Goal: Complete application form: Complete application form

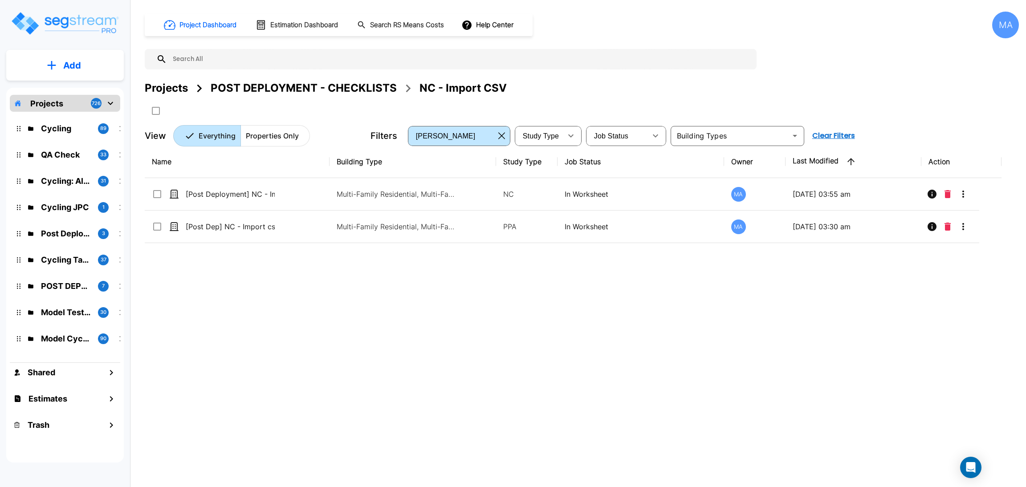
drag, startPoint x: 174, startPoint y: 90, endPoint x: 328, endPoint y: 0, distance: 178.4
click at [173, 90] on div "Projects" at bounding box center [166, 88] width 43 height 16
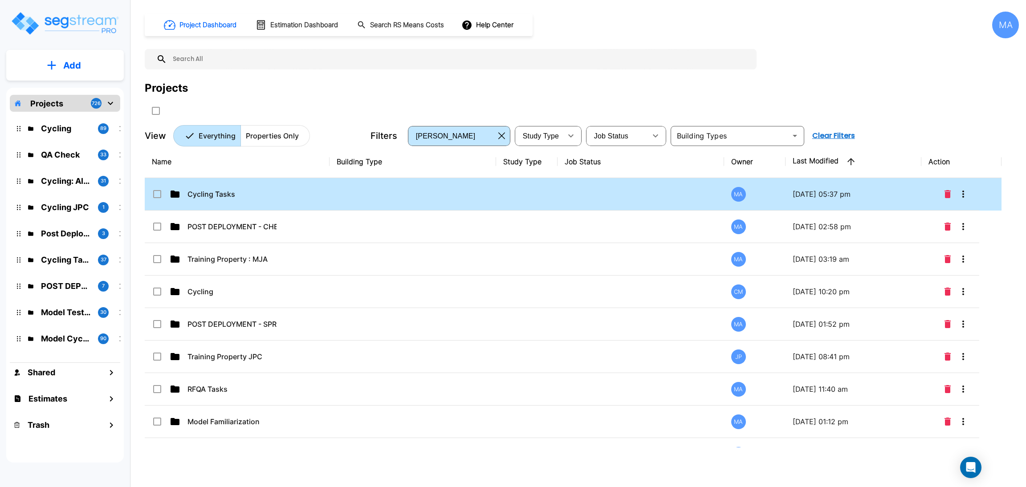
click at [207, 188] on td "Cycling Tasks" at bounding box center [237, 194] width 185 height 32
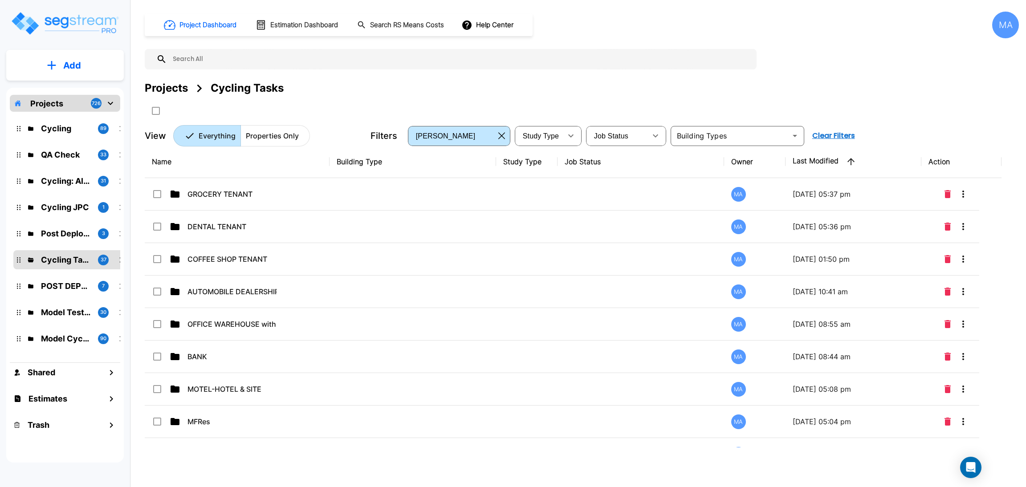
click at [84, 64] on button "Add" at bounding box center [65, 66] width 118 height 26
click at [72, 91] on p "Add Folder" at bounding box center [70, 90] width 37 height 11
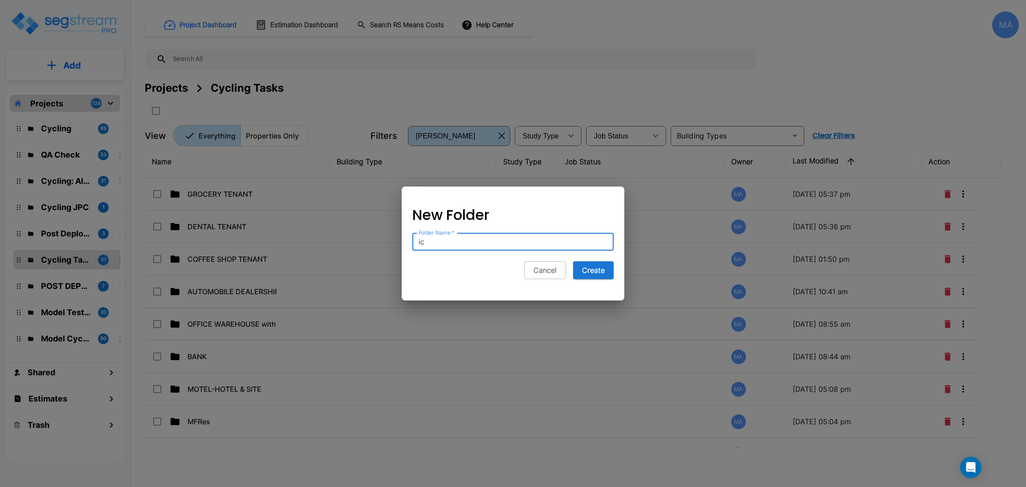
type input "i"
type input "ICE CREAM SHOP TENANT"
click at [592, 274] on button "Create" at bounding box center [593, 270] width 41 height 18
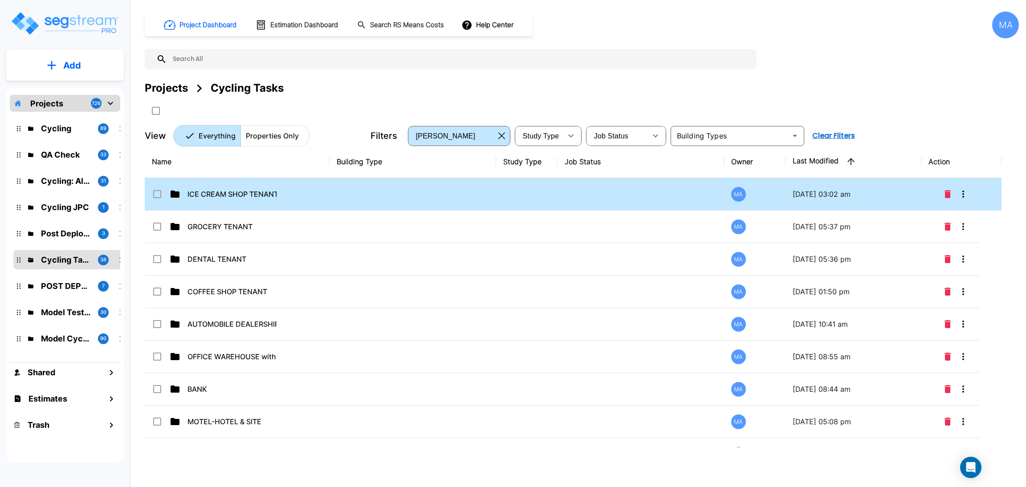
click at [218, 190] on p "ICE CREAM SHOP TENANT" at bounding box center [231, 194] width 89 height 11
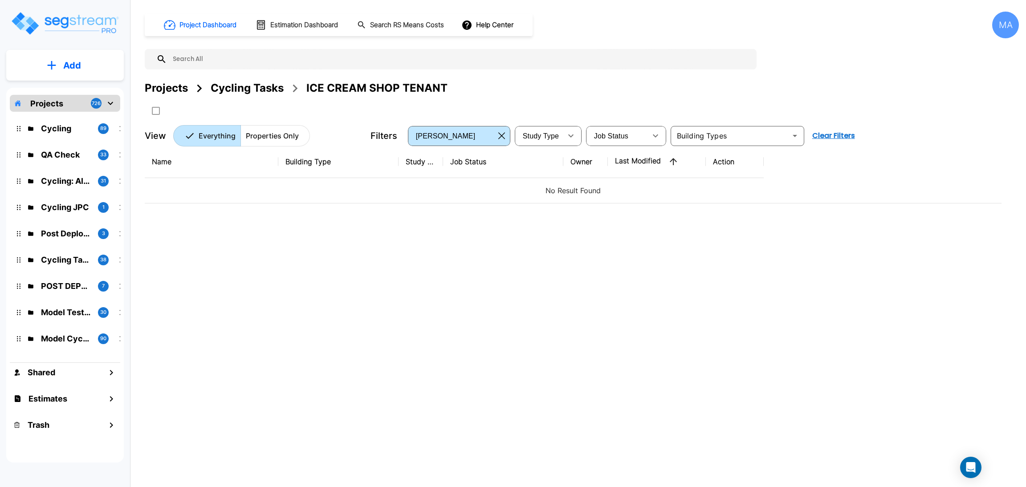
click at [343, 313] on div "Name Building Type Study Type Job Status Owner Last Modified Action No Result F…" at bounding box center [573, 297] width 857 height 302
click at [65, 66] on p "Add" at bounding box center [72, 65] width 18 height 13
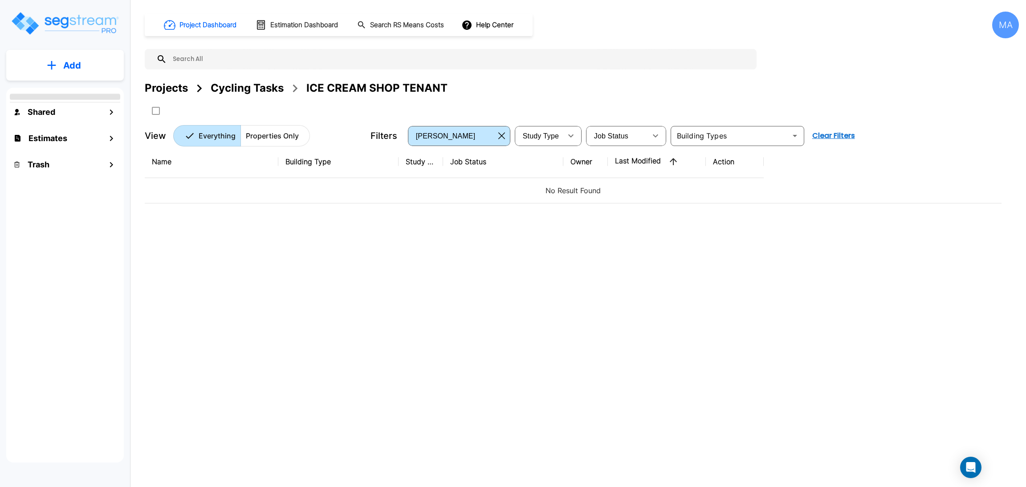
click at [56, 63] on button "Add" at bounding box center [65, 66] width 118 height 26
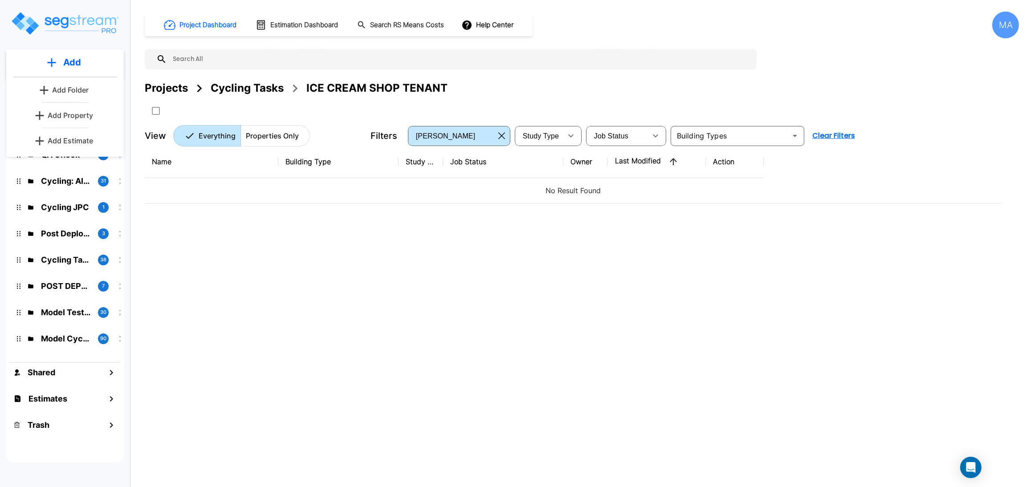
click at [76, 116] on p "Add Property" at bounding box center [70, 115] width 45 height 11
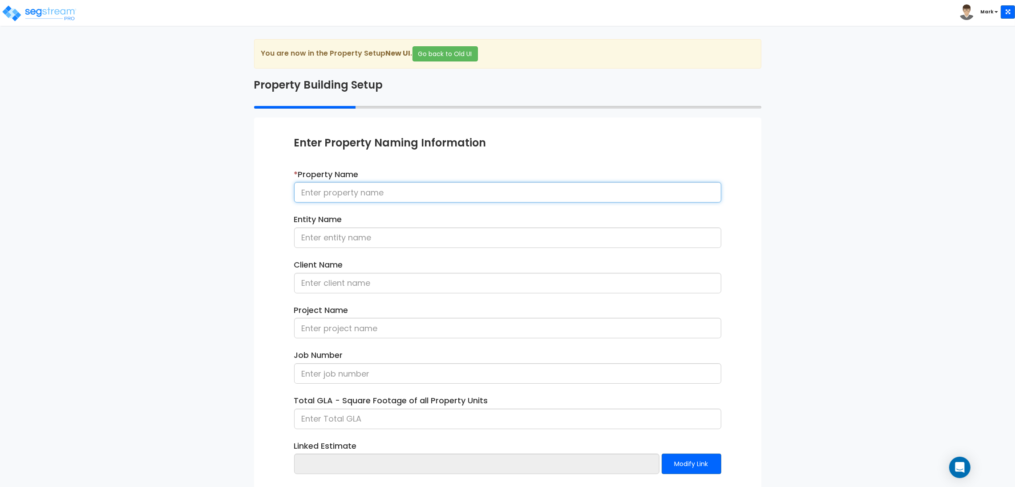
click at [431, 195] on input at bounding box center [507, 192] width 427 height 20
type input "[Cycling] Ice Cream Shop Tenant - 081525"
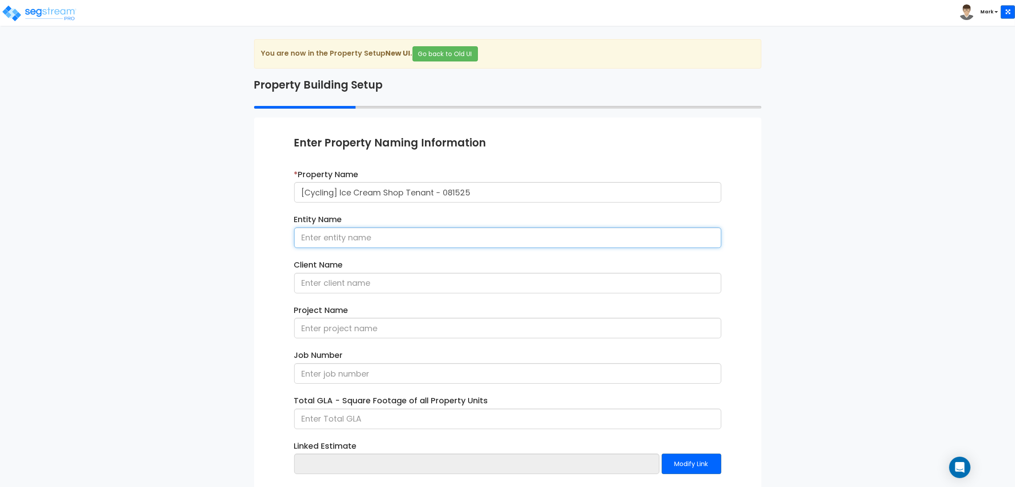
click at [331, 238] on input at bounding box center [507, 237] width 427 height 20
type input "HxH Association"
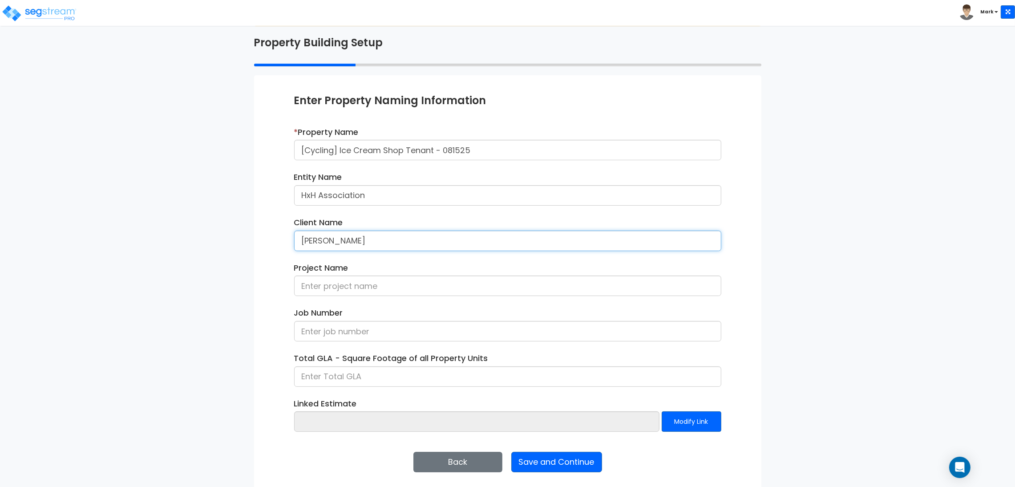
scroll to position [46, 0]
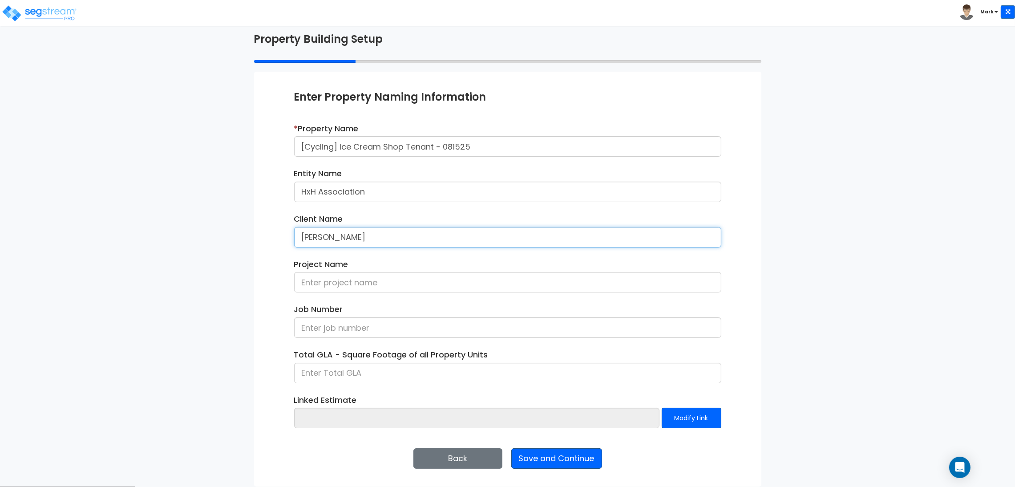
type input "[PERSON_NAME]"
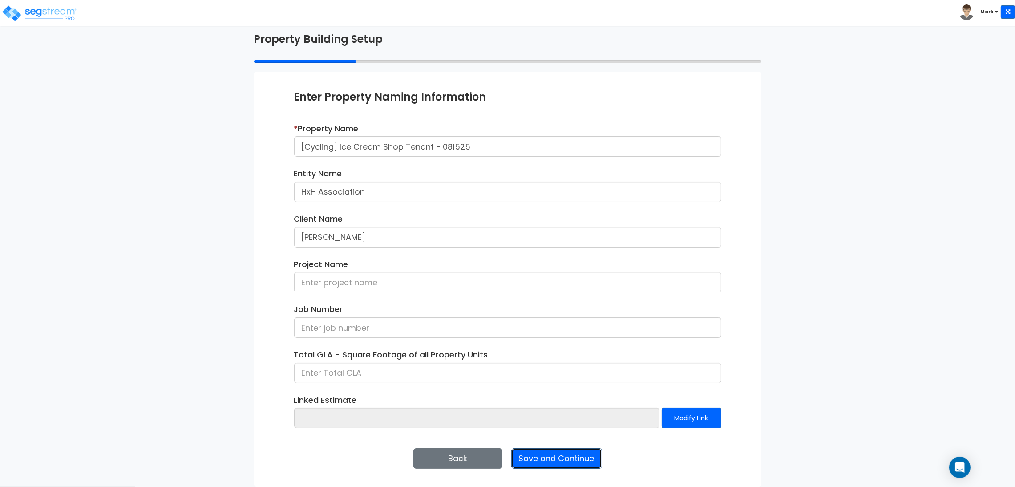
click at [560, 454] on button "Save and Continue" at bounding box center [557, 458] width 91 height 20
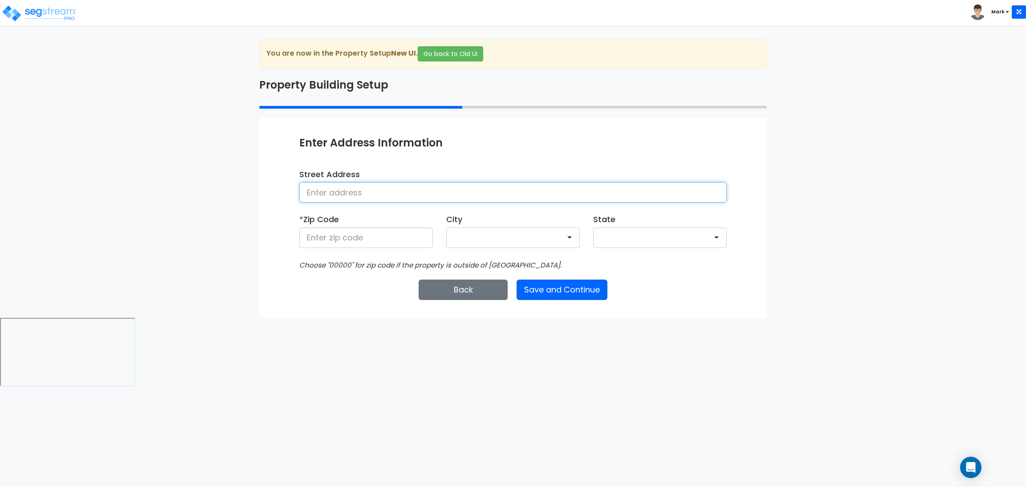
click at [348, 200] on input at bounding box center [512, 192] width 427 height 20
click at [242, 129] on div "We are Building your Property. So please grab a coffee and let us do the heavy …" at bounding box center [513, 178] width 1026 height 279
click at [368, 190] on input "76 No" at bounding box center [512, 192] width 427 height 20
type input "[STREET_ADDRESS]"
click at [351, 234] on input at bounding box center [366, 237] width 134 height 20
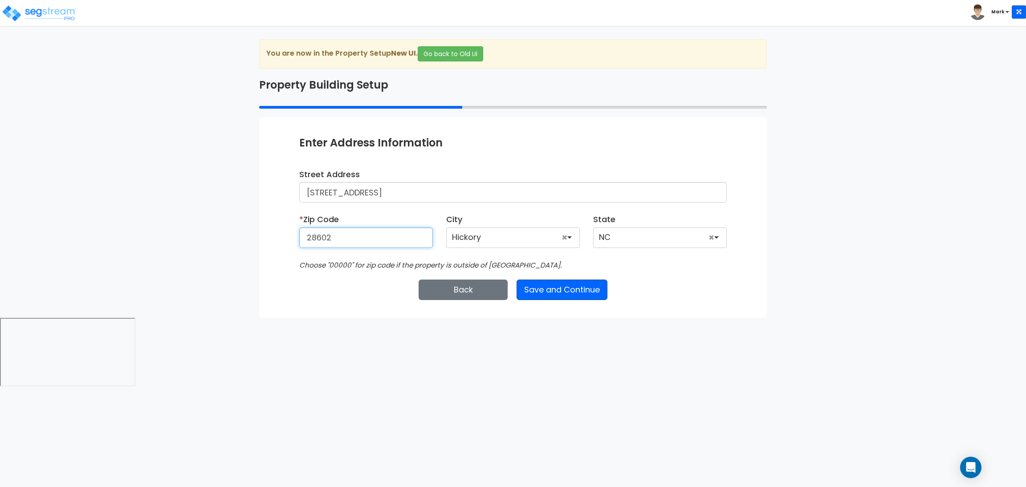
type input "28602"
click at [550, 289] on button "Save and Continue" at bounding box center [561, 290] width 91 height 20
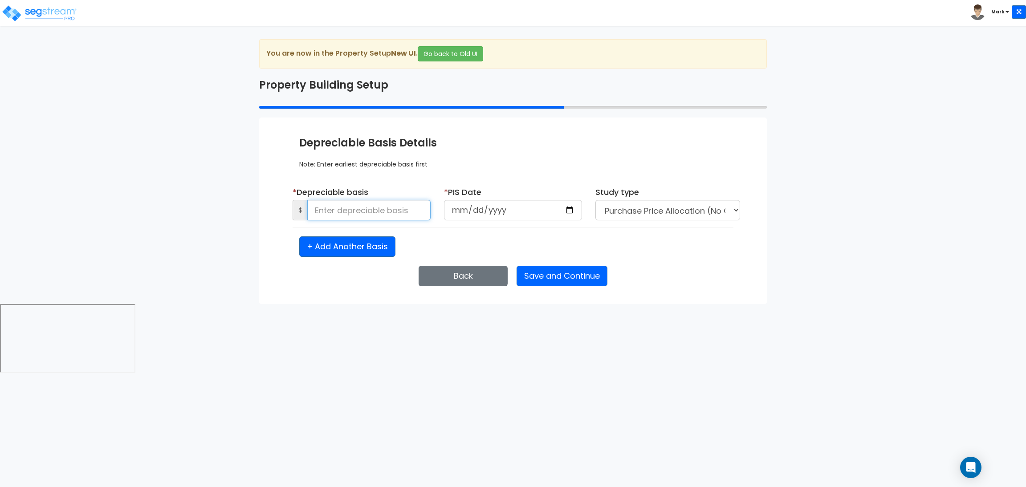
click at [375, 204] on input at bounding box center [368, 210] width 123 height 20
type input "50,000"
click at [573, 208] on input "date" at bounding box center [513, 210] width 138 height 20
type input "2025-08-15"
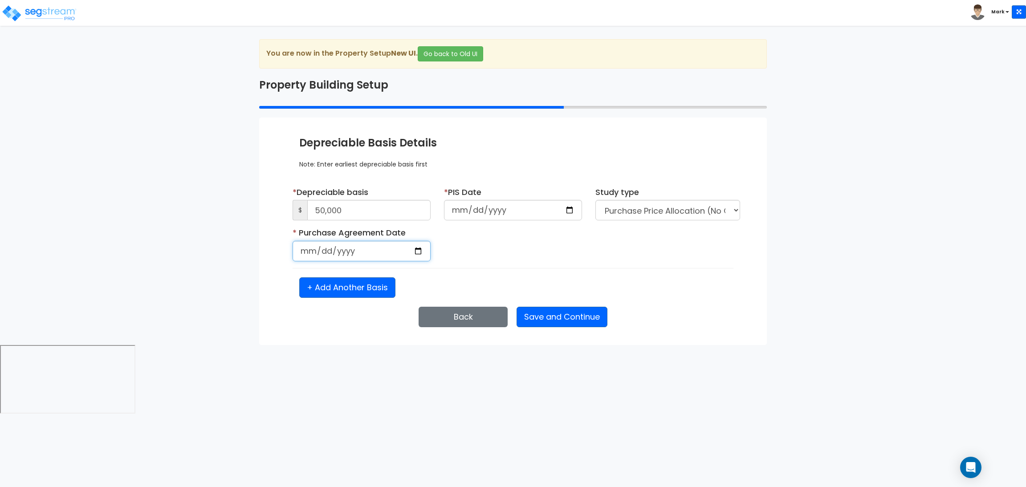
click at [421, 249] on input "date" at bounding box center [361, 251] width 138 height 20
type input "2025-08-15"
click at [546, 316] on button "Save and Continue" at bounding box center [561, 317] width 91 height 20
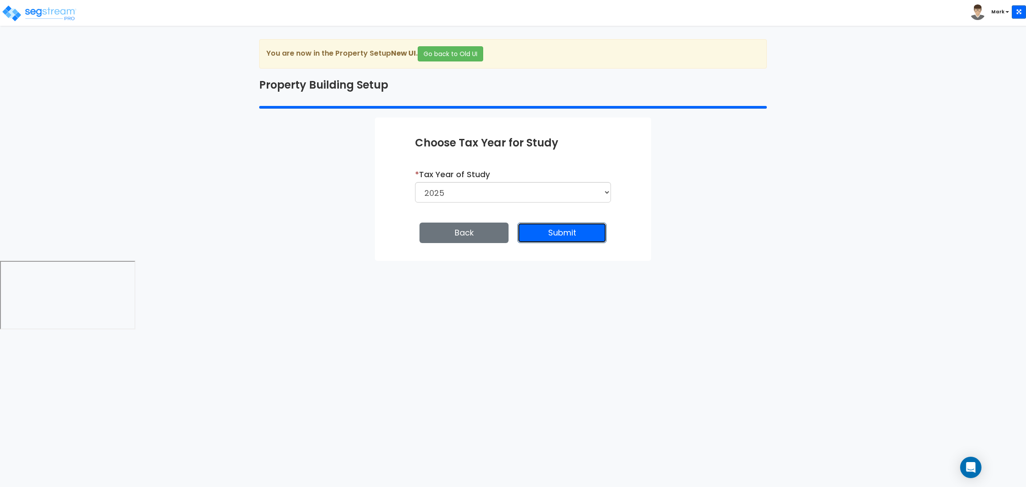
click at [574, 235] on button "Submit" at bounding box center [561, 233] width 89 height 20
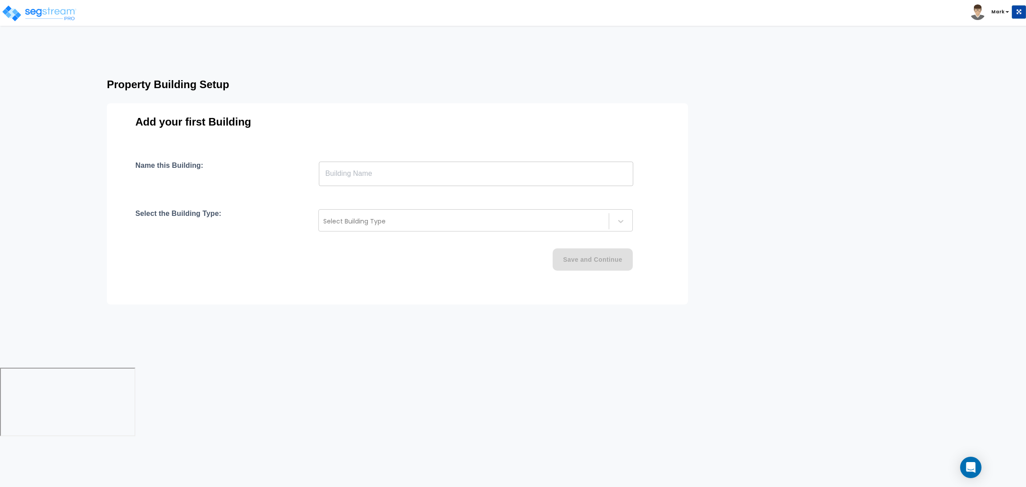
click at [374, 162] on input "text" at bounding box center [476, 173] width 314 height 25
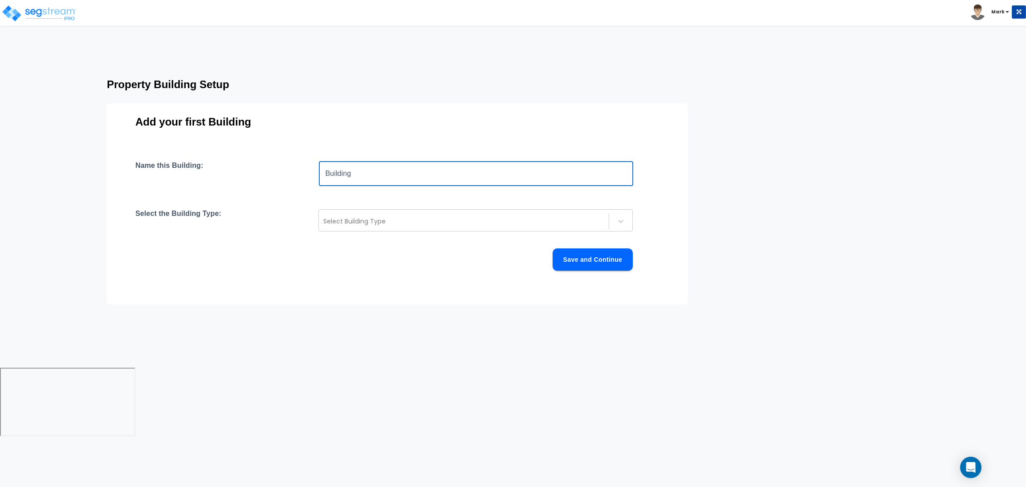
type input "Building"
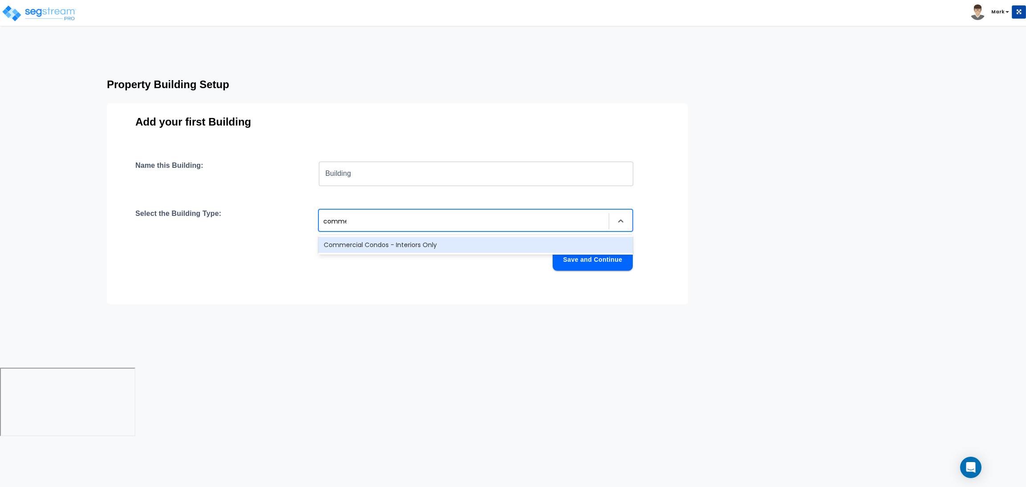
type input "commer"
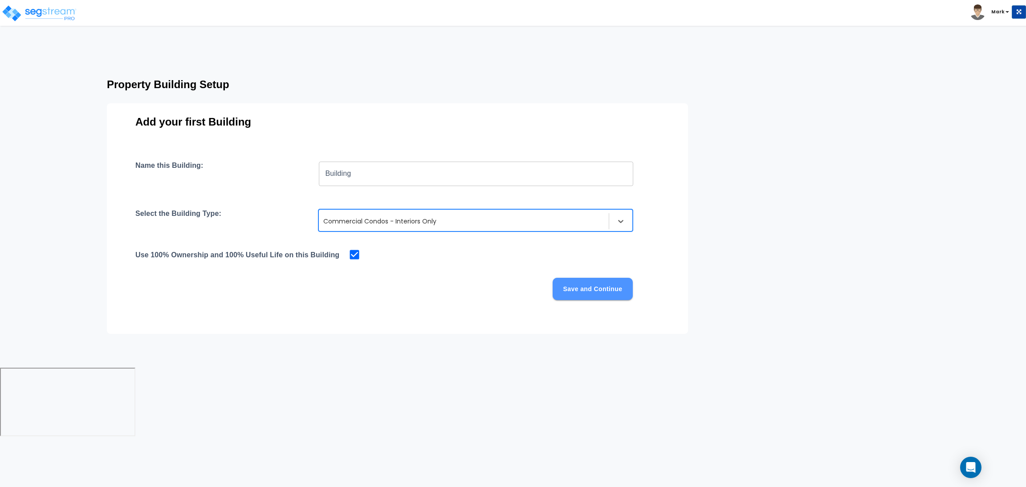
click at [595, 279] on button "Save and Continue" at bounding box center [592, 289] width 80 height 22
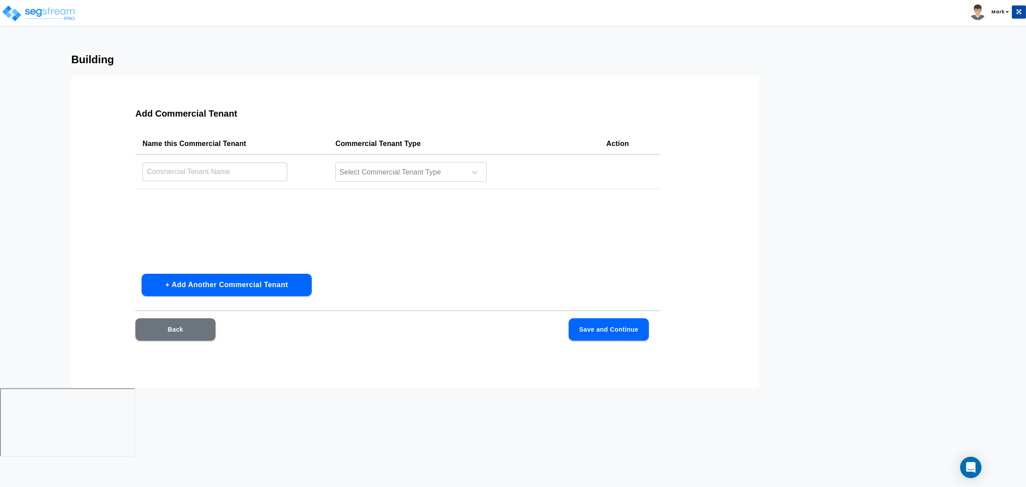
click at [261, 173] on input "text" at bounding box center [214, 171] width 145 height 19
type input "Ice Cream Shop Tenant"
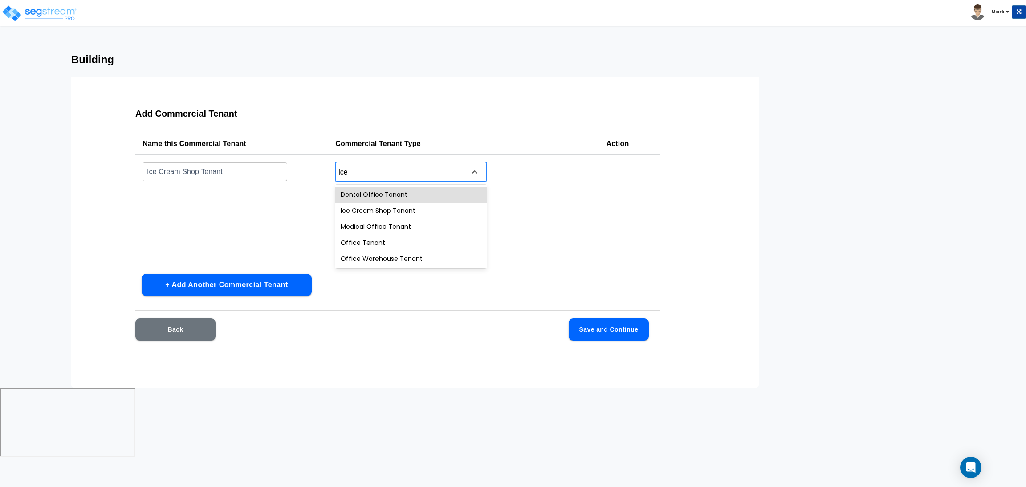
type input "ice c"
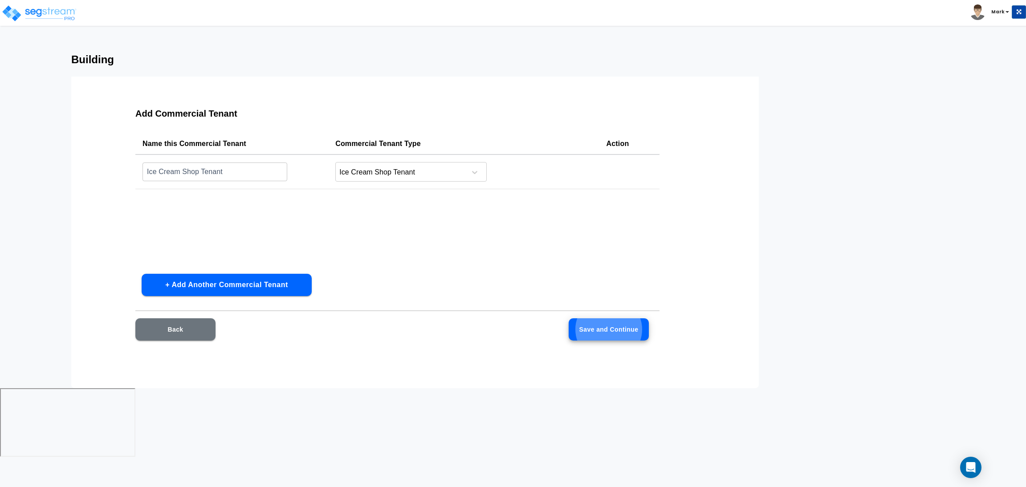
click button "Save and Continue" at bounding box center [609, 329] width 80 height 22
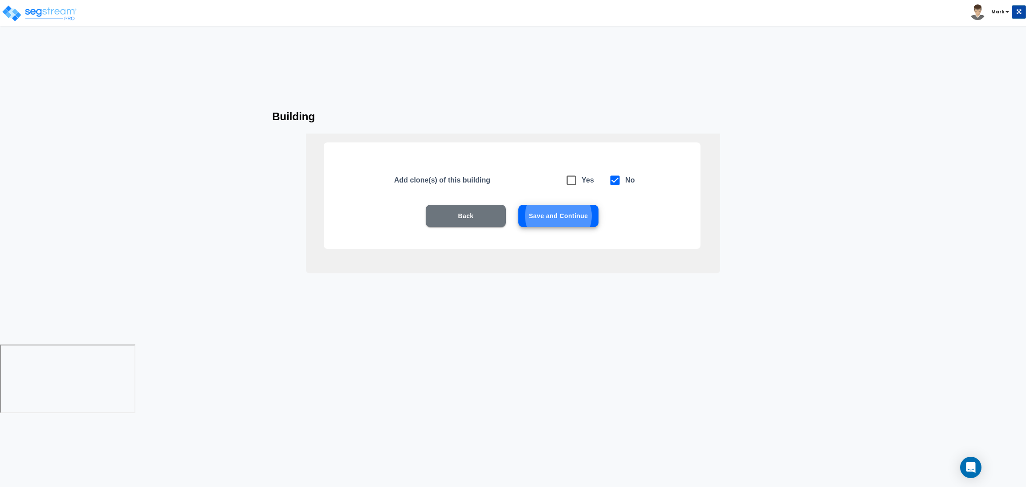
click button "Save and Continue" at bounding box center [558, 216] width 80 height 22
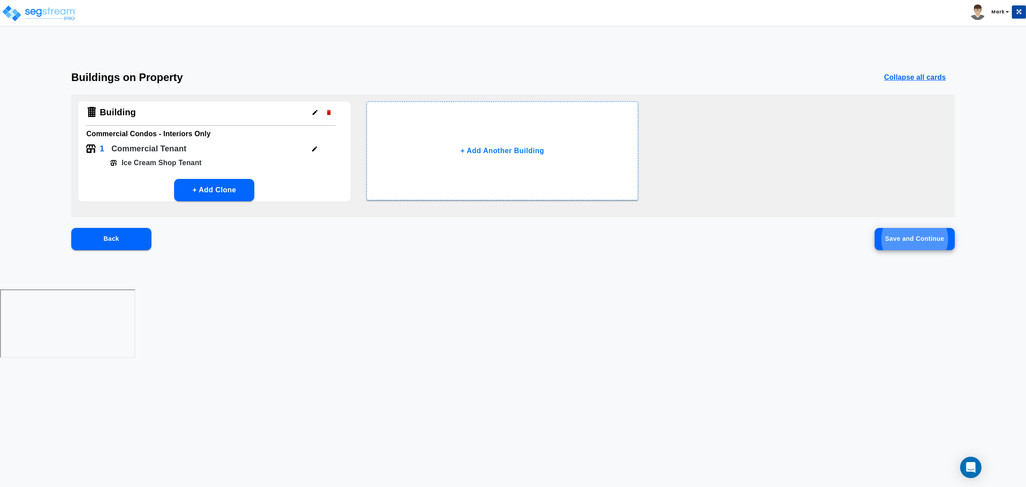
click button "Save and Continue" at bounding box center [914, 239] width 80 height 22
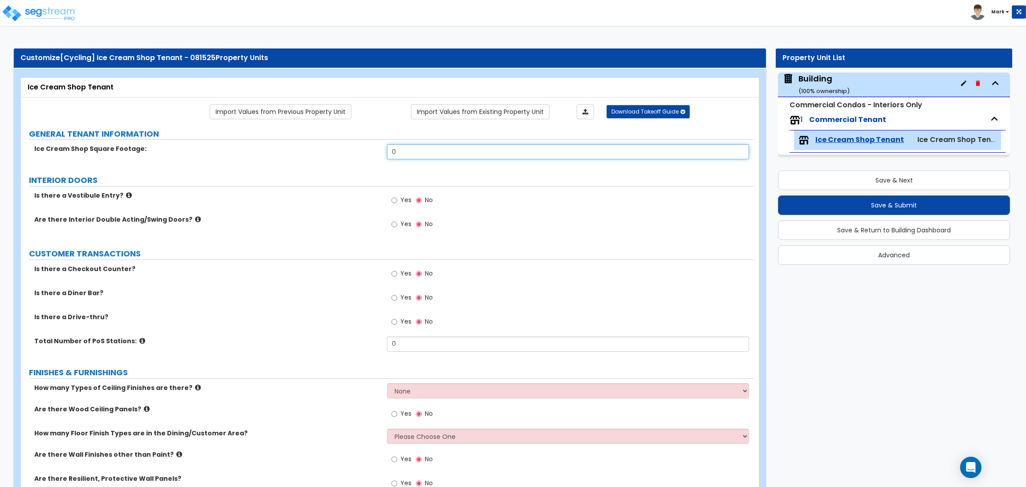
drag, startPoint x: 418, startPoint y: 155, endPoint x: 351, endPoint y: 146, distance: 67.3
click at [351, 146] on div "Ice Cream Shop Square Footage: 0" at bounding box center [387, 154] width 732 height 21
type input "2,000"
click at [402, 199] on span "Yes" at bounding box center [405, 199] width 11 height 9
click at [397, 199] on input "Yes" at bounding box center [394, 200] width 6 height 10
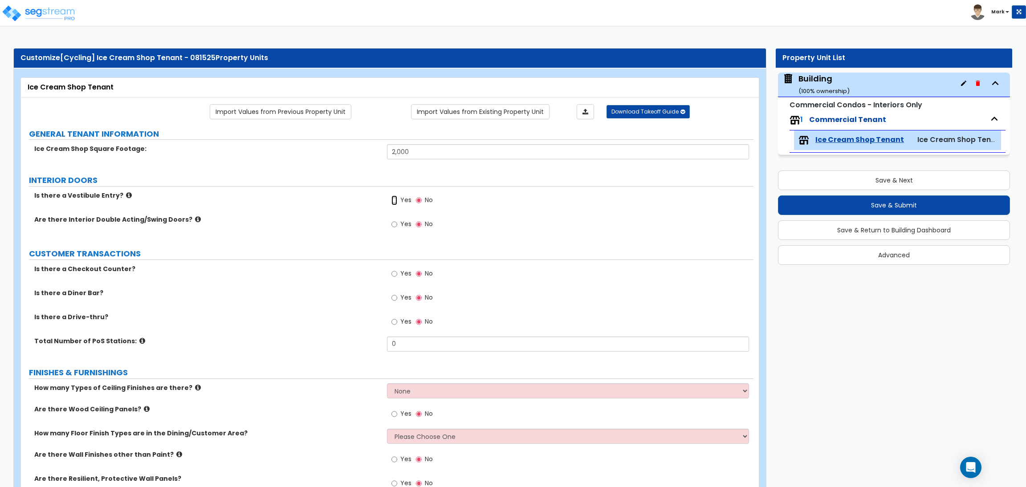
radio input "true"
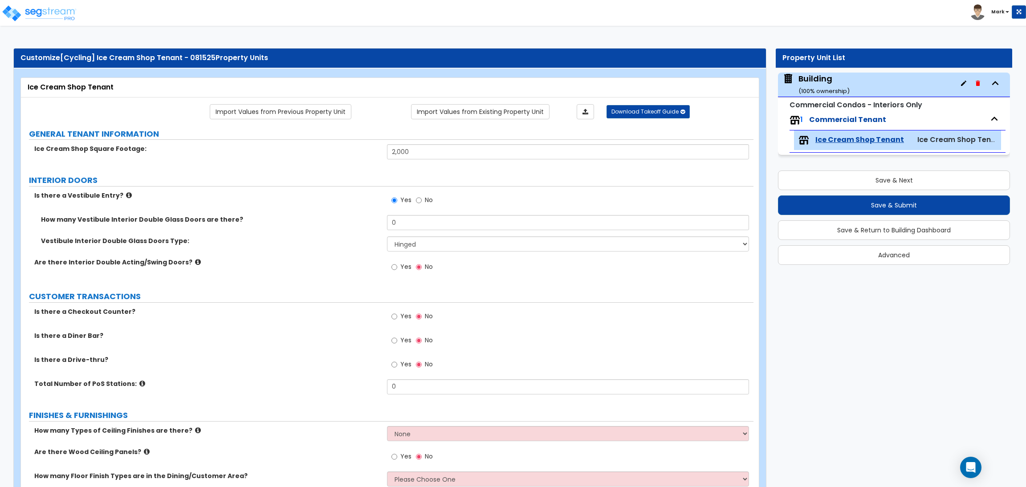
click at [400, 266] on span "Yes" at bounding box center [405, 266] width 11 height 9
click at [397, 266] on input "Yes" at bounding box center [394, 267] width 6 height 10
radio input "true"
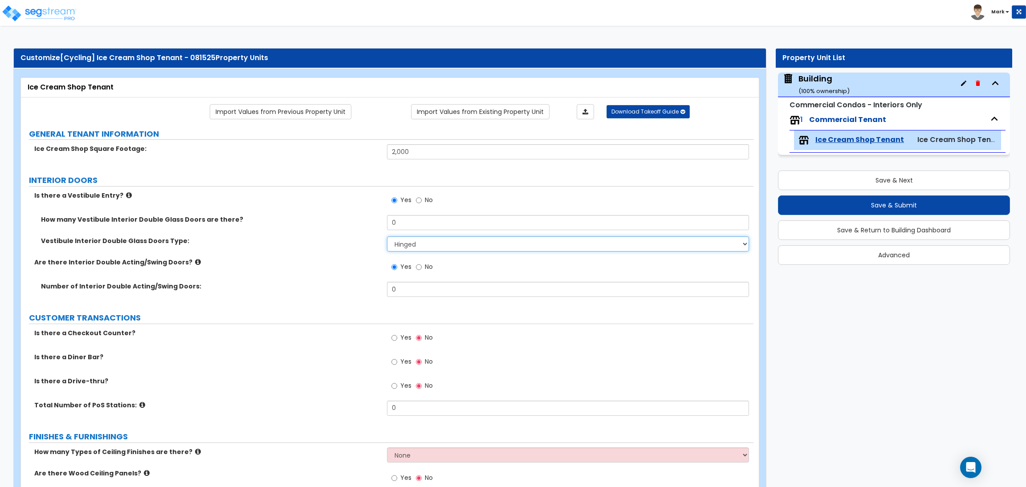
click at [411, 248] on select "Hinged Sliding" at bounding box center [567, 243] width 361 height 15
click at [349, 248] on div "Vestibule Interior Double Glass Doors Type: Hinged Sliding" at bounding box center [387, 246] width 732 height 21
drag, startPoint x: 402, startPoint y: 223, endPoint x: 363, endPoint y: 225, distance: 39.3
click at [363, 225] on div "How many Vestibule Interior Double Glass Doors are there? 0" at bounding box center [387, 225] width 732 height 21
type input "1"
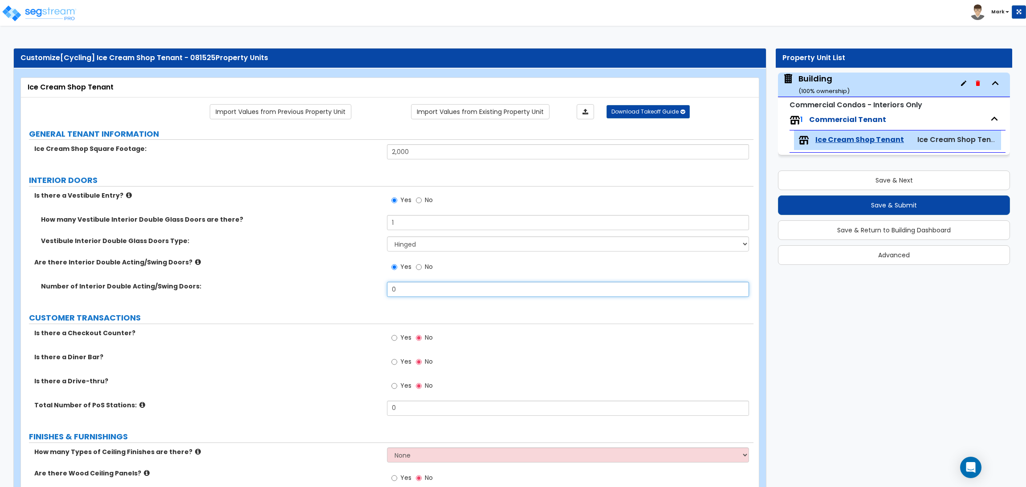
drag, startPoint x: 400, startPoint y: 289, endPoint x: 374, endPoint y: 287, distance: 26.4
click at [374, 287] on div "Number of Interior Double Acting/Swing Doors: 0" at bounding box center [387, 292] width 732 height 21
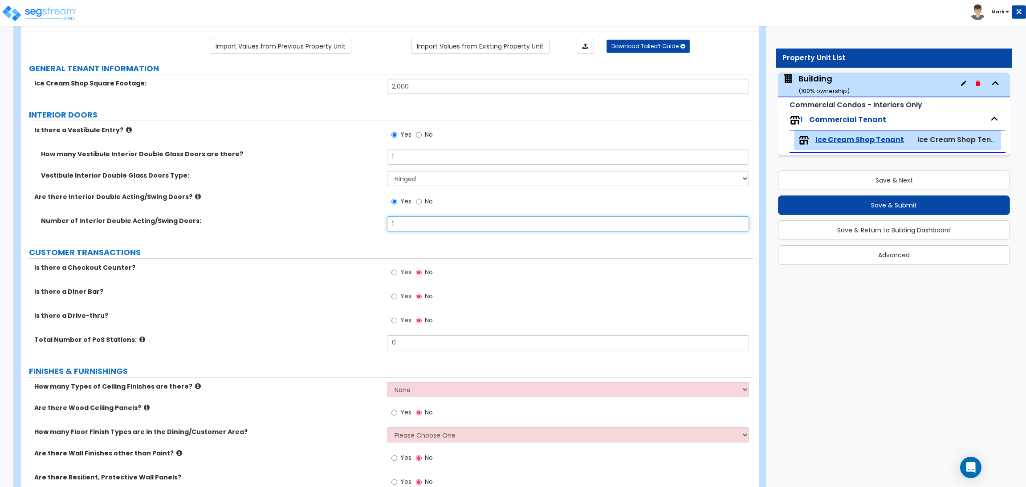
scroll to position [67, 0]
type input "1"
click at [411, 268] on div "Yes No" at bounding box center [412, 272] width 50 height 20
click at [402, 272] on span "Yes" at bounding box center [405, 270] width 11 height 9
click at [397, 272] on input "Yes" at bounding box center [394, 271] width 6 height 10
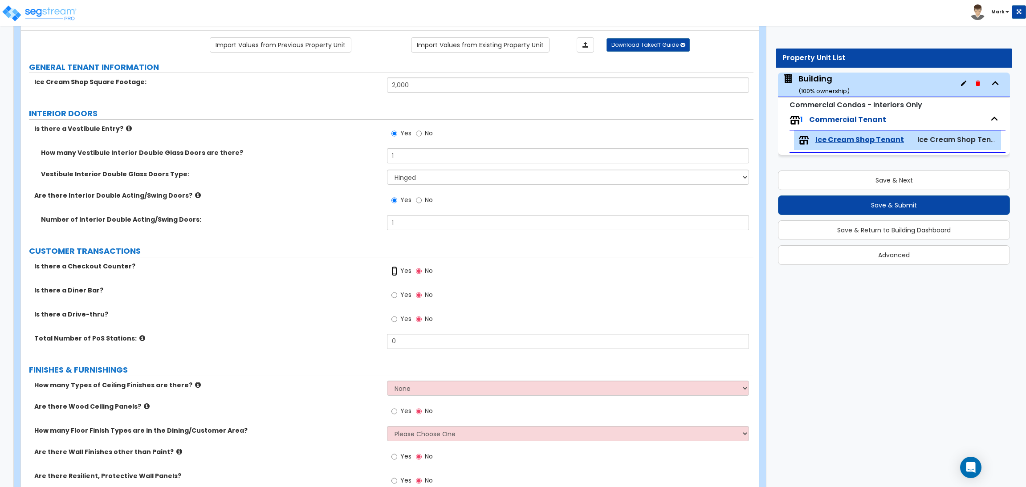
radio input "true"
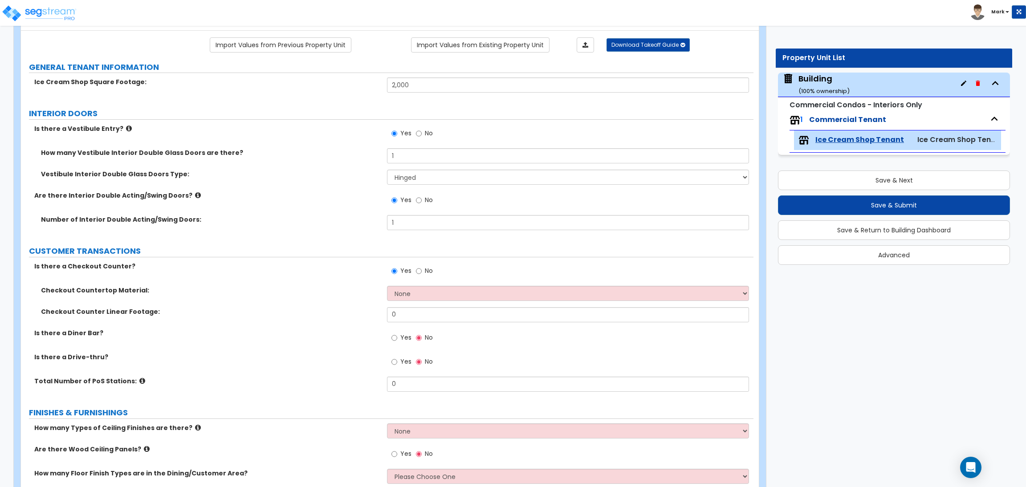
click at [412, 337] on div "Yes No" at bounding box center [412, 339] width 50 height 20
click at [404, 339] on span "Yes" at bounding box center [405, 337] width 11 height 9
click at [397, 339] on input "Yes" at bounding box center [394, 338] width 6 height 10
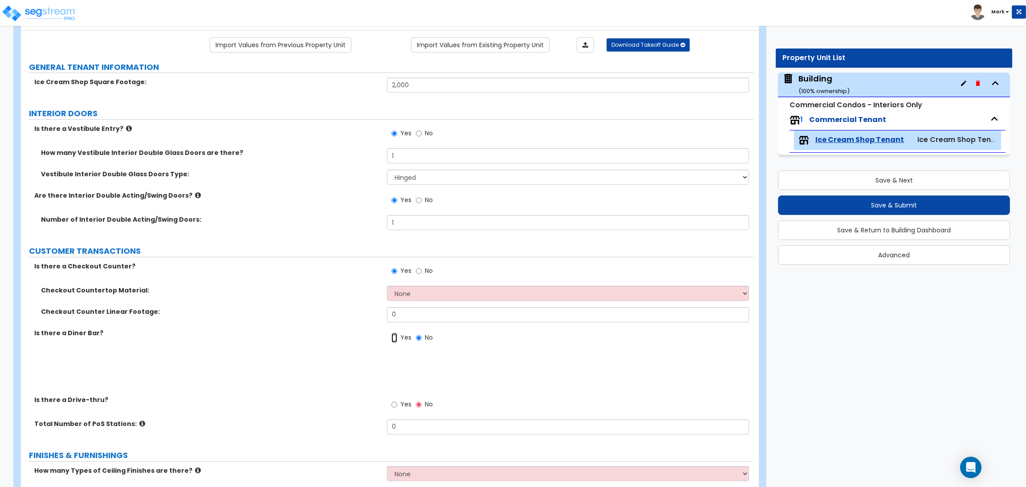
radio input "true"
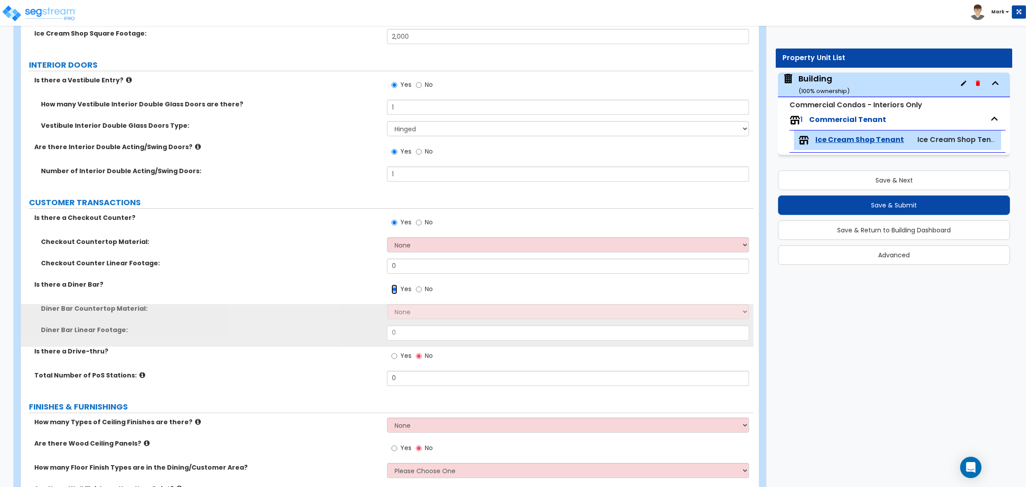
scroll to position [200, 0]
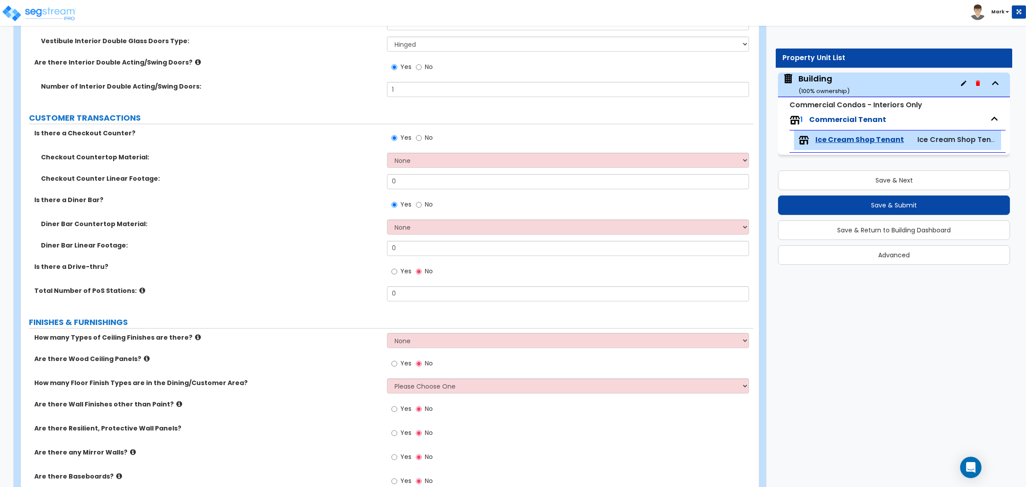
click at [398, 275] on label "Yes" at bounding box center [401, 272] width 20 height 15
click at [397, 275] on input "Yes" at bounding box center [394, 272] width 6 height 10
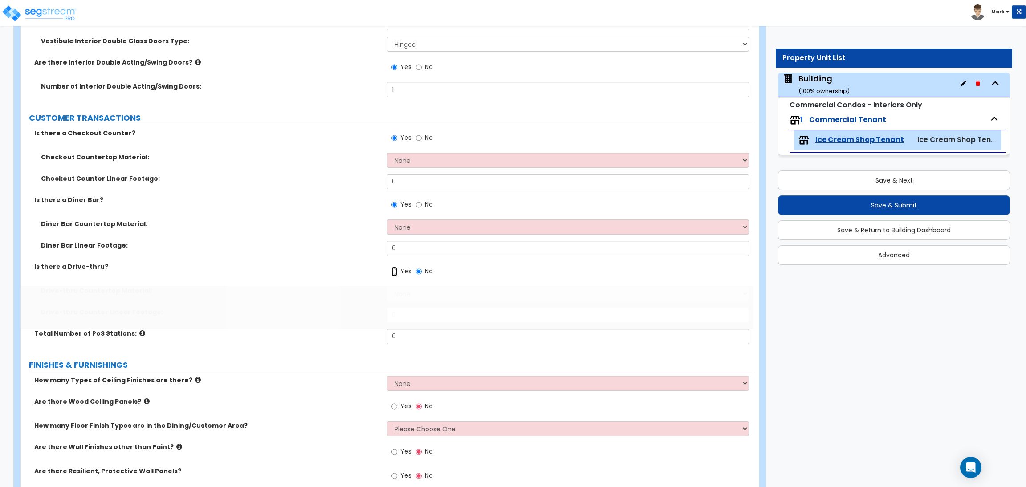
radio input "true"
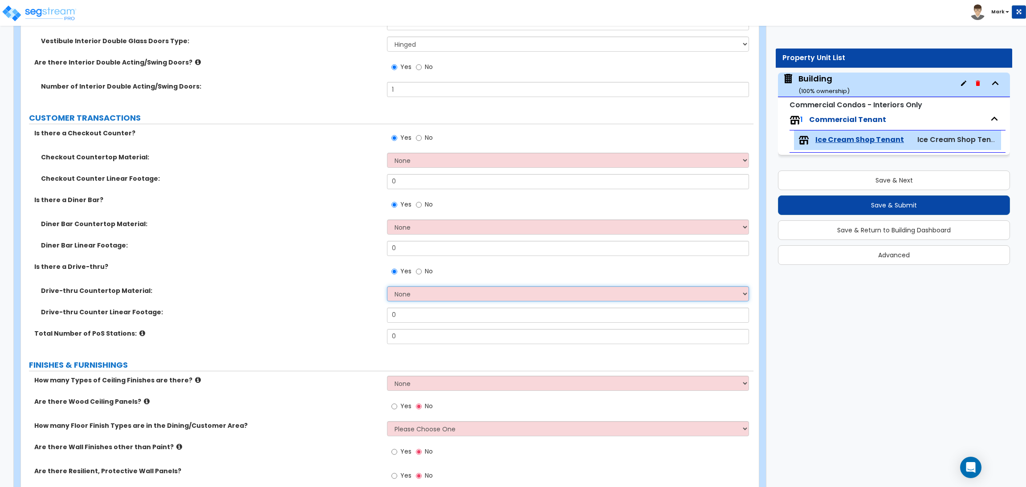
click at [404, 295] on select "None Plastic Laminate Solid Surface Stone Quartz Marble Tile Wood Stainless Ste…" at bounding box center [567, 293] width 361 height 15
click at [350, 316] on label "Drive-thru Counter Linear Footage:" at bounding box center [210, 312] width 339 height 9
click at [407, 296] on select "None Plastic Laminate Solid Surface Stone Quartz Marble Tile Wood Stainless Ste…" at bounding box center [567, 293] width 361 height 15
select select "4"
click at [387, 286] on select "None Plastic Laminate Solid Surface Stone Quartz Marble Tile Wood Stainless Ste…" at bounding box center [567, 293] width 361 height 15
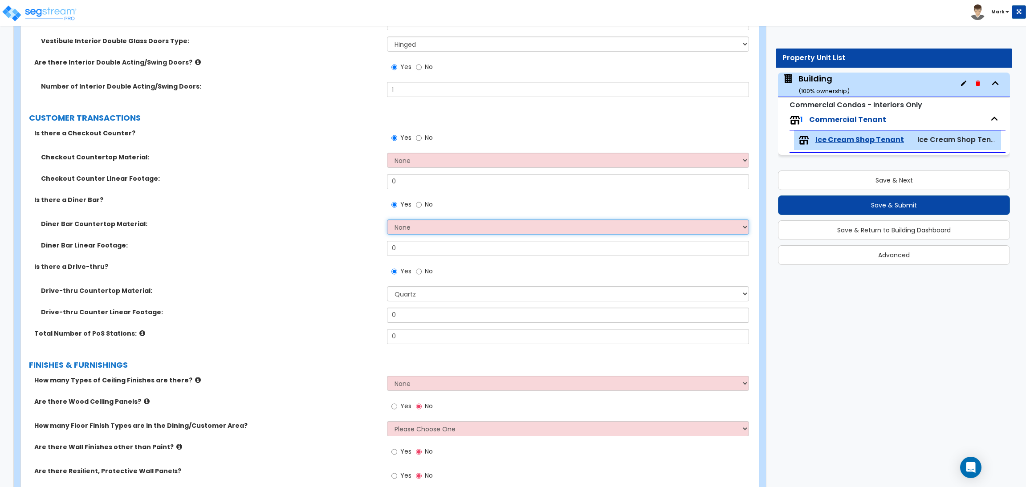
click at [402, 226] on select "None Plastic Laminate Solid Surface Stone Quartz Marble Tile Wood Stainless Ste…" at bounding box center [567, 226] width 361 height 15
select select "4"
click at [387, 219] on select "None Plastic Laminate Solid Surface Stone Quartz Marble Tile Wood Stainless Ste…" at bounding box center [567, 226] width 361 height 15
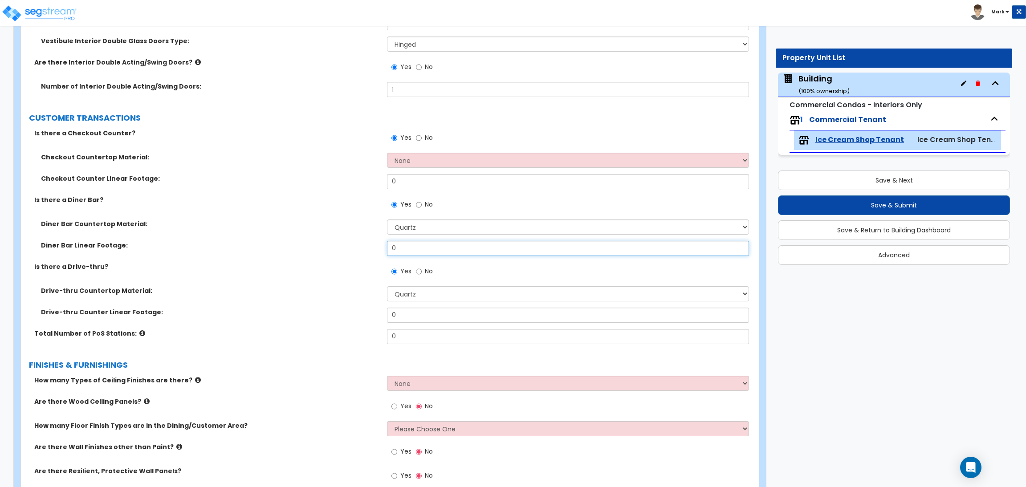
drag, startPoint x: 416, startPoint y: 245, endPoint x: 365, endPoint y: 240, distance: 51.0
click at [367, 240] on div "Diner Bar Countertop Material: None Plastic Laminate Solid Surface Stone Quartz…" at bounding box center [387, 240] width 719 height 43
type input "6"
drag, startPoint x: 409, startPoint y: 318, endPoint x: 374, endPoint y: 318, distance: 35.6
click at [380, 317] on div "Drive-thru Counter Linear Footage: 0" at bounding box center [387, 318] width 732 height 21
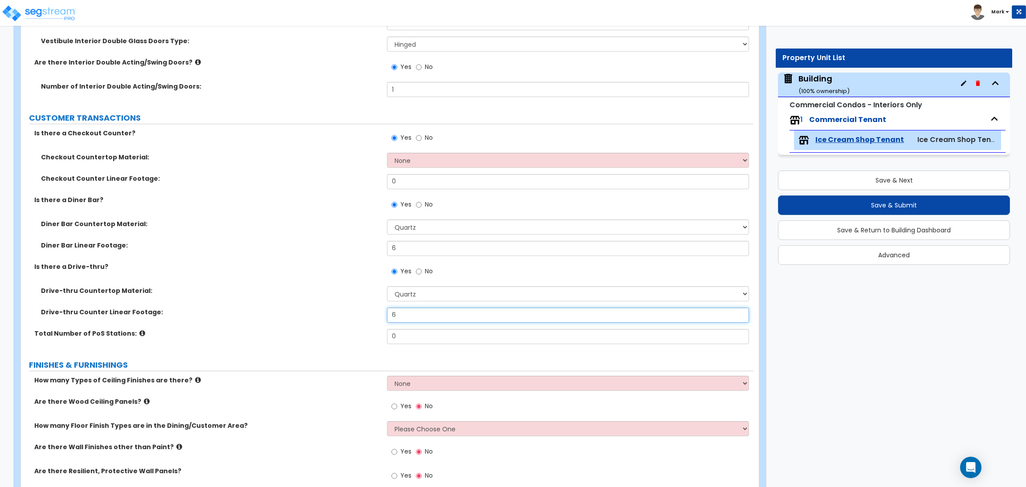
type input "6"
drag, startPoint x: 404, startPoint y: 248, endPoint x: 383, endPoint y: 251, distance: 21.0
click at [384, 249] on div "Diner Bar Linear Footage: 6" at bounding box center [387, 251] width 732 height 21
type input "8"
drag, startPoint x: 400, startPoint y: 335, endPoint x: 385, endPoint y: 335, distance: 14.7
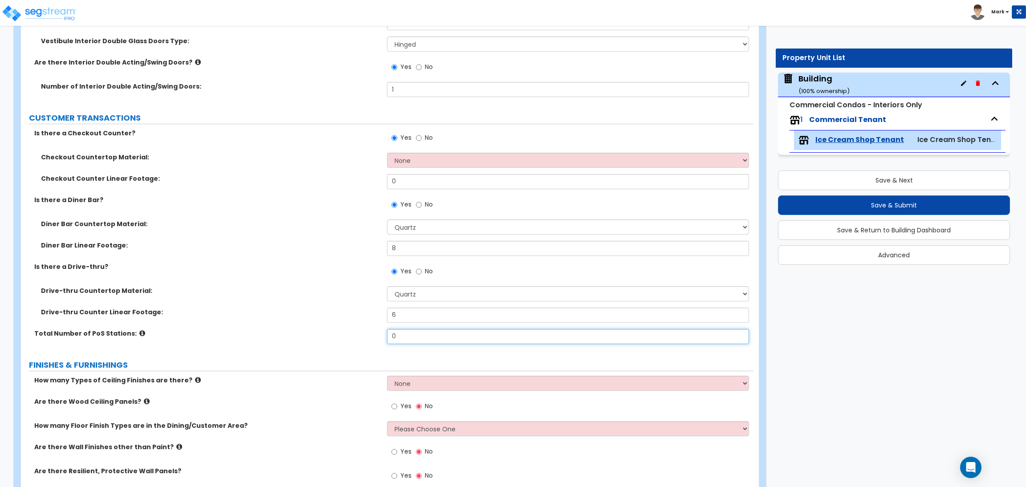
click at [387, 335] on input "0" at bounding box center [567, 336] width 361 height 15
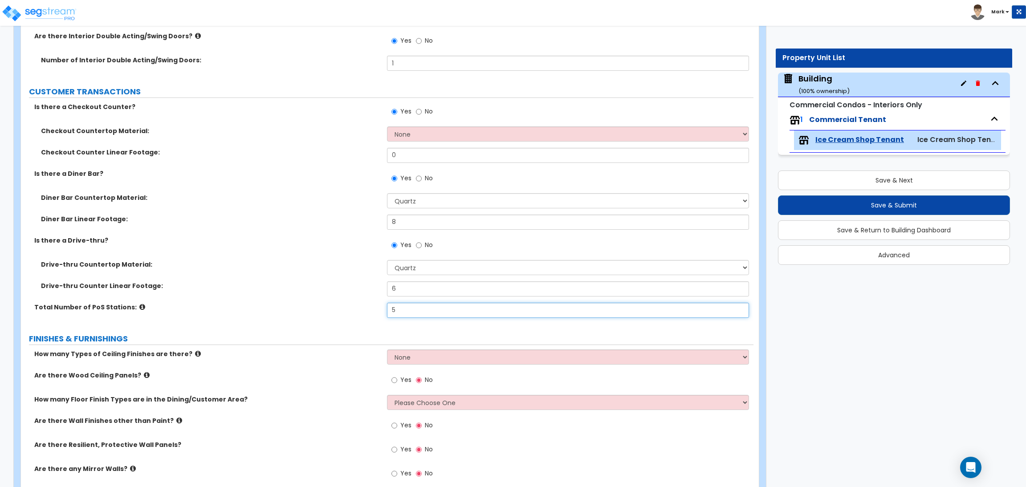
scroll to position [267, 0]
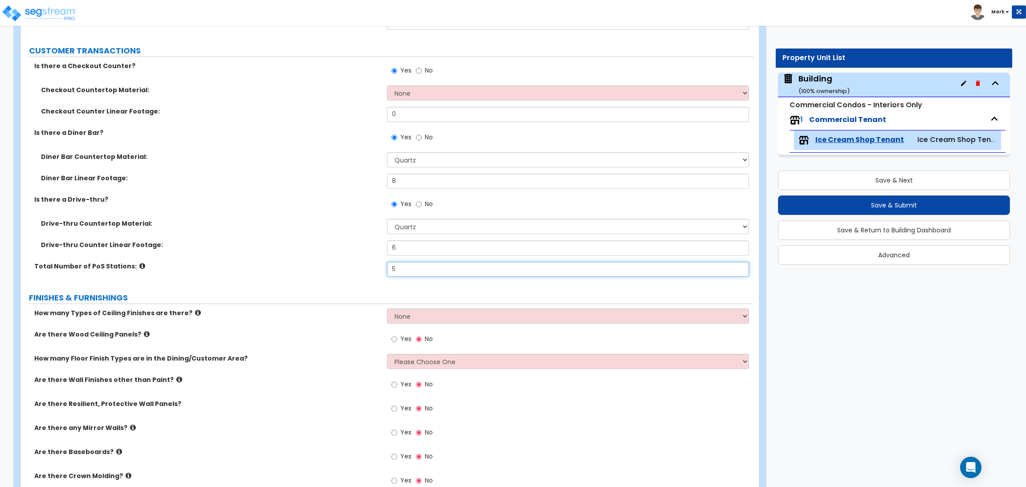
type input "5"
click at [424, 313] on select "None 1 2 3" at bounding box center [567, 316] width 361 height 15
click at [322, 317] on label "How many Types of Ceiling Finishes are there?" at bounding box center [207, 313] width 346 height 9
click at [414, 319] on select "None 1 2 3" at bounding box center [567, 316] width 361 height 15
click at [319, 299] on label "FINISHES & FURNISHINGS" at bounding box center [391, 298] width 724 height 12
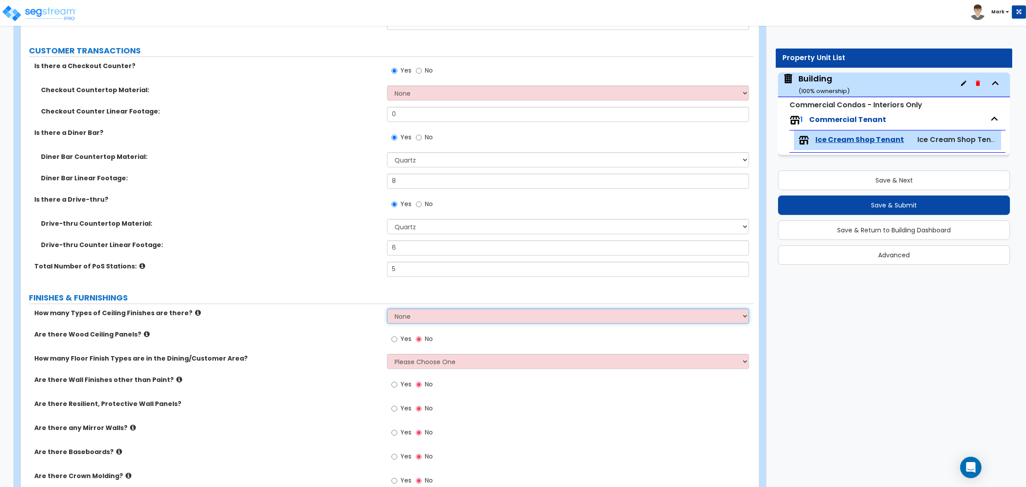
click at [408, 320] on select "None 1 2 3" at bounding box center [567, 316] width 361 height 15
select select "2"
click at [387, 309] on select "None 1 2 3" at bounding box center [567, 316] width 361 height 15
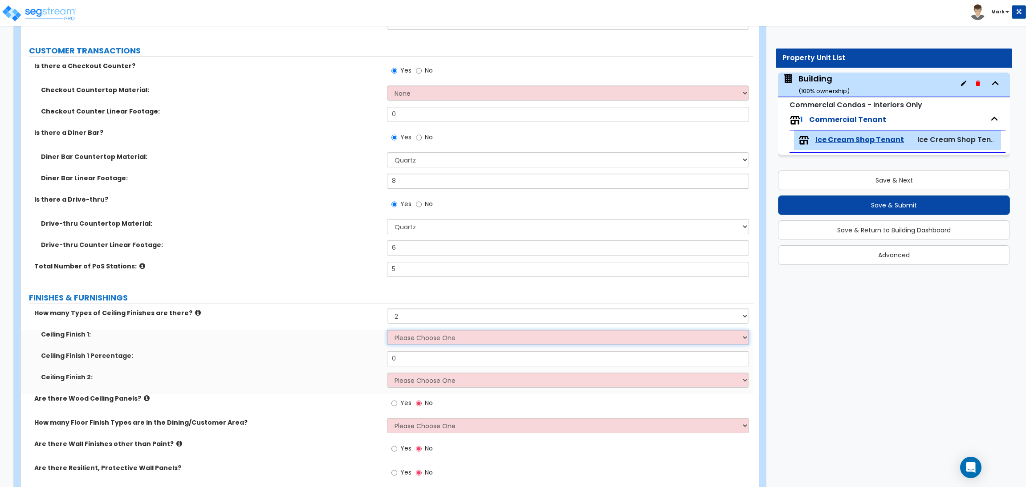
click at [401, 340] on select "Please Choose One Drop Ceiling Open Ceiling Drywall Ceiling" at bounding box center [567, 337] width 361 height 15
select select "3"
click at [387, 330] on select "Please Choose One Drop Ceiling Open Ceiling Drywall Ceiling" at bounding box center [567, 337] width 361 height 15
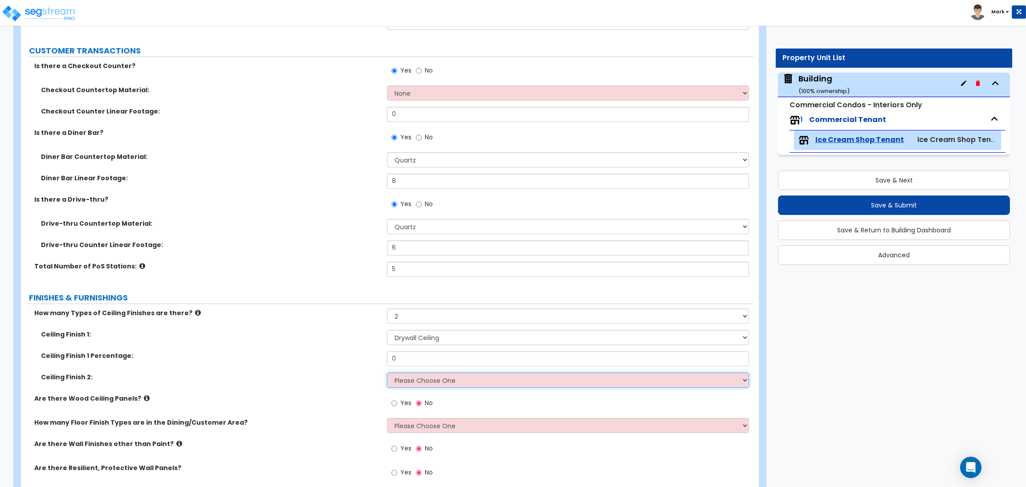
click at [414, 382] on select "Please Choose One Drop Ceiling Open Ceiling Drywall Ceiling" at bounding box center [567, 380] width 361 height 15
select select "2"
click at [387, 373] on select "Please Choose One Drop Ceiling Open Ceiling Drywall Ceiling" at bounding box center [567, 380] width 361 height 15
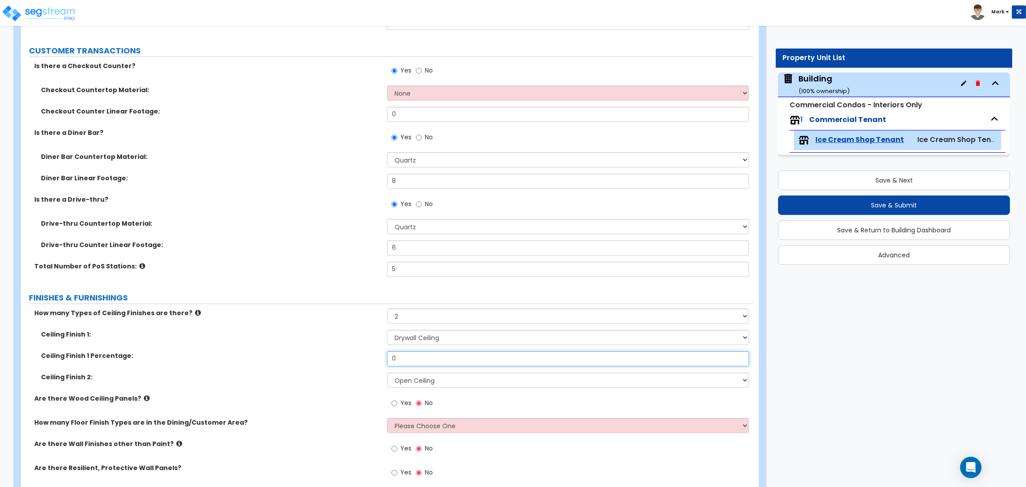
drag, startPoint x: 416, startPoint y: 359, endPoint x: 364, endPoint y: 360, distance: 52.1
click at [365, 359] on div "Ceiling Finish 1 Percentage: 0" at bounding box center [387, 361] width 732 height 21
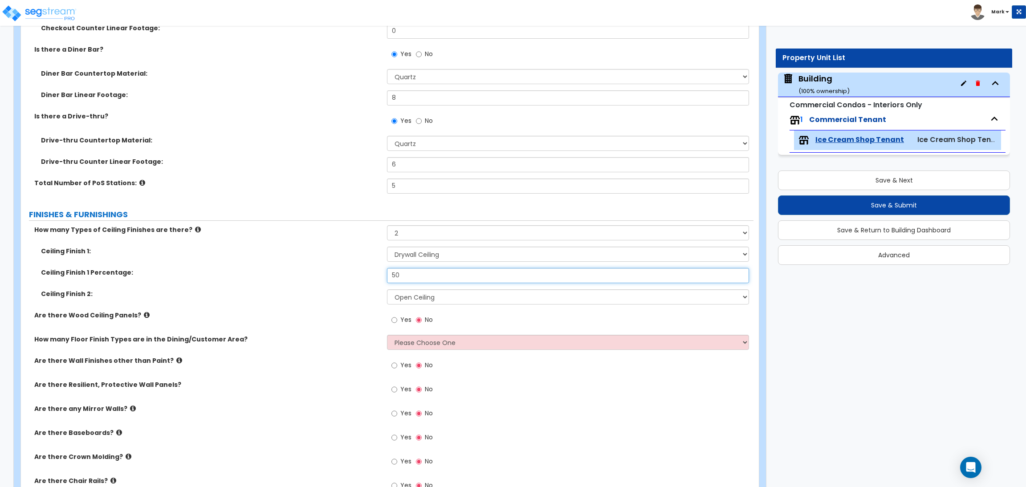
scroll to position [400, 0]
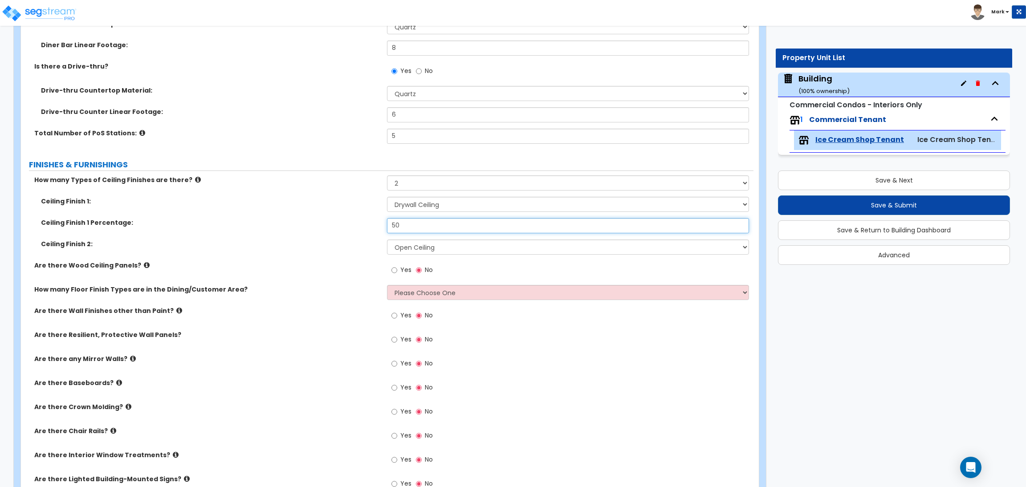
type input "50"
click at [392, 267] on input "Yes" at bounding box center [394, 270] width 6 height 10
radio input "true"
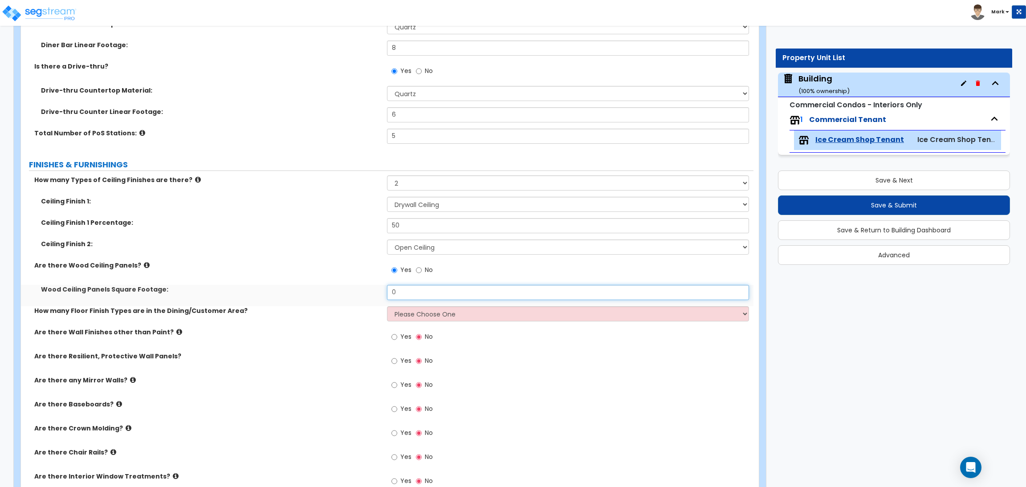
drag, startPoint x: 419, startPoint y: 297, endPoint x: 384, endPoint y: 296, distance: 34.8
click at [389, 296] on input "0" at bounding box center [567, 292] width 361 height 15
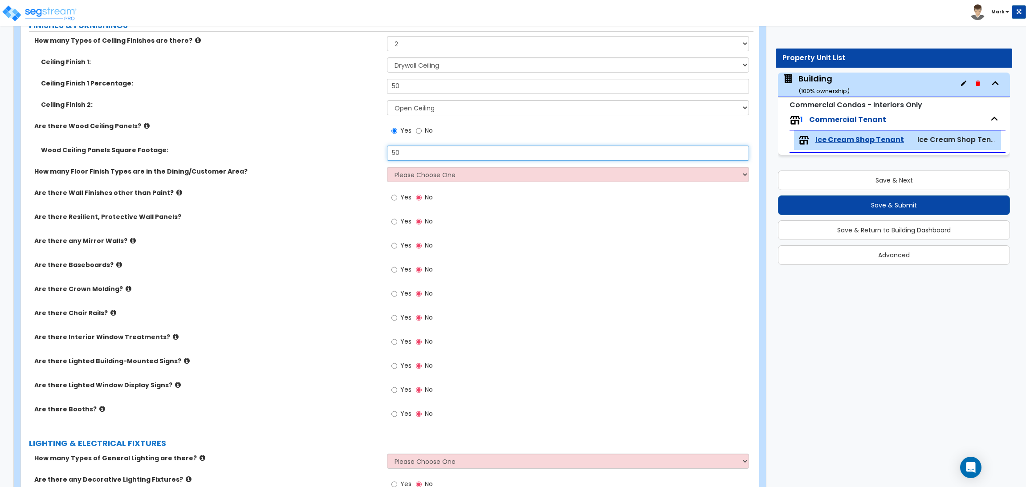
scroll to position [534, 0]
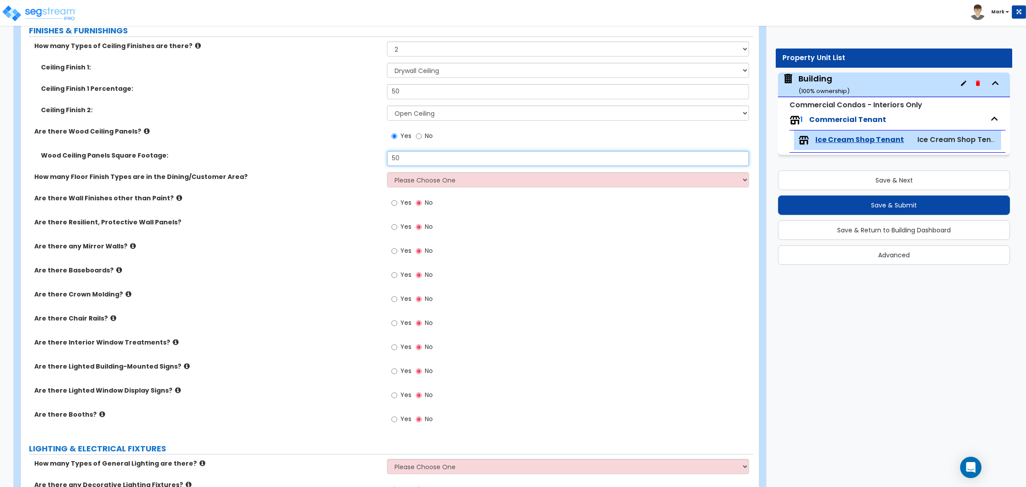
type input "50"
click at [410, 182] on select "Please Choose One 1 2 3 4" at bounding box center [567, 179] width 361 height 15
select select "2"
click at [387, 173] on select "Please Choose One 1 2 3 4" at bounding box center [567, 179] width 361 height 15
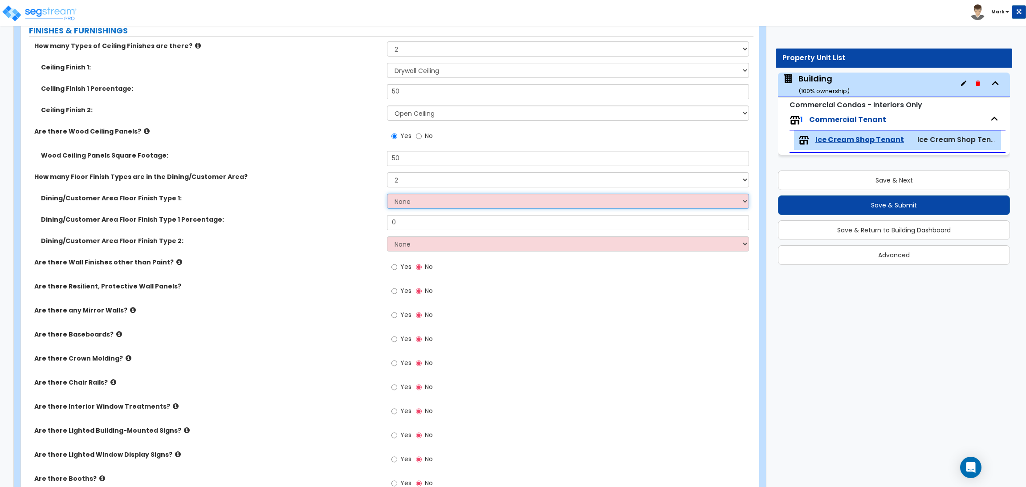
click at [407, 203] on select "None Tile Flooring Hardwood Flooring Resilient Laminate Flooring VCT Flooring S…" at bounding box center [567, 201] width 361 height 15
select select "1"
click at [387, 194] on select "None Tile Flooring Hardwood Flooring Resilient Laminate Flooring VCT Flooring S…" at bounding box center [567, 201] width 361 height 15
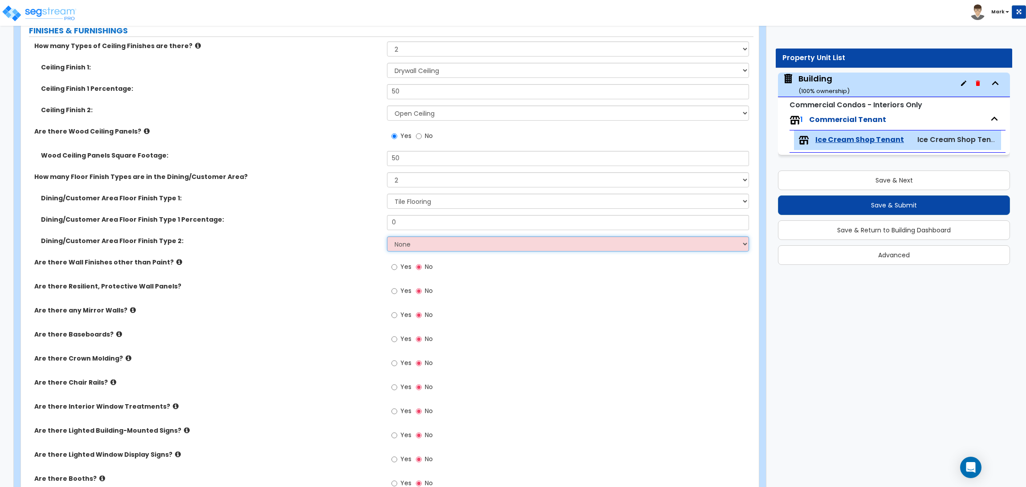
click at [405, 244] on select "None Tile Flooring Hardwood Flooring Resilient Laminate Flooring VCT Flooring S…" at bounding box center [567, 243] width 361 height 15
select select "3"
click at [387, 237] on select "None Tile Flooring Hardwood Flooring Resilient Laminate Flooring VCT Flooring S…" at bounding box center [567, 243] width 361 height 15
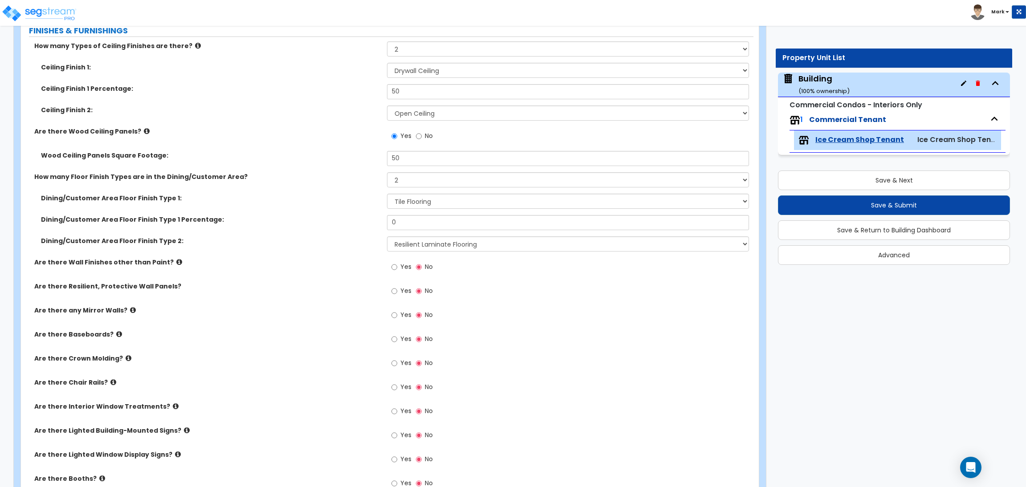
click at [402, 264] on span "Yes" at bounding box center [405, 266] width 11 height 9
click at [397, 264] on input "Yes" at bounding box center [394, 267] width 6 height 10
radio input "true"
click at [401, 292] on span "Yes" at bounding box center [405, 290] width 11 height 9
click at [397, 292] on input "Yes" at bounding box center [394, 291] width 6 height 10
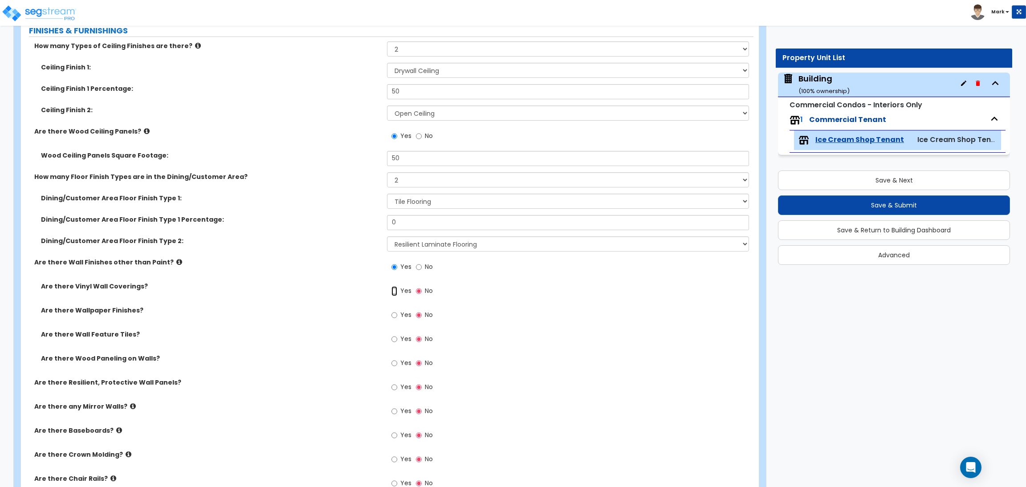
radio input "true"
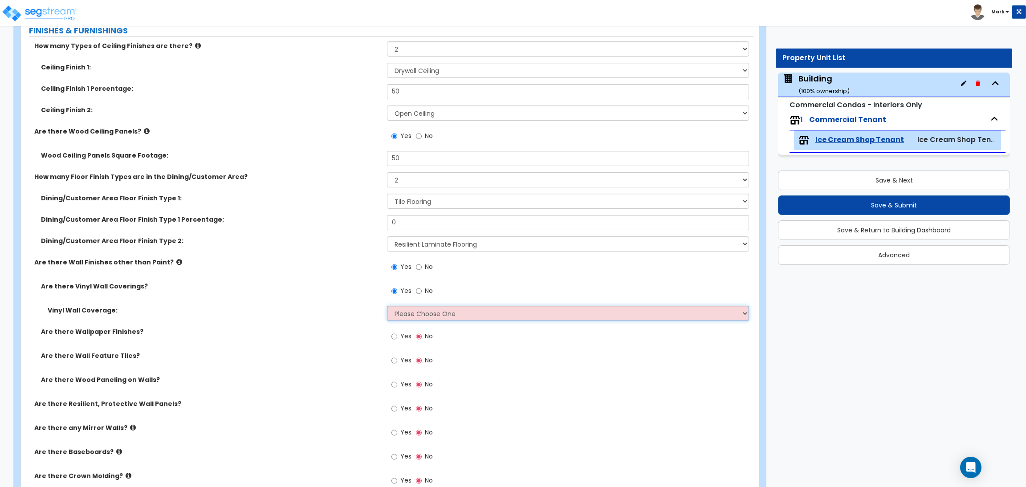
drag, startPoint x: 404, startPoint y: 315, endPoint x: 406, endPoint y: 307, distance: 7.8
click at [404, 313] on select "Please Choose One Only a Small Portion of Walls are Covered Several Walls are C…" at bounding box center [567, 313] width 361 height 15
select select "5"
click at [387, 306] on select "Please Choose One Only a Small Portion of Walls are Covered Several Walls are C…" at bounding box center [567, 313] width 361 height 15
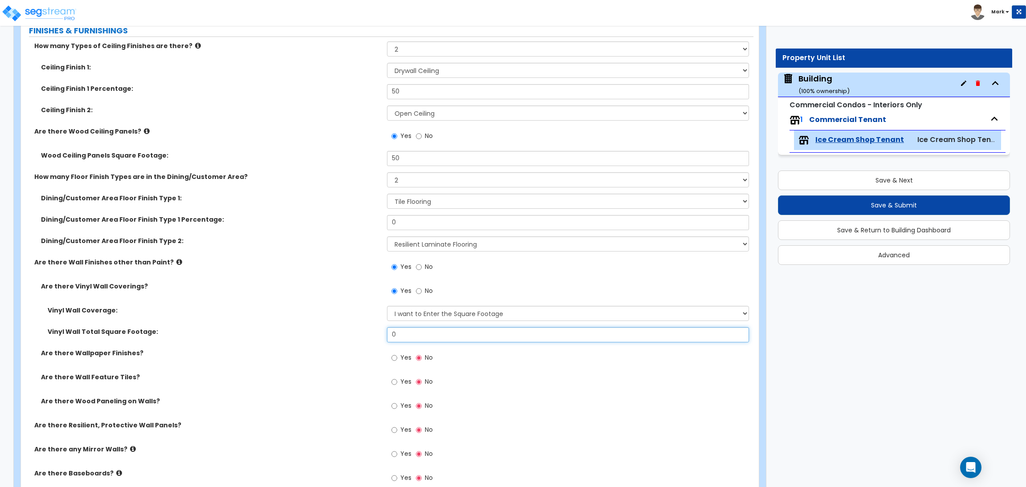
click at [430, 332] on input "0" at bounding box center [567, 334] width 361 height 15
type input "50"
click at [404, 353] on span "Yes" at bounding box center [405, 357] width 11 height 9
click at [397, 353] on input "Yes" at bounding box center [394, 358] width 6 height 10
radio input "true"
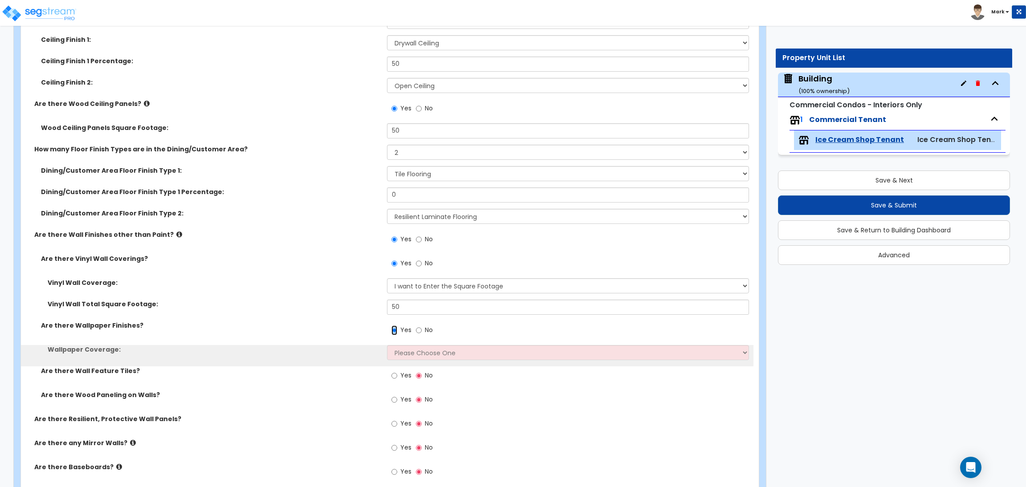
scroll to position [667, 0]
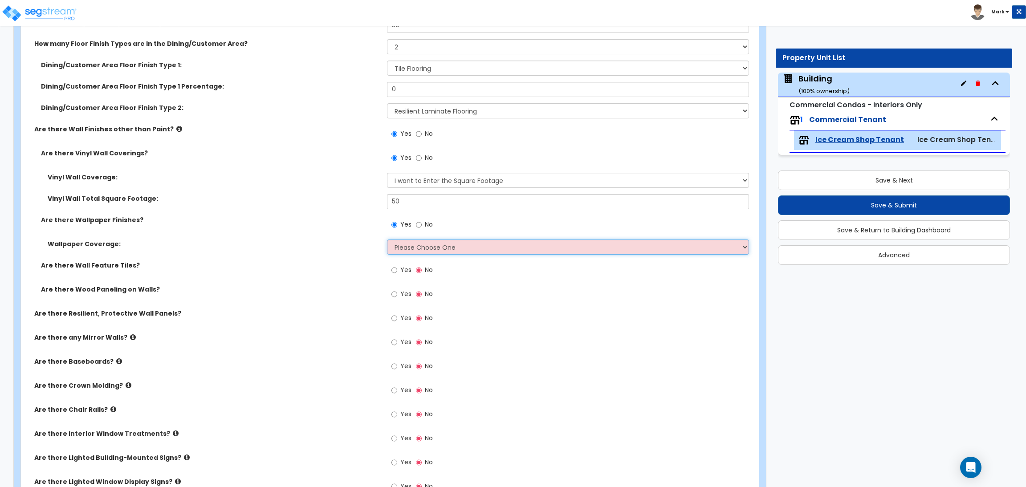
click at [437, 246] on select "Please Choose One Only a Small Portion of Walls are Covered Several Walls are C…" at bounding box center [567, 247] width 361 height 15
select select "5"
click at [387, 240] on select "Please Choose One Only a Small Portion of Walls are Covered Several Walls are C…" at bounding box center [567, 247] width 361 height 15
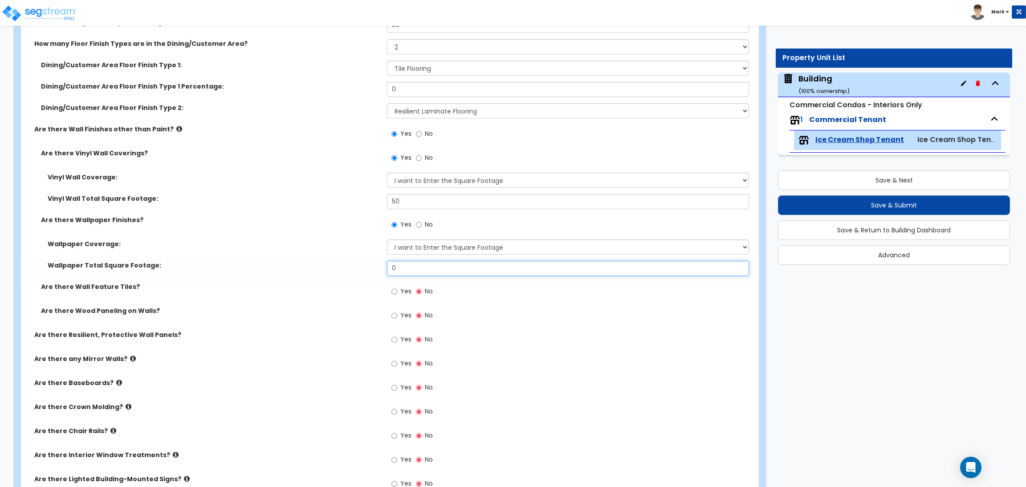
drag, startPoint x: 403, startPoint y: 268, endPoint x: 381, endPoint y: 264, distance: 22.2
click at [381, 264] on div "Wallpaper Total Square Footage: 0" at bounding box center [387, 271] width 732 height 21
type input "50"
click at [402, 289] on span "Yes" at bounding box center [405, 291] width 11 height 9
click at [397, 289] on input "Yes" at bounding box center [394, 292] width 6 height 10
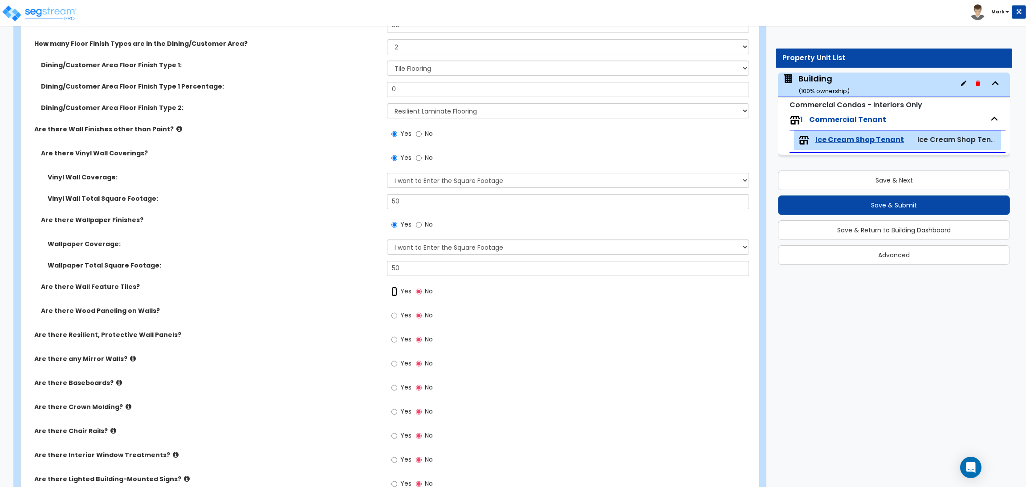
radio input "true"
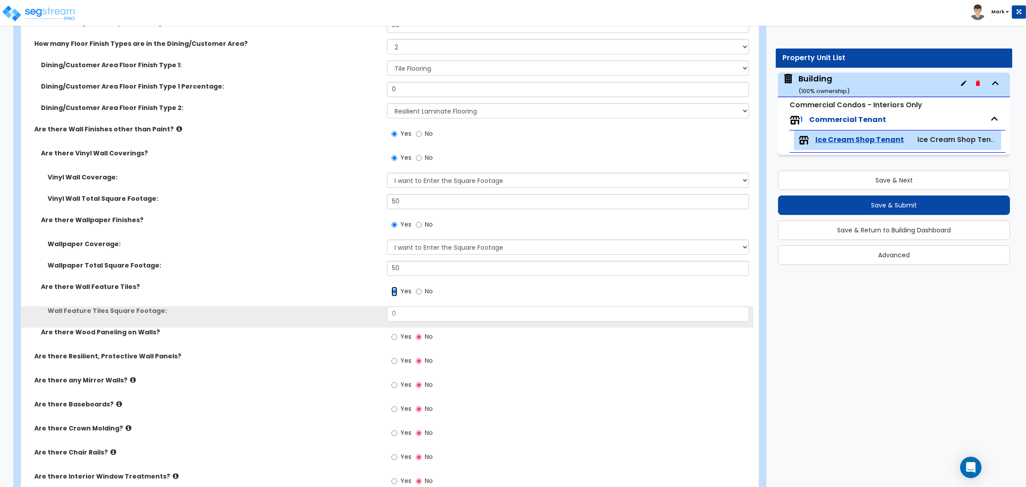
scroll to position [734, 0]
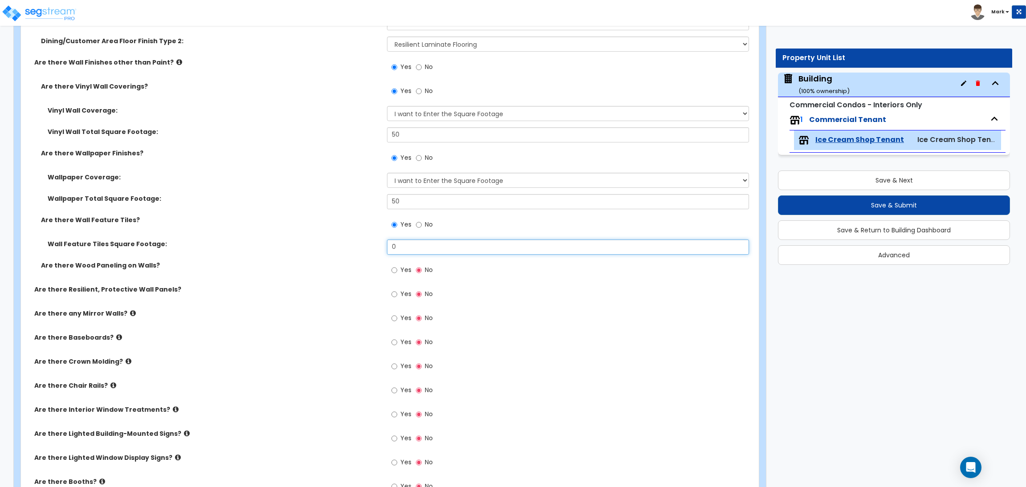
drag, startPoint x: 416, startPoint y: 249, endPoint x: 361, endPoint y: 248, distance: 54.3
click at [361, 248] on div "Wall Feature Tiles Square Footage: 0" at bounding box center [387, 250] width 732 height 21
type input "50"
click at [405, 271] on span "Yes" at bounding box center [405, 269] width 11 height 9
click at [397, 271] on input "Yes" at bounding box center [394, 270] width 6 height 10
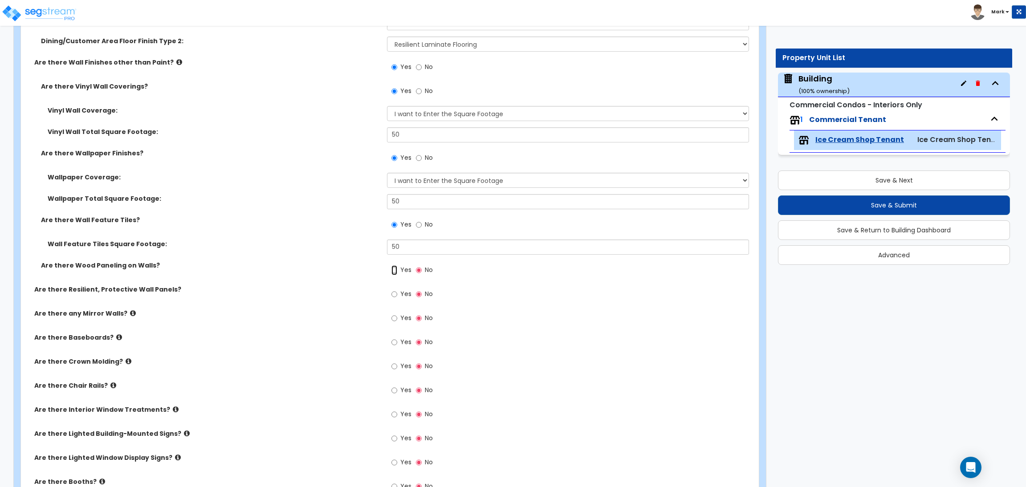
radio input "true"
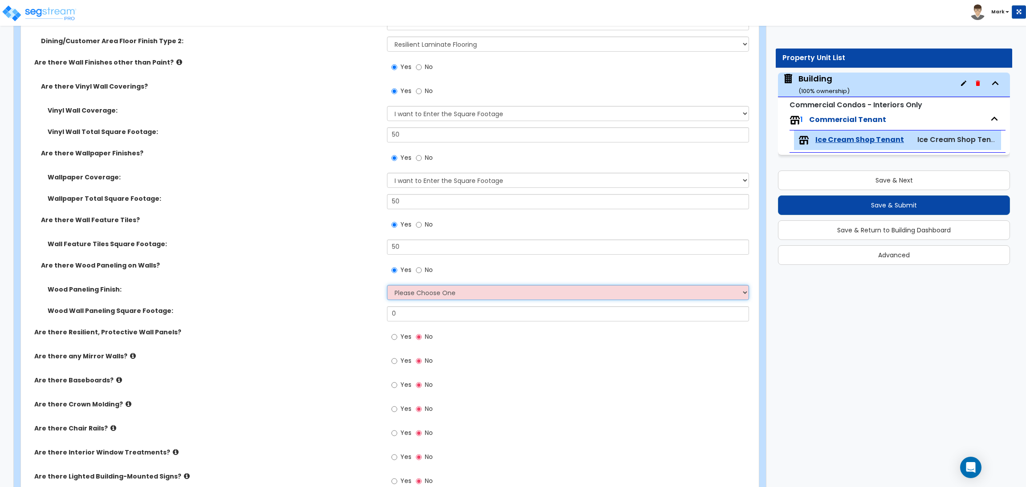
click at [424, 297] on select "Please Choose One Birch Mahogany Oak or Cherry Rosewood Teak I Don't Know, Plea…" at bounding box center [567, 292] width 361 height 15
select select "2"
click at [387, 285] on select "Please Choose One Birch Mahogany Oak or Cherry Rosewood Teak I Don't Know, Plea…" at bounding box center [567, 292] width 361 height 15
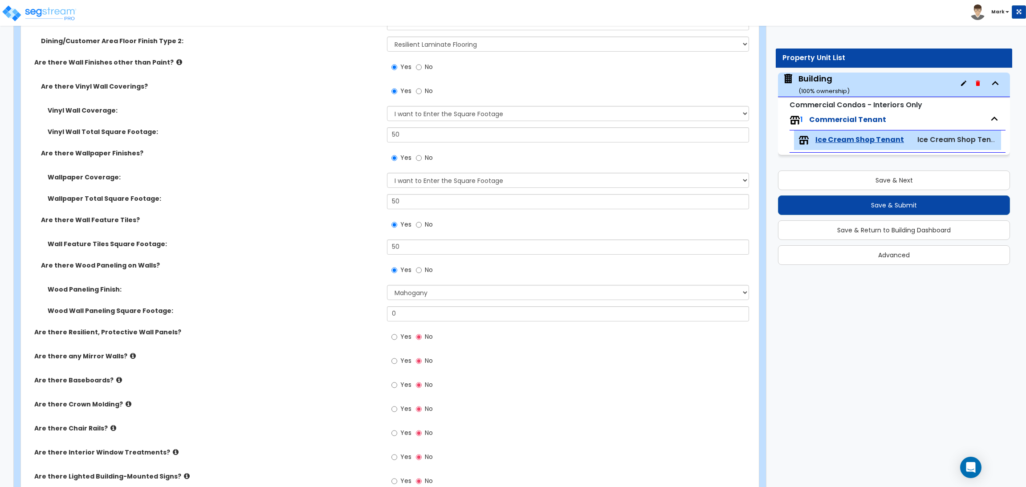
drag, startPoint x: 409, startPoint y: 305, endPoint x: 382, endPoint y: 305, distance: 27.6
click at [382, 305] on div "Wood Paneling Finish: Please Choose One Birch Mahogany Oak or Cherry Rosewood T…" at bounding box center [387, 295] width 732 height 21
click at [415, 311] on input "0" at bounding box center [567, 313] width 361 height 15
drag, startPoint x: 413, startPoint y: 317, endPoint x: 391, endPoint y: 312, distance: 22.7
click at [391, 312] on input "0" at bounding box center [567, 313] width 361 height 15
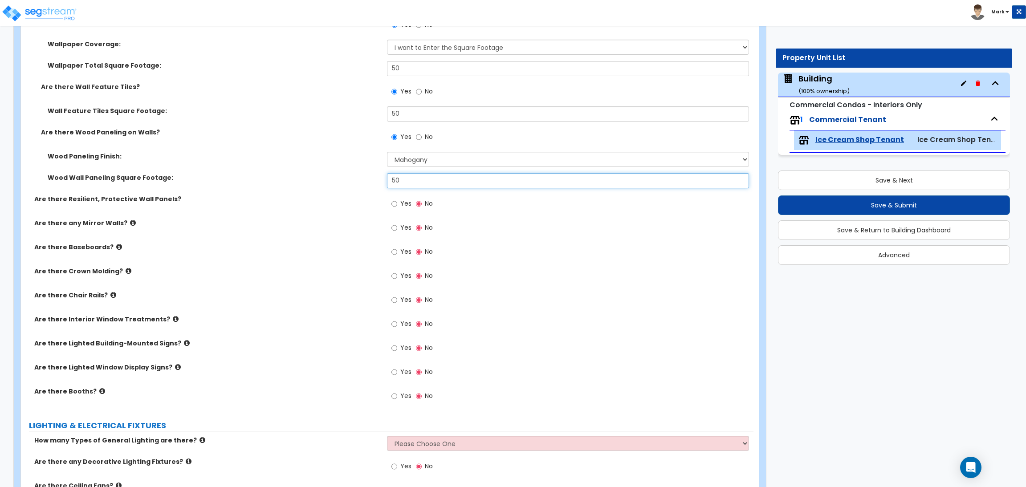
scroll to position [868, 0]
type input "50"
click at [402, 205] on span "Yes" at bounding box center [405, 203] width 11 height 9
click at [397, 205] on input "Yes" at bounding box center [394, 204] width 6 height 10
radio input "true"
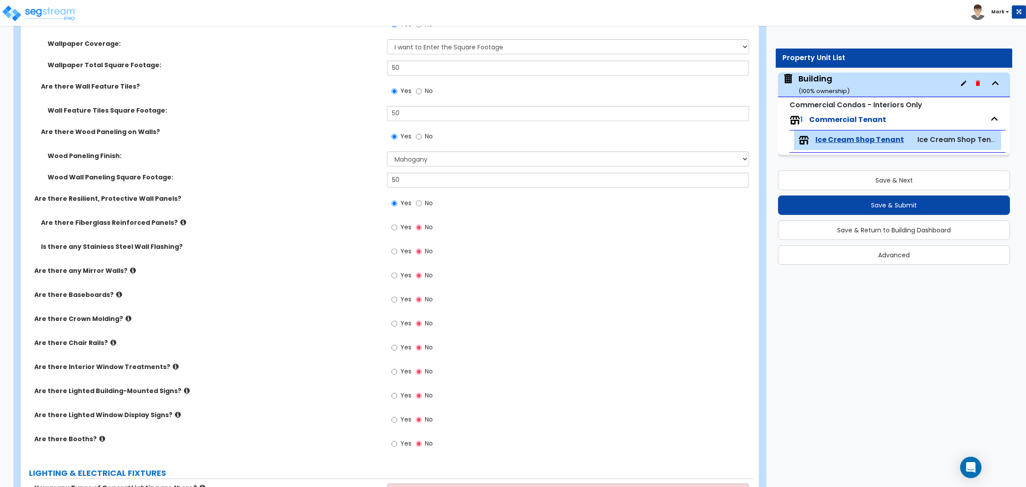
click at [402, 228] on span "Yes" at bounding box center [405, 227] width 11 height 9
click at [397, 228] on input "Yes" at bounding box center [394, 228] width 6 height 10
radio input "true"
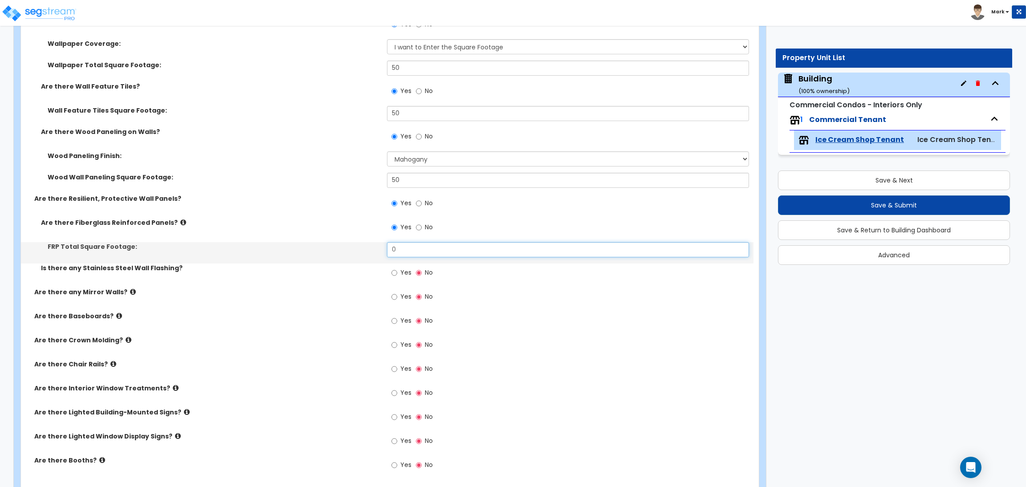
drag, startPoint x: 441, startPoint y: 251, endPoint x: 392, endPoint y: 240, distance: 50.5
click at [392, 240] on div "Are there Fiberglass Reinforced Panels? Yes No FRP Total Square Footage: 0 Is t…" at bounding box center [387, 252] width 719 height 69
drag, startPoint x: 415, startPoint y: 248, endPoint x: 393, endPoint y: 246, distance: 21.9
click at [393, 246] on input "50" at bounding box center [567, 249] width 361 height 15
type input "150"
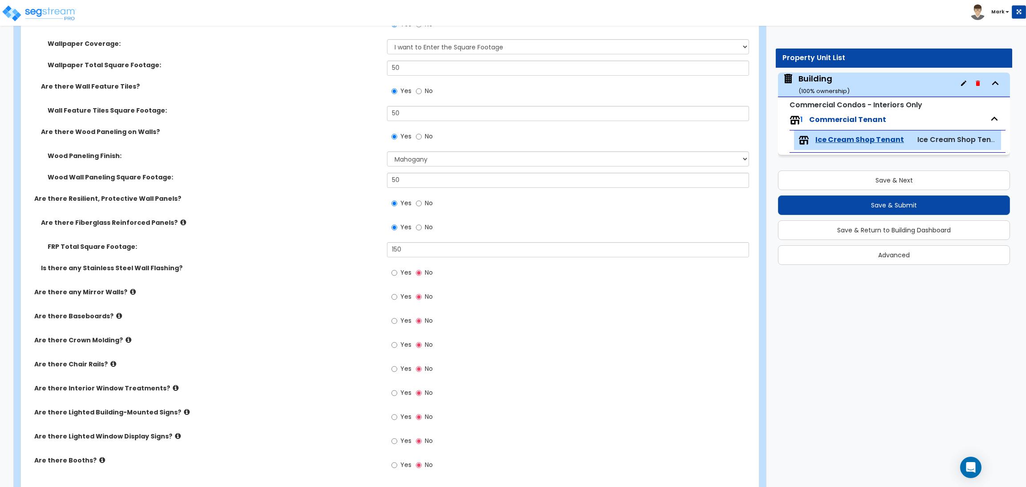
click at [398, 271] on label "Yes" at bounding box center [401, 273] width 20 height 15
click at [397, 271] on input "Yes" at bounding box center [394, 273] width 6 height 10
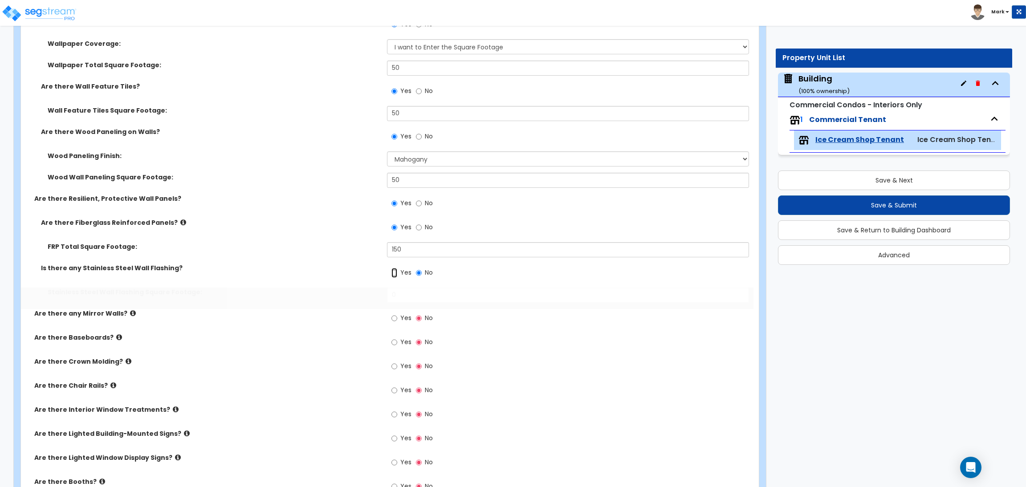
radio input "true"
drag, startPoint x: 407, startPoint y: 289, endPoint x: 364, endPoint y: 292, distance: 43.7
click at [364, 292] on div "Stainless Steel Wall Flashing Square Footage: 0" at bounding box center [387, 298] width 732 height 21
type input "50"
click at [400, 321] on span "Yes" at bounding box center [405, 317] width 11 height 9
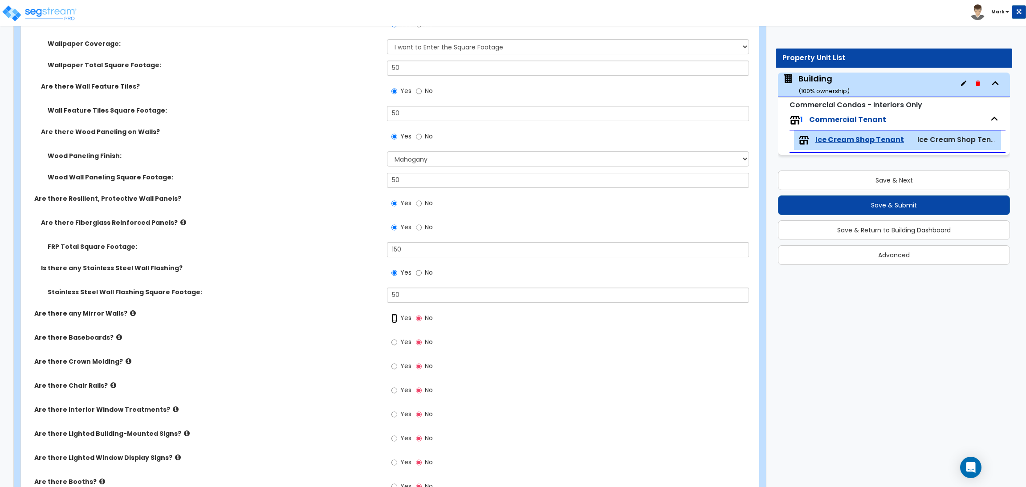
click at [397, 321] on input "Yes" at bounding box center [394, 318] width 6 height 10
radio input "true"
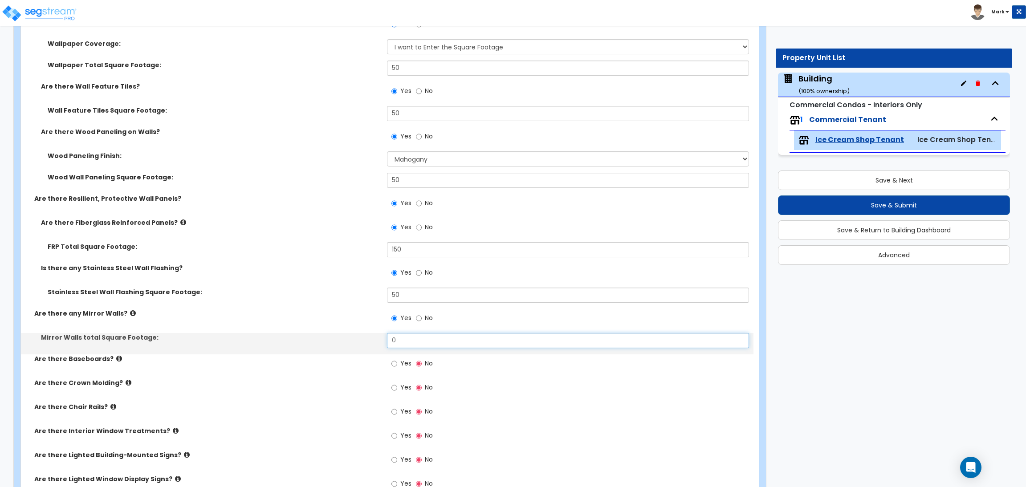
drag, startPoint x: 407, startPoint y: 338, endPoint x: 379, endPoint y: 337, distance: 28.5
click at [379, 337] on div "Mirror Walls total Square Footage: 0" at bounding box center [387, 343] width 732 height 21
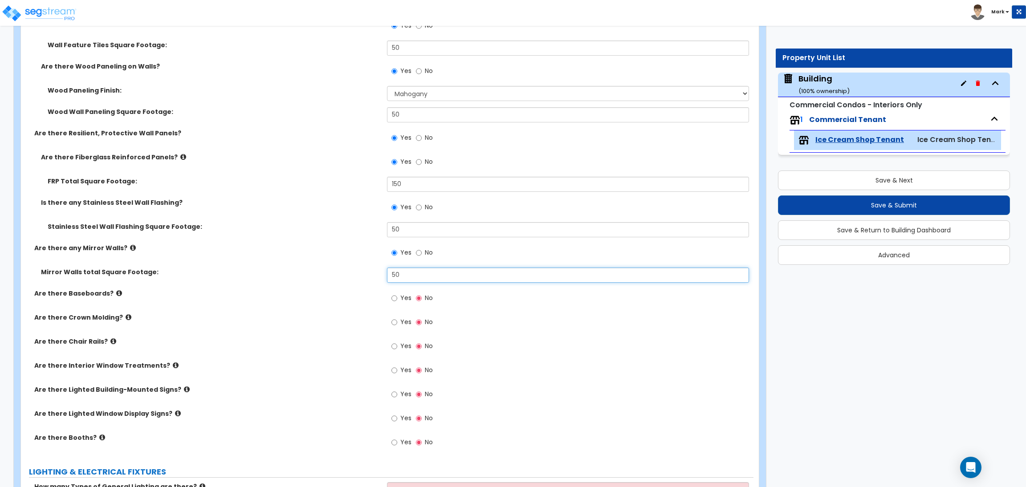
scroll to position [935, 0]
type input "50"
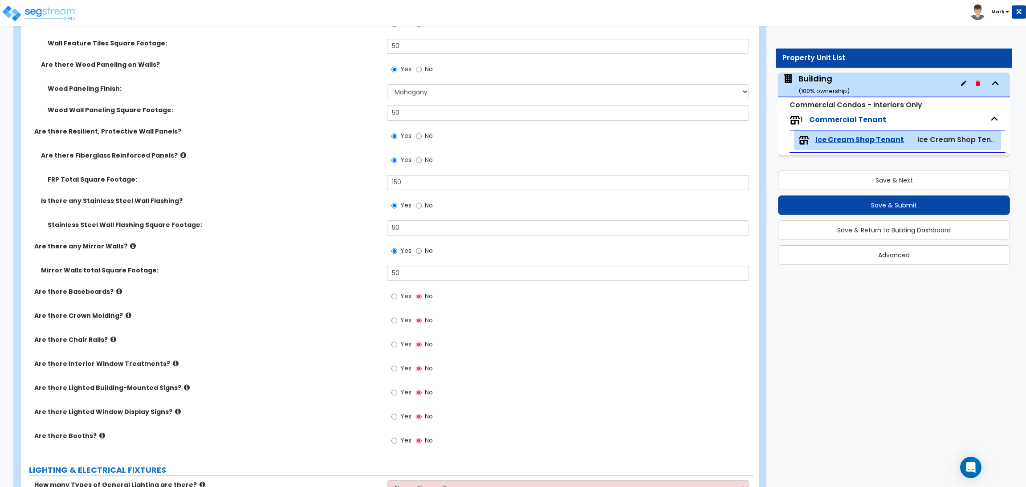
click at [400, 296] on span "Yes" at bounding box center [405, 296] width 11 height 9
click at [397, 296] on input "Yes" at bounding box center [394, 297] width 6 height 10
radio input "true"
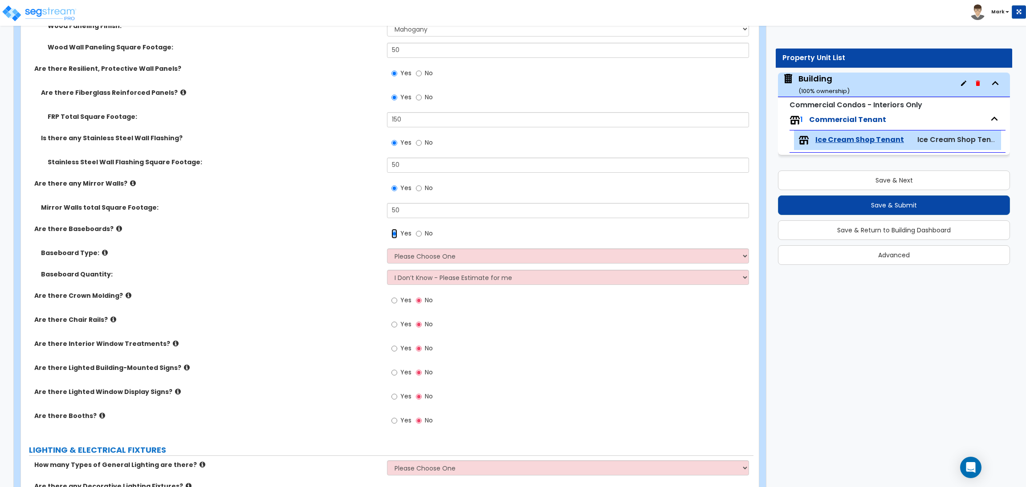
scroll to position [1002, 0]
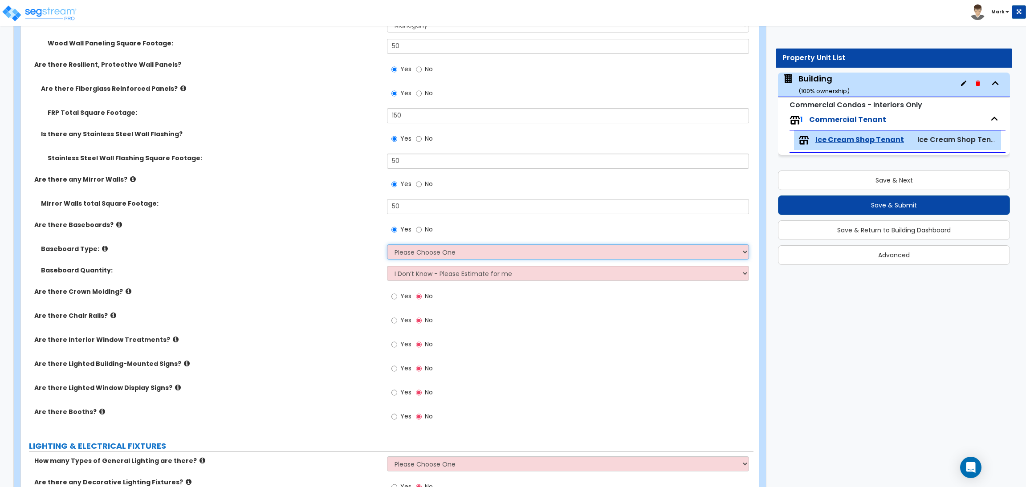
click at [412, 252] on select "Please Choose One Wood Vinyl Carpet Tile" at bounding box center [567, 251] width 361 height 15
click at [387, 245] on select "Please Choose One Wood Vinyl Carpet Tile" at bounding box center [567, 251] width 361 height 15
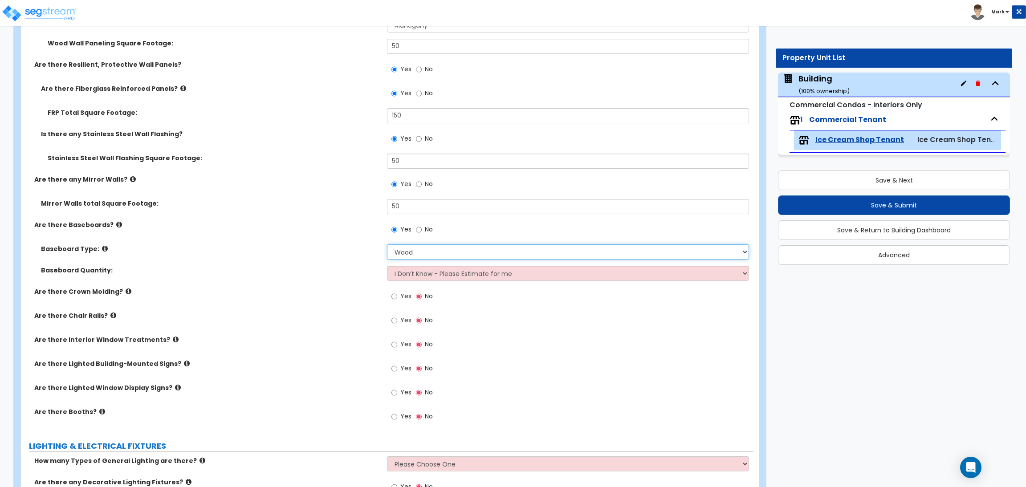
click at [406, 250] on select "Please Choose One Wood Vinyl Carpet Tile" at bounding box center [567, 251] width 361 height 15
select select "2"
click at [387, 245] on select "Please Choose One Wood Vinyl Carpet Tile" at bounding box center [567, 251] width 361 height 15
click at [406, 271] on select "I Don’t Know - Please Estimate for me I want to Enter the Linear Footage" at bounding box center [567, 273] width 361 height 15
click at [301, 282] on div "Baseboard Quantity: I Don’t Know - Please Estimate for me I want to Enter the L…" at bounding box center [387, 276] width 732 height 21
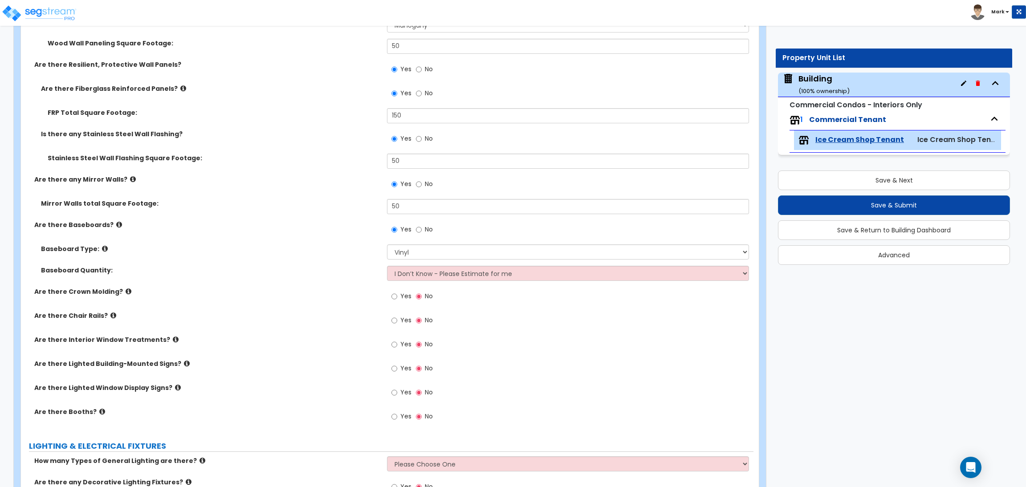
click at [400, 295] on span "Yes" at bounding box center [405, 296] width 11 height 9
click at [397, 295] on input "Yes" at bounding box center [394, 297] width 6 height 10
radio input "true"
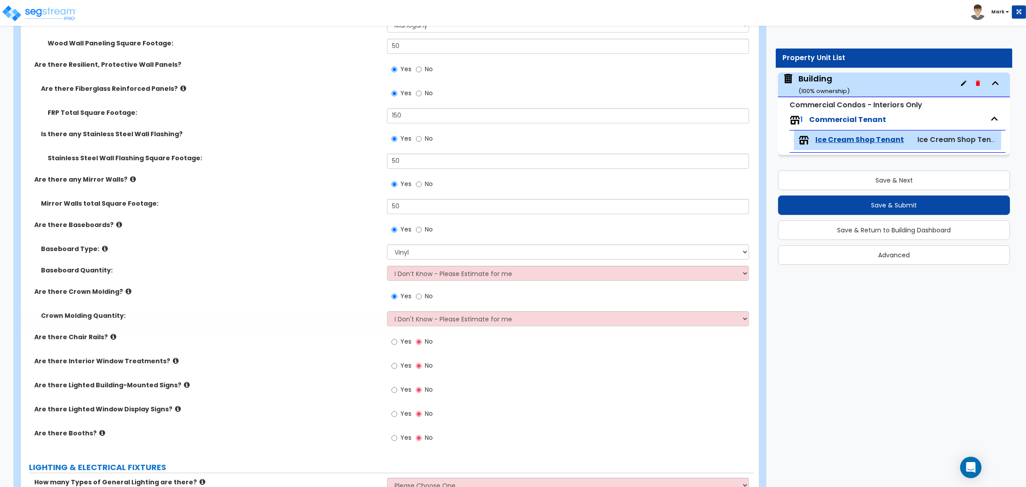
click at [405, 339] on span "Yes" at bounding box center [405, 341] width 11 height 9
click at [397, 339] on input "Yes" at bounding box center [394, 342] width 6 height 10
radio input "true"
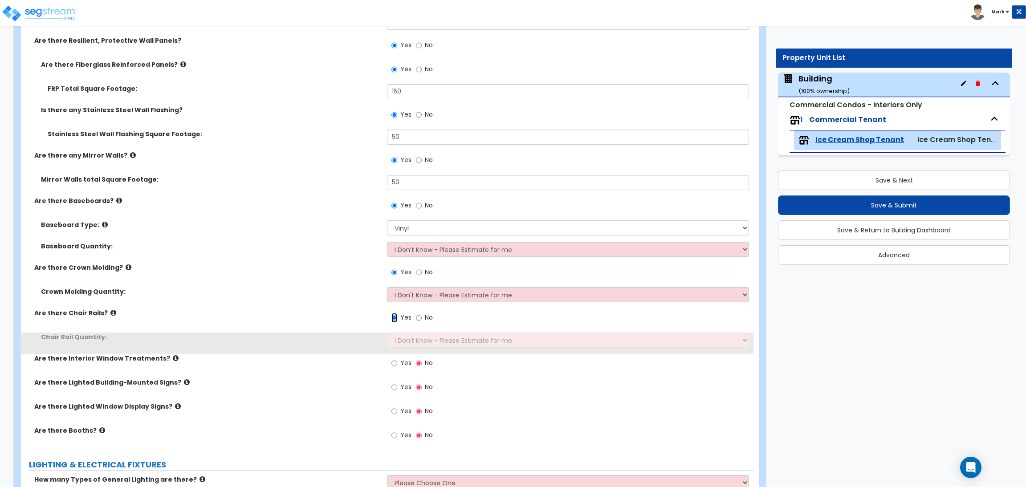
scroll to position [1135, 0]
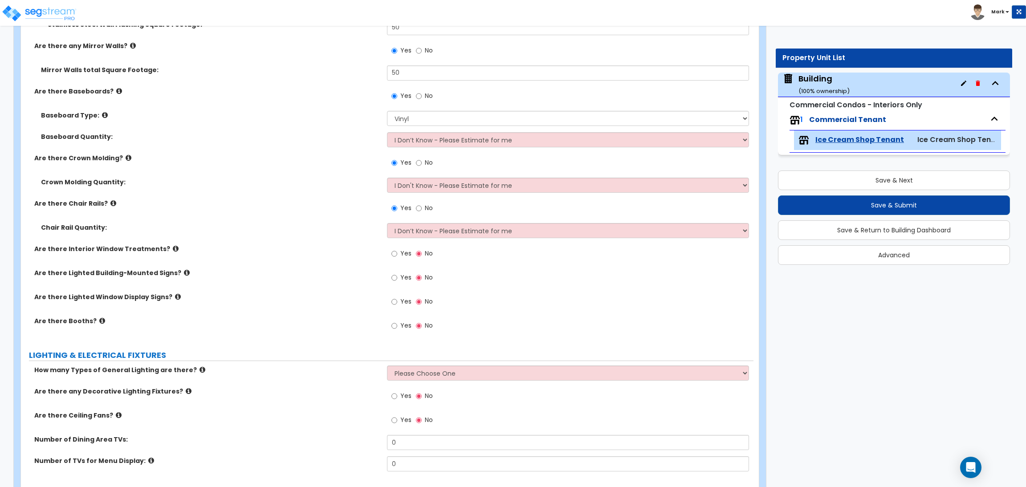
click at [404, 255] on span "Yes" at bounding box center [405, 253] width 11 height 9
click at [397, 255] on input "Yes" at bounding box center [394, 254] width 6 height 10
radio input "true"
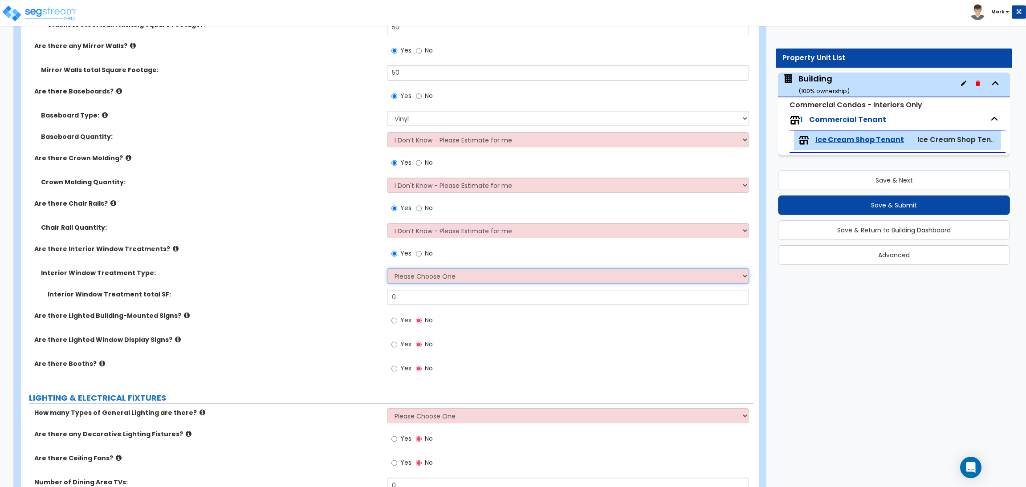
click at [407, 277] on select "Please Choose One Vertical Blinds Window Shades Venetian Blinds Wood Shutters" at bounding box center [567, 275] width 361 height 15
click at [387, 269] on select "Please Choose One Vertical Blinds Window Shades Venetian Blinds Wood Shutters" at bounding box center [567, 275] width 361 height 15
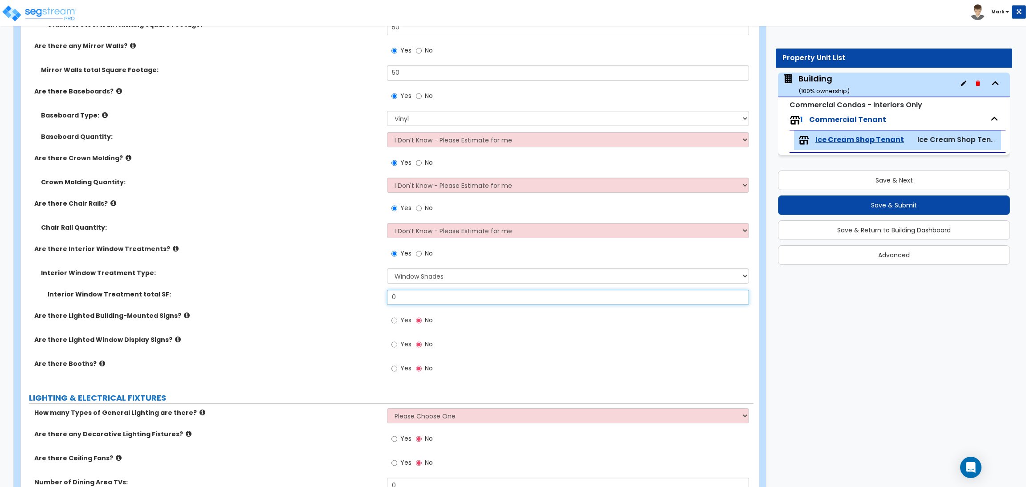
click at [398, 299] on input "0" at bounding box center [567, 297] width 361 height 15
click at [418, 280] on select "Please Choose One Vertical Blinds Window Shades Venetian Blinds Wood Shutters" at bounding box center [567, 275] width 361 height 15
click at [387, 269] on select "Please Choose One Vertical Blinds Window Shades Venetian Blinds Wood Shutters" at bounding box center [567, 275] width 361 height 15
click at [420, 281] on select "Please Choose One Vertical Blinds Window Shades Venetian Blinds Wood Shutters" at bounding box center [567, 275] width 361 height 15
select select "3"
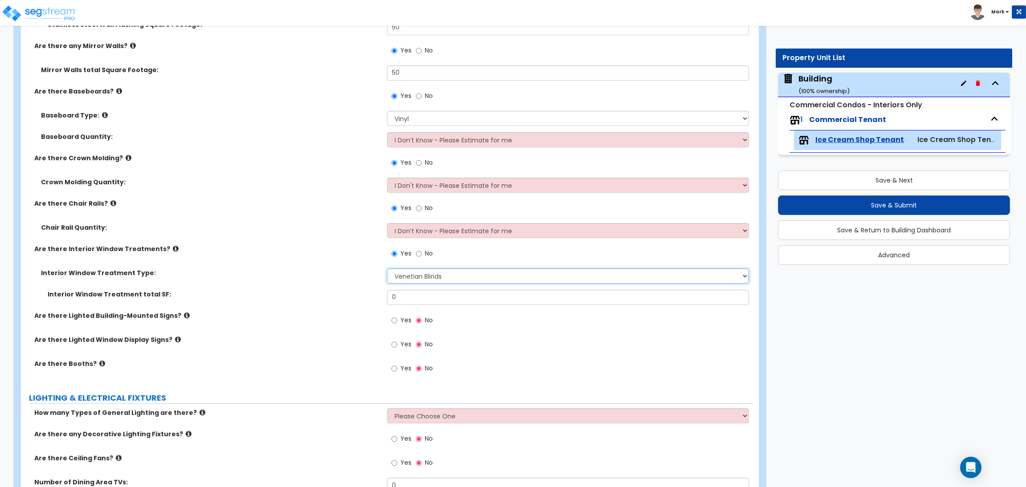
click at [387, 269] on select "Please Choose One Vertical Blinds Window Shades Venetian Blinds Wood Shutters" at bounding box center [567, 275] width 361 height 15
drag, startPoint x: 407, startPoint y: 299, endPoint x: 393, endPoint y: 295, distance: 14.9
click at [393, 295] on input "0" at bounding box center [567, 297] width 361 height 15
type input "2"
type input "50"
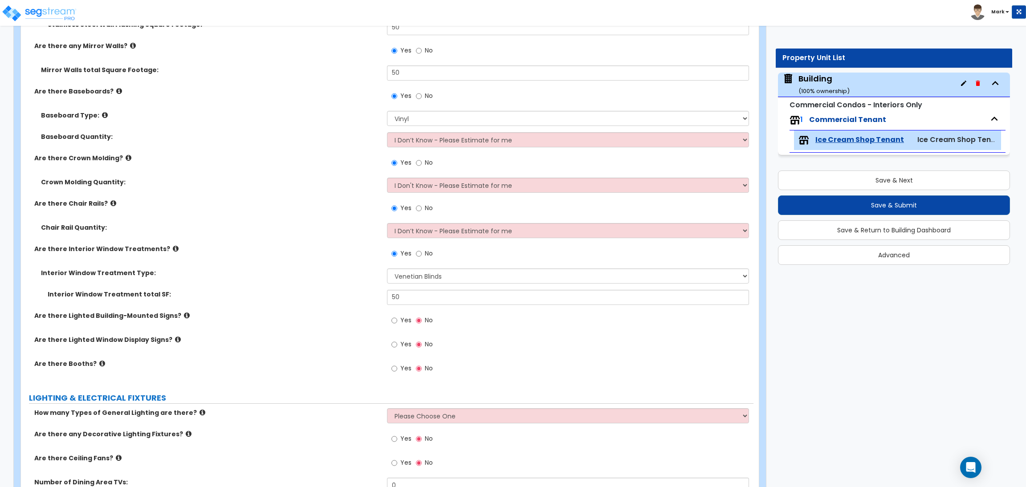
click at [402, 318] on span "Yes" at bounding box center [405, 320] width 11 height 9
click at [397, 318] on input "Yes" at bounding box center [394, 321] width 6 height 10
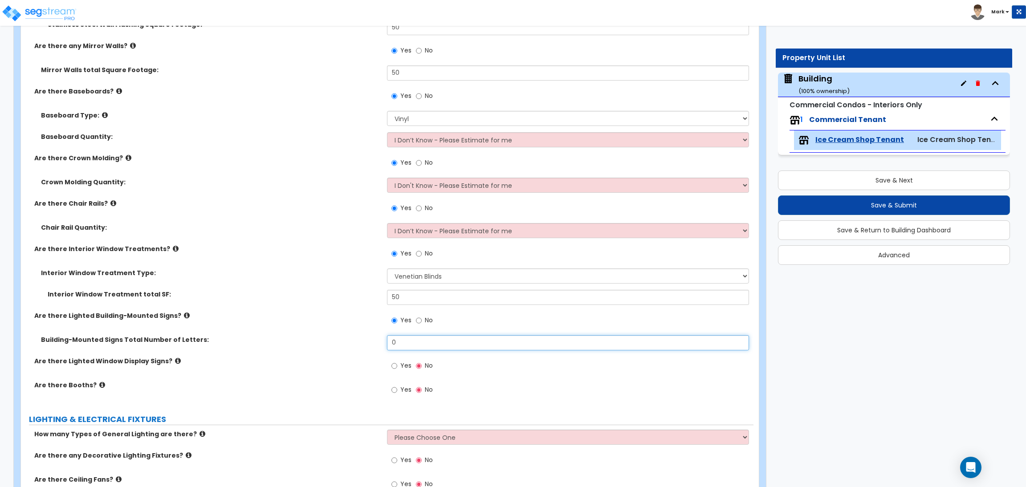
drag, startPoint x: 407, startPoint y: 342, endPoint x: 376, endPoint y: 349, distance: 31.3
click at [376, 349] on div "Building-Mounted Signs Total Number of Letters: 0" at bounding box center [387, 345] width 732 height 21
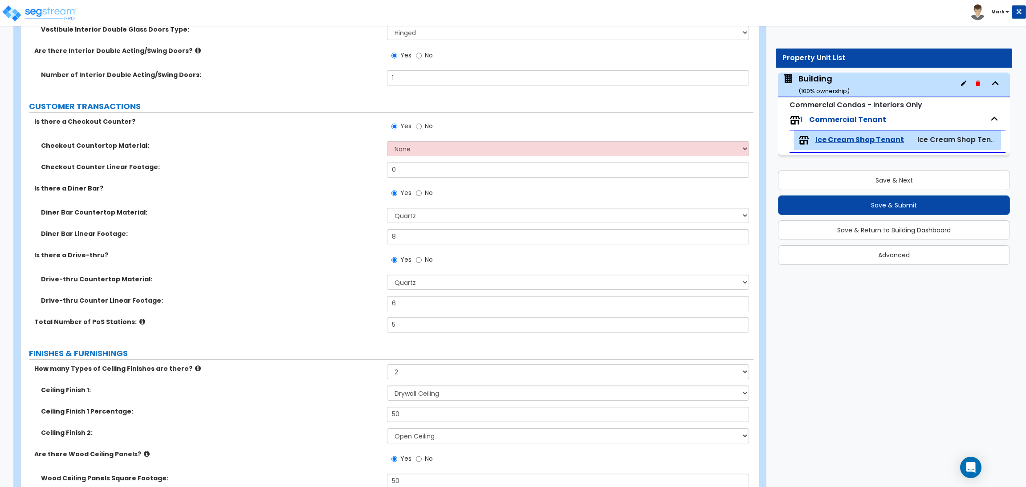
scroll to position [0, 0]
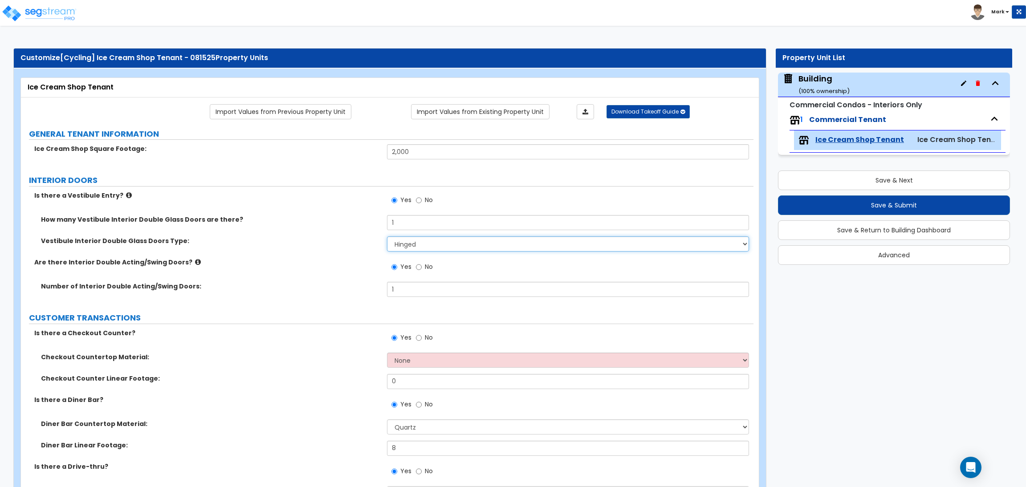
click at [427, 243] on select "Hinged Sliding" at bounding box center [567, 243] width 361 height 15
drag, startPoint x: 335, startPoint y: 252, endPoint x: 342, endPoint y: 257, distance: 8.8
click at [335, 252] on div "Vestibule Interior Double Glass Doors Type: Hinged Sliding" at bounding box center [387, 246] width 732 height 21
click at [418, 235] on div "How many Vestibule Interior Double Glass Doors are there? 1" at bounding box center [387, 225] width 732 height 21
click at [418, 245] on select "Hinged Sliding" at bounding box center [567, 243] width 361 height 15
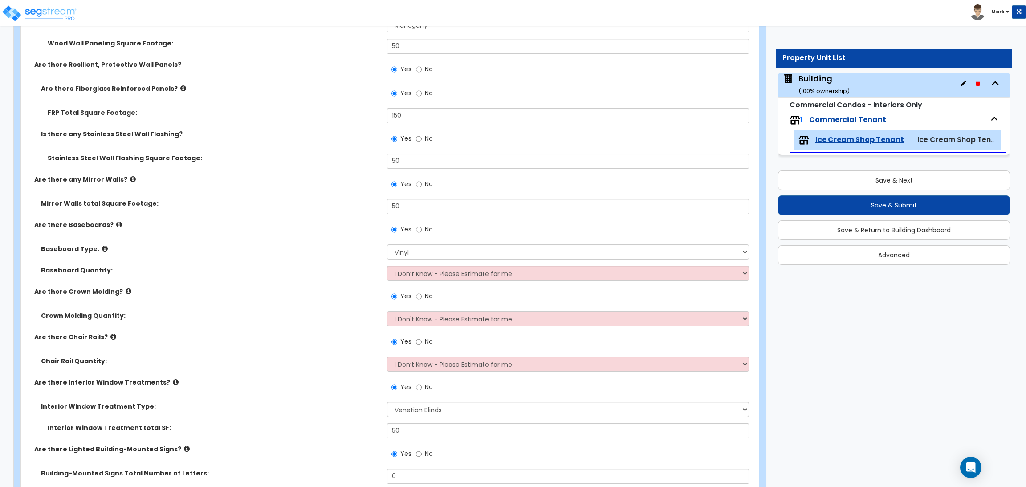
scroll to position [1135, 0]
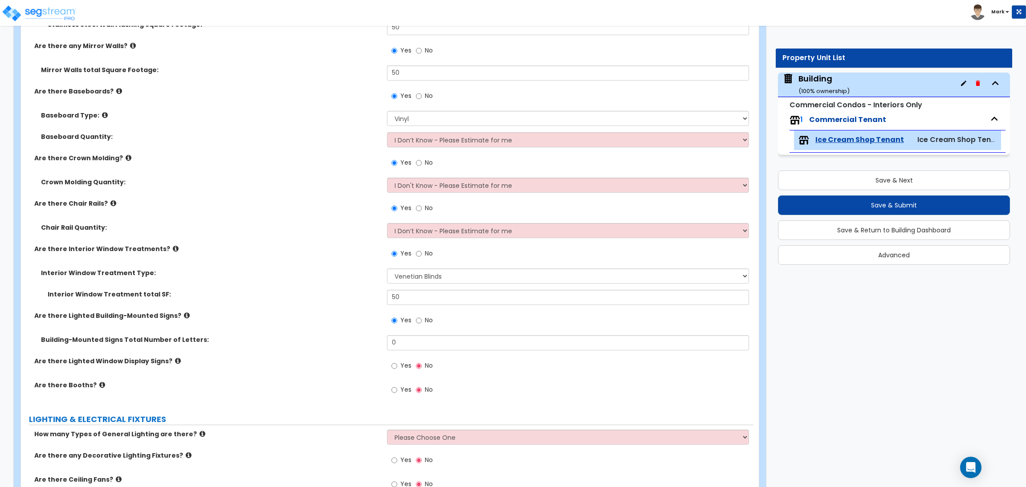
click at [423, 318] on label "No" at bounding box center [424, 321] width 17 height 15
click at [422, 318] on input "No" at bounding box center [419, 321] width 6 height 10
radio input "false"
radio input "true"
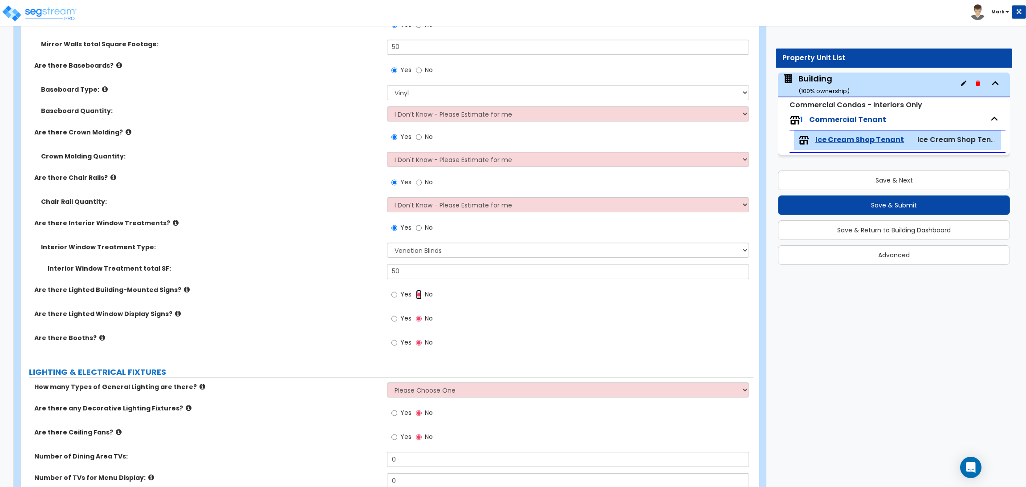
scroll to position [1202, 0]
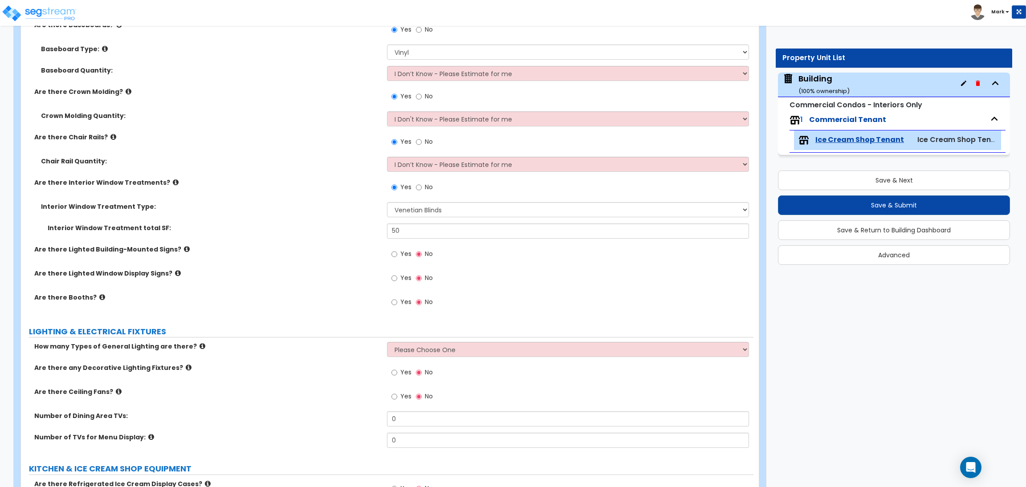
click at [402, 254] on span "Yes" at bounding box center [405, 253] width 11 height 9
click at [397, 254] on input "Yes" at bounding box center [394, 254] width 6 height 10
radio input "true"
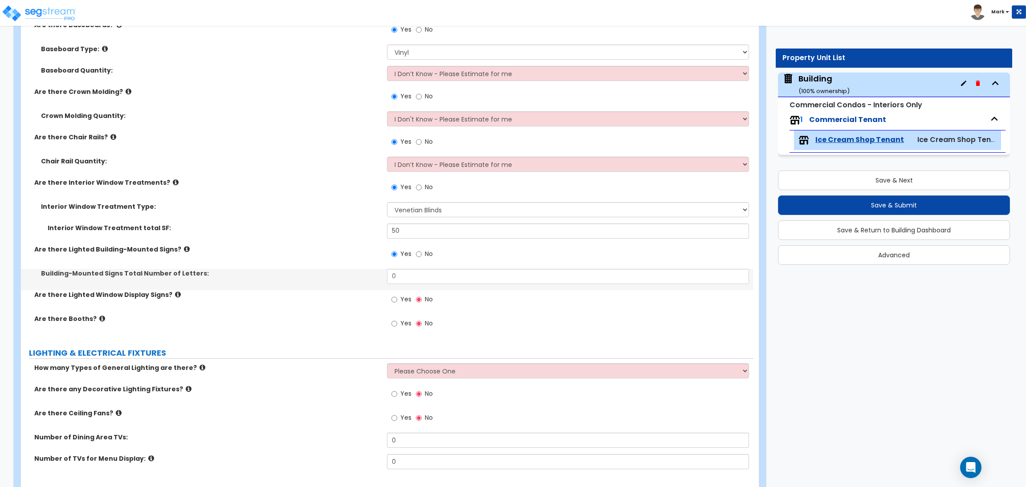
click at [402, 300] on span "Yes" at bounding box center [405, 299] width 11 height 9
click at [397, 300] on input "Yes" at bounding box center [394, 300] width 6 height 10
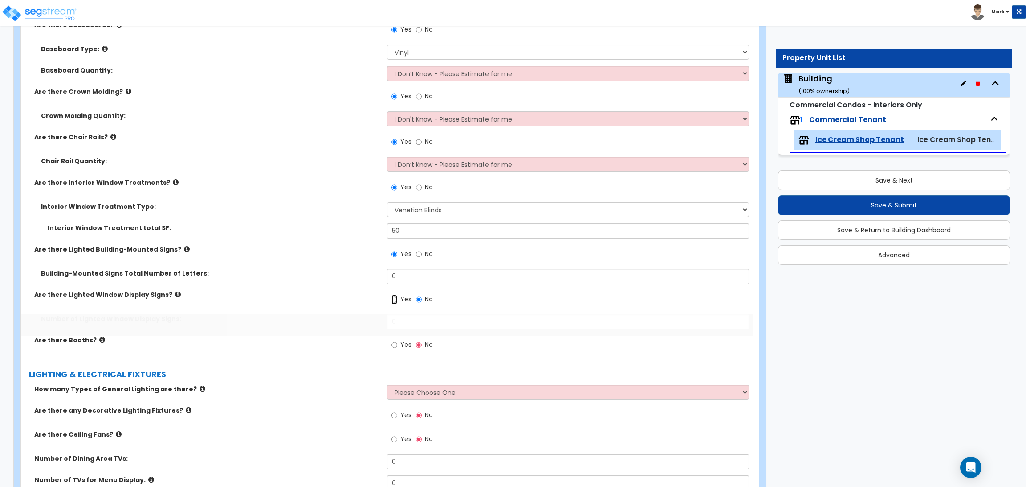
radio input "true"
drag, startPoint x: 412, startPoint y: 275, endPoint x: 382, endPoint y: 273, distance: 30.3
click at [382, 273] on div "Building-Mounted Signs Total Number of Letters: 0" at bounding box center [387, 279] width 732 height 21
type input "8"
drag, startPoint x: 407, startPoint y: 321, endPoint x: 370, endPoint y: 324, distance: 37.0
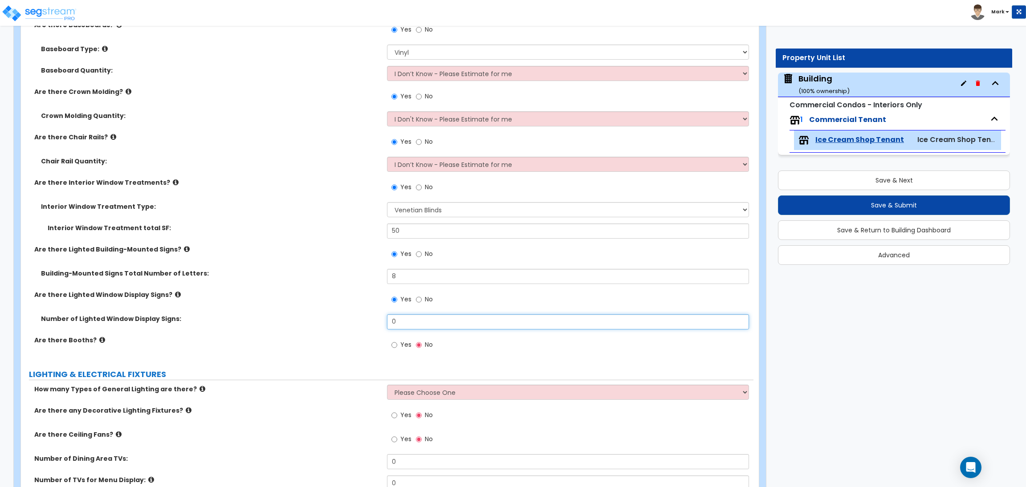
click at [372, 323] on div "Number of Lighted Window Display Signs: 0" at bounding box center [387, 324] width 732 height 21
type input "3"
click at [400, 341] on span "Yes" at bounding box center [405, 344] width 11 height 9
click at [397, 341] on input "Yes" at bounding box center [394, 345] width 6 height 10
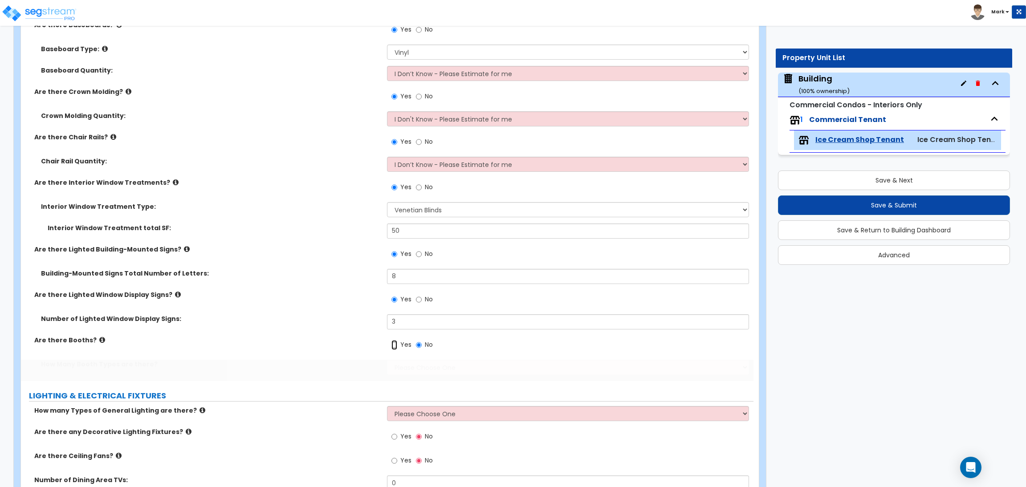
radio input "true"
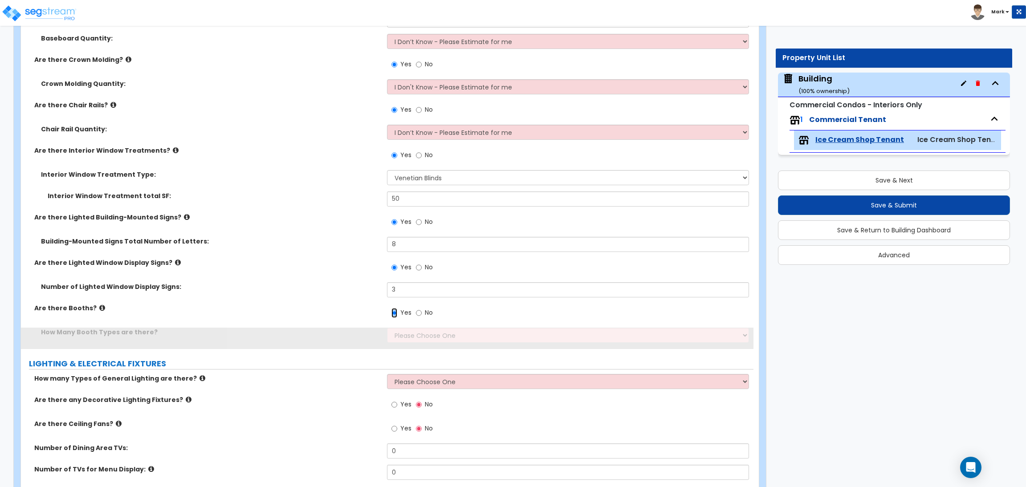
scroll to position [1268, 0]
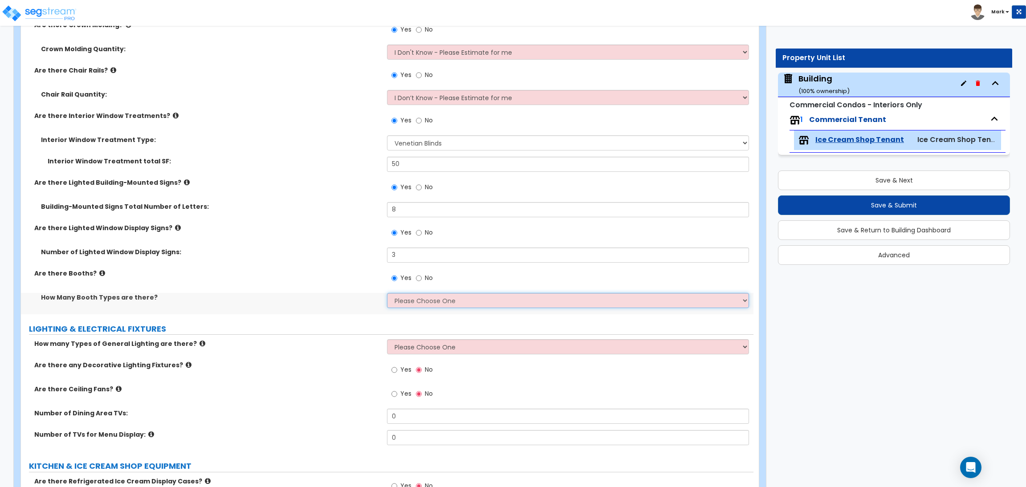
click at [413, 295] on select "Please Choose One 1 2 3" at bounding box center [567, 300] width 361 height 15
click at [387, 293] on select "Please Choose One 1 2 3" at bounding box center [567, 300] width 361 height 15
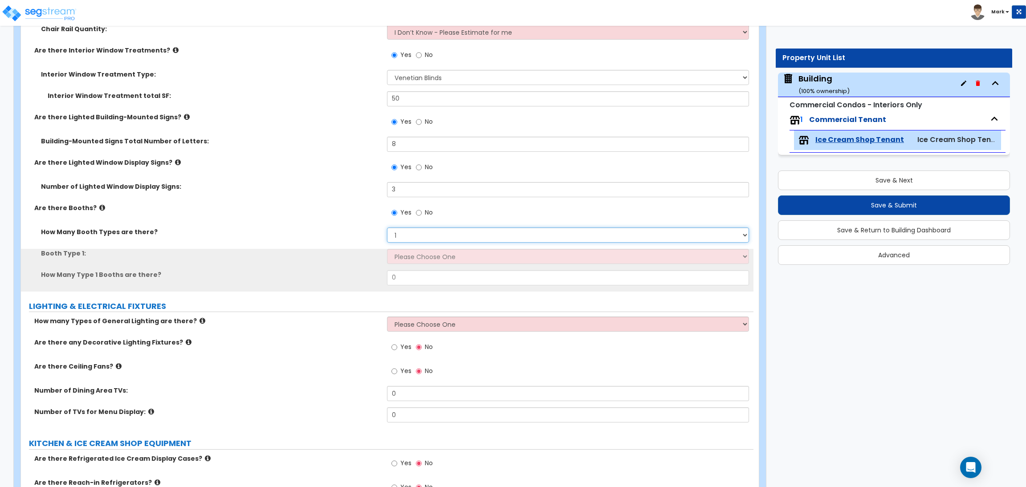
scroll to position [1335, 0]
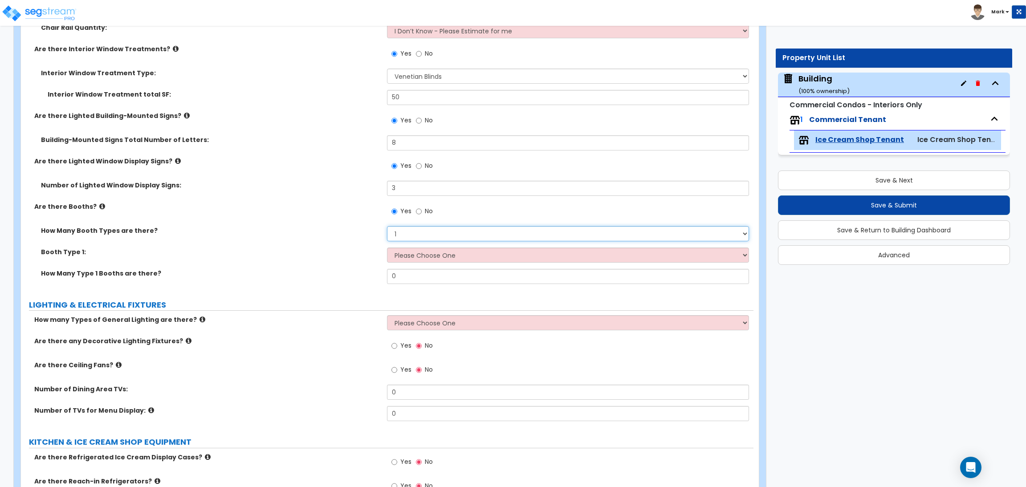
click at [413, 230] on select "Please Choose One 1 2 3" at bounding box center [567, 233] width 361 height 15
select select "2"
click at [387, 226] on select "Please Choose One 1 2 3" at bounding box center [567, 233] width 361 height 15
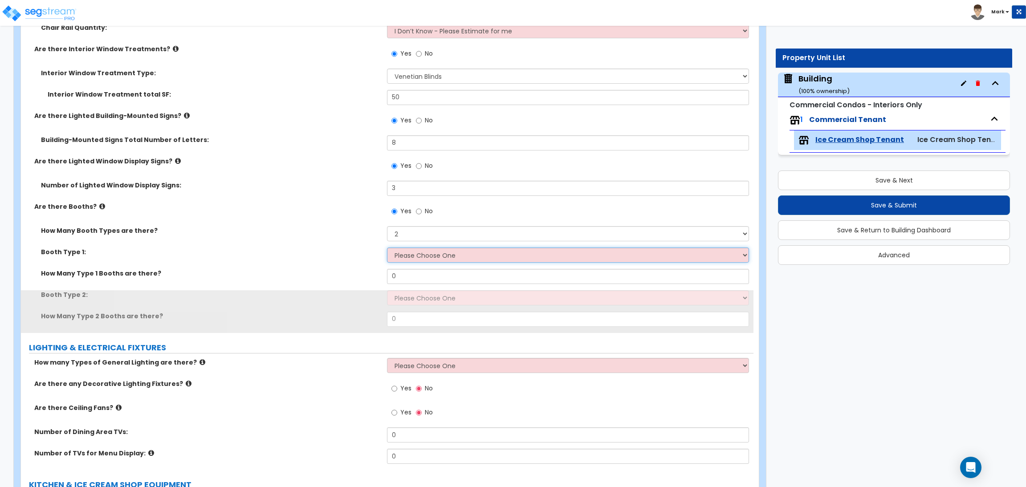
click at [416, 254] on select "Please Choose One Plastic, 2-Seater Plastic, 4-Seater Upholstered, 4-Seater Uph…" at bounding box center [567, 255] width 361 height 15
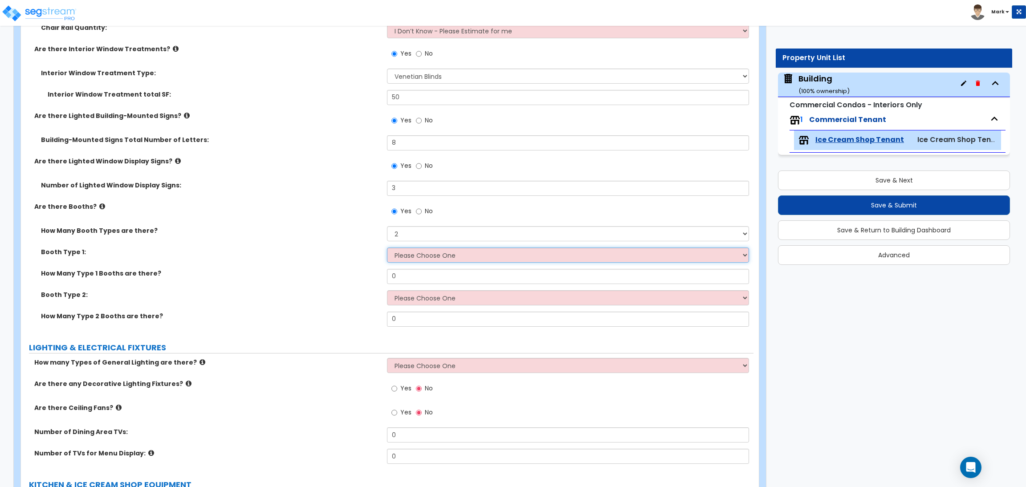
select select "2"
click at [387, 248] on select "Please Choose One Plastic, 2-Seater Plastic, 4-Seater Upholstered, 4-Seater Uph…" at bounding box center [567, 255] width 361 height 15
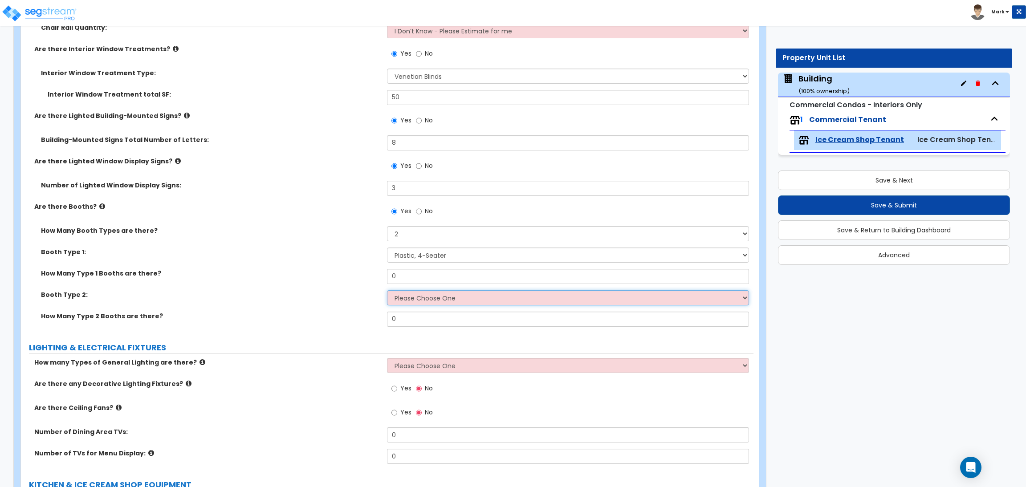
click at [423, 298] on select "Please Choose One Plastic, 2-Seater Plastic, 4-Seater Upholstered, 4-Seater Uph…" at bounding box center [567, 297] width 361 height 15
select select "4"
click at [387, 290] on select "Please Choose One Plastic, 2-Seater Plastic, 4-Seater Upholstered, 4-Seater Uph…" at bounding box center [567, 297] width 361 height 15
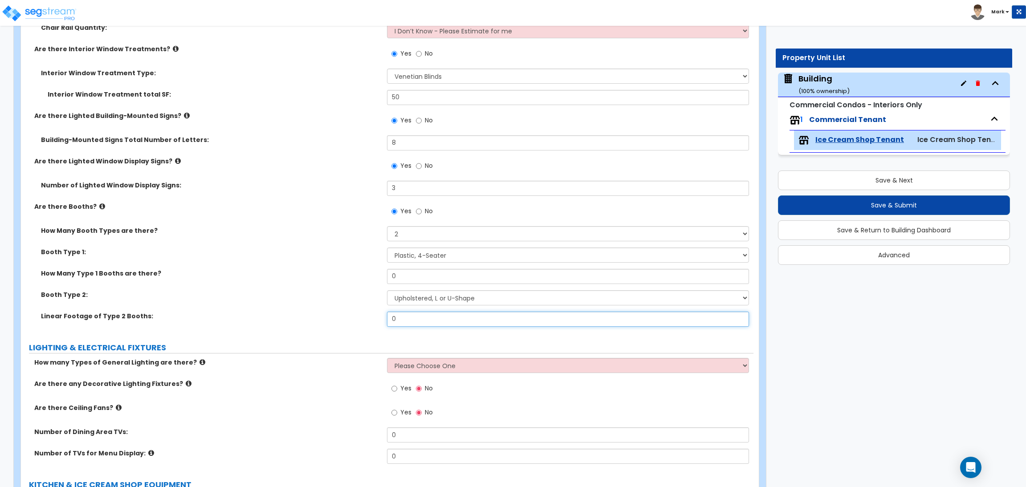
drag, startPoint x: 414, startPoint y: 314, endPoint x: 336, endPoint y: 315, distance: 77.9
click at [336, 315] on div "Linear Footage of Type 2 Booths: 0" at bounding box center [387, 322] width 732 height 21
type input "10"
drag, startPoint x: 406, startPoint y: 279, endPoint x: 366, endPoint y: 278, distance: 41.0
click at [366, 278] on div "How Many Type 1 Booths are there? 0" at bounding box center [387, 279] width 732 height 21
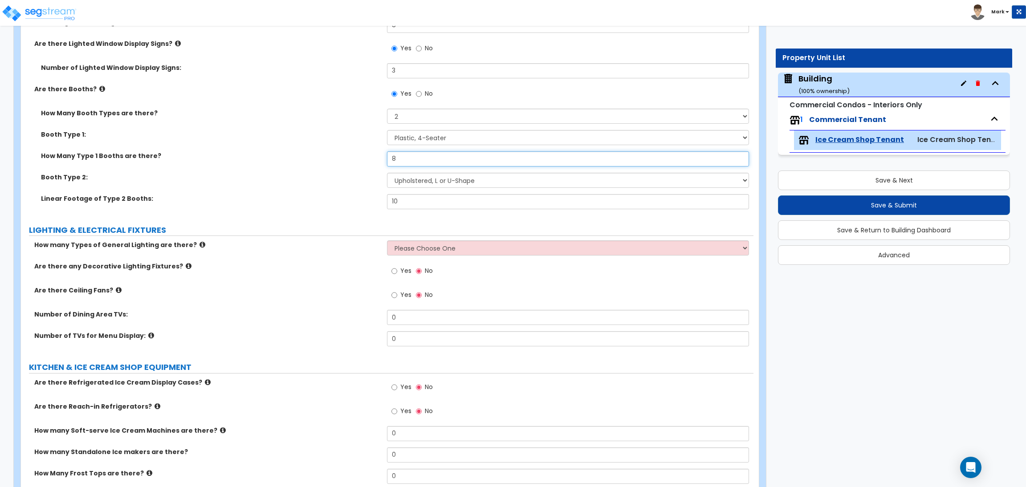
scroll to position [1469, 0]
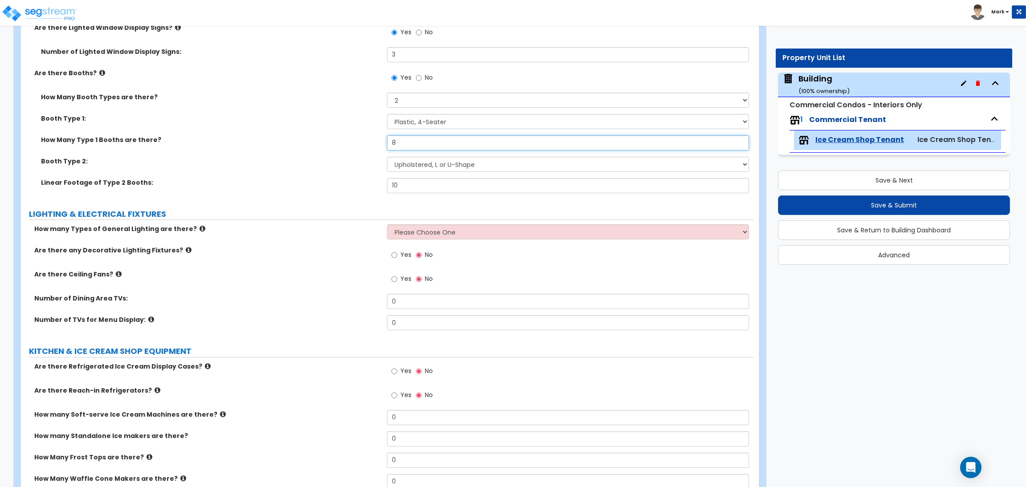
type input "8"
click at [413, 228] on select "Please Choose One 1 2 3" at bounding box center [567, 231] width 361 height 15
select select "2"
click at [387, 224] on select "Please Choose One 1 2 3" at bounding box center [567, 231] width 361 height 15
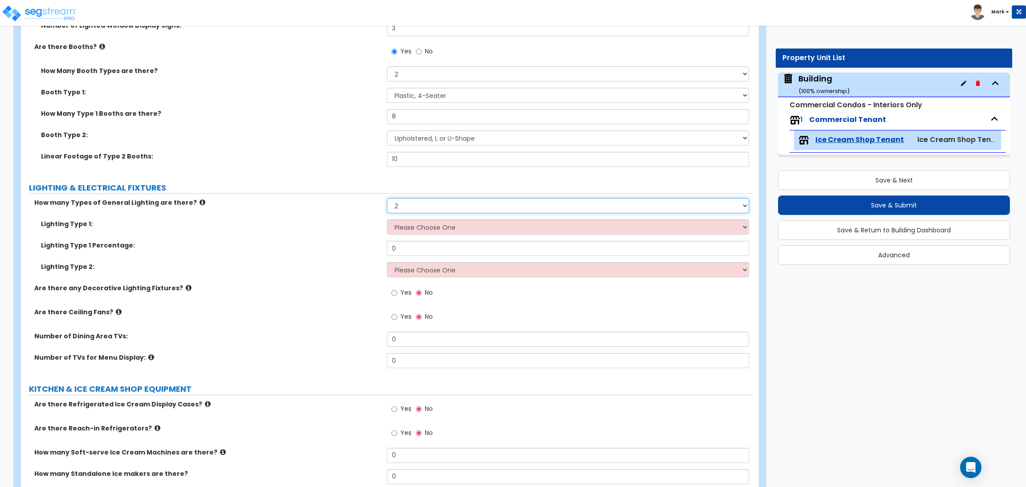
scroll to position [1602, 0]
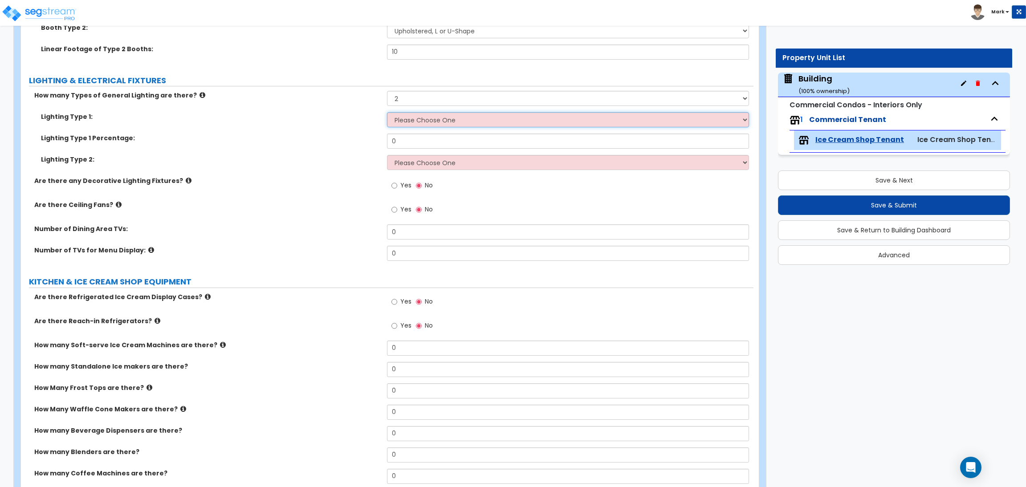
click at [436, 116] on select "Please Choose One LED Surface-Mounted LED Recessed Fluorescent Surface-Mounted …" at bounding box center [567, 119] width 361 height 15
select select "6"
click at [387, 112] on select "Please Choose One LED Surface-Mounted LED Recessed Fluorescent Surface-Mounted …" at bounding box center [567, 119] width 361 height 15
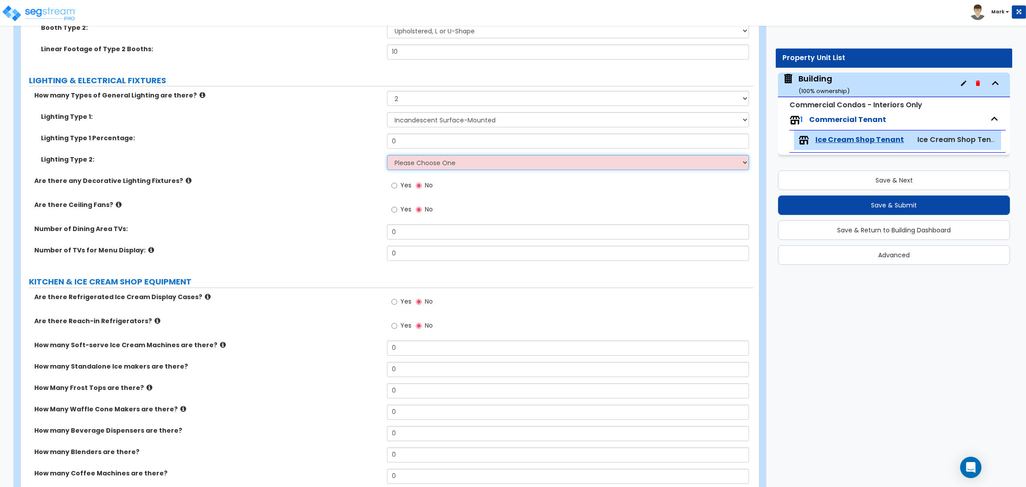
click at [414, 161] on select "Please Choose One LED Surface-Mounted LED Recessed Fluorescent Surface-Mounted …" at bounding box center [567, 162] width 361 height 15
select select "1"
click at [387, 155] on select "Please Choose One LED Surface-Mounted LED Recessed Fluorescent Surface-Mounted …" at bounding box center [567, 162] width 361 height 15
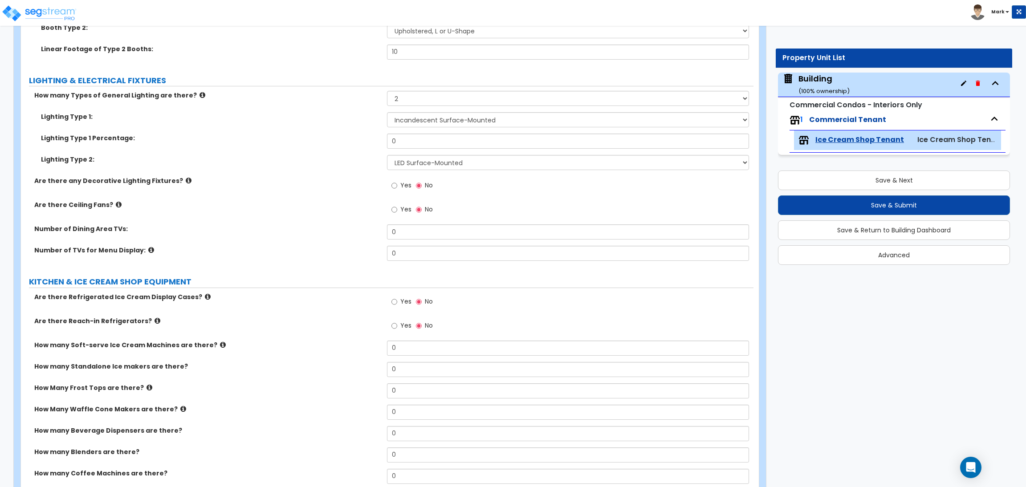
drag, startPoint x: 415, startPoint y: 131, endPoint x: 369, endPoint y: 131, distance: 45.9
click at [369, 131] on div "Lighting Type 1: Please Choose One LED Surface-Mounted LED Recessed Fluorescent…" at bounding box center [387, 122] width 732 height 21
drag, startPoint x: 418, startPoint y: 142, endPoint x: 381, endPoint y: 138, distance: 36.7
click at [381, 138] on div "Lighting Type 1 Percentage: 0" at bounding box center [387, 144] width 732 height 21
type input "60"
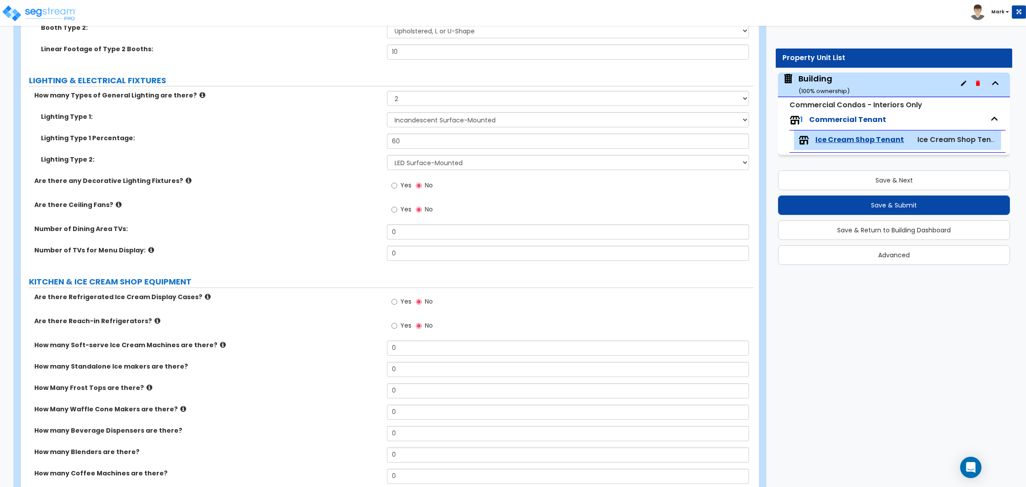
click at [400, 185] on span "Yes" at bounding box center [405, 185] width 11 height 9
click at [397, 185] on input "Yes" at bounding box center [394, 186] width 6 height 10
radio input "true"
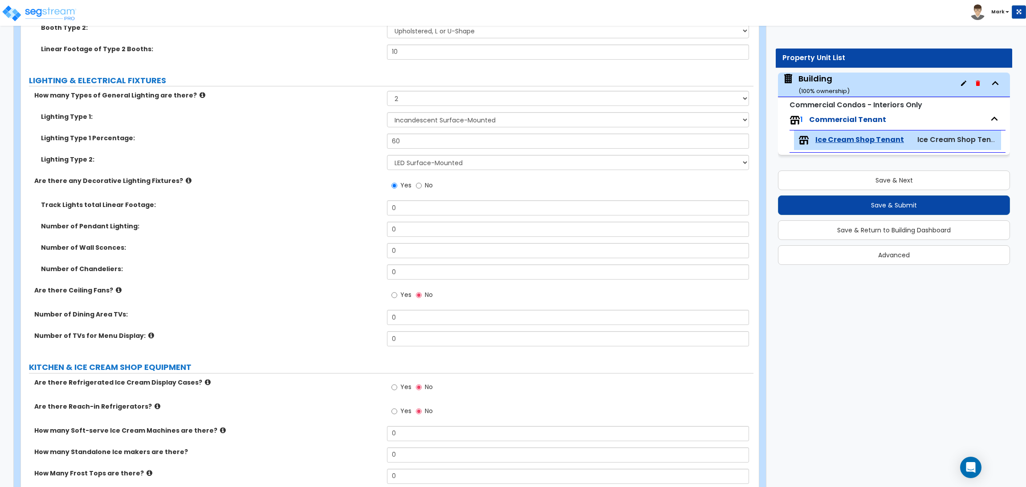
drag, startPoint x: 421, startPoint y: 218, endPoint x: 406, endPoint y: 214, distance: 15.5
click at [406, 214] on div "Track Lights total Linear Footage: 0" at bounding box center [387, 210] width 732 height 21
drag, startPoint x: 406, startPoint y: 214, endPoint x: 379, endPoint y: 206, distance: 28.0
click at [379, 206] on div "Track Lights total Linear Footage: 0" at bounding box center [387, 210] width 732 height 21
type input "32"
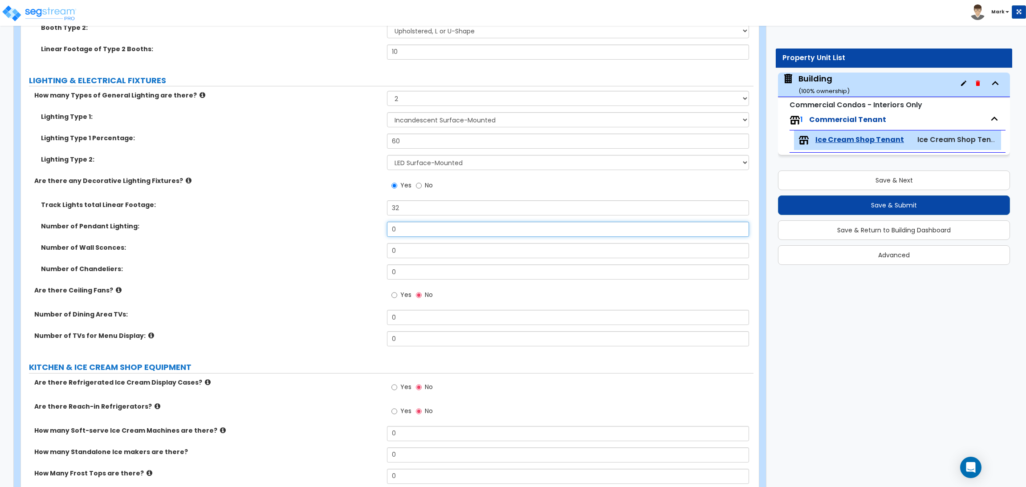
drag, startPoint x: 423, startPoint y: 228, endPoint x: 374, endPoint y: 228, distance: 49.9
click at [374, 228] on div "Number of Pendant Lighting: 0" at bounding box center [387, 232] width 732 height 21
type input "6"
drag, startPoint x: 414, startPoint y: 249, endPoint x: 388, endPoint y: 249, distance: 26.7
click at [388, 249] on input "0" at bounding box center [567, 250] width 361 height 15
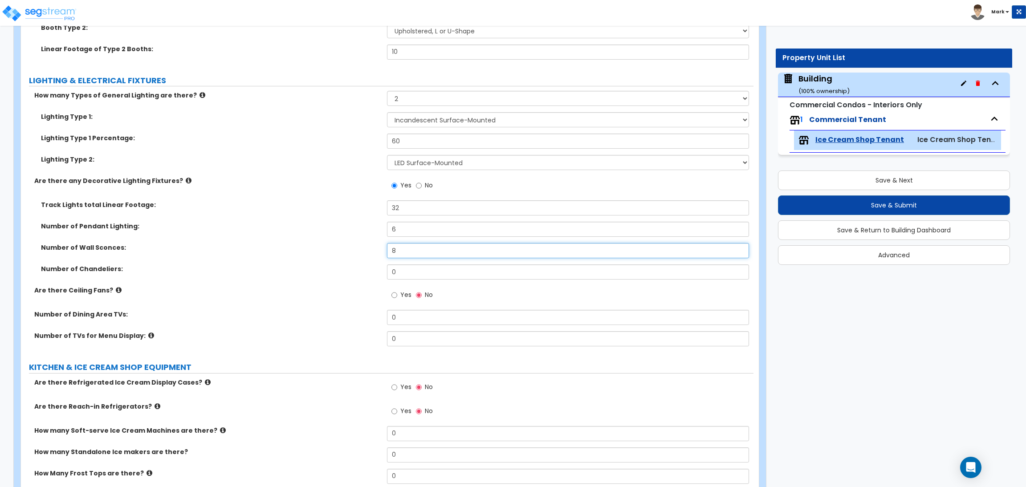
type input "8"
drag, startPoint x: 405, startPoint y: 271, endPoint x: 380, endPoint y: 270, distance: 24.9
click at [380, 270] on div "Number of Chandeliers: 0" at bounding box center [387, 274] width 732 height 21
type input "2"
click at [403, 295] on span "Yes" at bounding box center [405, 294] width 11 height 9
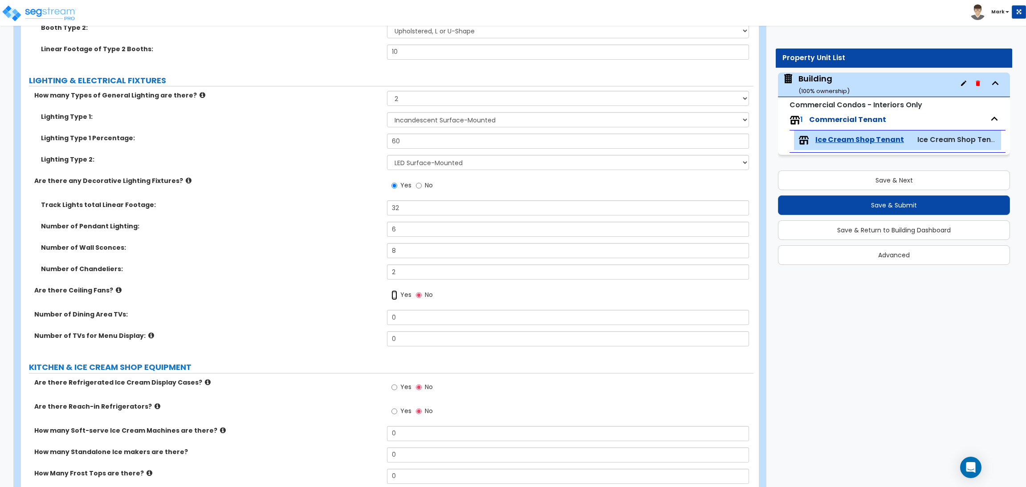
click at [397, 295] on input "Yes" at bounding box center [394, 295] width 6 height 10
radio input "true"
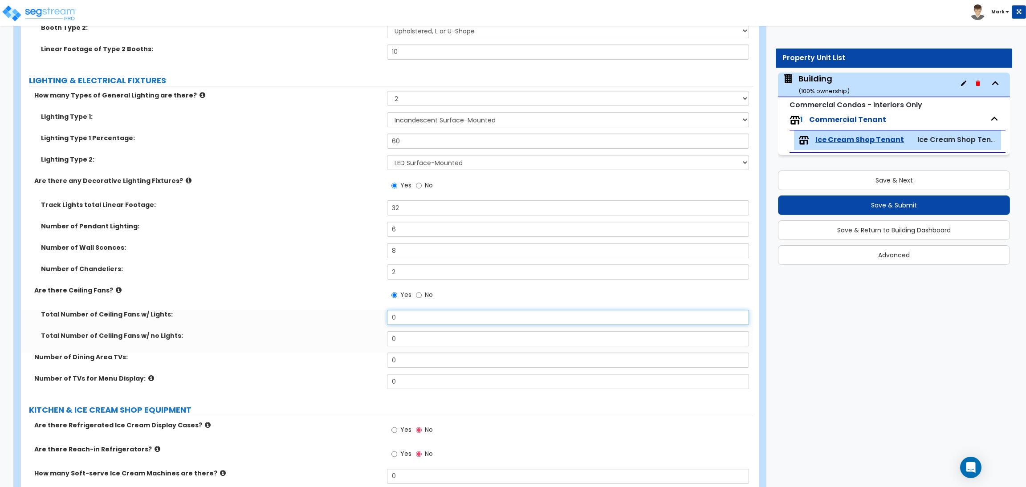
drag, startPoint x: 412, startPoint y: 318, endPoint x: 356, endPoint y: 321, distance: 56.2
click at [357, 321] on div "Total Number of Ceiling Fans w/ Lights: 0" at bounding box center [387, 320] width 732 height 21
type input "3"
drag, startPoint x: 406, startPoint y: 342, endPoint x: 376, endPoint y: 335, distance: 31.5
click at [376, 335] on div "Total Number of Ceiling Fans w/ no Lights: 0" at bounding box center [387, 341] width 732 height 21
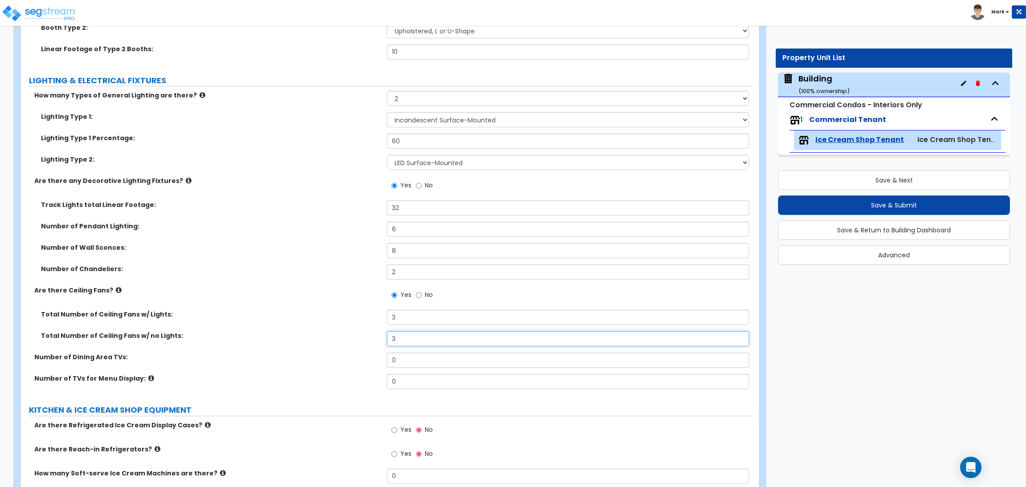
type input "3"
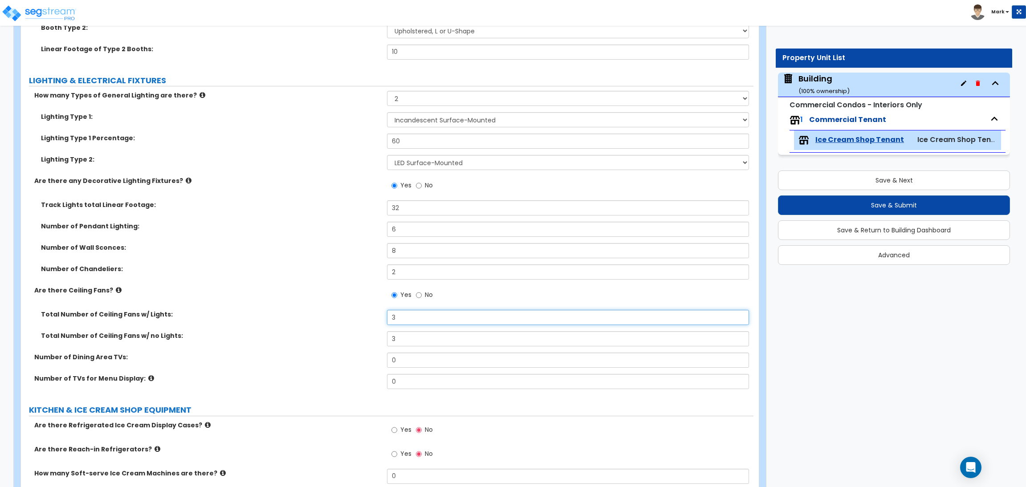
drag, startPoint x: 410, startPoint y: 321, endPoint x: 374, endPoint y: 318, distance: 36.2
click at [374, 318] on div "Total Number of Ceiling Fans w/ Lights: 3" at bounding box center [387, 320] width 732 height 21
type input "5"
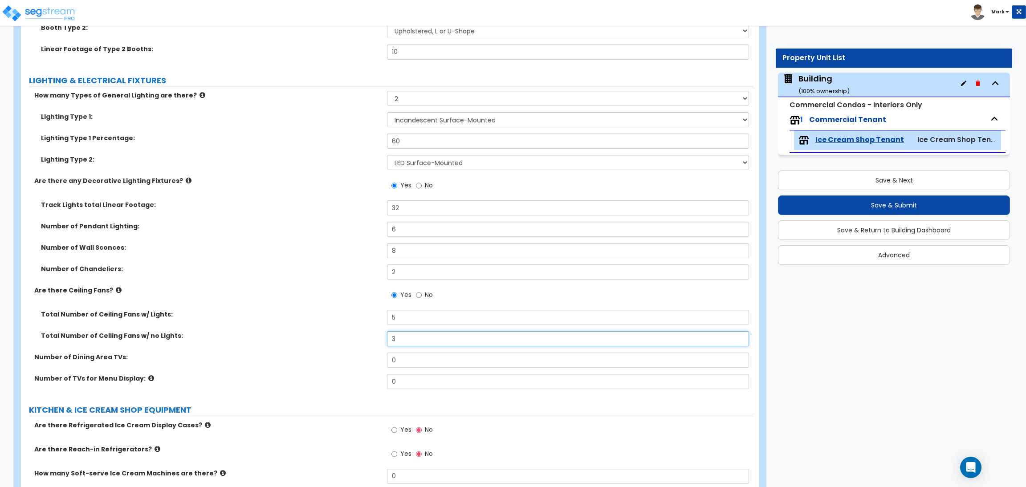
drag, startPoint x: 400, startPoint y: 336, endPoint x: 374, endPoint y: 338, distance: 25.9
click at [375, 338] on div "Total Number of Ceiling Fans w/ no Lights: 3" at bounding box center [387, 341] width 732 height 21
type input "5"
drag, startPoint x: 416, startPoint y: 361, endPoint x: 376, endPoint y: 361, distance: 40.1
click at [376, 361] on div "Number of Dining Area TVs: 0" at bounding box center [387, 363] width 732 height 21
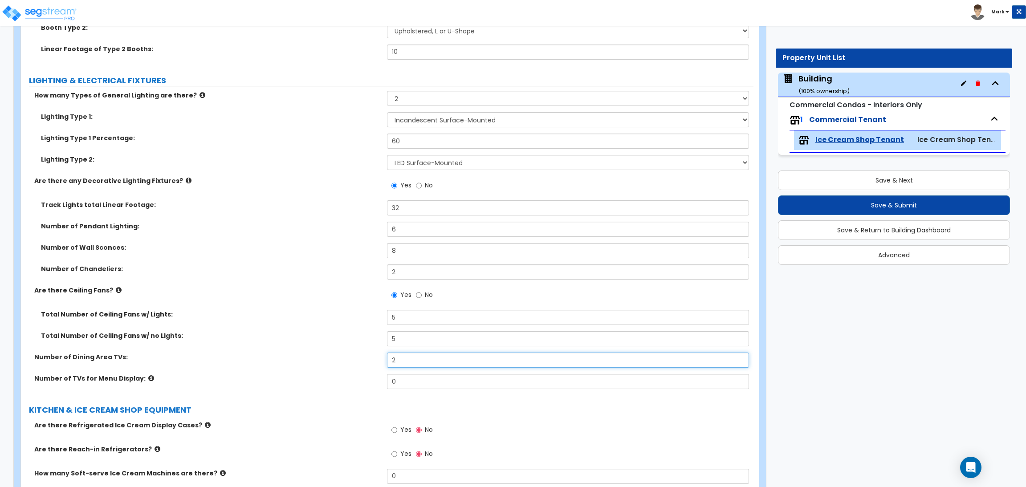
type input "2"
drag, startPoint x: 396, startPoint y: 385, endPoint x: 382, endPoint y: 385, distance: 14.7
click at [382, 385] on div "Number of TVs for Menu Display: 0" at bounding box center [387, 384] width 732 height 21
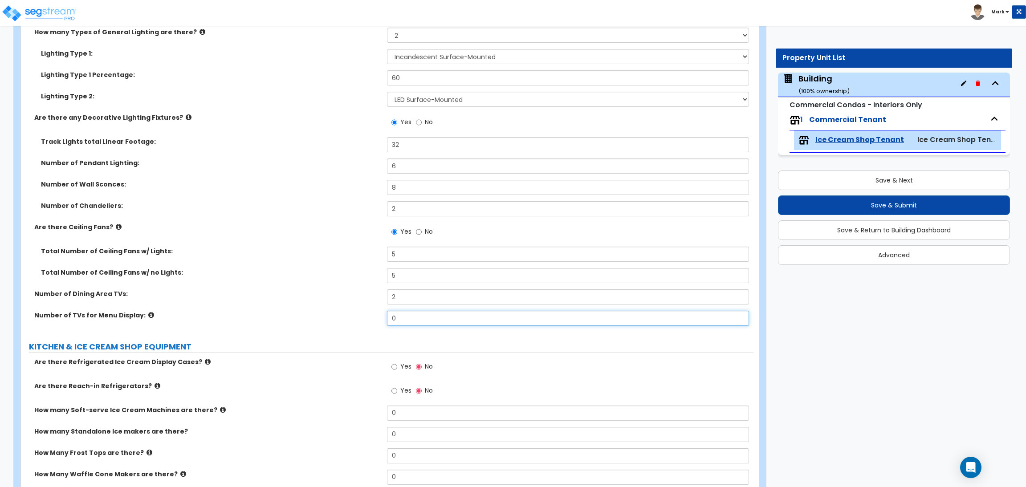
scroll to position [1669, 0]
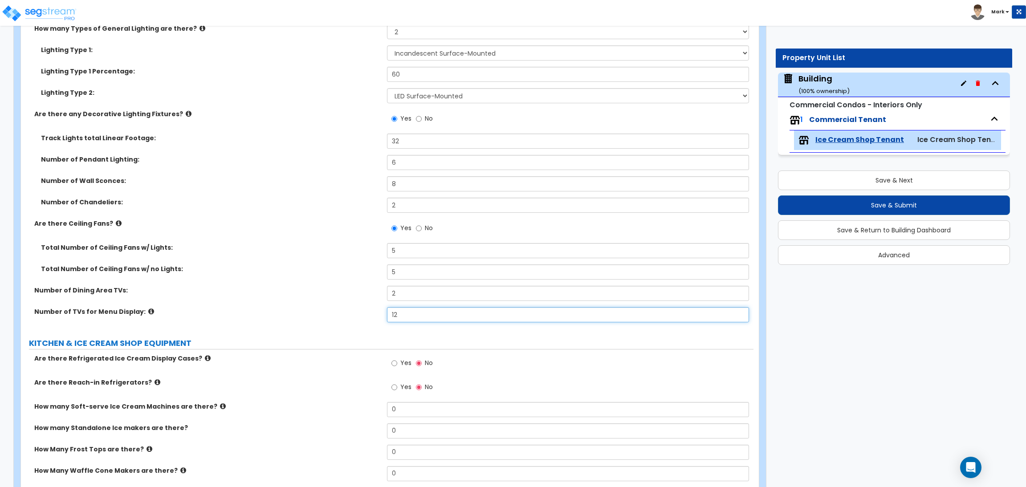
drag, startPoint x: 410, startPoint y: 313, endPoint x: 366, endPoint y: 311, distance: 43.7
click at [366, 311] on div "Number of TVs for Menu Display: 12" at bounding box center [387, 317] width 732 height 21
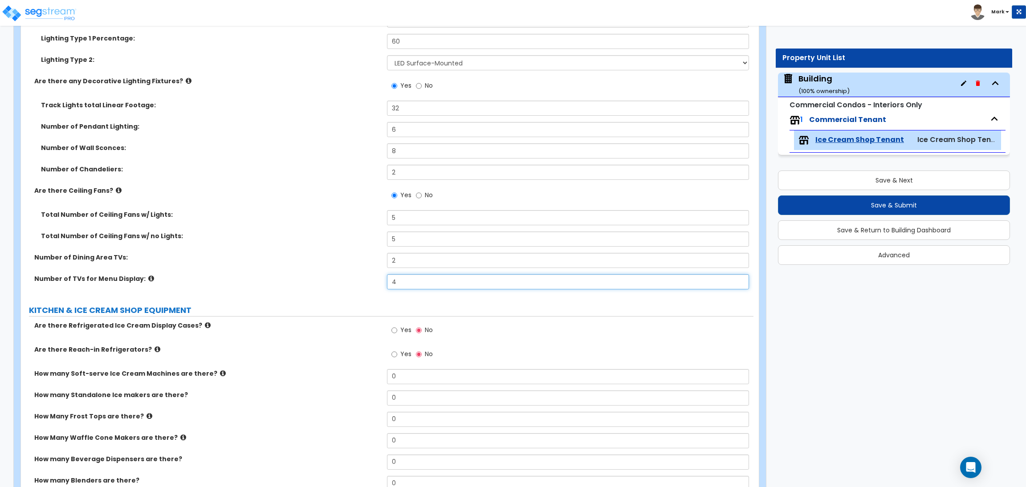
scroll to position [1736, 0]
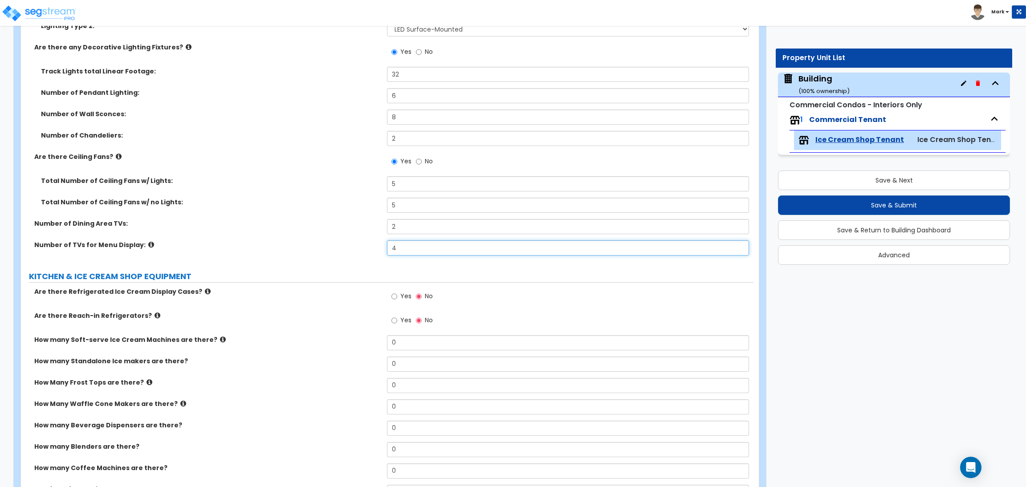
drag, startPoint x: 420, startPoint y: 248, endPoint x: 356, endPoint y: 252, distance: 63.8
click at [356, 252] on div "Number of TVs for Menu Display: 4" at bounding box center [387, 250] width 732 height 21
type input "5"
click at [393, 292] on input "Yes" at bounding box center [394, 297] width 6 height 10
radio input "true"
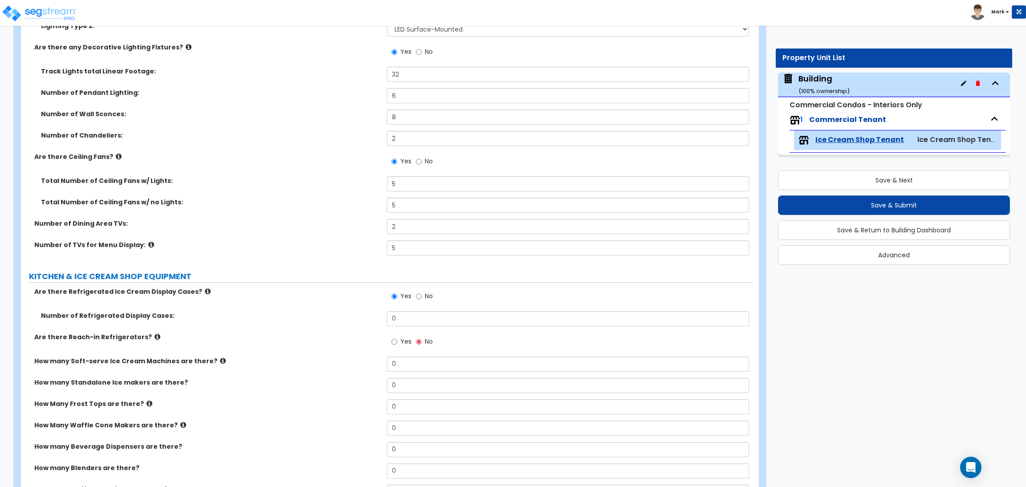
click at [205, 292] on icon at bounding box center [208, 291] width 6 height 7
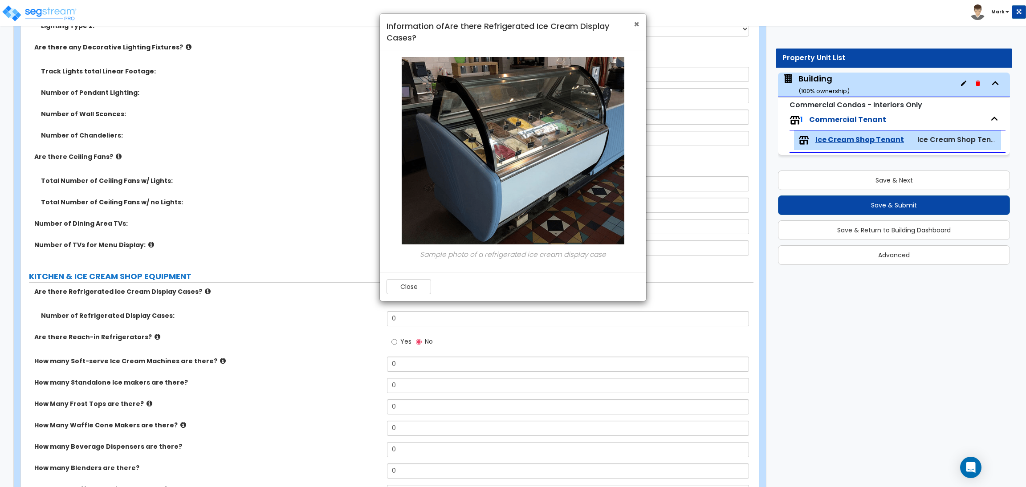
click at [637, 27] on span "×" at bounding box center [637, 24] width 6 height 13
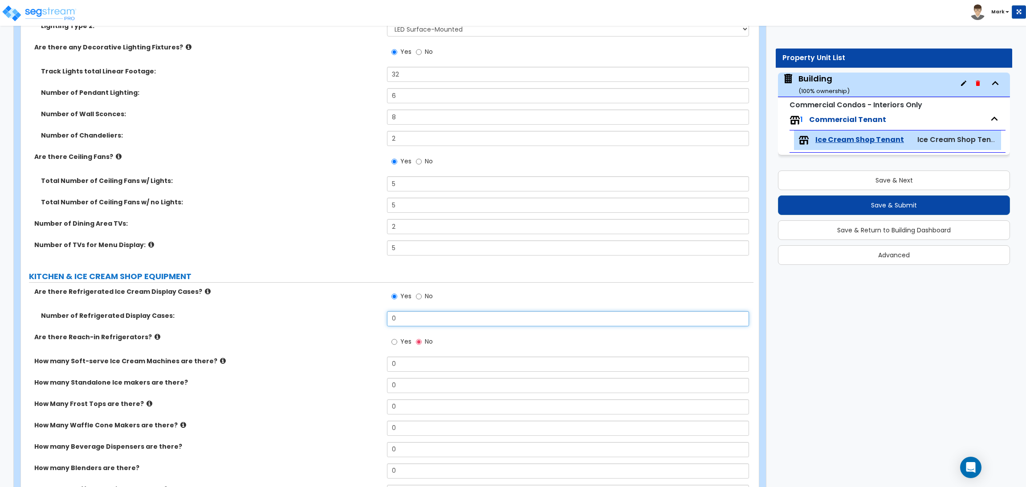
drag, startPoint x: 410, startPoint y: 320, endPoint x: 341, endPoint y: 323, distance: 69.1
click at [370, 321] on div "Number of Refrigerated Display Cases: 0" at bounding box center [387, 321] width 732 height 21
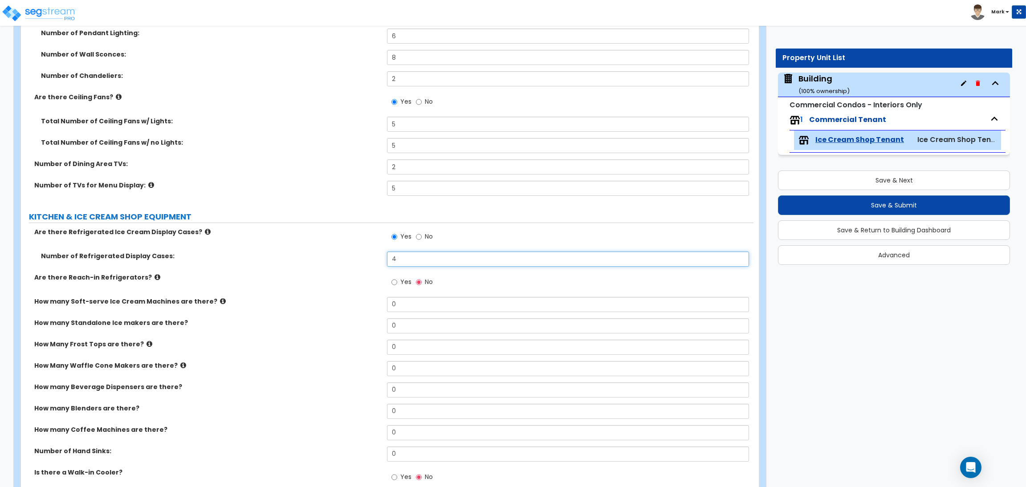
scroll to position [1803, 0]
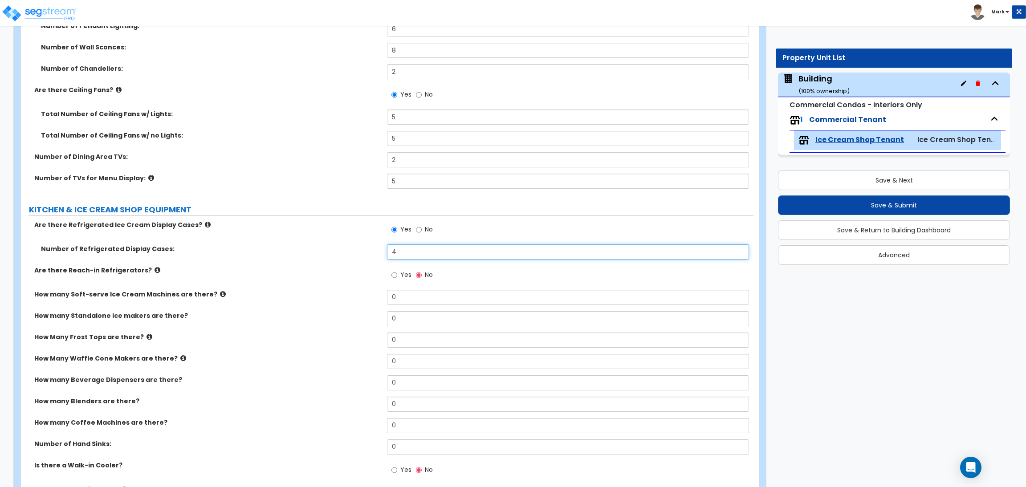
type input "4"
click at [396, 272] on input "Yes" at bounding box center [394, 275] width 6 height 10
radio input "true"
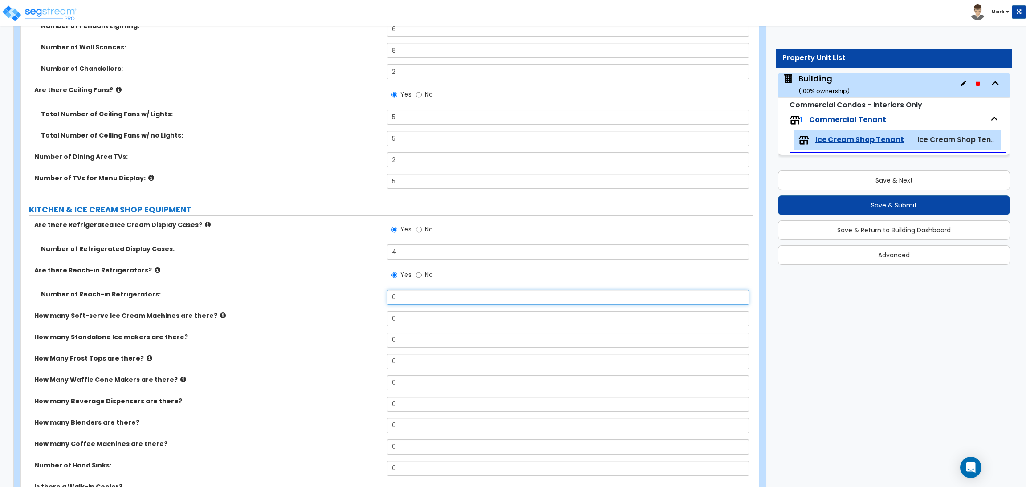
drag, startPoint x: 402, startPoint y: 292, endPoint x: 354, endPoint y: 295, distance: 47.8
click at [360, 297] on div "Number of Reach-in Refrigerators: 0" at bounding box center [387, 300] width 732 height 21
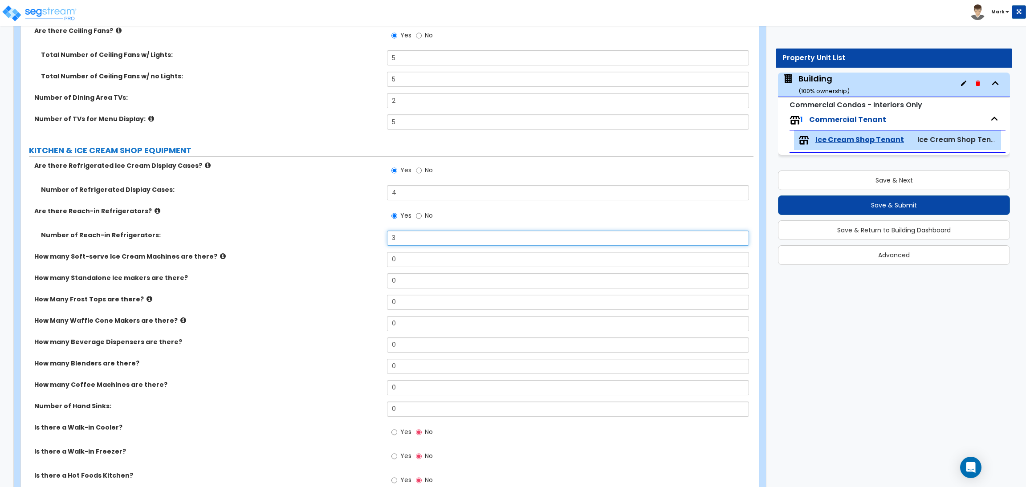
scroll to position [1937, 0]
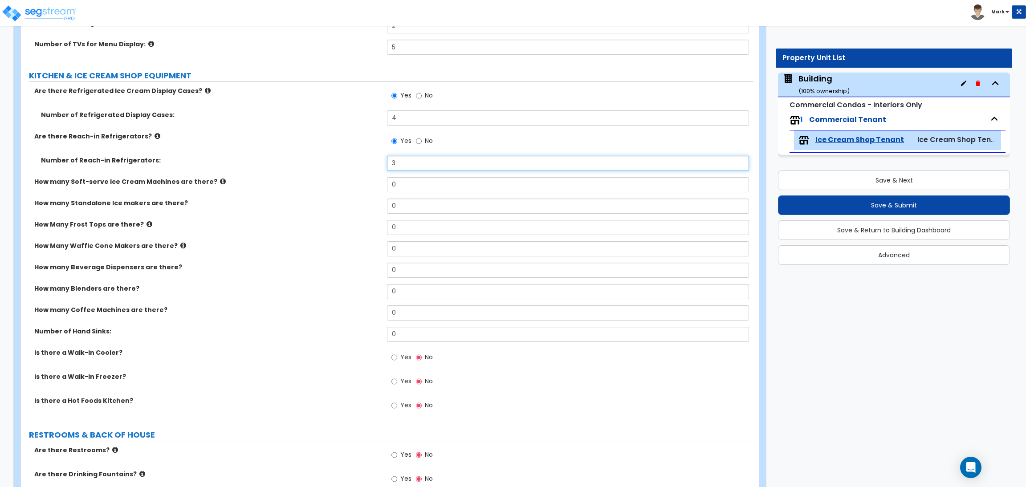
type input "3"
click at [220, 180] on icon at bounding box center [223, 181] width 6 height 7
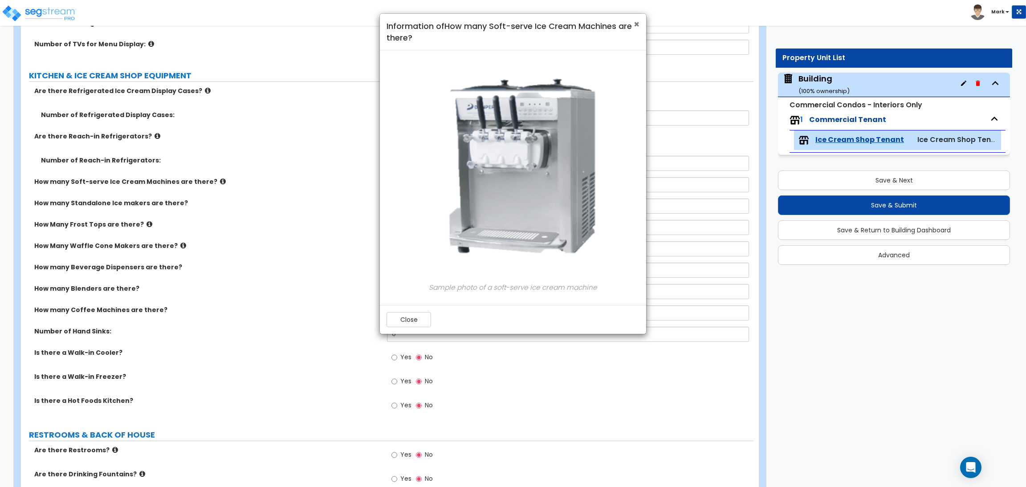
click at [637, 24] on span "×" at bounding box center [637, 24] width 6 height 13
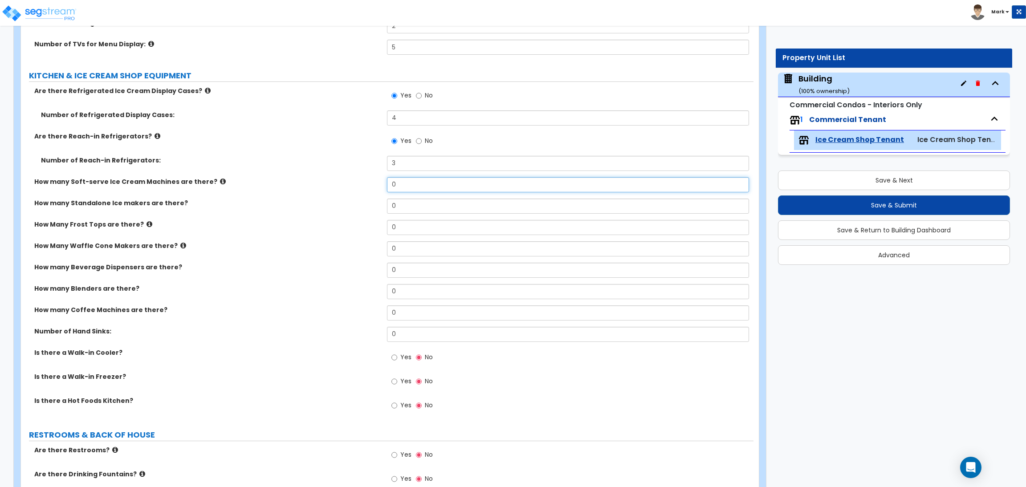
drag, startPoint x: 407, startPoint y: 185, endPoint x: 379, endPoint y: 185, distance: 28.5
click at [379, 185] on div "How many Soft-serve Ice Cream Machines are there? 0" at bounding box center [387, 187] width 732 height 21
type input "5"
drag, startPoint x: 403, startPoint y: 208, endPoint x: 390, endPoint y: 208, distance: 13.4
click at [390, 208] on input "0" at bounding box center [567, 206] width 361 height 15
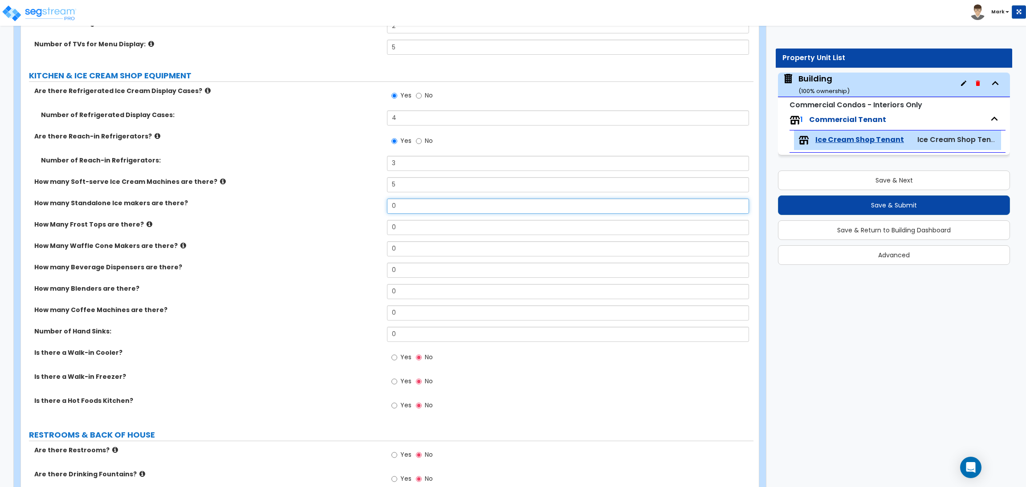
type input "1"
type input "2"
click at [146, 223] on icon at bounding box center [149, 224] width 6 height 7
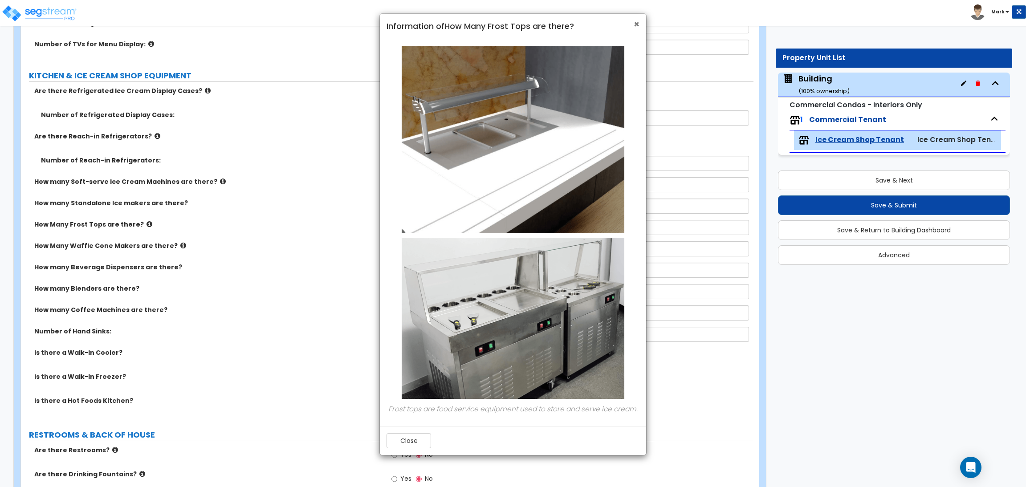
click at [635, 26] on span "×" at bounding box center [637, 24] width 6 height 13
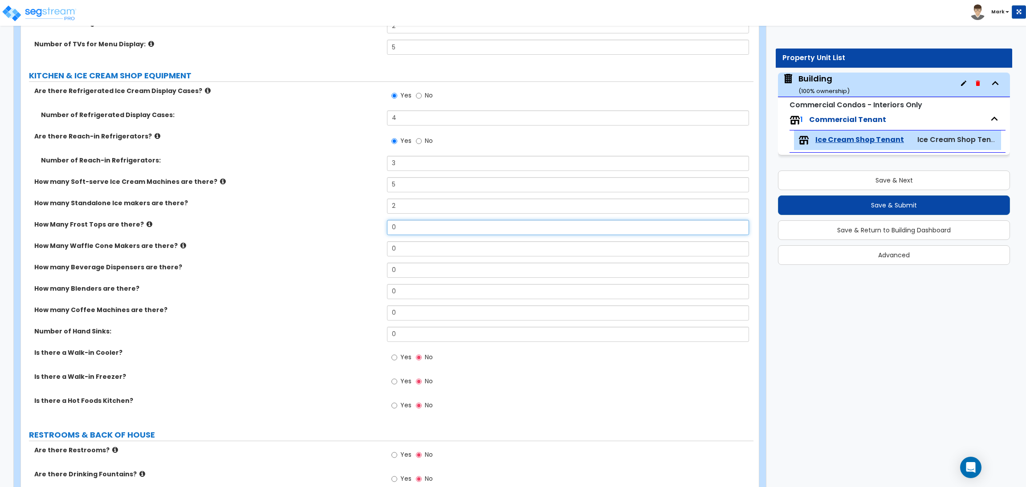
drag, startPoint x: 407, startPoint y: 227, endPoint x: 384, endPoint y: 227, distance: 22.7
click at [384, 227] on div "How Many Frost Tops are there? 0" at bounding box center [387, 230] width 732 height 21
type input "2"
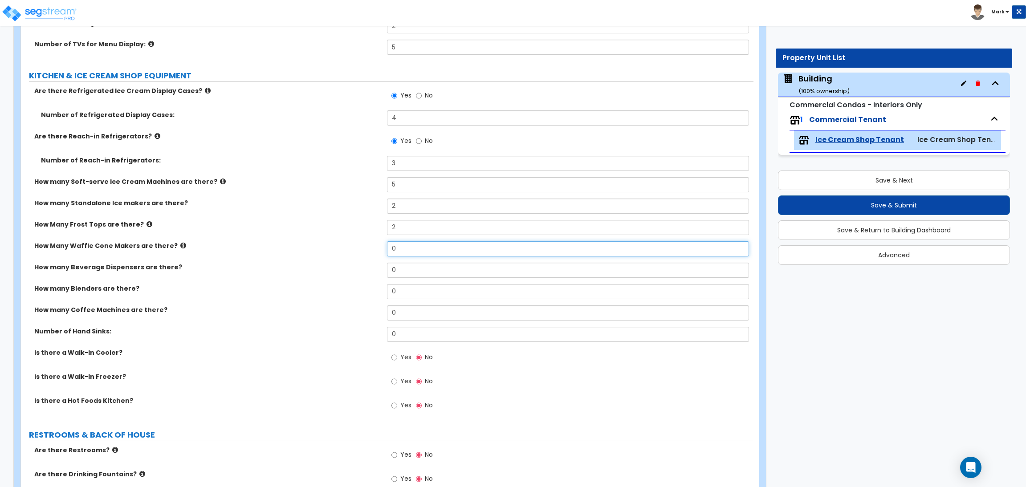
drag, startPoint x: 401, startPoint y: 246, endPoint x: 382, endPoint y: 246, distance: 18.7
click at [382, 246] on div "How Many Waffle Cone Makers are there? 0" at bounding box center [387, 251] width 732 height 21
type input "2"
drag, startPoint x: 413, startPoint y: 267, endPoint x: 375, endPoint y: 267, distance: 37.4
click at [375, 267] on div "How many Beverage Dispensers are there? 0" at bounding box center [387, 273] width 732 height 21
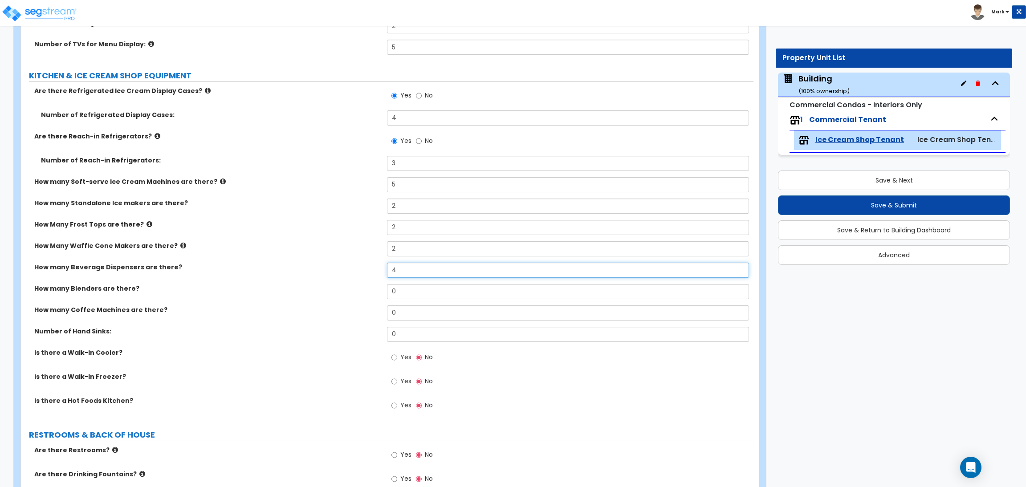
type input "4"
drag, startPoint x: 400, startPoint y: 295, endPoint x: 386, endPoint y: 295, distance: 14.2
click at [386, 295] on div "How many Blenders are there? 0" at bounding box center [387, 294] width 732 height 21
drag, startPoint x: 400, startPoint y: 292, endPoint x: 388, endPoint y: 292, distance: 12.5
click at [388, 292] on input "3" at bounding box center [567, 291] width 361 height 15
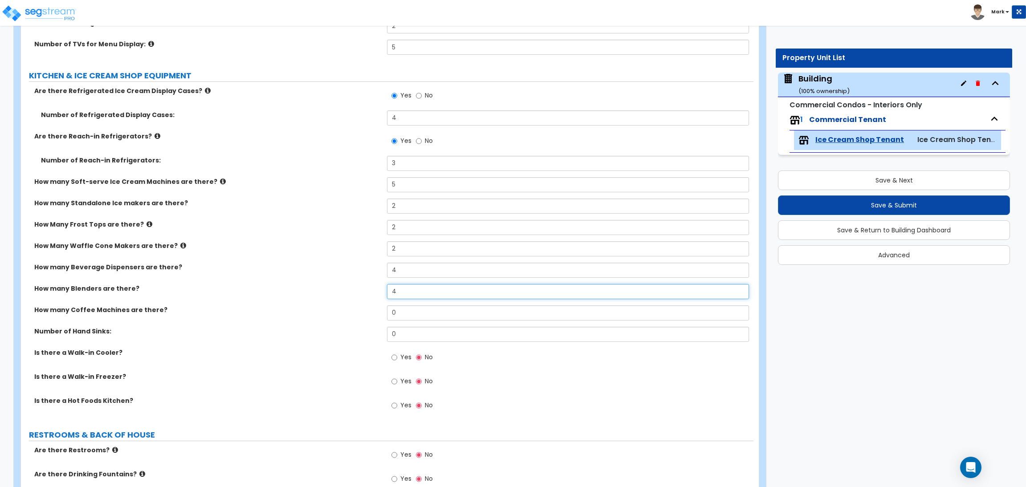
type input "4"
drag, startPoint x: 399, startPoint y: 314, endPoint x: 385, endPoint y: 315, distance: 13.8
click at [385, 315] on div "How many Coffee Machines are there? 0" at bounding box center [387, 315] width 732 height 21
type input "5"
drag, startPoint x: 402, startPoint y: 337, endPoint x: 393, endPoint y: 335, distance: 9.4
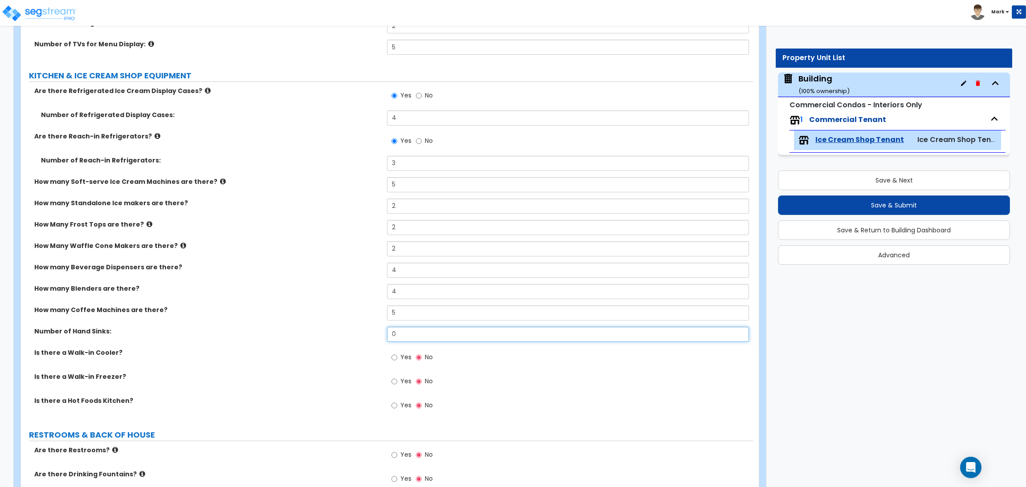
click at [393, 335] on input "0" at bounding box center [567, 334] width 361 height 15
type input "3"
click at [410, 355] on span "Yes" at bounding box center [405, 357] width 11 height 9
click at [397, 355] on input "Yes" at bounding box center [394, 358] width 6 height 10
radio input "true"
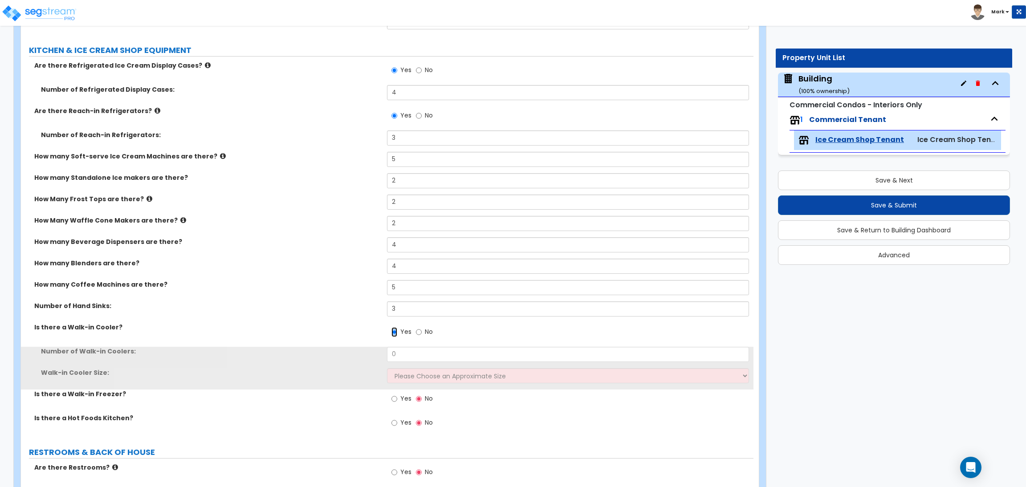
scroll to position [2003, 0]
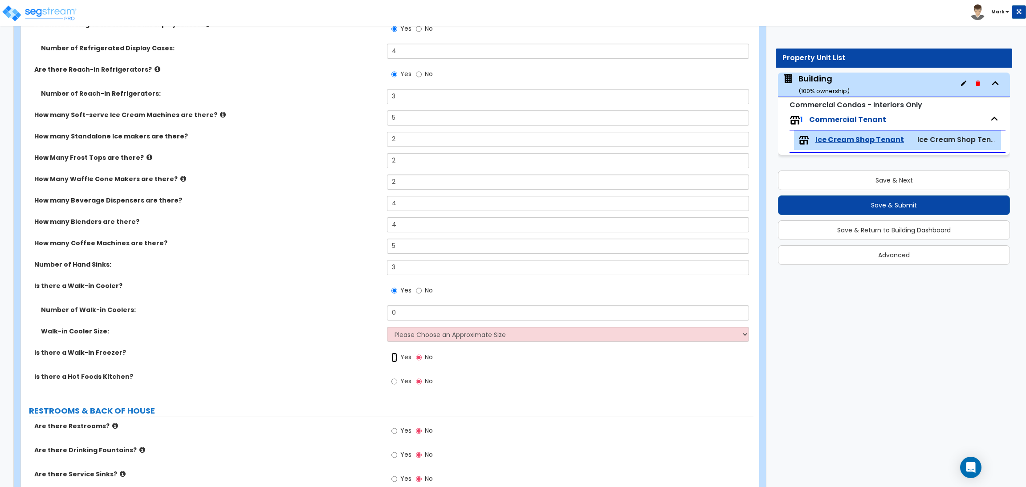
click at [394, 356] on input "Yes" at bounding box center [394, 358] width 6 height 10
radio input "true"
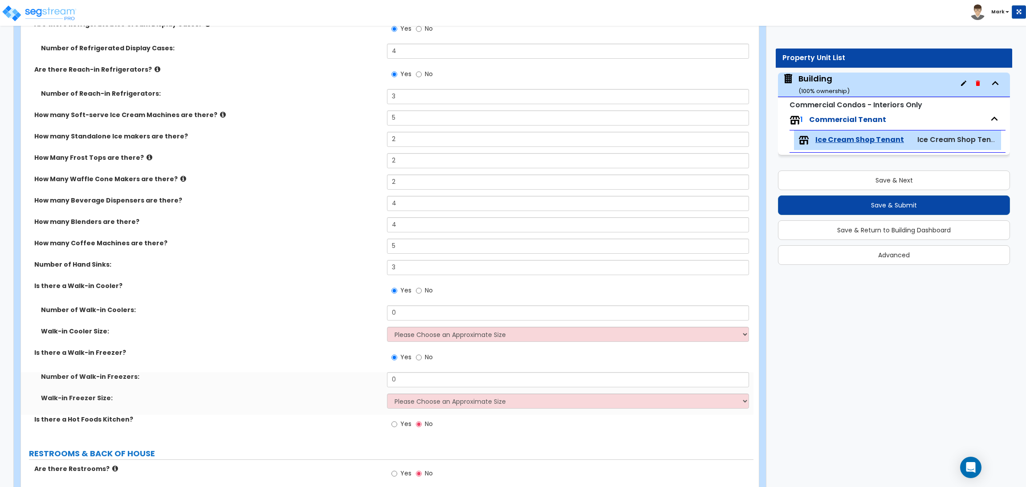
click at [418, 326] on div "Number of Walk-in Coolers: 0" at bounding box center [387, 315] width 732 height 21
click at [417, 332] on select "Please Choose an Approximate Size 6' x 6' 10' x 6' 12' x 14' 12' x 20' I want t…" at bounding box center [567, 334] width 361 height 15
click at [282, 345] on div "Walk-in Cooler Size: Please Choose an Approximate Size 6' x 6' 10' x 6' 12' x 1…" at bounding box center [387, 337] width 732 height 21
click at [400, 426] on span "Yes" at bounding box center [405, 423] width 11 height 9
click at [397, 426] on input "Yes" at bounding box center [394, 424] width 6 height 10
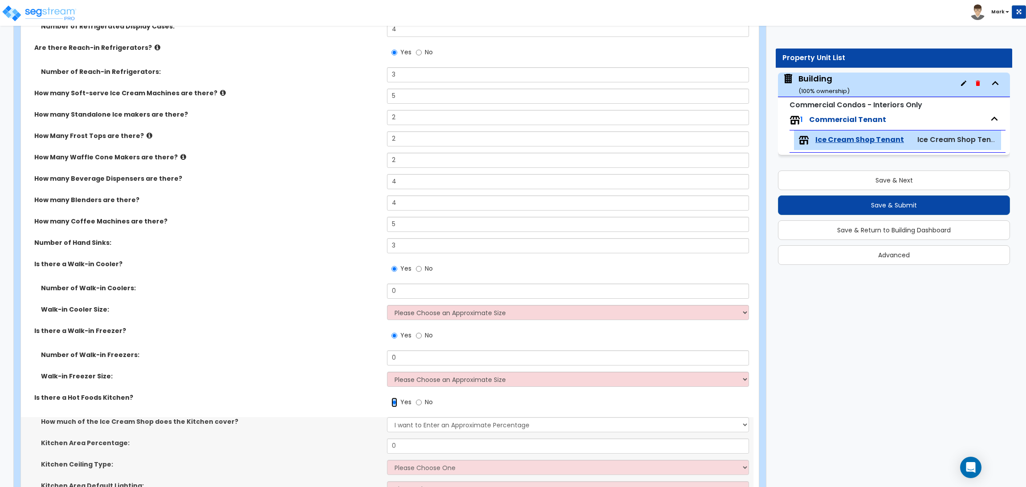
scroll to position [2070, 0]
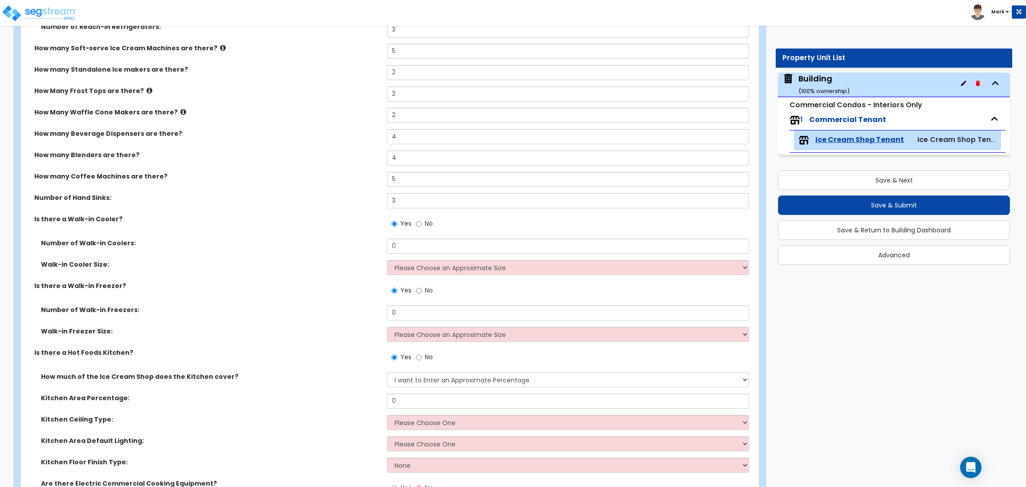
click at [422, 355] on label "No" at bounding box center [424, 358] width 17 height 15
click at [422, 355] on input "No" at bounding box center [419, 358] width 6 height 10
radio input "false"
radio input "true"
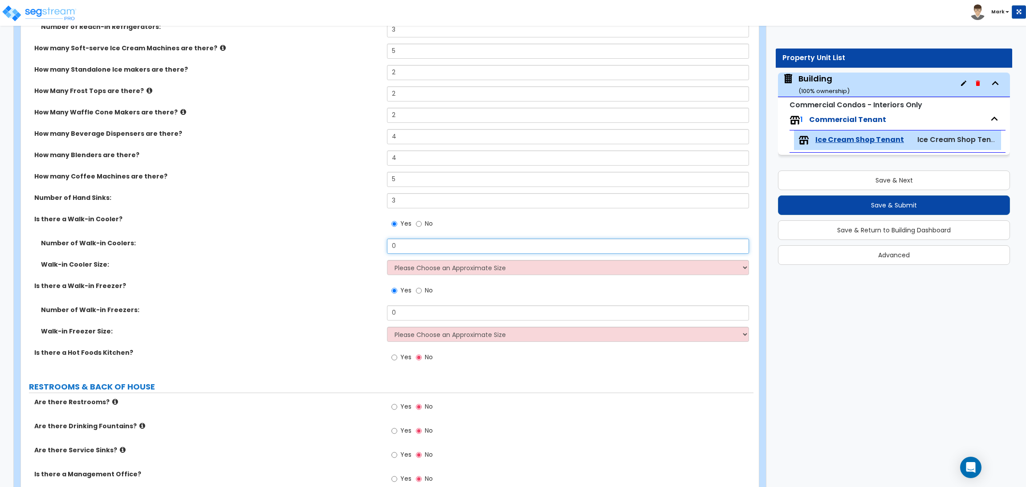
drag, startPoint x: 410, startPoint y: 241, endPoint x: 386, endPoint y: 244, distance: 23.7
click at [386, 244] on div "Number of Walk-in Coolers: 0" at bounding box center [387, 249] width 732 height 21
type input "2"
click at [429, 270] on select "Please Choose an Approximate Size 6' x 6' 10' x 6' 12' x 14' 12' x 20' I want t…" at bounding box center [567, 267] width 361 height 15
select select "2"
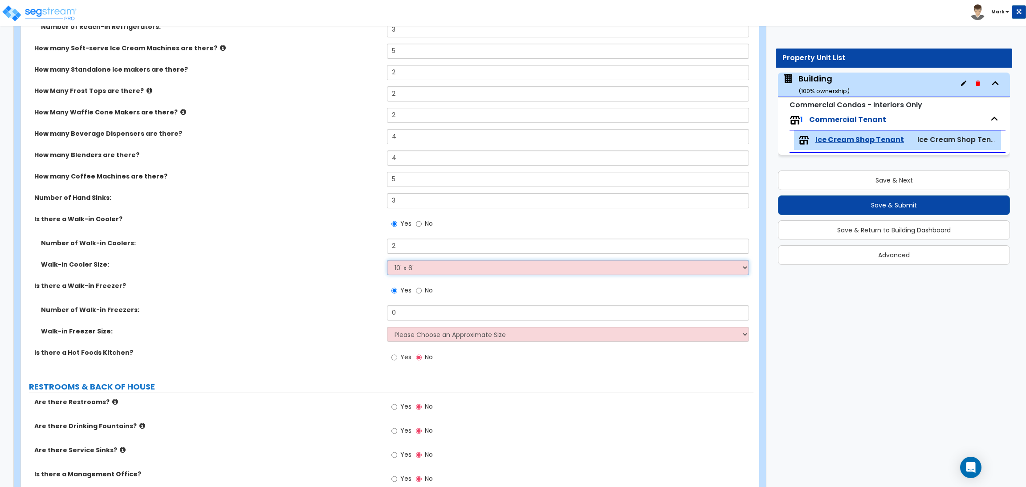
click at [387, 260] on select "Please Choose an Approximate Size 6' x 6' 10' x 6' 12' x 14' 12' x 20' I want t…" at bounding box center [567, 267] width 361 height 15
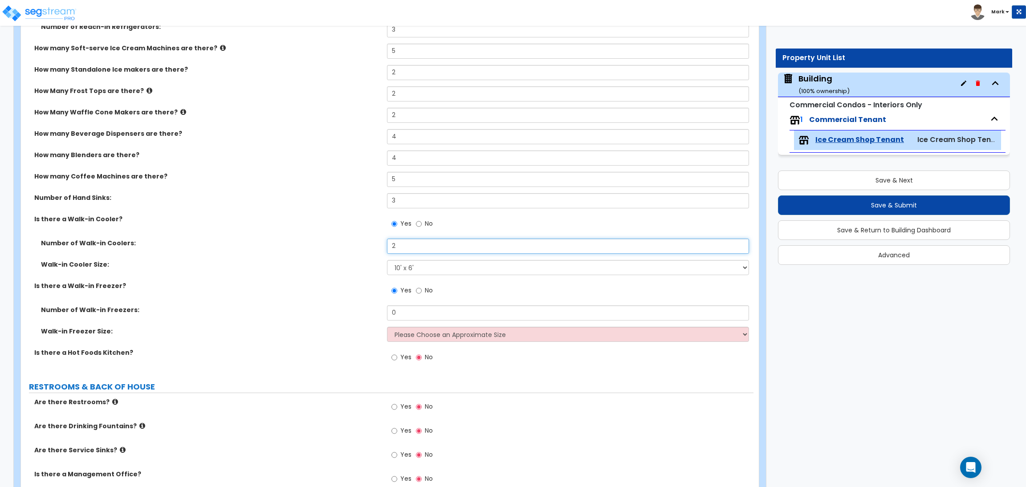
drag, startPoint x: 408, startPoint y: 246, endPoint x: 376, endPoint y: 243, distance: 32.2
click at [376, 243] on div "Number of Walk-in Coolers: 2" at bounding box center [387, 249] width 732 height 21
drag, startPoint x: 420, startPoint y: 241, endPoint x: 367, endPoint y: 244, distance: 53.1
click at [367, 244] on div "Number of Walk-in Coolers: 1" at bounding box center [387, 249] width 732 height 21
type input "2"
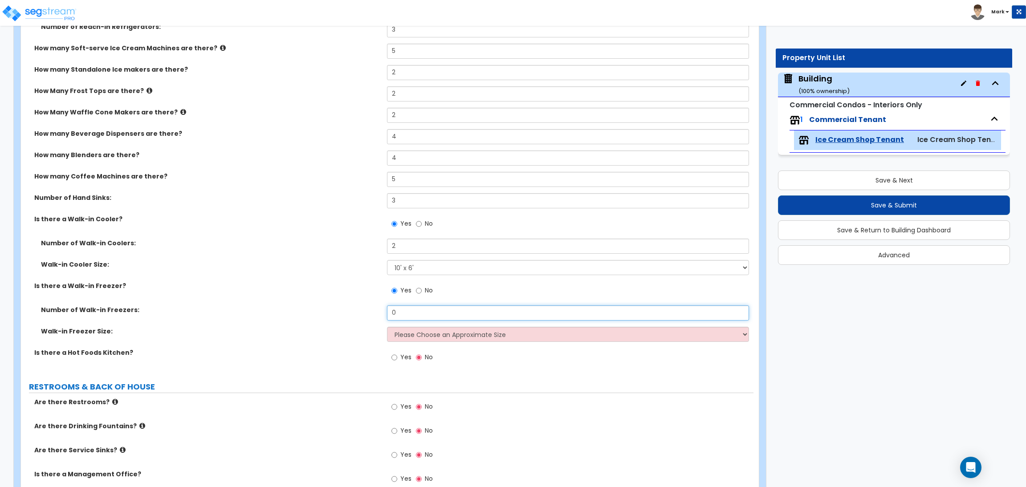
drag, startPoint x: 421, startPoint y: 313, endPoint x: 388, endPoint y: 312, distance: 33.4
click at [388, 312] on input "0" at bounding box center [567, 312] width 361 height 15
type input "2"
click at [431, 339] on select "Please Choose an Approximate Size 8' x 8' 8' x 12' 8' x 16' 8' x 20' I want to …" at bounding box center [567, 334] width 361 height 15
select select "2"
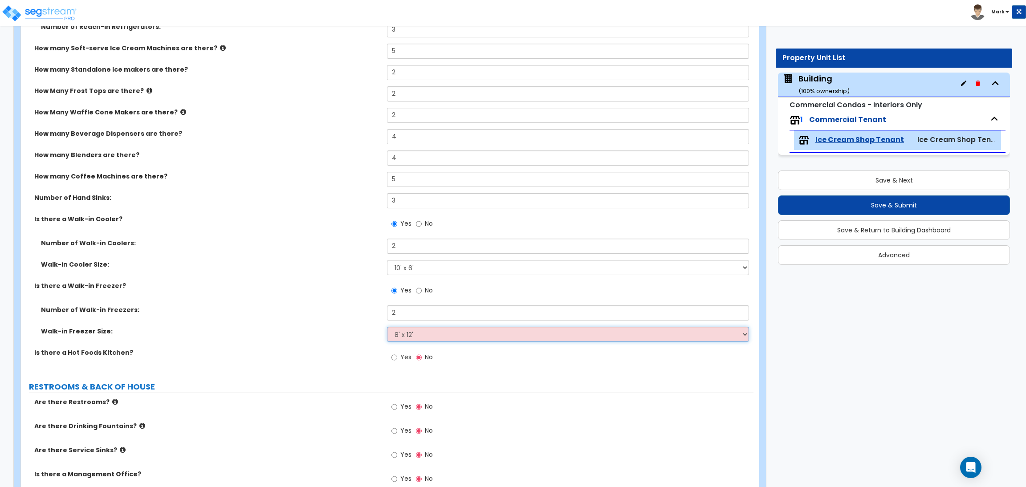
click at [387, 327] on select "Please Choose an Approximate Size 8' x 8' 8' x 12' 8' x 16' 8' x 20' I want to …" at bounding box center [567, 334] width 361 height 15
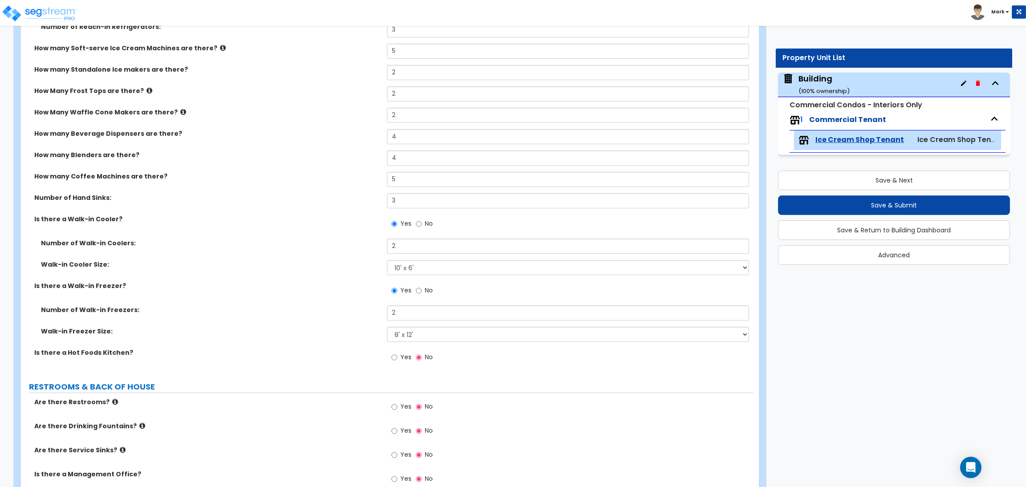
click at [404, 358] on span "Yes" at bounding box center [405, 357] width 11 height 9
click at [397, 358] on input "Yes" at bounding box center [394, 358] width 6 height 10
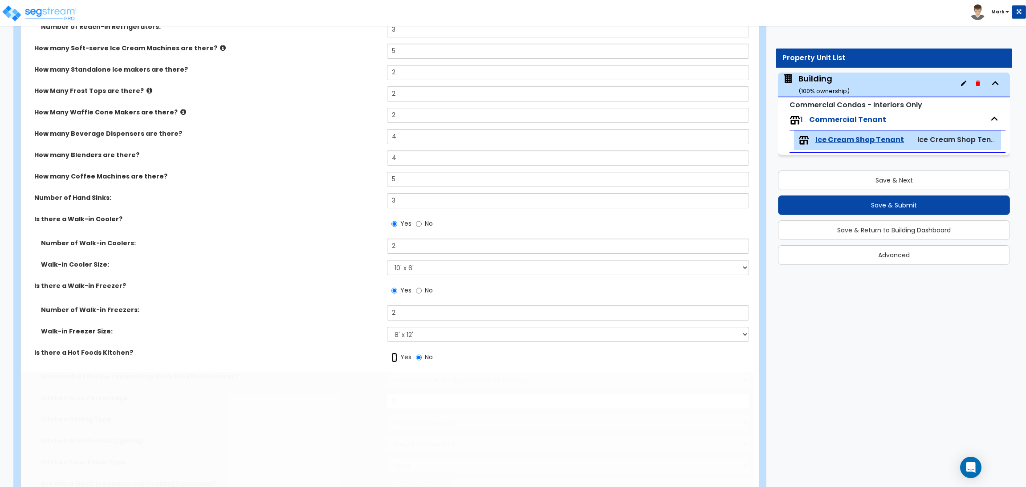
radio input "true"
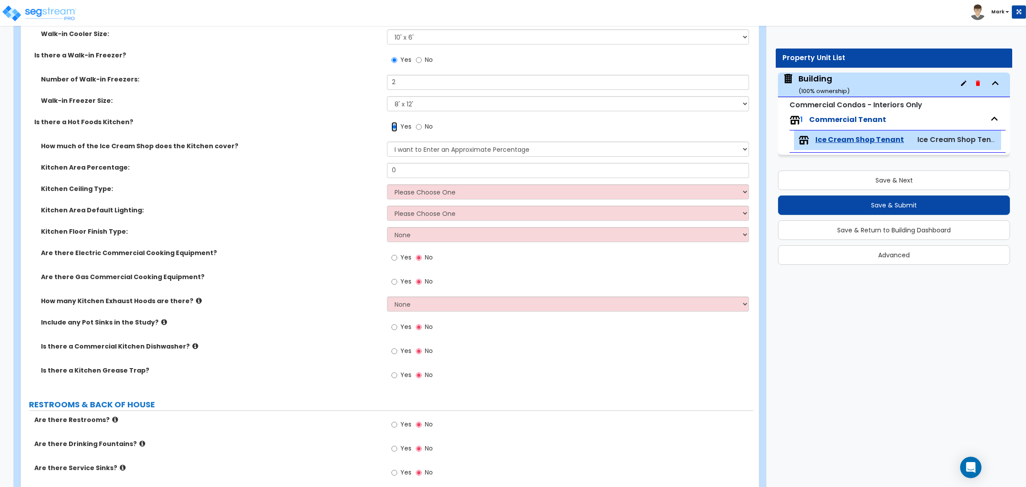
scroll to position [2230, 0]
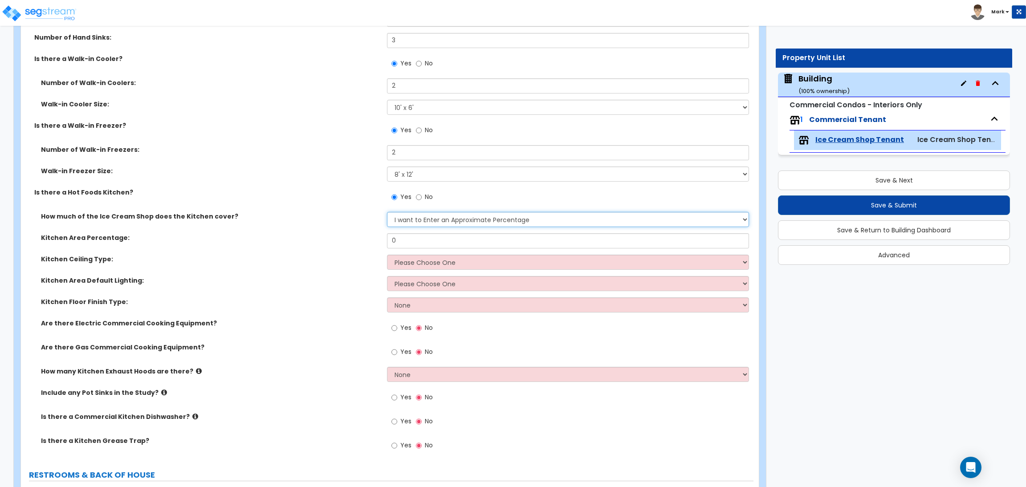
click at [411, 220] on select "I want to Enter an Approximate Percentage I want to Enter the Square Footage" at bounding box center [567, 219] width 361 height 15
click at [387, 212] on select "I want to Enter an Approximate Percentage I want to Enter the Square Footage" at bounding box center [567, 219] width 361 height 15
drag, startPoint x: 417, startPoint y: 240, endPoint x: 364, endPoint y: 241, distance: 53.0
click at [364, 241] on div "Kitchen Area Percentage: 0" at bounding box center [387, 243] width 732 height 21
type input "20"
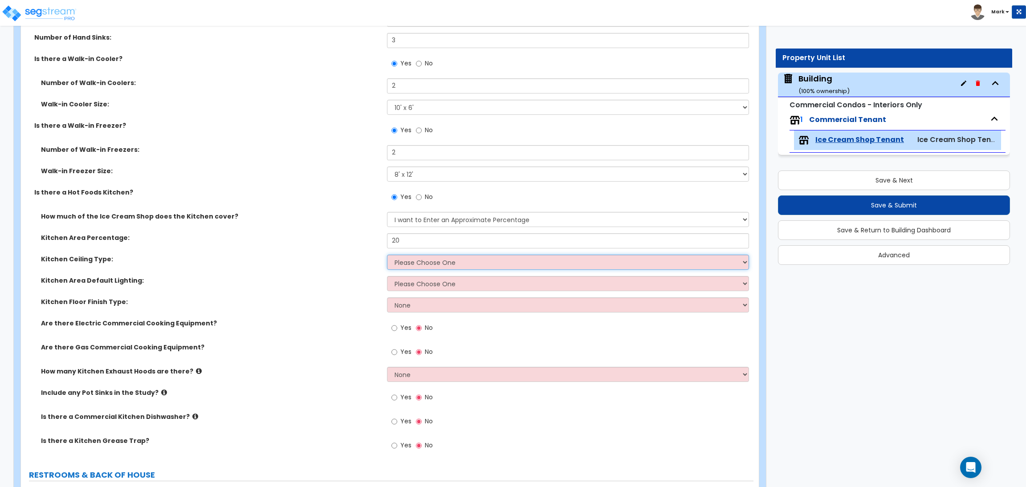
click at [428, 267] on select "Please Choose One Drop Ceiling Open Ceiling Drywall Ceiling" at bounding box center [567, 262] width 361 height 15
click at [387, 255] on select "Please Choose One Drop Ceiling Open Ceiling Drywall Ceiling" at bounding box center [567, 262] width 361 height 15
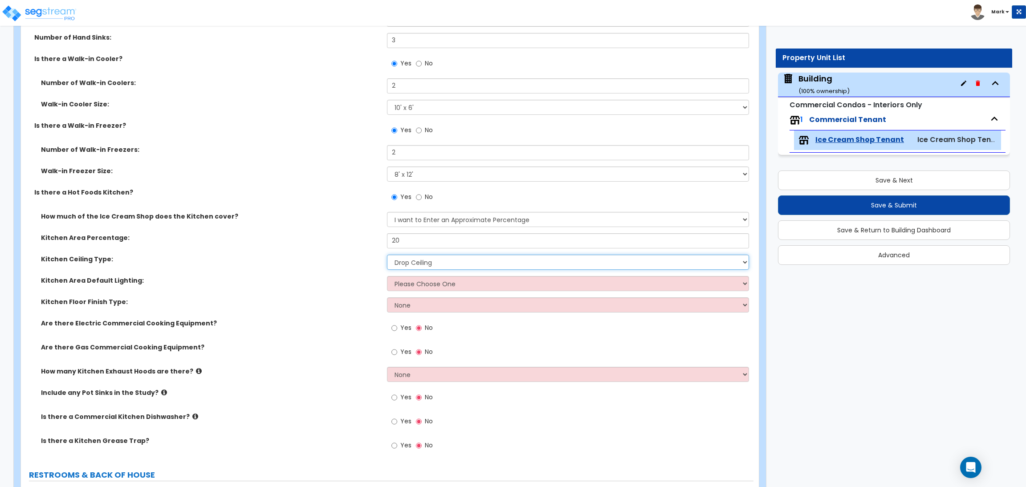
drag, startPoint x: 416, startPoint y: 257, endPoint x: 407, endPoint y: 337, distance: 80.6
click at [416, 257] on select "Please Choose One Drop Ceiling Open Ceiling Drywall Ceiling" at bounding box center [567, 262] width 361 height 15
select select "3"
click at [387, 255] on select "Please Choose One Drop Ceiling Open Ceiling Drywall Ceiling" at bounding box center [567, 262] width 361 height 15
click at [405, 284] on select "Please Choose One LED Surface-Mounted LED Recessed Fluorescent Surface-Mounted …" at bounding box center [567, 283] width 361 height 15
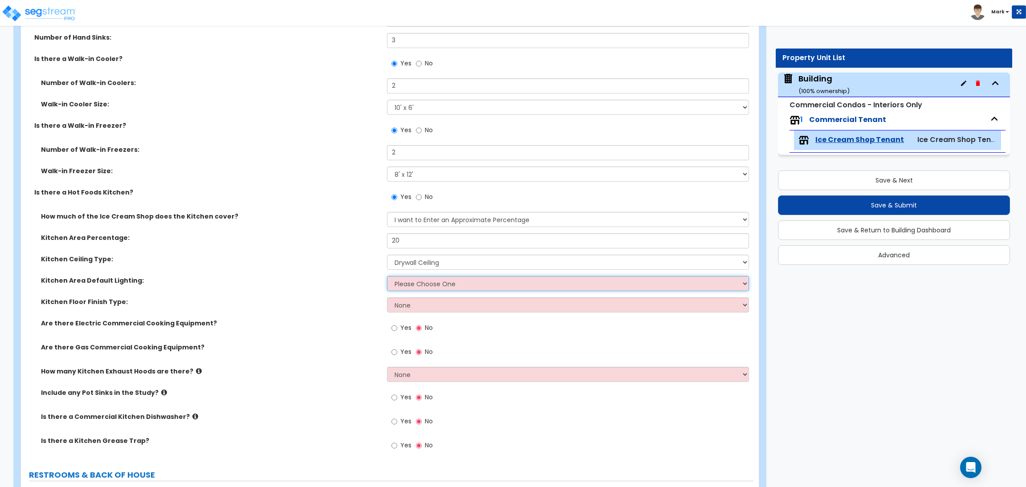
select select "3"
click at [387, 276] on select "Please Choose One LED Surface-Mounted LED Recessed Fluorescent Surface-Mounted …" at bounding box center [567, 283] width 361 height 15
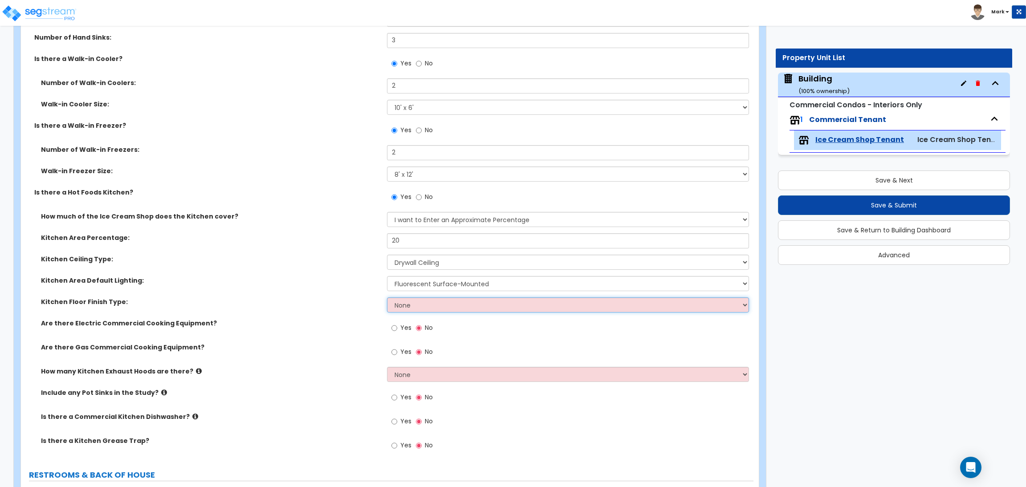
click at [410, 312] on select "None Tile Flooring VCT Flooring Sheet Vinyl Flooring" at bounding box center [567, 304] width 361 height 15
select select "1"
click at [387, 298] on select "None Tile Flooring VCT Flooring Sheet Vinyl Flooring" at bounding box center [567, 304] width 361 height 15
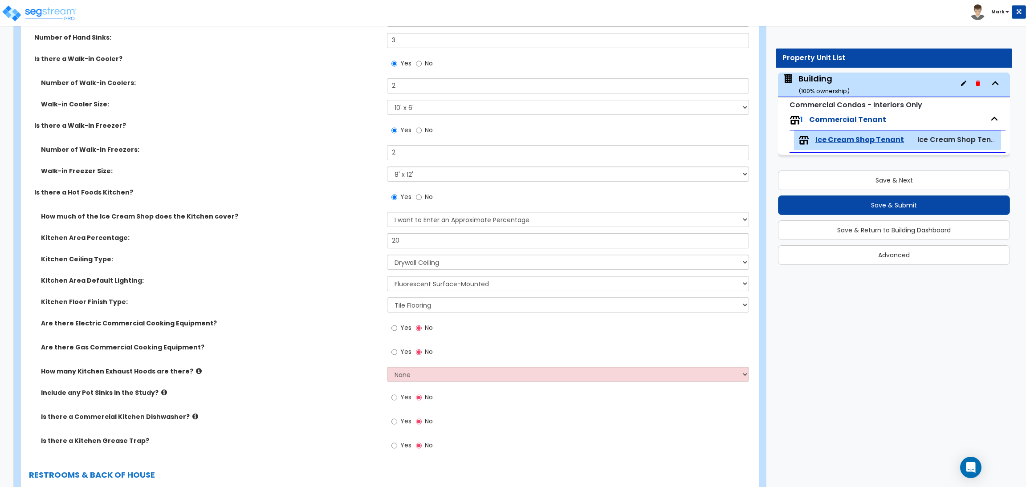
click at [399, 327] on label "Yes" at bounding box center [401, 328] width 20 height 15
click at [397, 327] on input "Yes" at bounding box center [394, 328] width 6 height 10
radio input "true"
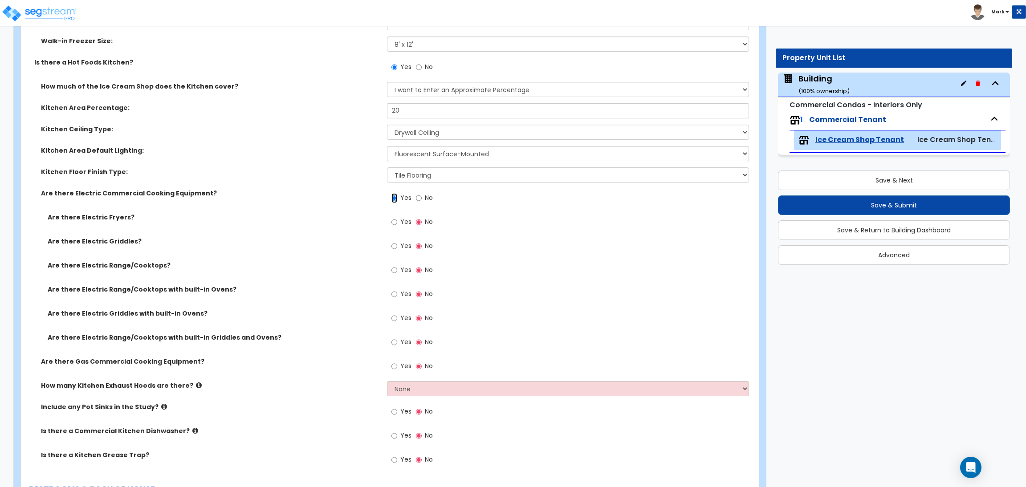
scroll to position [2364, 0]
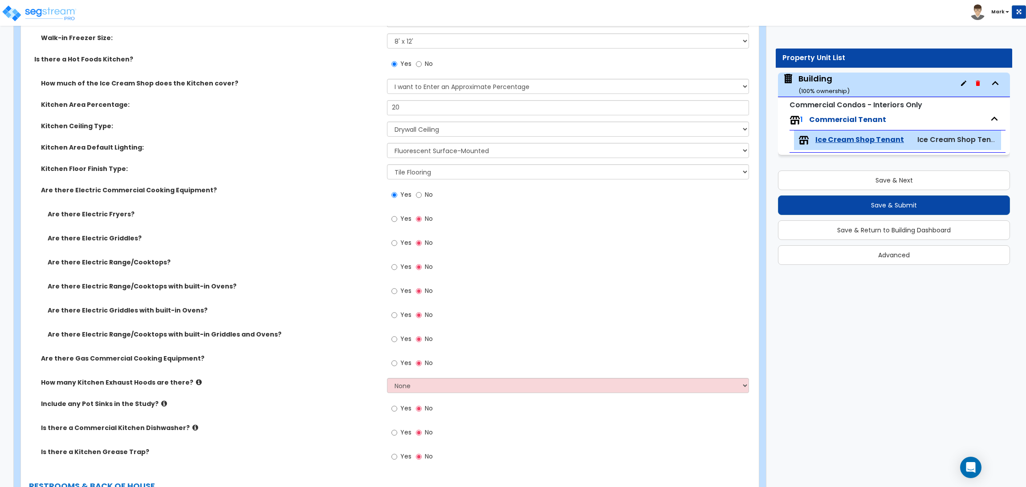
click at [402, 219] on span "Yes" at bounding box center [405, 218] width 11 height 9
click at [397, 219] on input "Yes" at bounding box center [394, 219] width 6 height 10
radio input "true"
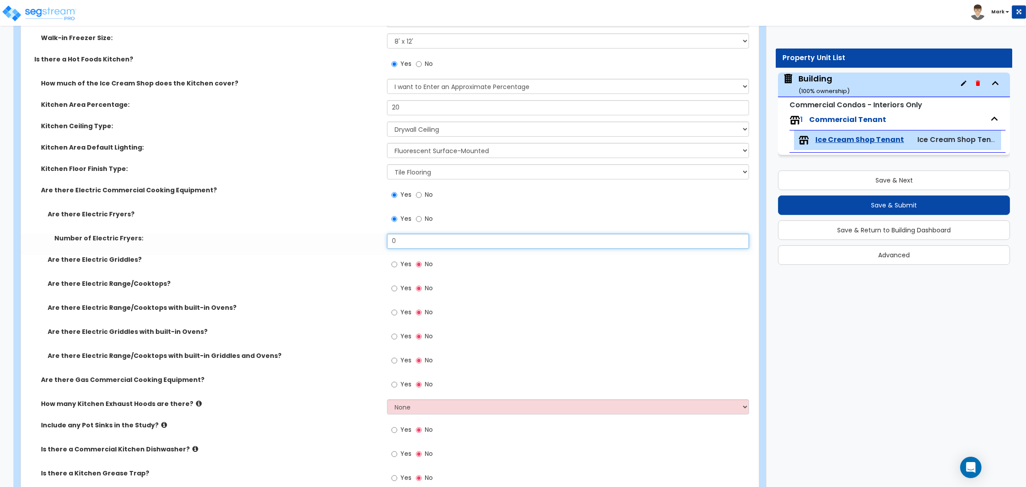
drag, startPoint x: 405, startPoint y: 243, endPoint x: 369, endPoint y: 244, distance: 36.1
click at [370, 244] on div "Number of Electric Fryers: 0" at bounding box center [387, 244] width 732 height 21
type input "1"
click at [399, 263] on label "Yes" at bounding box center [401, 265] width 20 height 15
click at [397, 263] on input "Yes" at bounding box center [394, 265] width 6 height 10
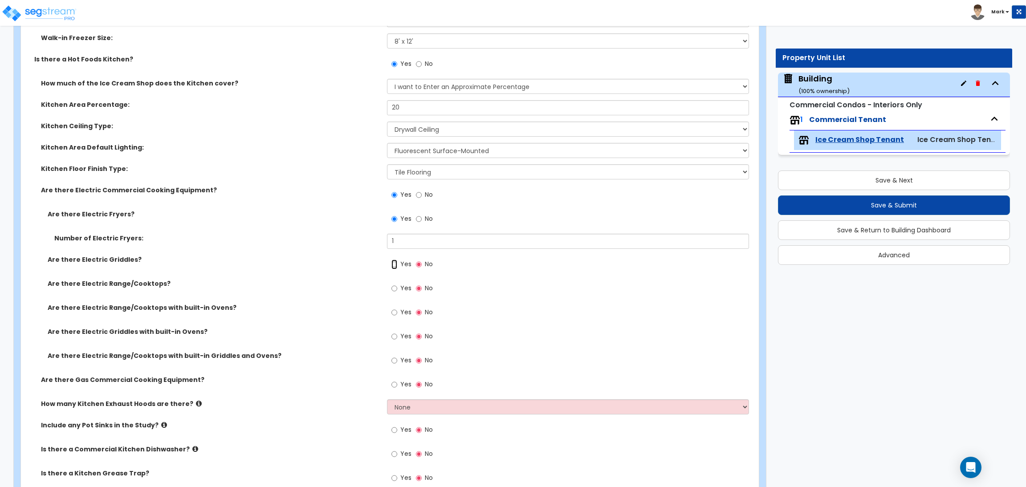
radio input "true"
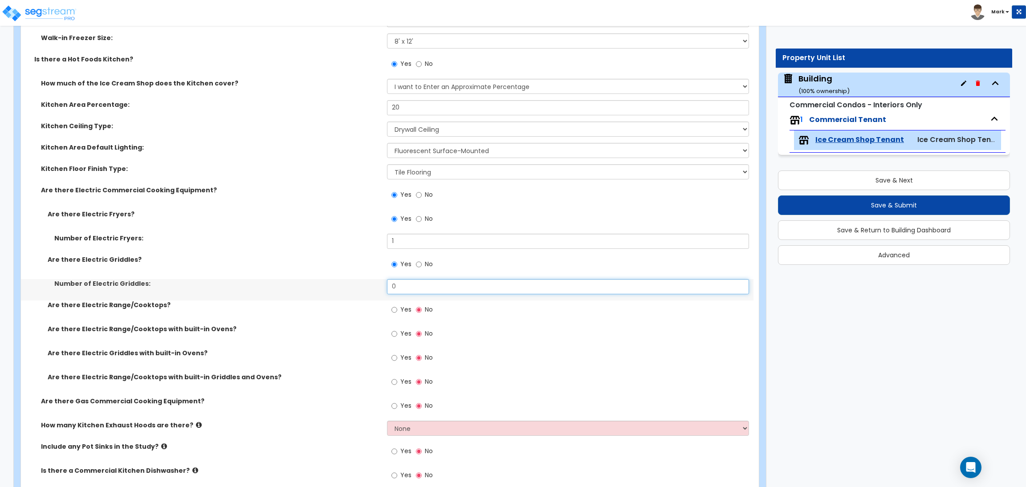
click at [404, 292] on input "0" at bounding box center [567, 286] width 361 height 15
type input "1"
click at [391, 329] on input "Yes" at bounding box center [394, 334] width 6 height 10
radio input "true"
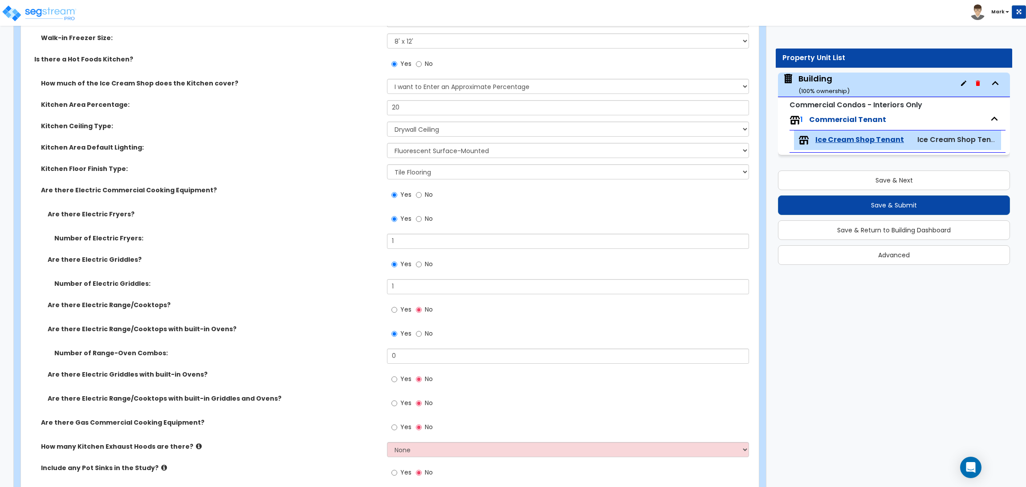
click at [404, 307] on span "Yes" at bounding box center [405, 309] width 11 height 9
click at [397, 307] on input "Yes" at bounding box center [394, 310] width 6 height 10
radio input "true"
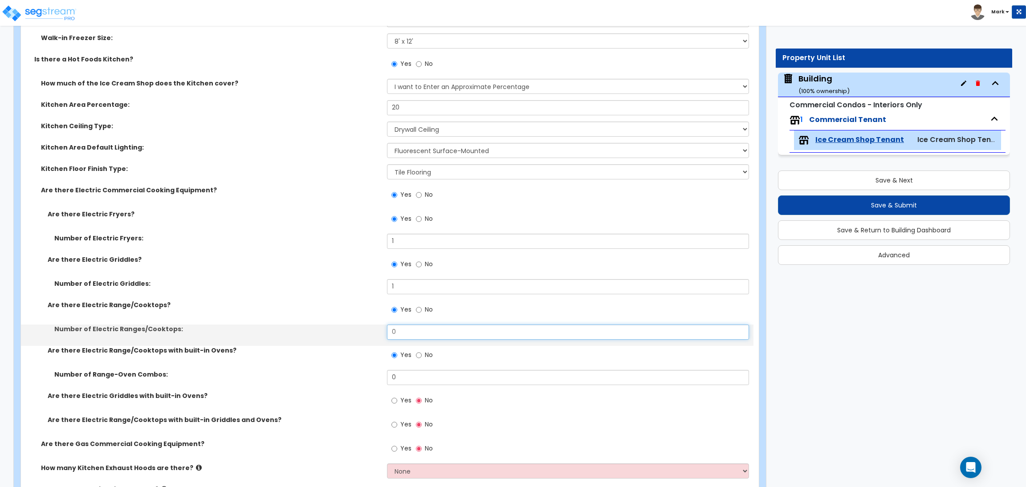
click at [404, 327] on input "0" at bounding box center [567, 332] width 361 height 15
type input "1"
drag, startPoint x: 399, startPoint y: 374, endPoint x: 383, endPoint y: 380, distance: 17.2
click at [383, 380] on div "Number of Range-Oven Combos: 0" at bounding box center [387, 380] width 732 height 21
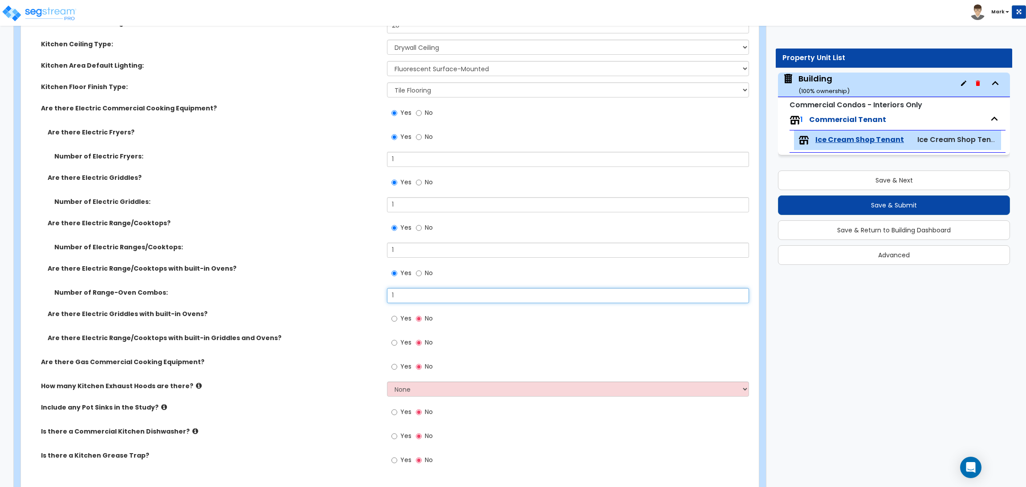
scroll to position [2497, 0]
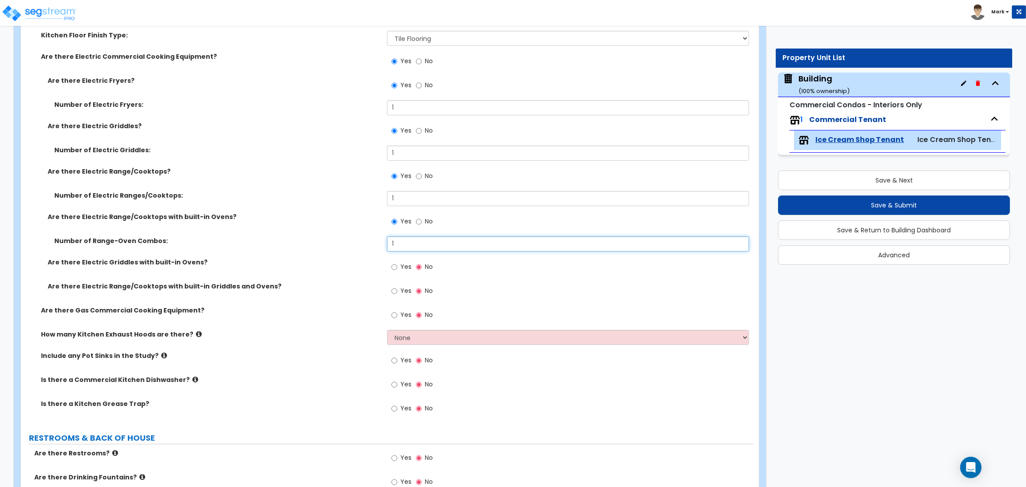
type input "1"
click at [402, 263] on span "Yes" at bounding box center [405, 266] width 11 height 9
click at [397, 263] on input "Yes" at bounding box center [394, 267] width 6 height 10
radio input "true"
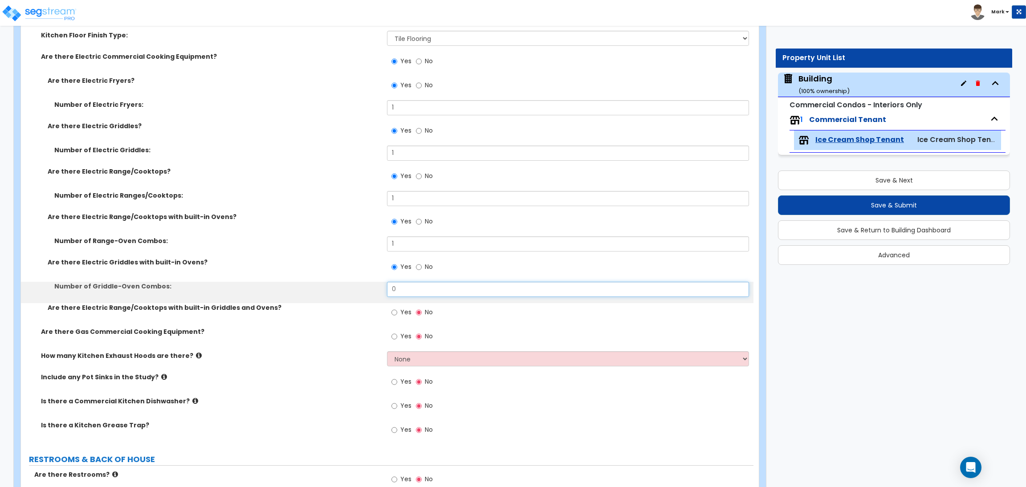
drag, startPoint x: 403, startPoint y: 290, endPoint x: 374, endPoint y: 295, distance: 29.0
click at [375, 290] on div "Number of Griddle-Oven Combos: 0" at bounding box center [387, 292] width 732 height 21
type input "1"
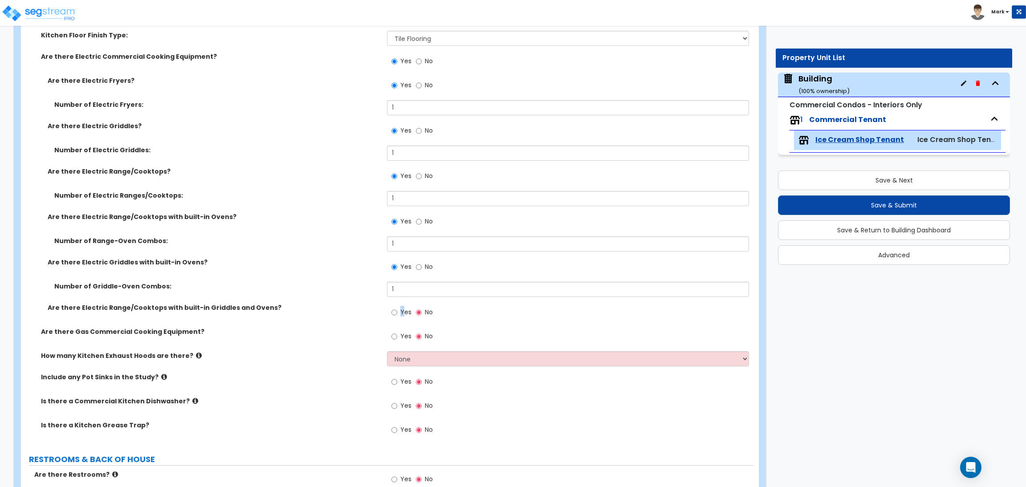
click at [402, 313] on span "Yes" at bounding box center [405, 312] width 11 height 9
click at [396, 313] on input "Yes" at bounding box center [394, 313] width 6 height 10
radio input "true"
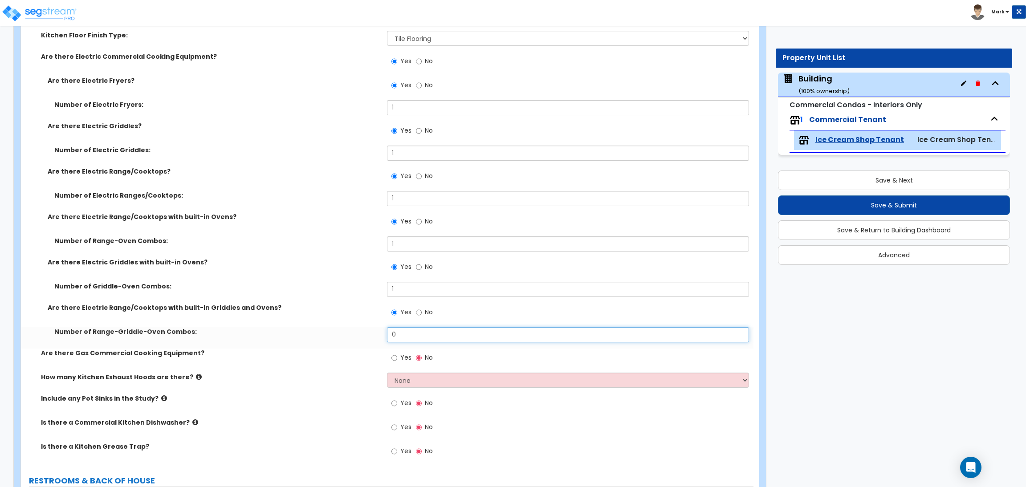
drag, startPoint x: 400, startPoint y: 333, endPoint x: 383, endPoint y: 337, distance: 17.7
click at [383, 337] on div "Number of Range-Griddle-Oven Combos: 0" at bounding box center [387, 337] width 732 height 21
type input "1"
click at [394, 357] on input "Yes" at bounding box center [394, 358] width 6 height 10
radio input "true"
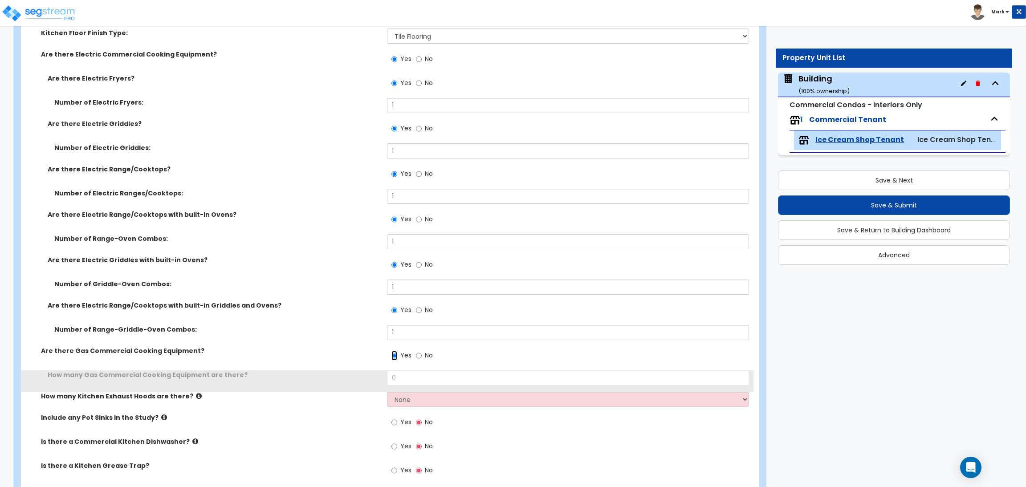
scroll to position [2564, 0]
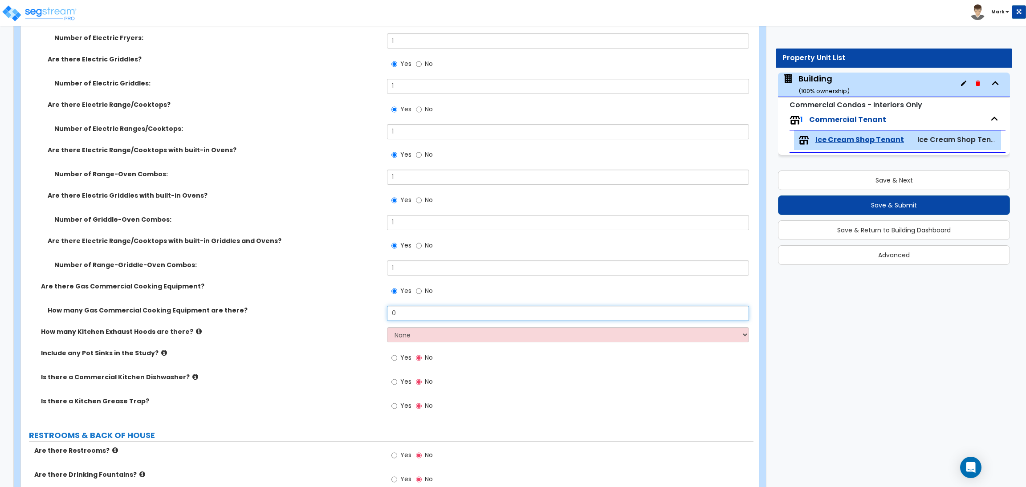
drag, startPoint x: 407, startPoint y: 315, endPoint x: 382, endPoint y: 312, distance: 25.5
click at [382, 312] on div "How many Gas Commercial Cooking Equipment are there? 0" at bounding box center [387, 316] width 732 height 21
type input "2"
click at [417, 335] on select "None 1 2 3" at bounding box center [567, 334] width 361 height 15
select select "1"
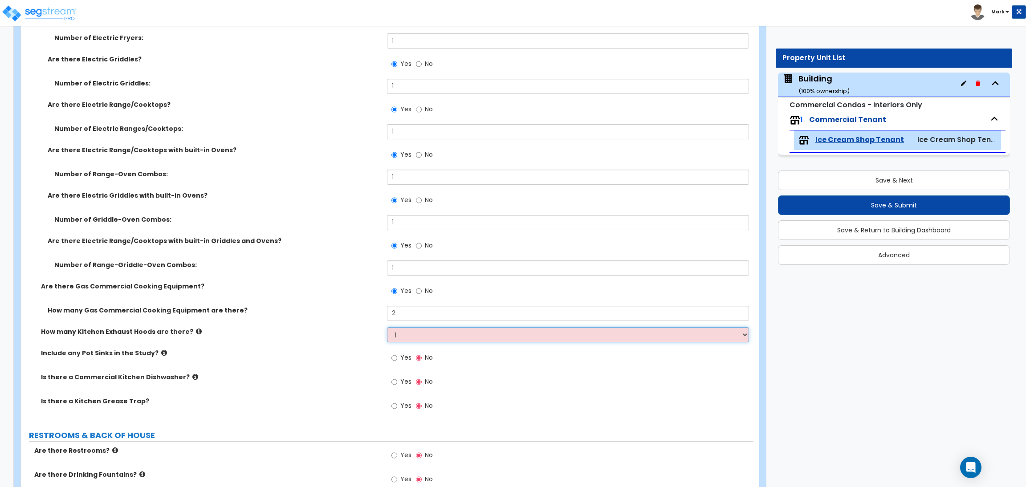
click at [387, 327] on select "None 1 2 3" at bounding box center [567, 334] width 361 height 15
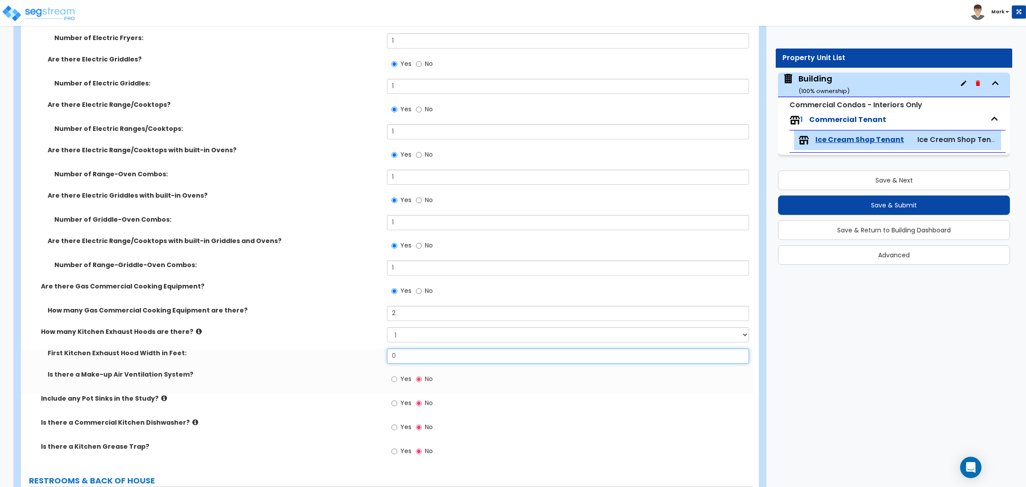
drag, startPoint x: 405, startPoint y: 355, endPoint x: 381, endPoint y: 357, distance: 23.7
click at [381, 357] on div "First Kitchen Exhaust Hood Width in Feet: 0" at bounding box center [387, 359] width 732 height 21
type input "7"
click at [409, 375] on span "Yes" at bounding box center [405, 378] width 11 height 9
click at [397, 375] on input "Yes" at bounding box center [394, 379] width 6 height 10
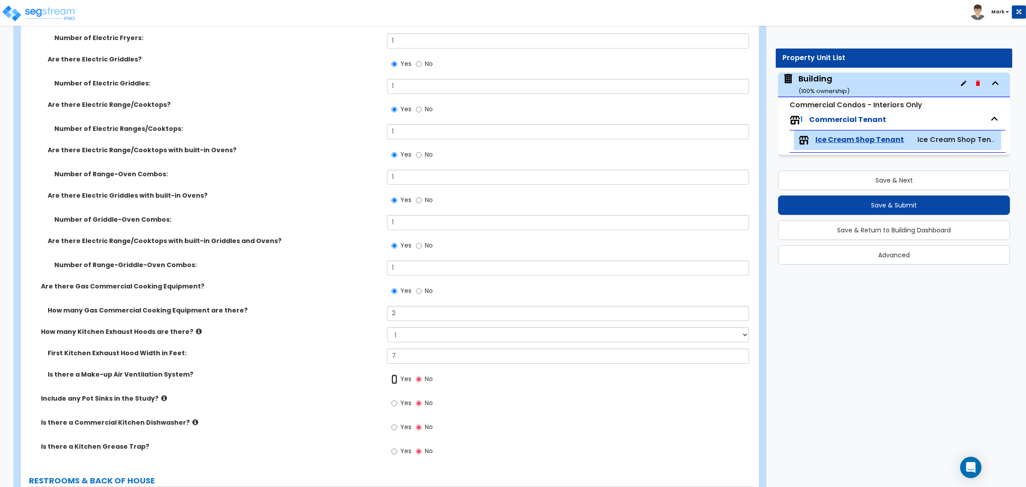
radio input "true"
click at [403, 398] on span "Yes" at bounding box center [405, 402] width 11 height 9
click at [397, 398] on input "Yes" at bounding box center [394, 403] width 6 height 10
radio input "true"
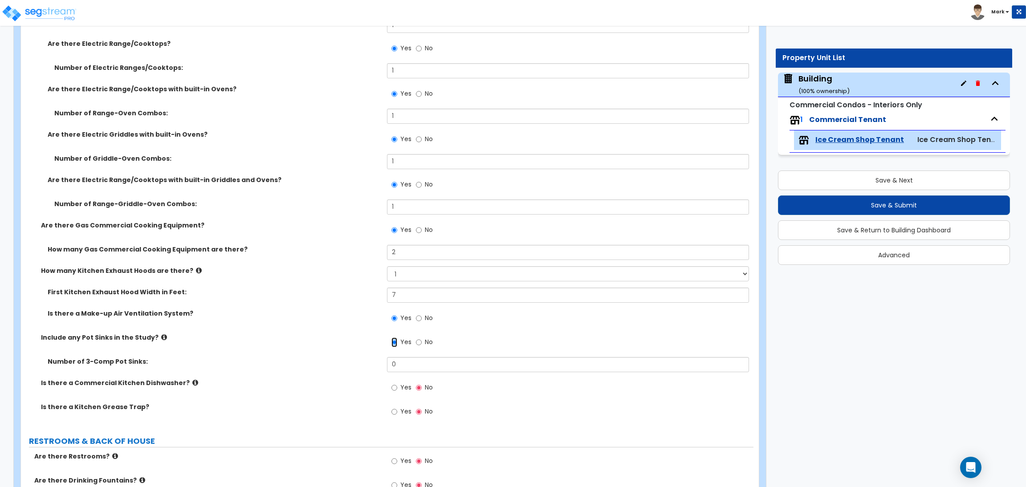
scroll to position [2631, 0]
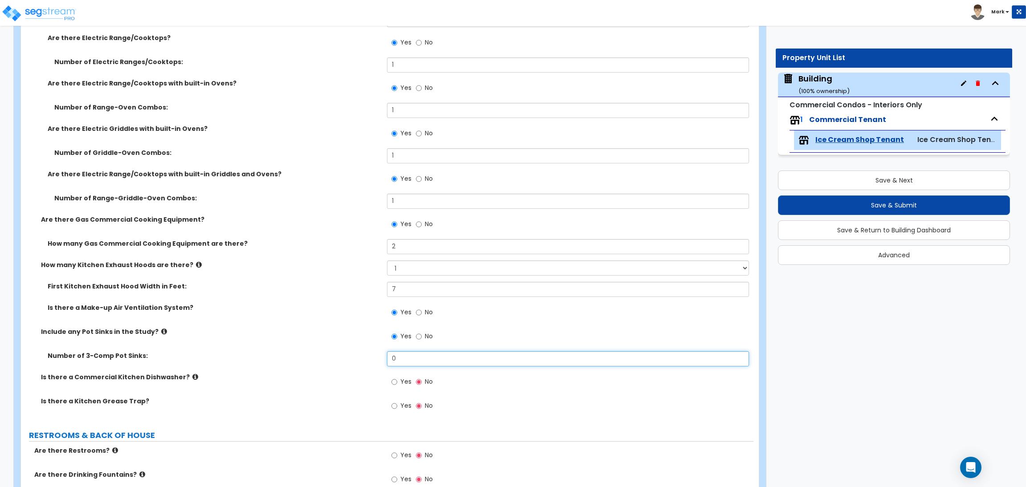
drag, startPoint x: 405, startPoint y: 364, endPoint x: 387, endPoint y: 364, distance: 17.8
click at [387, 364] on input "0" at bounding box center [567, 358] width 361 height 15
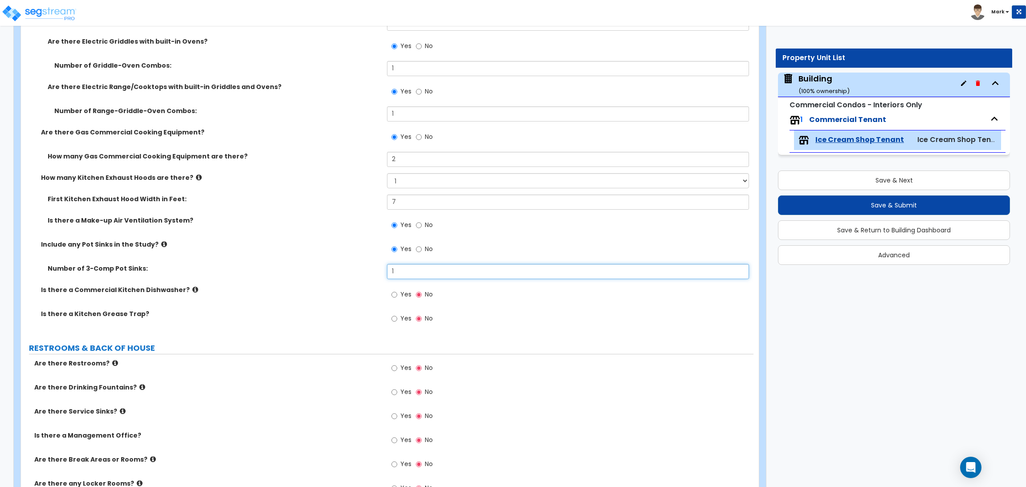
scroll to position [2764, 0]
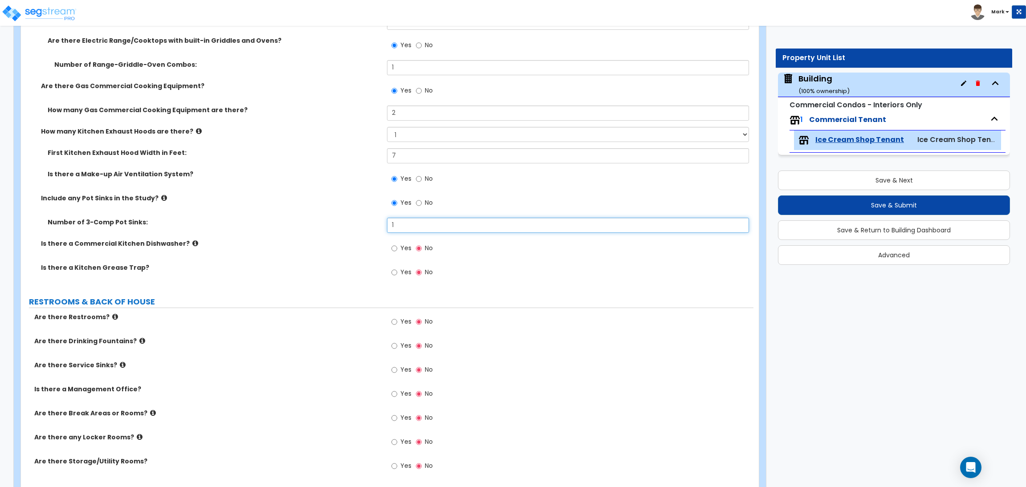
type input "1"
click at [398, 250] on label "Yes" at bounding box center [401, 249] width 20 height 15
click at [397, 250] on input "Yes" at bounding box center [394, 249] width 6 height 10
radio input "true"
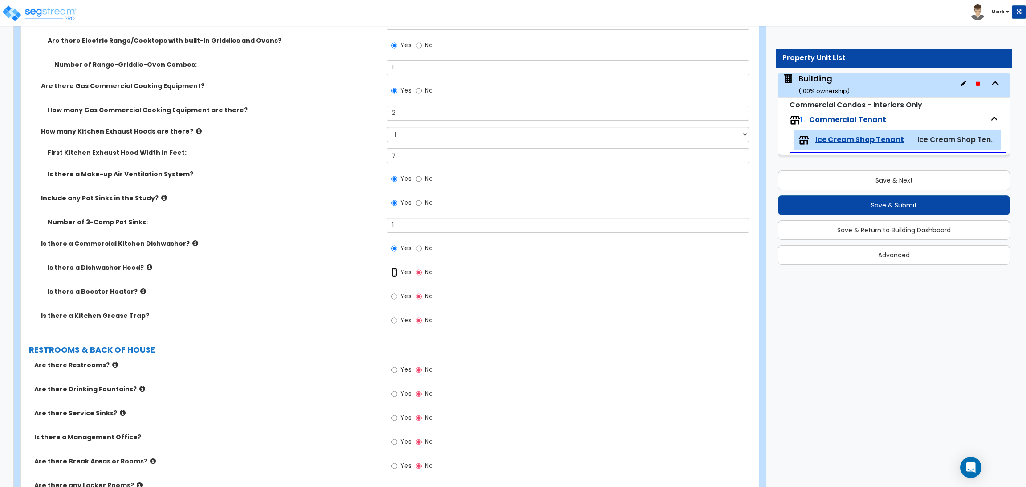
click at [396, 272] on input "Yes" at bounding box center [394, 273] width 6 height 10
radio input "true"
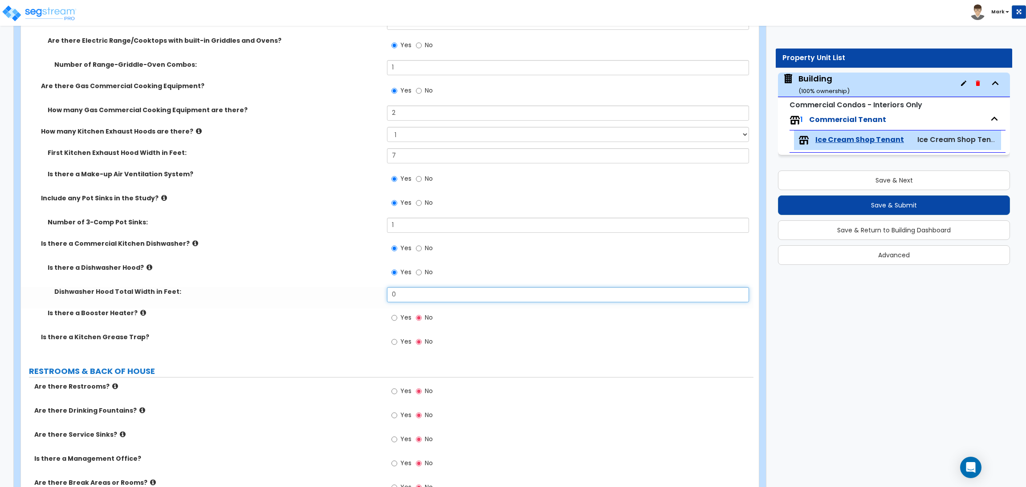
drag, startPoint x: 400, startPoint y: 295, endPoint x: 385, endPoint y: 294, distance: 15.1
click at [387, 294] on input "0" at bounding box center [567, 294] width 361 height 15
type input "6"
click at [407, 317] on span "Yes" at bounding box center [405, 317] width 11 height 9
click at [397, 317] on input "Yes" at bounding box center [394, 318] width 6 height 10
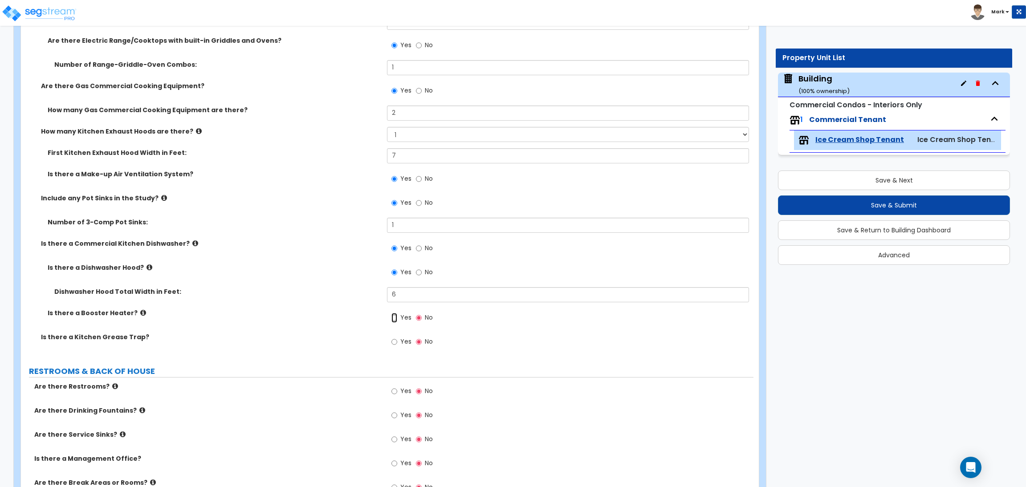
radio input "true"
click at [402, 345] on label "Yes" at bounding box center [401, 342] width 20 height 15
click at [397, 345] on input "Yes" at bounding box center [394, 342] width 6 height 10
radio input "true"
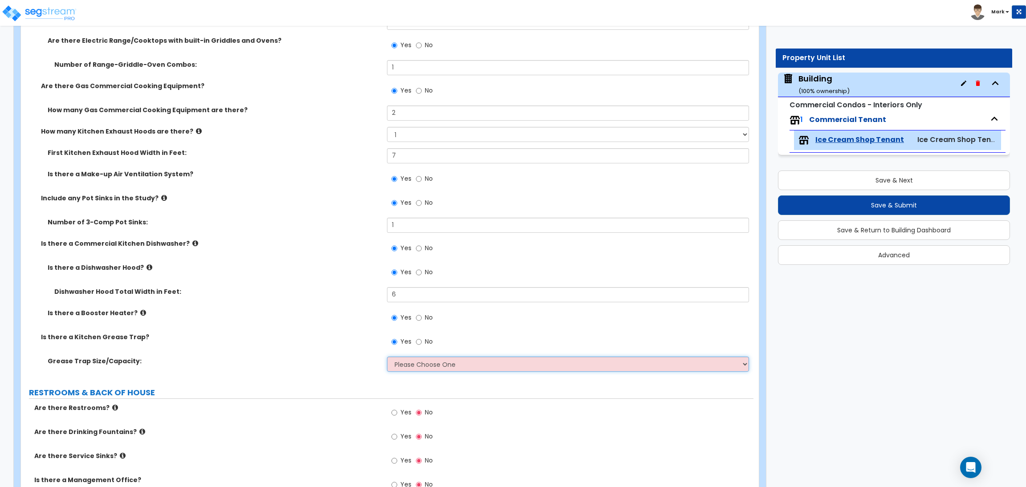
click at [420, 359] on select "Please Choose One Small Medium Large" at bounding box center [567, 364] width 361 height 15
select select "2"
click at [387, 357] on select "Please Choose One Small Medium Large" at bounding box center [567, 364] width 361 height 15
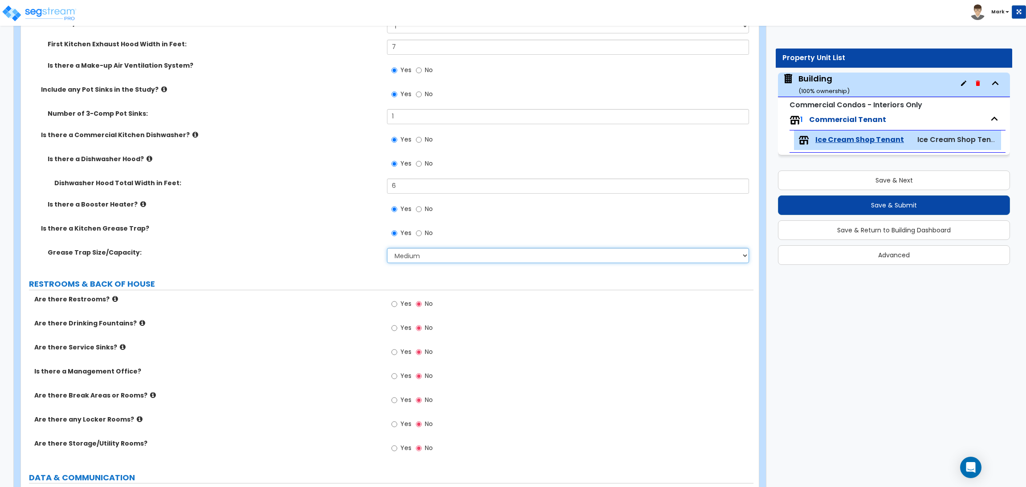
scroll to position [2898, 0]
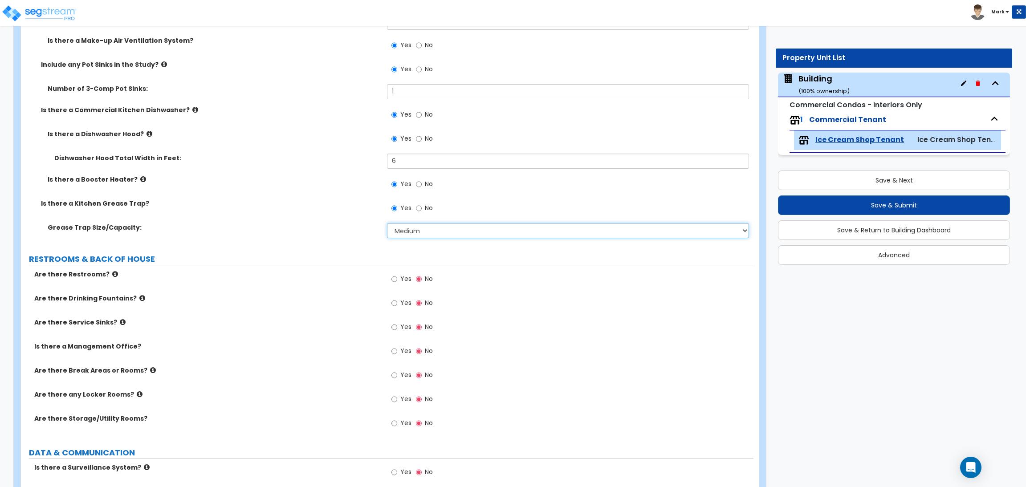
click at [418, 232] on select "Please Choose One Small Medium Large" at bounding box center [567, 230] width 361 height 15
click at [312, 236] on div "Grease Trap Size/Capacity: Please Choose One Small Medium Large" at bounding box center [387, 233] width 732 height 21
click at [401, 278] on span "Yes" at bounding box center [405, 278] width 11 height 9
click at [397, 278] on input "Yes" at bounding box center [394, 279] width 6 height 10
radio input "true"
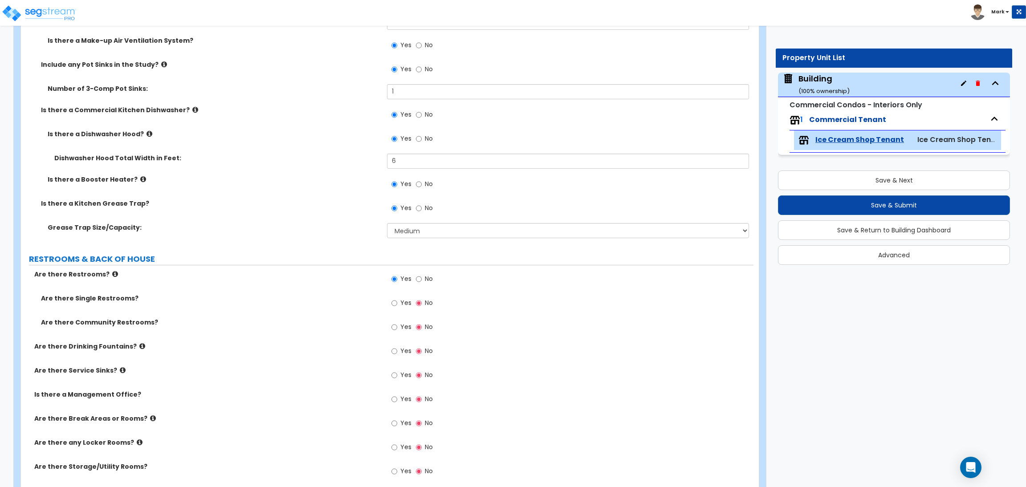
click at [402, 297] on label "Yes" at bounding box center [401, 303] width 20 height 15
click at [397, 298] on input "Yes" at bounding box center [394, 303] width 6 height 10
radio input "true"
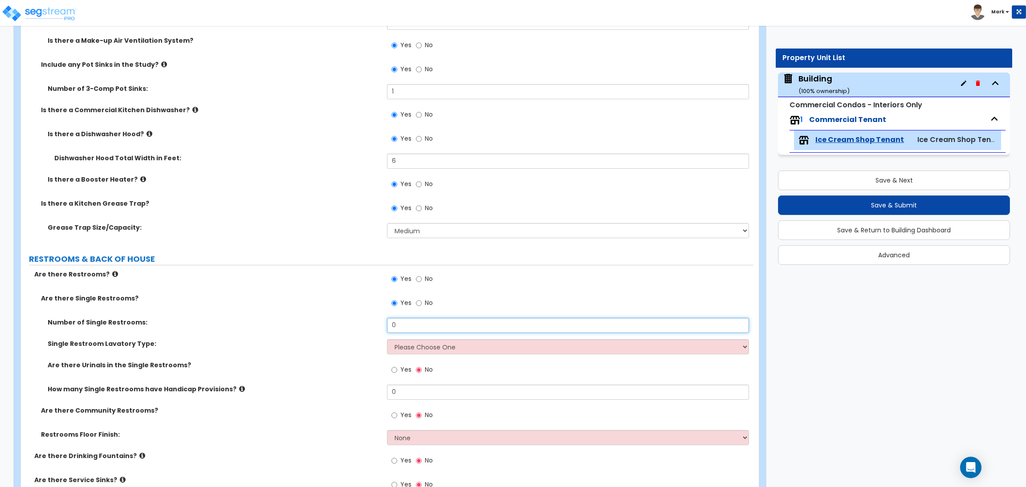
drag, startPoint x: 407, startPoint y: 323, endPoint x: 381, endPoint y: 322, distance: 25.9
click at [381, 322] on div "Number of Single Restrooms: 0" at bounding box center [387, 328] width 732 height 21
type input "2"
click at [408, 349] on select "Please Choose One Wall-mounted Vanity-mounted" at bounding box center [567, 346] width 361 height 15
select select "2"
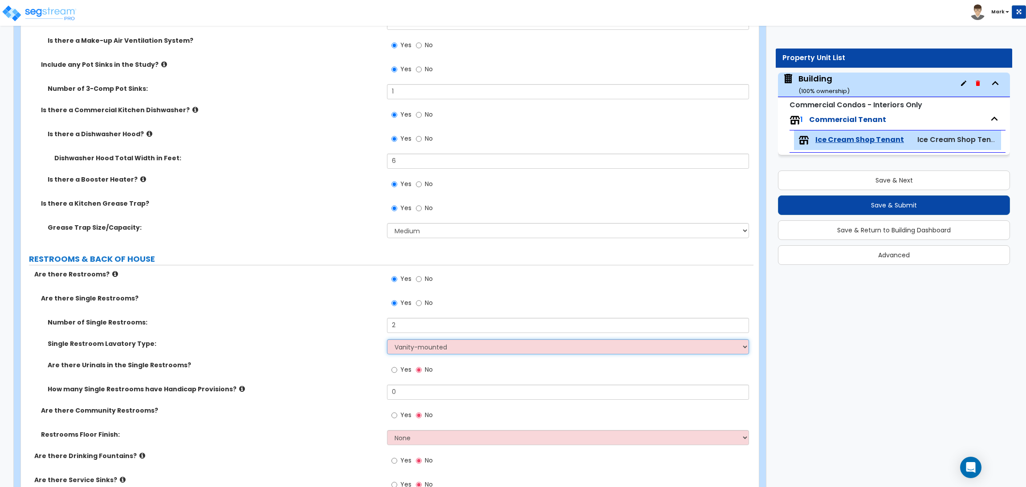
click at [387, 339] on select "Please Choose One Wall-mounted Vanity-mounted" at bounding box center [567, 346] width 361 height 15
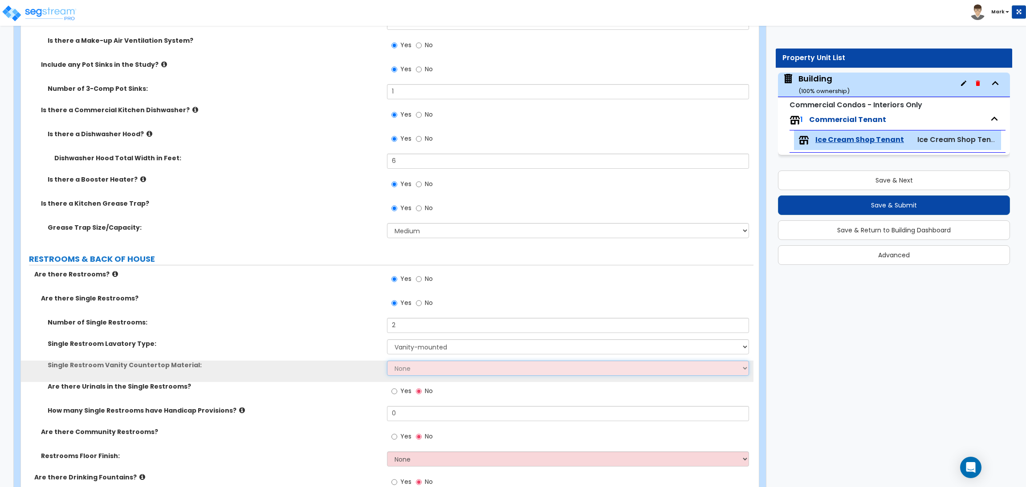
click at [418, 372] on select "None Plastic Laminate Solid Surface Stone Quartz Marble Tile Wood Stainless Ste…" at bounding box center [567, 368] width 361 height 15
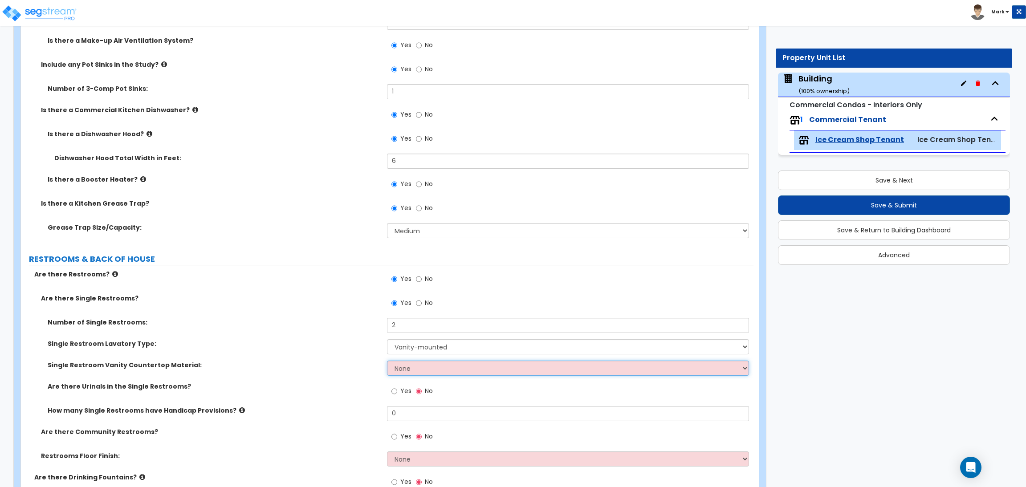
select select "4"
click at [387, 361] on select "None Plastic Laminate Solid Surface Stone Quartz Marble Tile Wood Stainless Ste…" at bounding box center [567, 368] width 361 height 15
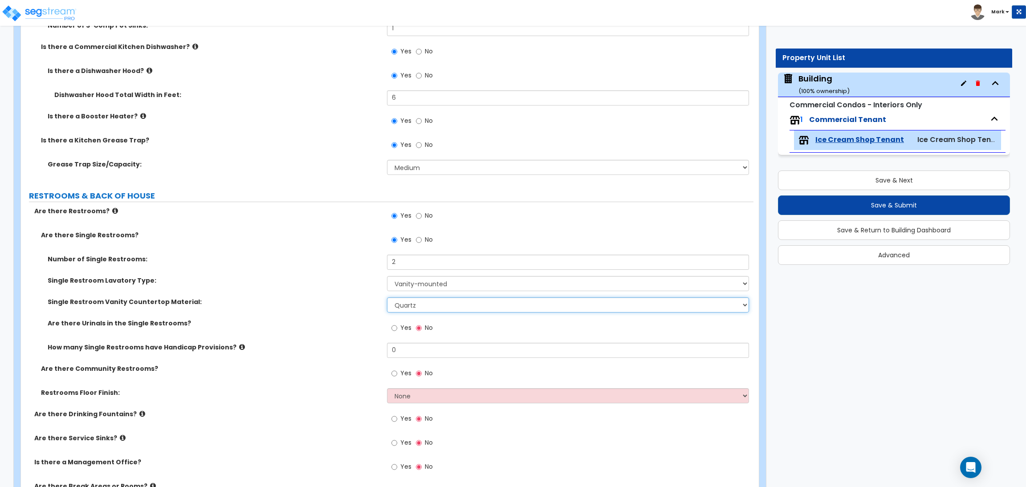
scroll to position [2965, 0]
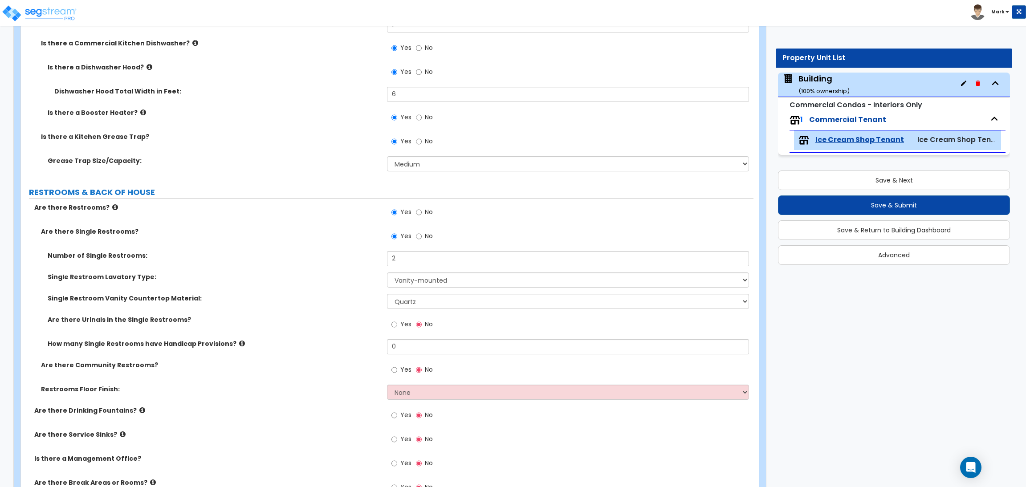
click at [397, 324] on label "Yes" at bounding box center [401, 325] width 20 height 15
click at [397, 324] on input "Yes" at bounding box center [394, 325] width 6 height 10
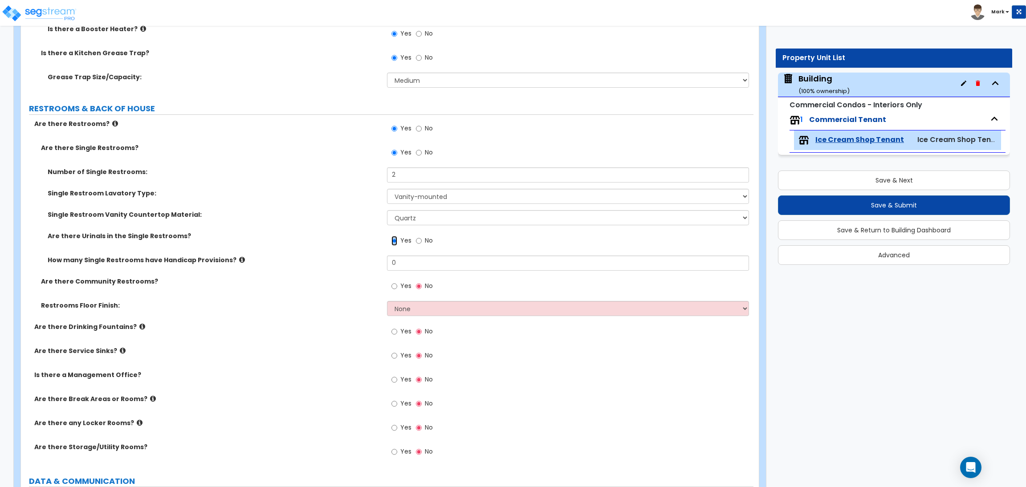
scroll to position [3098, 0]
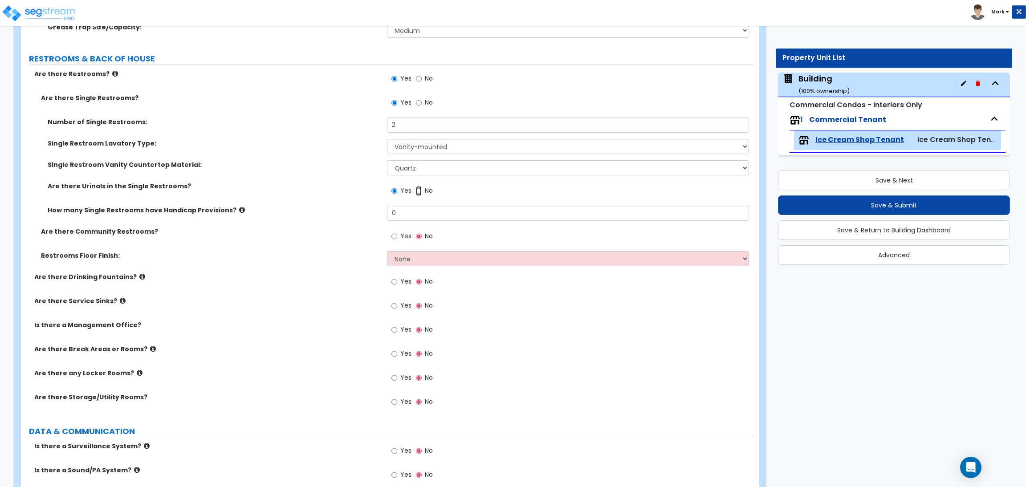
click at [421, 190] on input "No" at bounding box center [419, 191] width 6 height 10
radio input "false"
radio input "true"
drag, startPoint x: 400, startPoint y: 211, endPoint x: 381, endPoint y: 215, distance: 20.0
click at [384, 214] on div "How many Single Restrooms have Handicap Provisions? 0" at bounding box center [387, 216] width 732 height 21
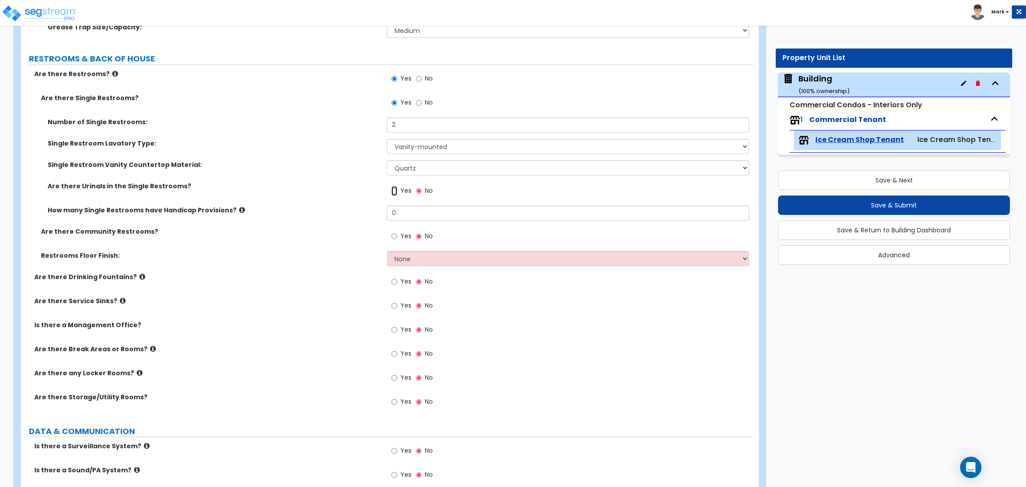
click at [395, 189] on input "Yes" at bounding box center [394, 191] width 6 height 10
radio input "true"
type input "2"
click at [396, 236] on input "Yes" at bounding box center [394, 237] width 6 height 10
radio input "true"
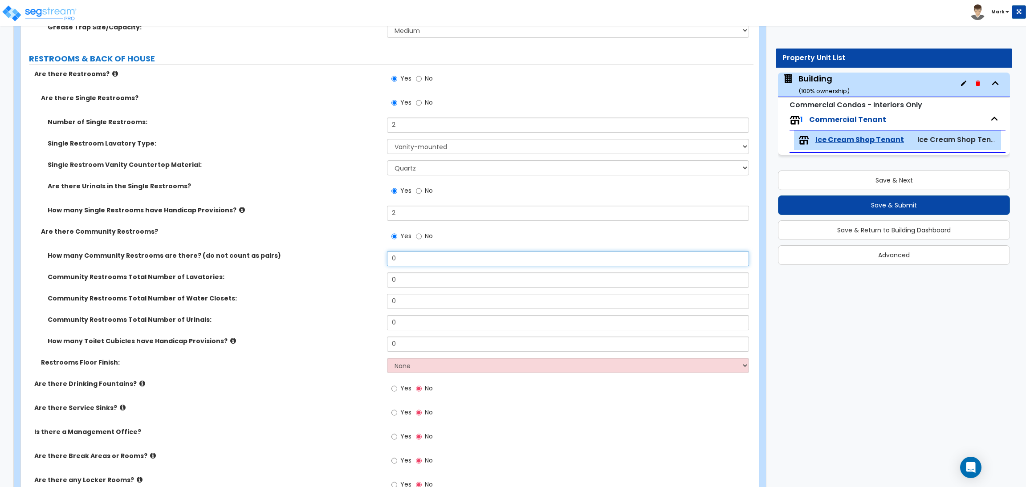
drag, startPoint x: 402, startPoint y: 259, endPoint x: 366, endPoint y: 264, distance: 36.5
click at [366, 264] on div "How many Community Restrooms are there? (do not count as pairs) 0" at bounding box center [387, 261] width 732 height 21
type input "2"
drag, startPoint x: 398, startPoint y: 280, endPoint x: 383, endPoint y: 280, distance: 15.1
click at [383, 280] on div "Community Restrooms Total Number of Lavatories: 0" at bounding box center [387, 282] width 732 height 21
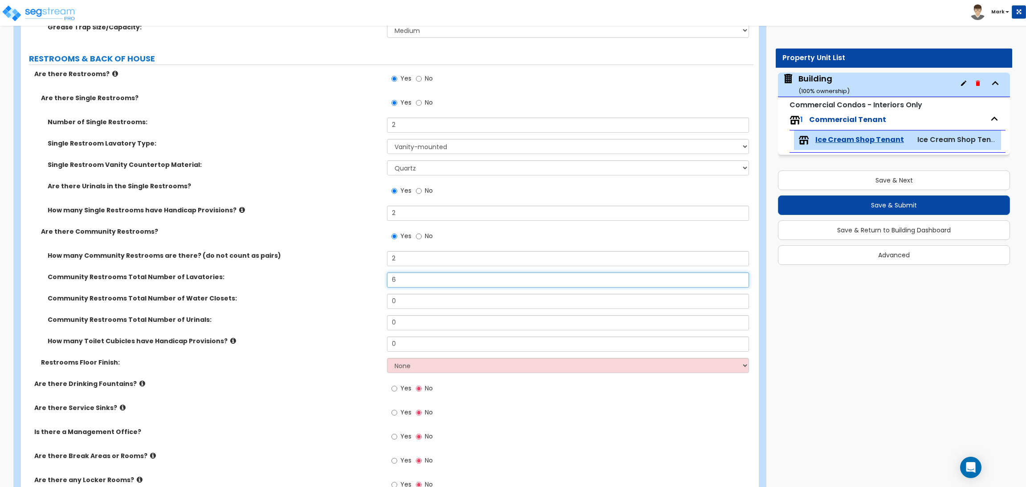
type input "6"
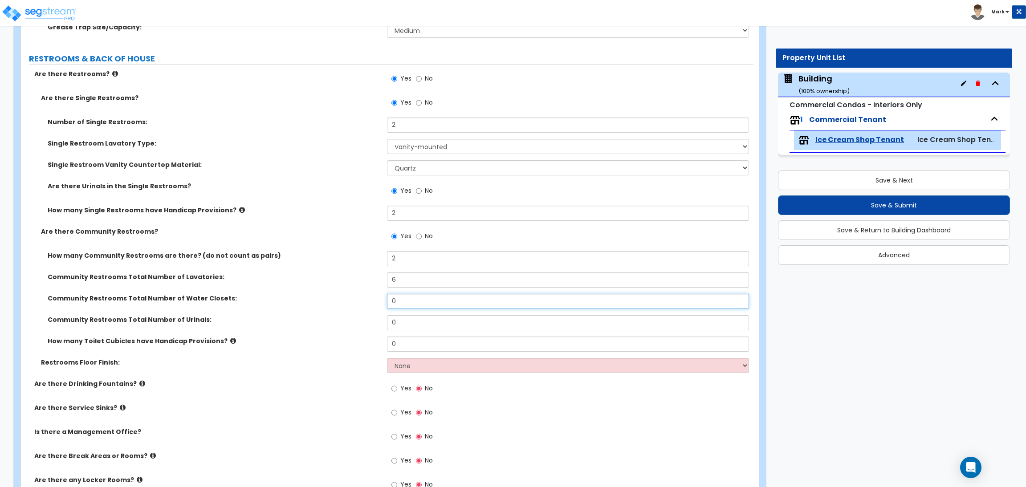
drag, startPoint x: 406, startPoint y: 301, endPoint x: 381, endPoint y: 301, distance: 24.5
click at [381, 301] on div "Community Restrooms Total Number of Water Closets: 0" at bounding box center [387, 304] width 732 height 21
type input "8"
drag, startPoint x: 400, startPoint y: 321, endPoint x: 381, endPoint y: 321, distance: 19.6
click at [381, 321] on div "Community Restrooms Total Number of Urinals: 0" at bounding box center [387, 325] width 732 height 21
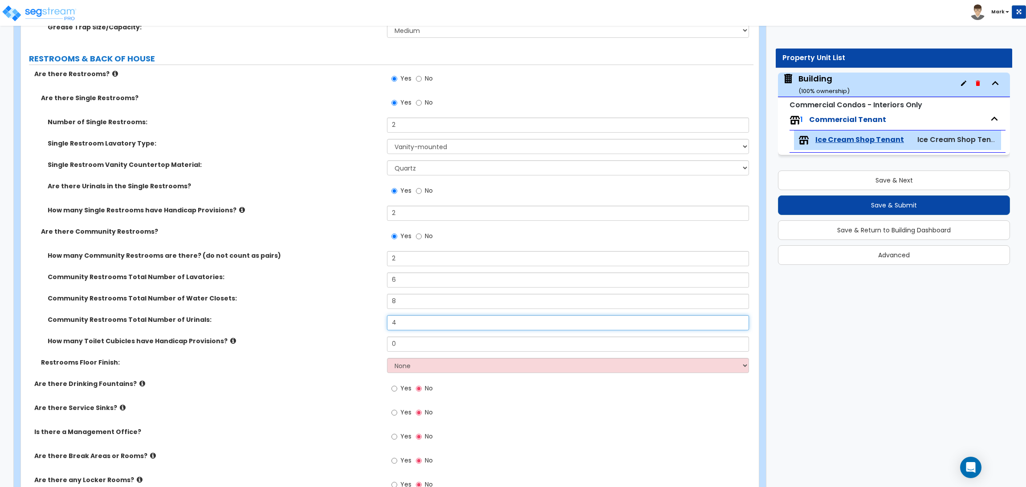
type input "4"
drag, startPoint x: 408, startPoint y: 342, endPoint x: 384, endPoint y: 348, distance: 24.6
click at [384, 348] on div "How many Toilet Cubicles have Handicap Provisions? 0" at bounding box center [387, 347] width 732 height 21
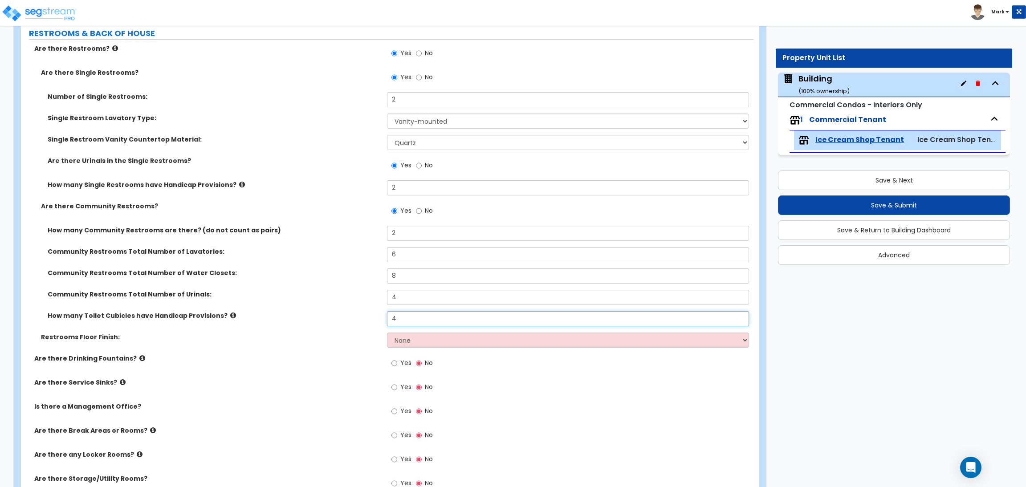
scroll to position [3232, 0]
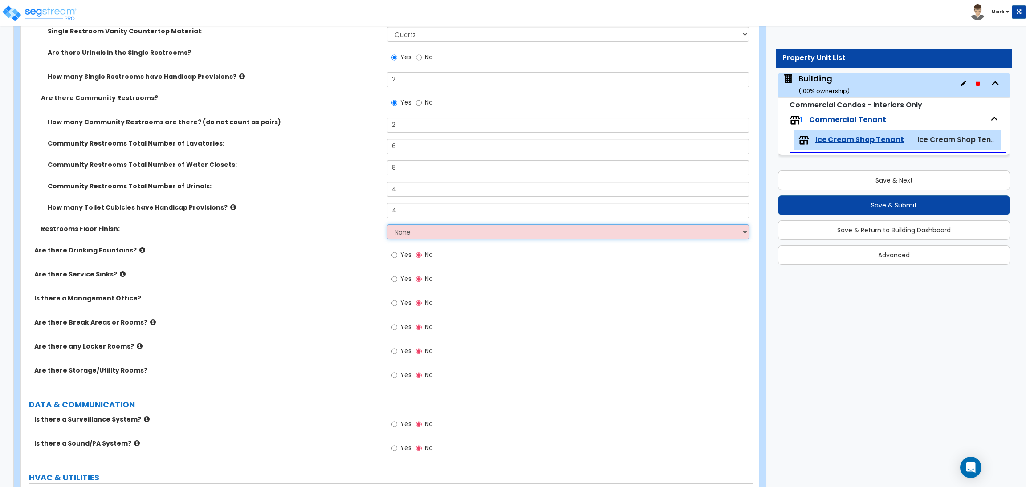
click at [412, 233] on select "None Tile Flooring Resilient Laminate Flooring VCT Flooring Sheet Vinyl Flooring" at bounding box center [567, 231] width 361 height 15
click at [398, 211] on input "4" at bounding box center [567, 210] width 361 height 15
drag, startPoint x: 427, startPoint y: 211, endPoint x: 383, endPoint y: 211, distance: 44.1
click at [383, 211] on div "How many Toilet Cubicles have Handicap Provisions? 4" at bounding box center [387, 213] width 732 height 21
type input "2"
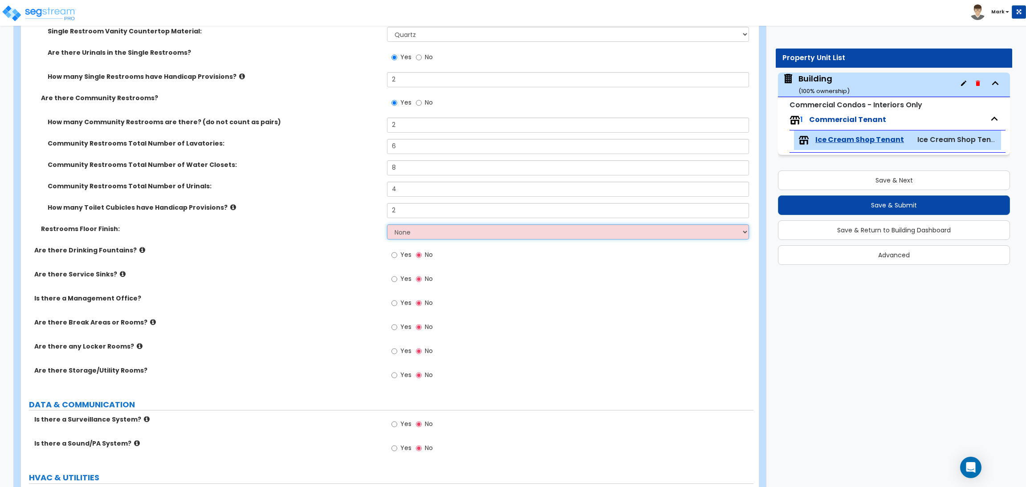
click at [401, 232] on select "None Tile Flooring Resilient Laminate Flooring VCT Flooring Sheet Vinyl Flooring" at bounding box center [567, 231] width 361 height 15
select select "1"
click at [387, 224] on select "None Tile Flooring Resilient Laminate Flooring VCT Flooring Sheet Vinyl Flooring" at bounding box center [567, 231] width 361 height 15
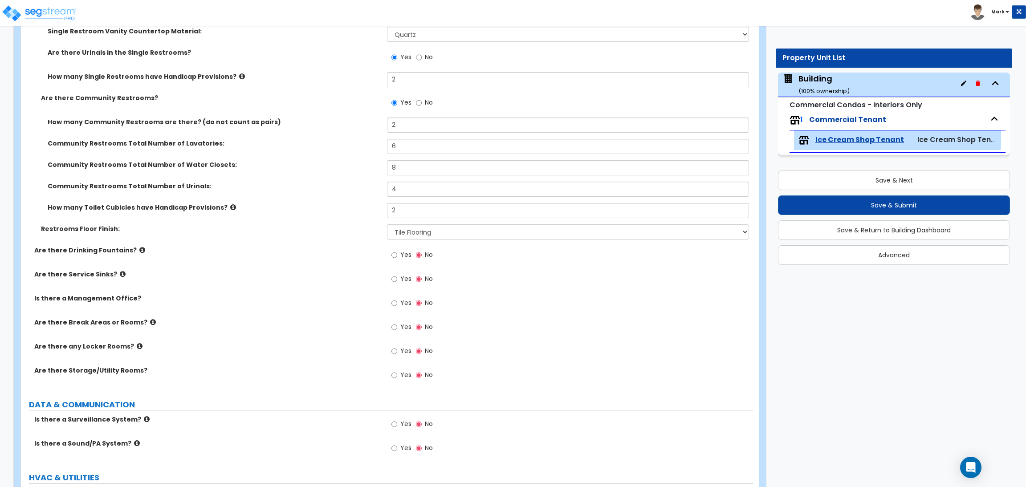
click at [399, 254] on label "Yes" at bounding box center [401, 255] width 20 height 15
click at [397, 254] on input "Yes" at bounding box center [394, 255] width 6 height 10
radio input "true"
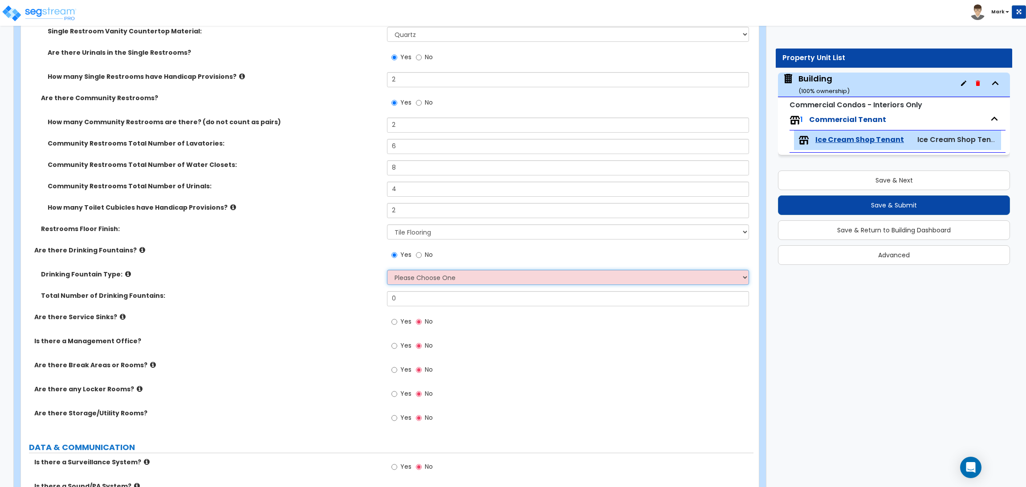
click at [407, 277] on select "Please Choose One Wall-mounted Floor-mounted" at bounding box center [567, 277] width 361 height 15
select select "2"
click at [387, 270] on select "Please Choose One Wall-mounted Floor-mounted" at bounding box center [567, 277] width 361 height 15
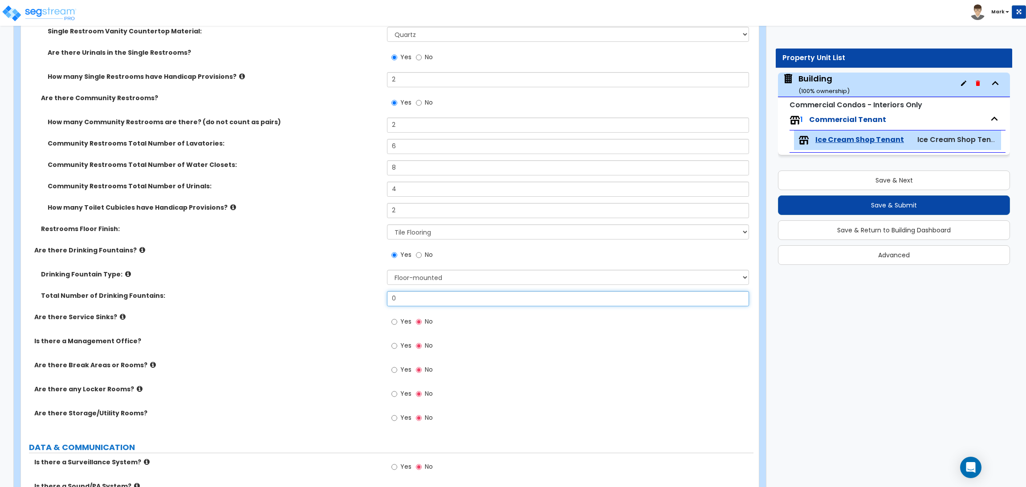
drag, startPoint x: 421, startPoint y: 299, endPoint x: 349, endPoint y: 304, distance: 71.4
click at [359, 303] on div "Total Number of Drinking Fountains: 0" at bounding box center [387, 301] width 732 height 21
type input "1"
click at [397, 325] on input "Yes" at bounding box center [394, 322] width 6 height 10
radio input "true"
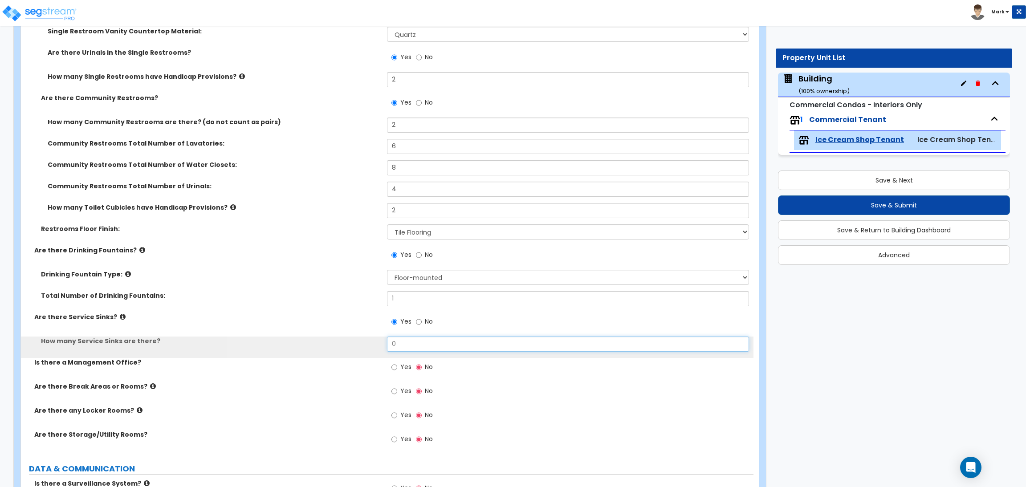
drag, startPoint x: 400, startPoint y: 342, endPoint x: 379, endPoint y: 351, distance: 23.3
click at [379, 351] on div "How many Service Sinks are there? 0" at bounding box center [387, 347] width 732 height 21
type input "2"
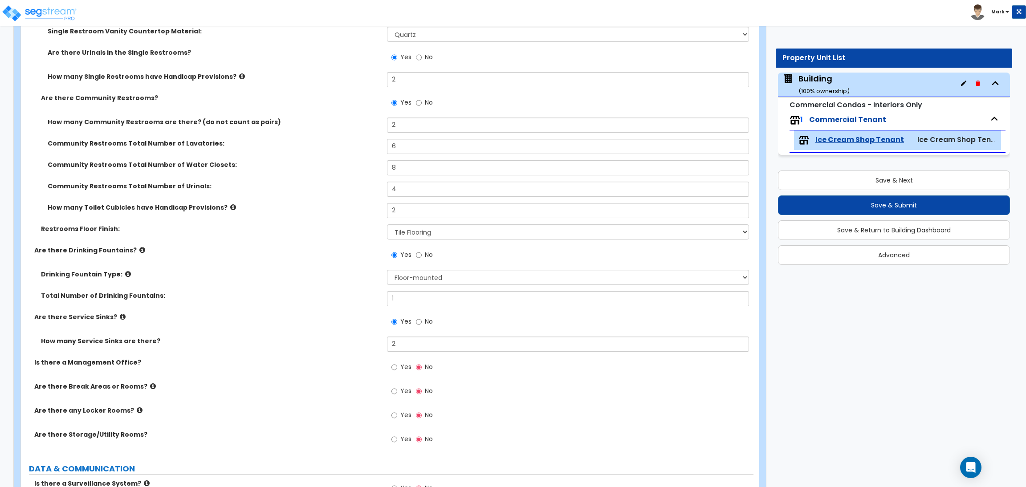
click at [403, 370] on span "Yes" at bounding box center [405, 366] width 11 height 9
click at [397, 370] on input "Yes" at bounding box center [394, 367] width 6 height 10
radio input "true"
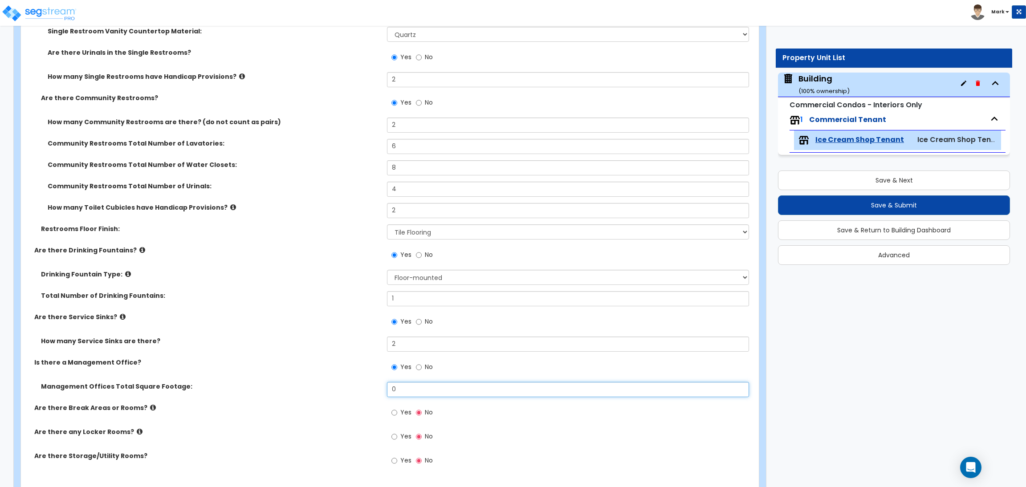
drag, startPoint x: 406, startPoint y: 388, endPoint x: 357, endPoint y: 396, distance: 48.7
click at [370, 396] on div "Management Offices Total Square Footage: 0" at bounding box center [387, 392] width 732 height 21
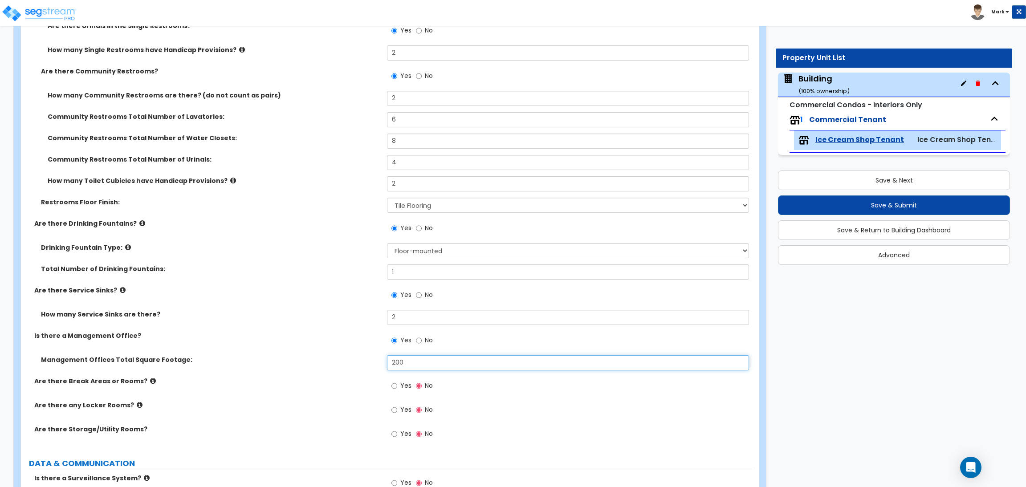
scroll to position [3365, 0]
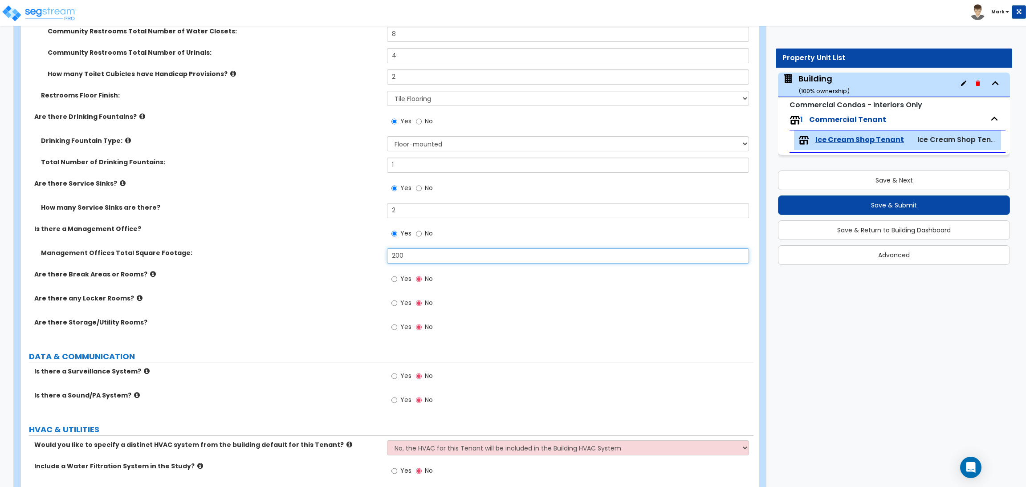
type input "200"
click at [398, 277] on label "Yes" at bounding box center [401, 279] width 20 height 15
click at [397, 277] on input "Yes" at bounding box center [394, 279] width 6 height 10
radio input "true"
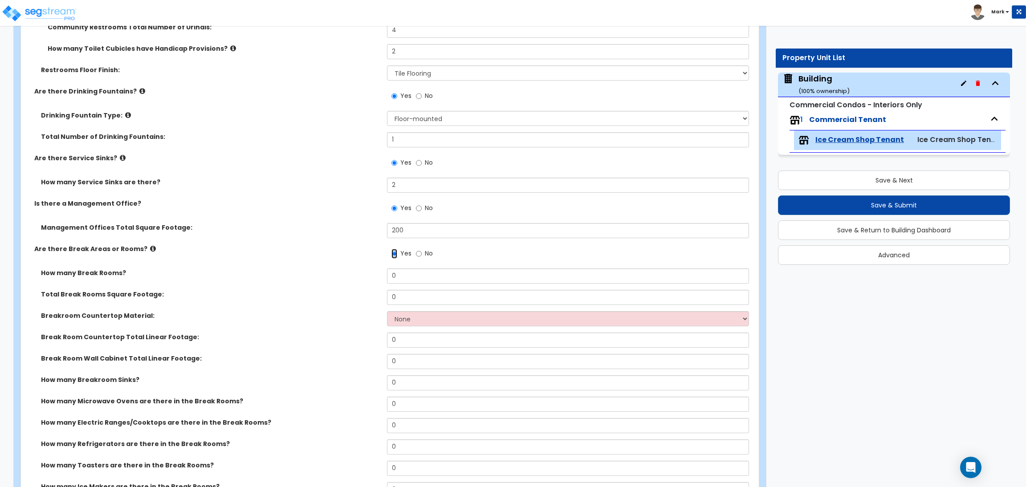
scroll to position [3432, 0]
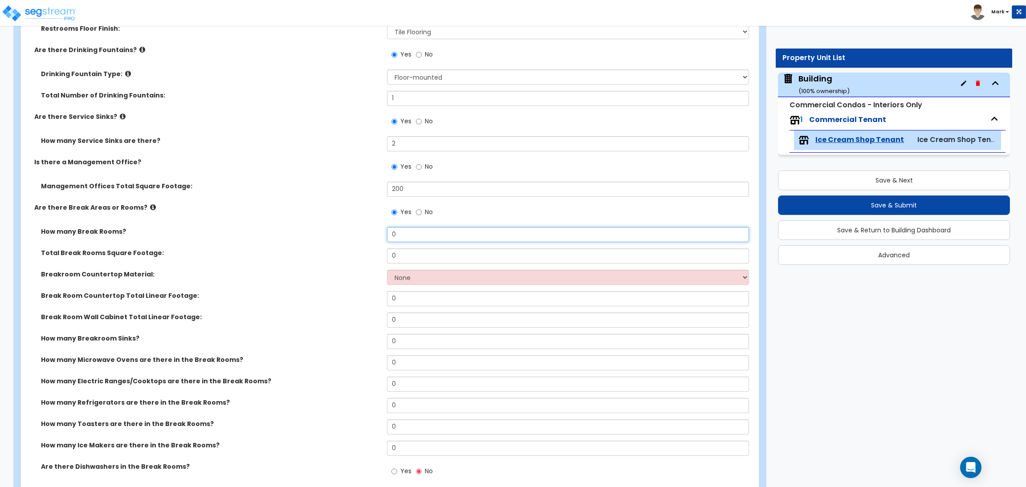
drag, startPoint x: 414, startPoint y: 238, endPoint x: 377, endPoint y: 232, distance: 36.9
click at [378, 232] on div "How many Break Rooms? 0" at bounding box center [387, 237] width 732 height 21
type input "1"
drag, startPoint x: 408, startPoint y: 252, endPoint x: 386, endPoint y: 254, distance: 21.9
click at [386, 254] on div "Total Break Rooms Square Footage: 0" at bounding box center [387, 258] width 732 height 21
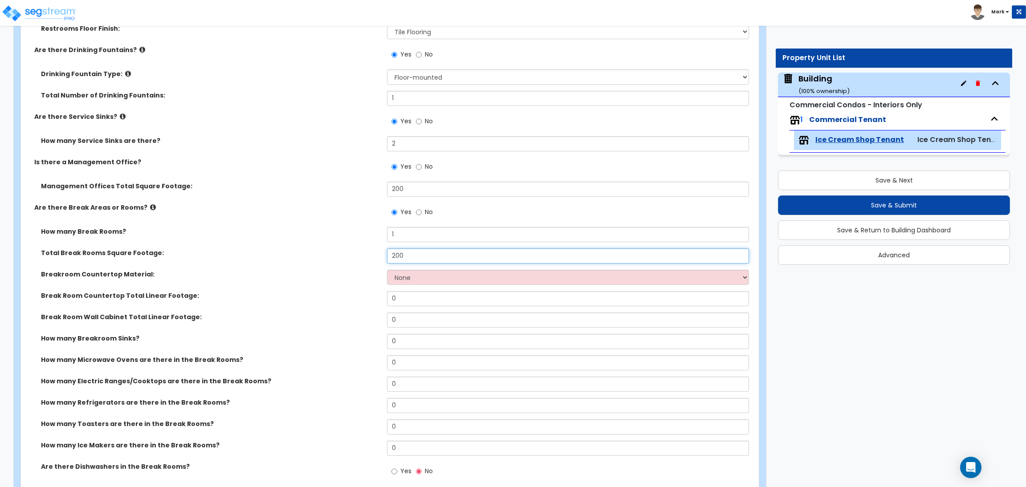
type input "200"
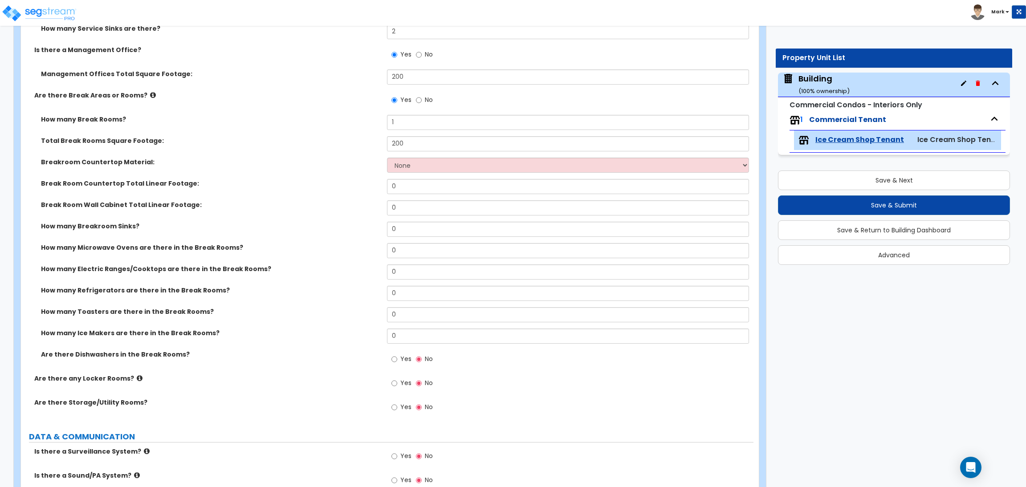
scroll to position [3566, 0]
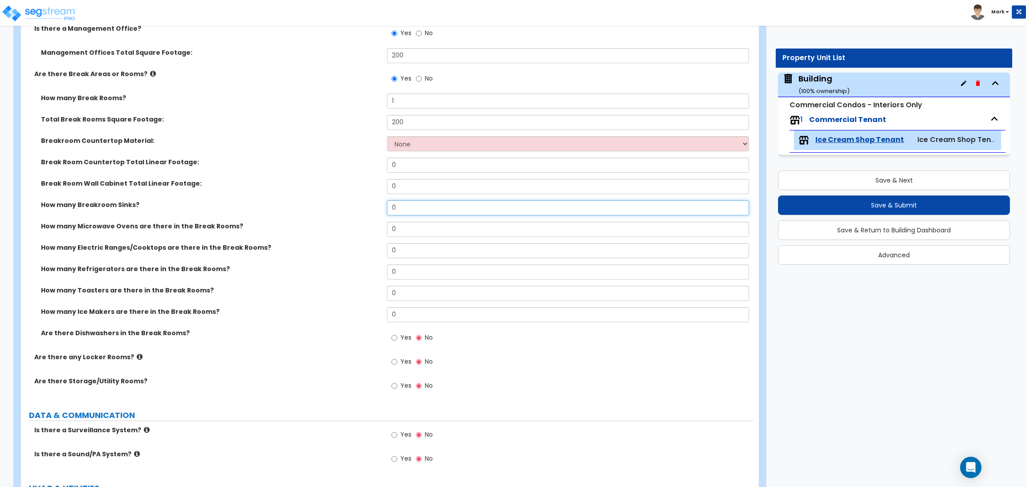
drag, startPoint x: 410, startPoint y: 212, endPoint x: 392, endPoint y: 211, distance: 18.3
click at [392, 211] on input "0" at bounding box center [567, 207] width 361 height 15
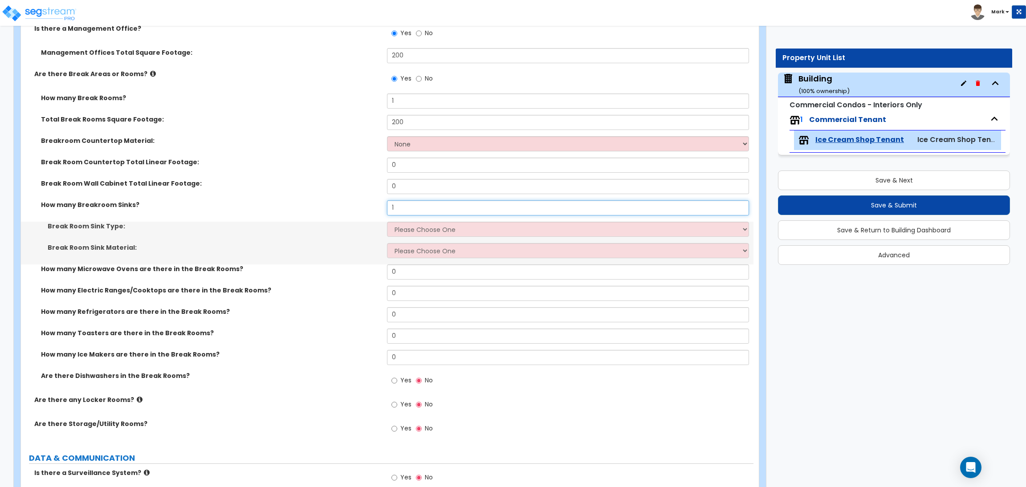
type input "1"
click at [408, 228] on select "Please Choose One Single Sink Double Sink" at bounding box center [567, 229] width 361 height 15
select select "1"
click at [387, 222] on select "Please Choose One Single Sink Double Sink" at bounding box center [567, 229] width 361 height 15
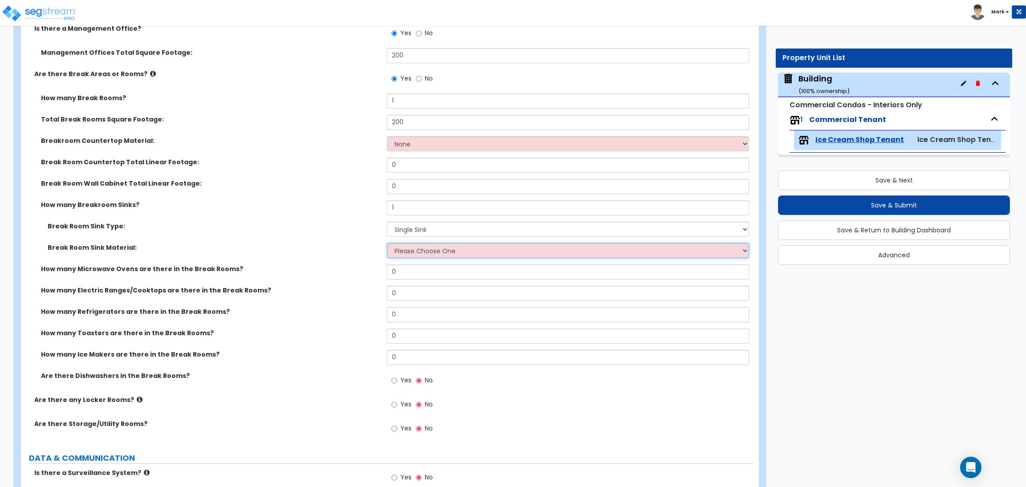
click at [415, 251] on select "Please Choose One Stainless Steel Porcelain Enamel Cast Iron" at bounding box center [567, 250] width 361 height 15
select select "1"
click at [387, 243] on select "Please Choose One Stainless Steel Porcelain Enamel Cast Iron" at bounding box center [567, 250] width 361 height 15
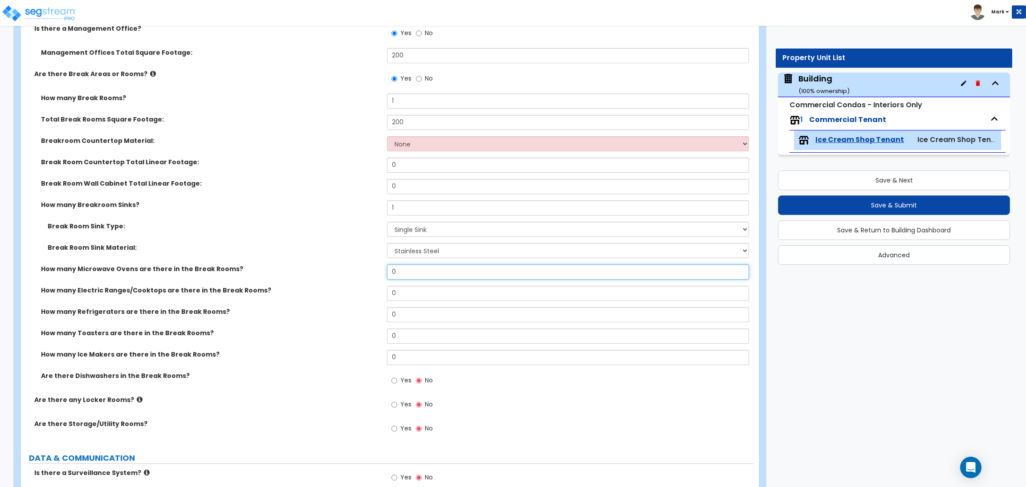
drag, startPoint x: 420, startPoint y: 276, endPoint x: 378, endPoint y: 276, distance: 42.3
click at [378, 276] on div "How many Microwave Ovens are there in the Break Rooms? 0" at bounding box center [387, 274] width 732 height 21
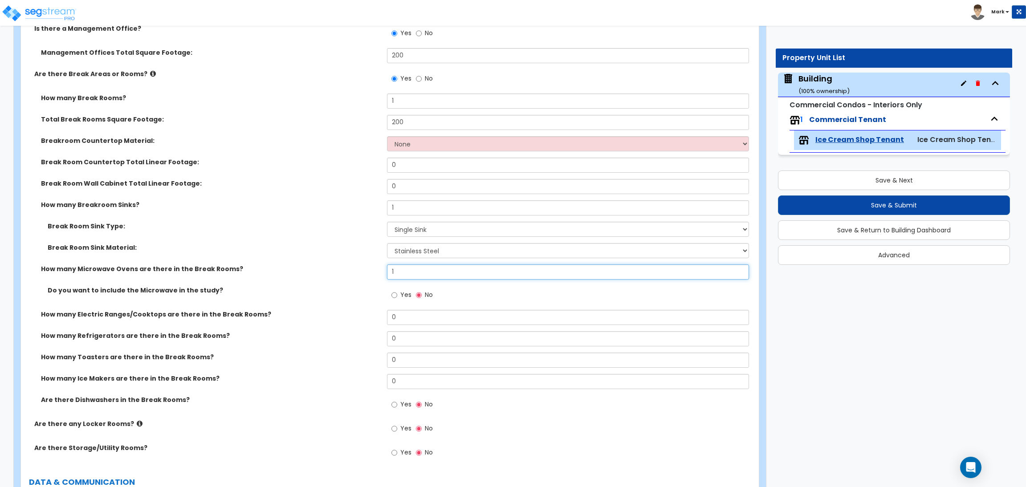
type input "1"
click at [402, 296] on span "Yes" at bounding box center [405, 294] width 11 height 9
click at [397, 296] on input "Yes" at bounding box center [394, 295] width 6 height 10
radio input "true"
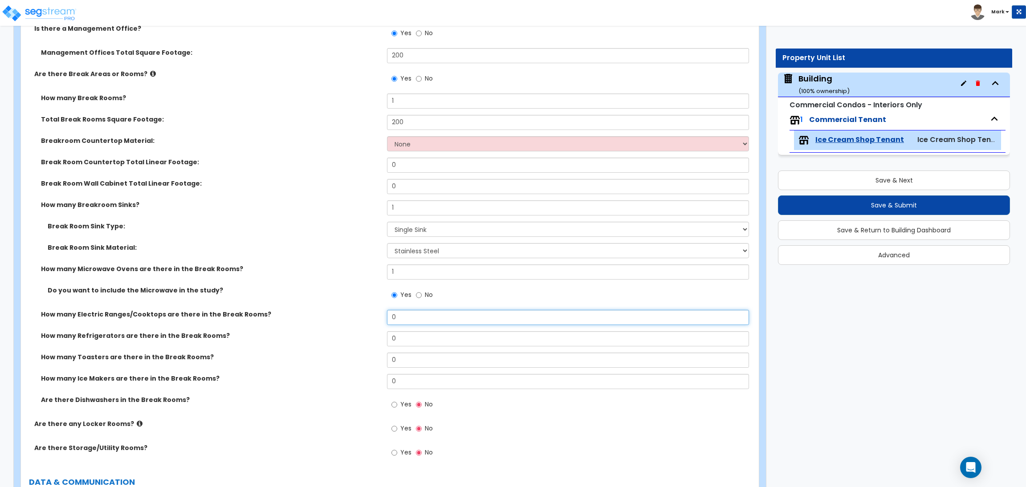
click at [402, 313] on input "0" at bounding box center [567, 317] width 361 height 15
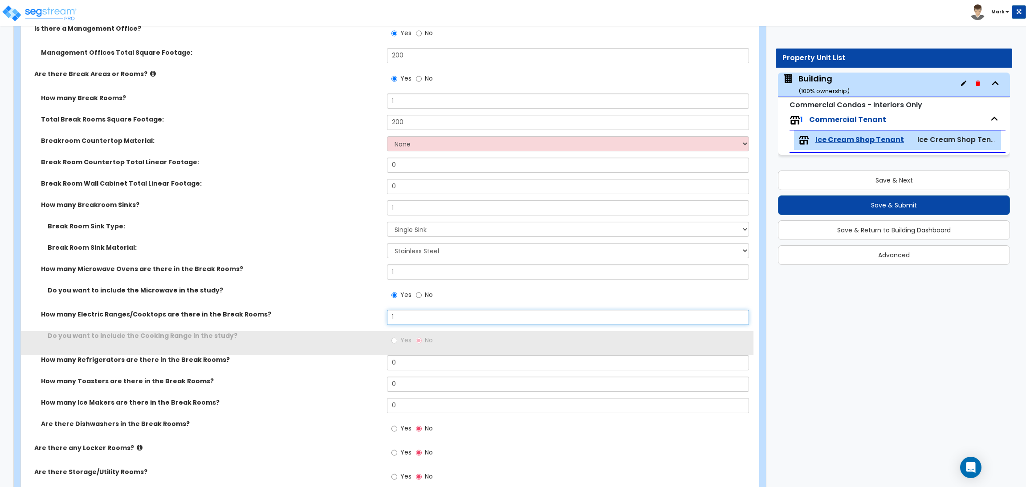
type input "1"
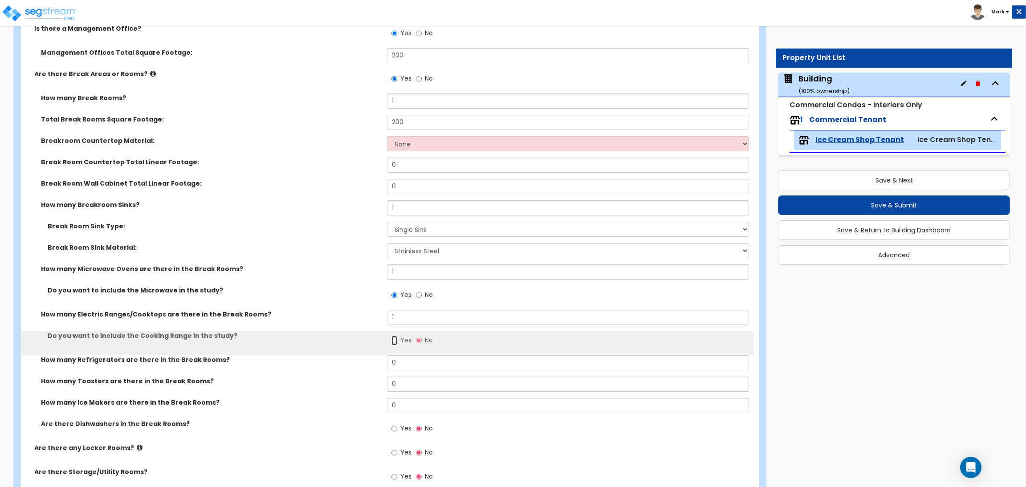
click at [396, 339] on input "Yes" at bounding box center [394, 341] width 6 height 10
radio input "true"
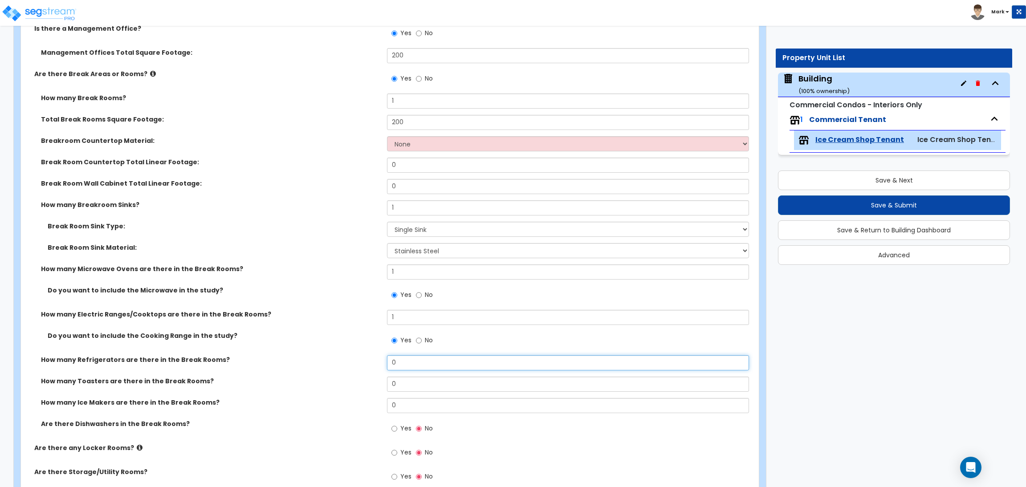
click at [394, 366] on input "0" at bounding box center [567, 362] width 361 height 15
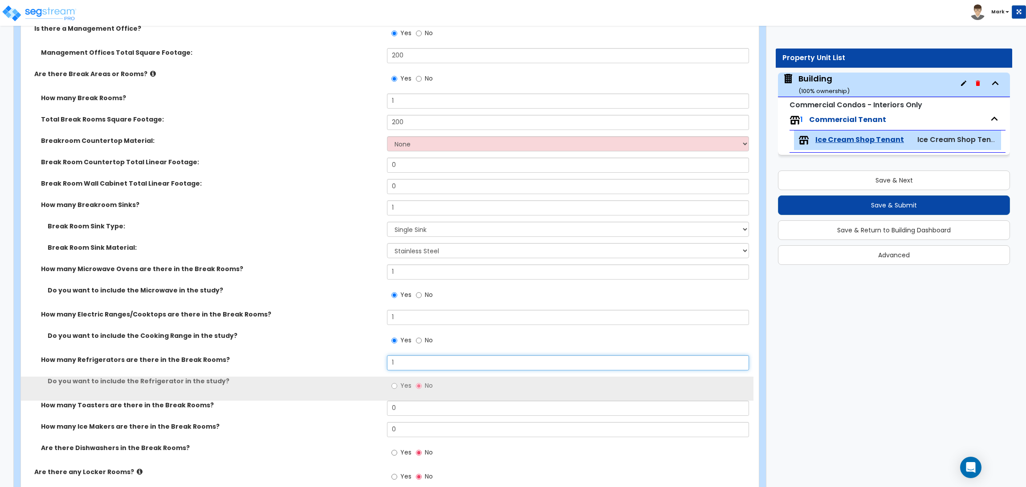
type input "1"
click at [395, 378] on div "Yes No" at bounding box center [412, 387] width 50 height 20
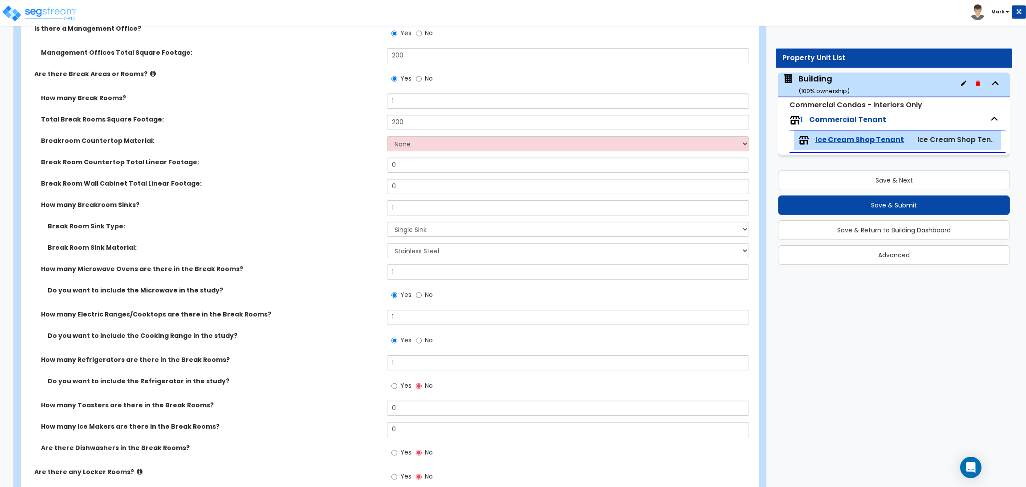
click at [402, 383] on span "Yes" at bounding box center [405, 385] width 11 height 9
click at [397, 383] on input "Yes" at bounding box center [394, 386] width 6 height 10
radio input "true"
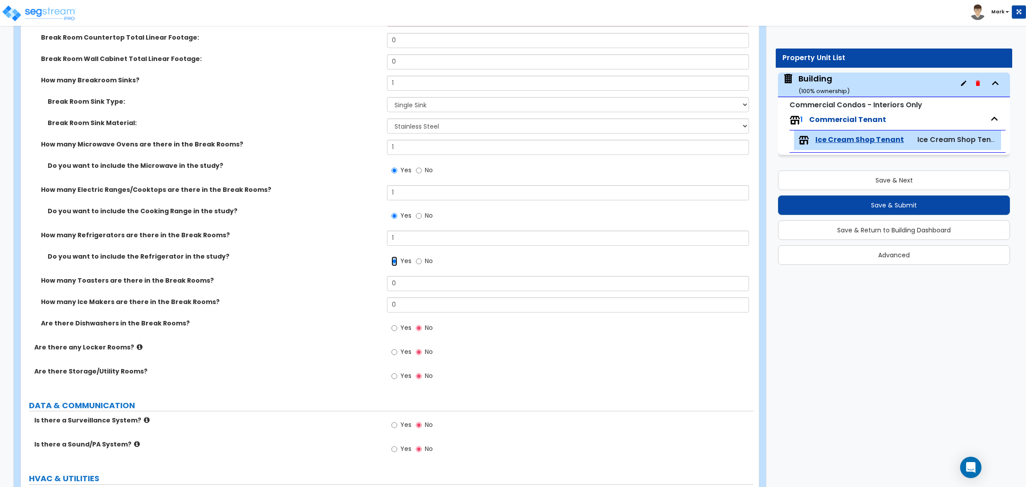
scroll to position [3700, 0]
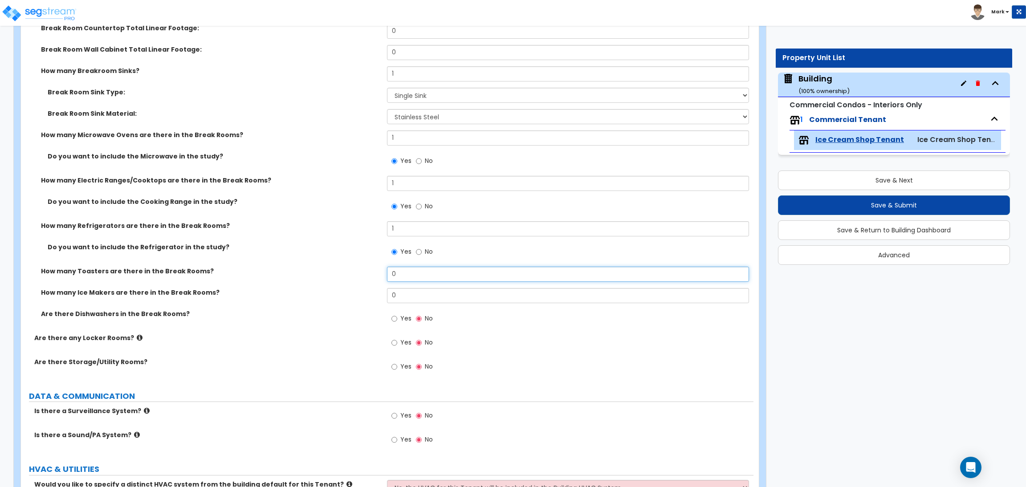
click at [402, 275] on input "0" at bounding box center [567, 274] width 361 height 15
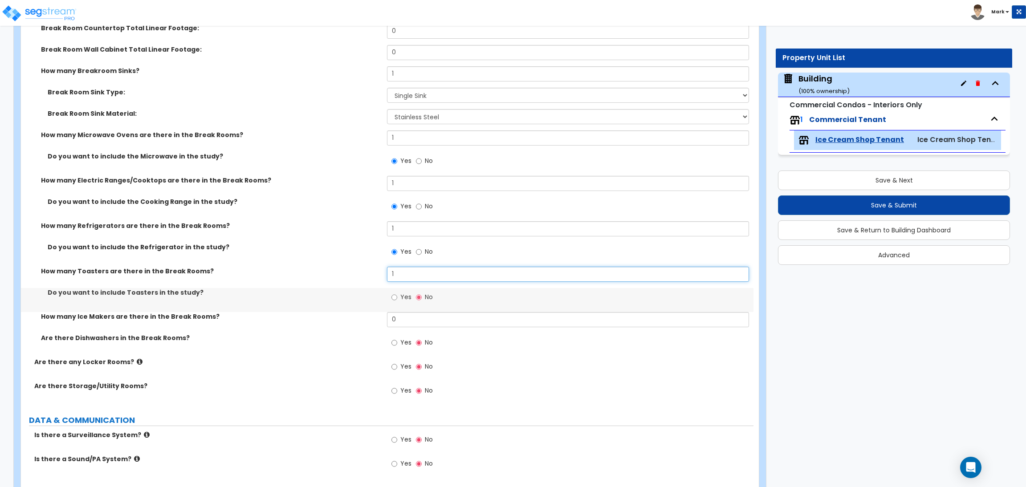
type input "1"
click at [398, 299] on label "Yes" at bounding box center [401, 298] width 20 height 15
click at [397, 299] on input "Yes" at bounding box center [394, 297] width 6 height 10
radio input "true"
click at [407, 324] on input "0" at bounding box center [567, 319] width 361 height 15
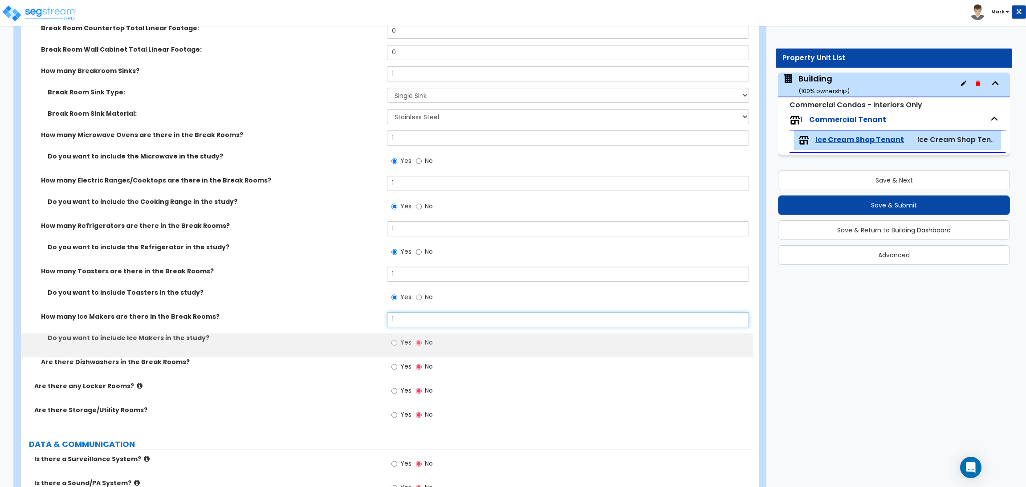
type input "1"
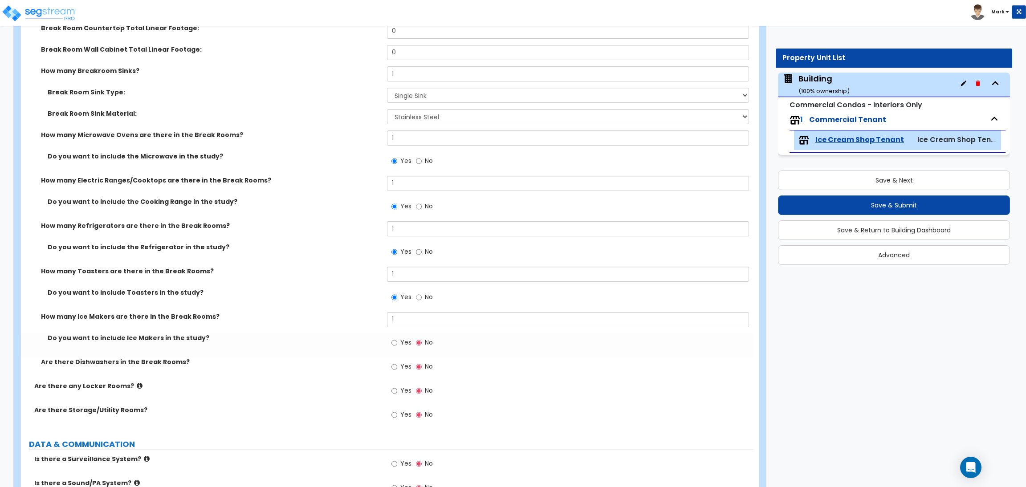
click at [402, 345] on span "Yes" at bounding box center [405, 342] width 11 height 9
click at [397, 345] on input "Yes" at bounding box center [394, 343] width 6 height 10
radio input "true"
click at [402, 367] on span "Yes" at bounding box center [405, 366] width 11 height 9
click at [397, 367] on input "Yes" at bounding box center [394, 367] width 6 height 10
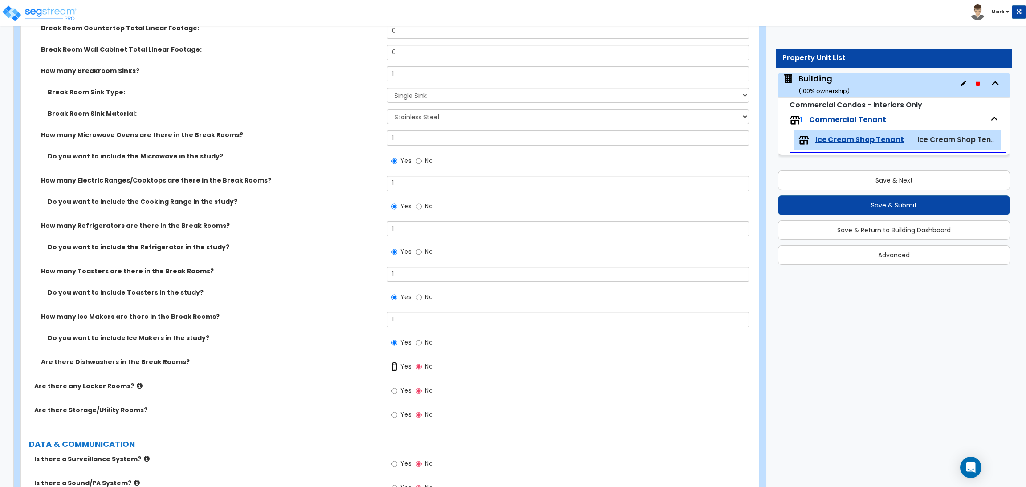
radio input "true"
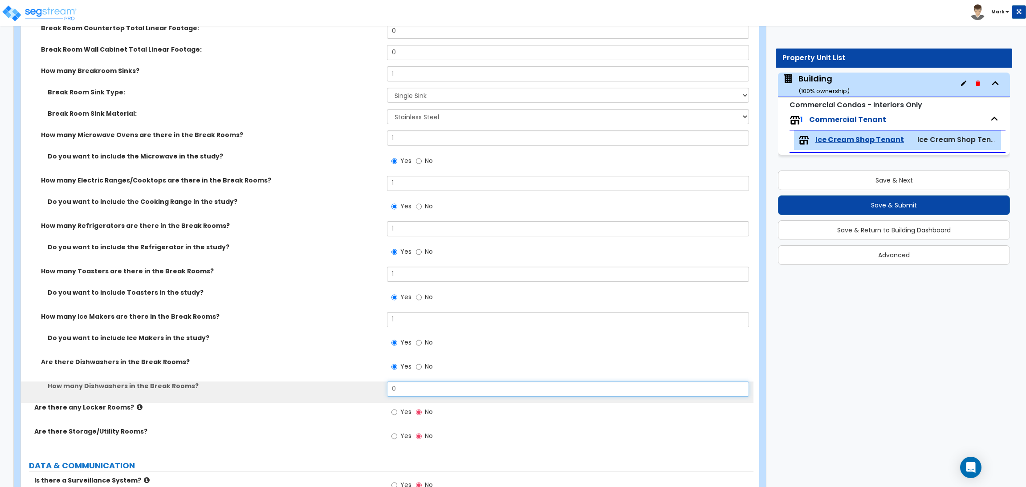
click at [402, 387] on input "0" at bounding box center [567, 389] width 361 height 15
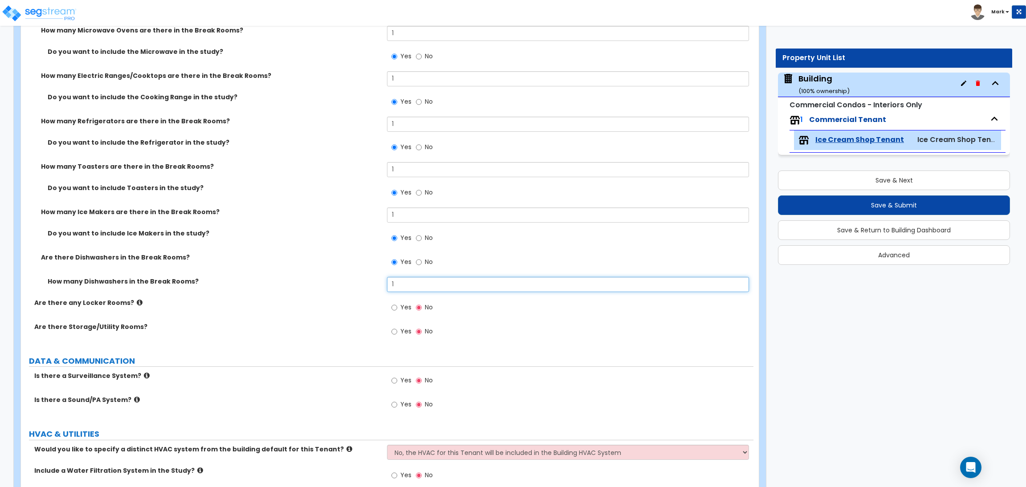
scroll to position [3833, 0]
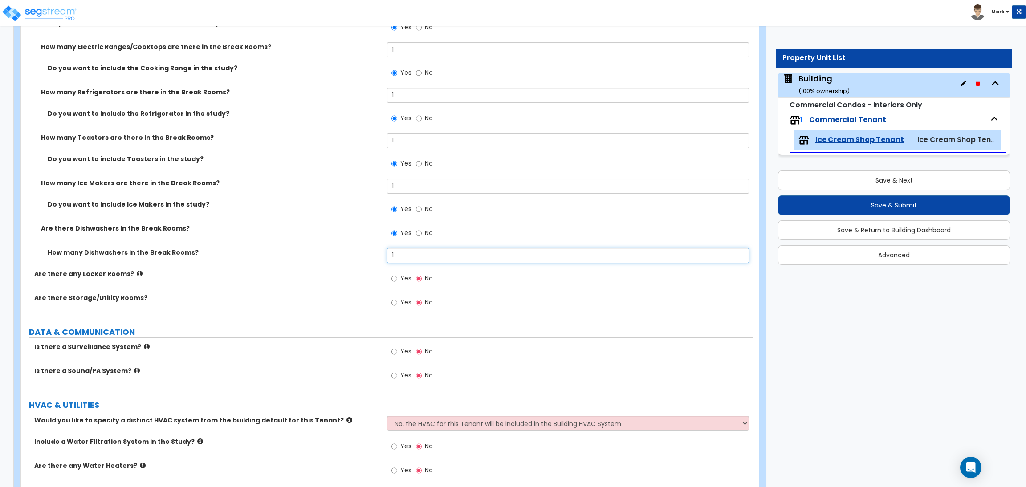
type input "1"
click at [397, 278] on input "Yes" at bounding box center [394, 279] width 6 height 10
radio input "true"
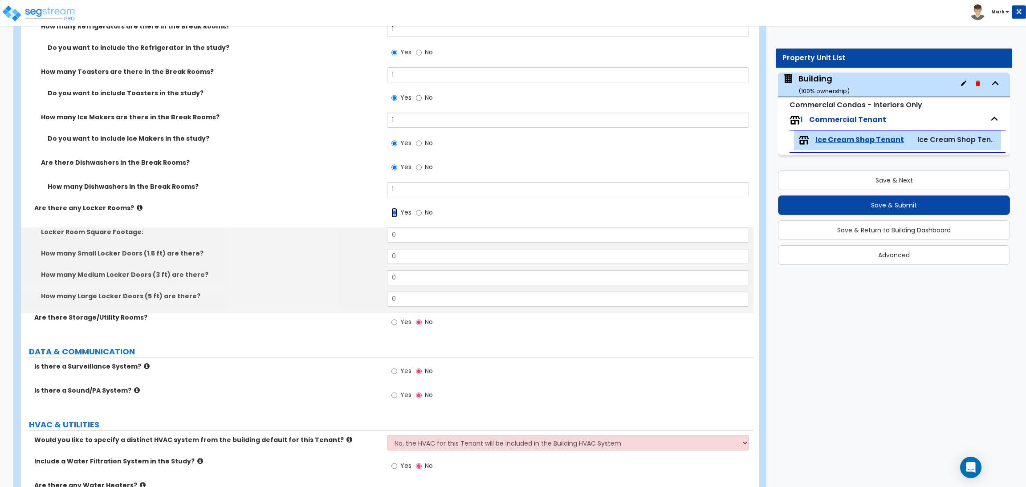
scroll to position [3900, 0]
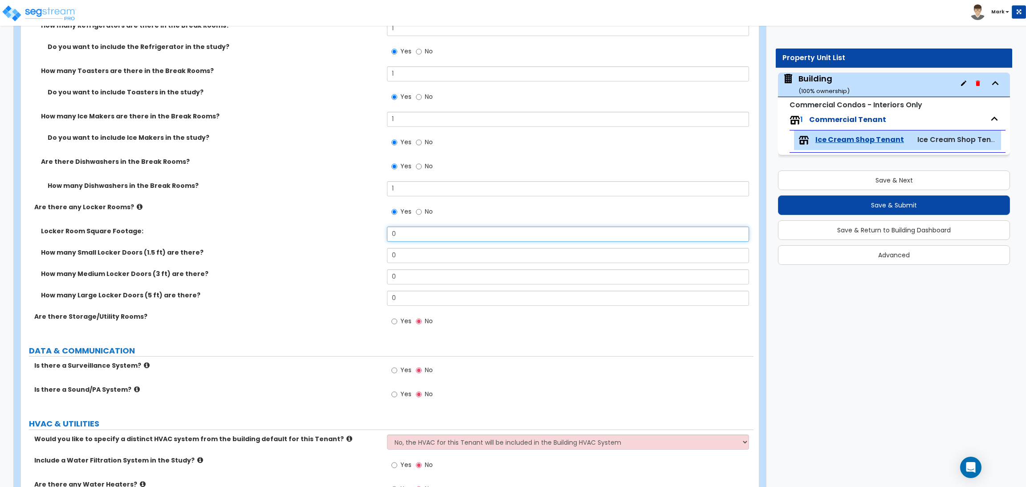
drag, startPoint x: 402, startPoint y: 236, endPoint x: 386, endPoint y: 236, distance: 16.9
click at [386, 236] on div "Locker Room Square Footage: 0" at bounding box center [387, 237] width 732 height 21
drag, startPoint x: 406, startPoint y: 236, endPoint x: 384, endPoint y: 236, distance: 21.8
click at [384, 236] on div "Locker Room Square Footage: 1" at bounding box center [387, 237] width 732 height 21
type input "200"
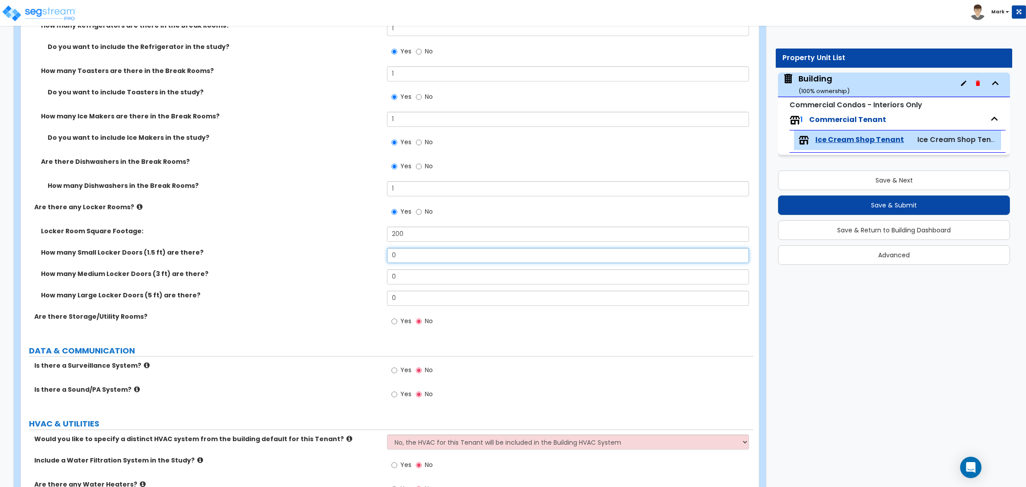
drag, startPoint x: 402, startPoint y: 256, endPoint x: 383, endPoint y: 255, distance: 19.2
click at [383, 255] on div "How many Small Locker Doors (1.5 ft) are there? 0" at bounding box center [387, 258] width 732 height 21
type input "10"
drag, startPoint x: 404, startPoint y: 272, endPoint x: 346, endPoint y: 279, distance: 58.7
click at [346, 279] on div "How many Medium Locker Doors (3 ft) are there? 0" at bounding box center [387, 279] width 732 height 21
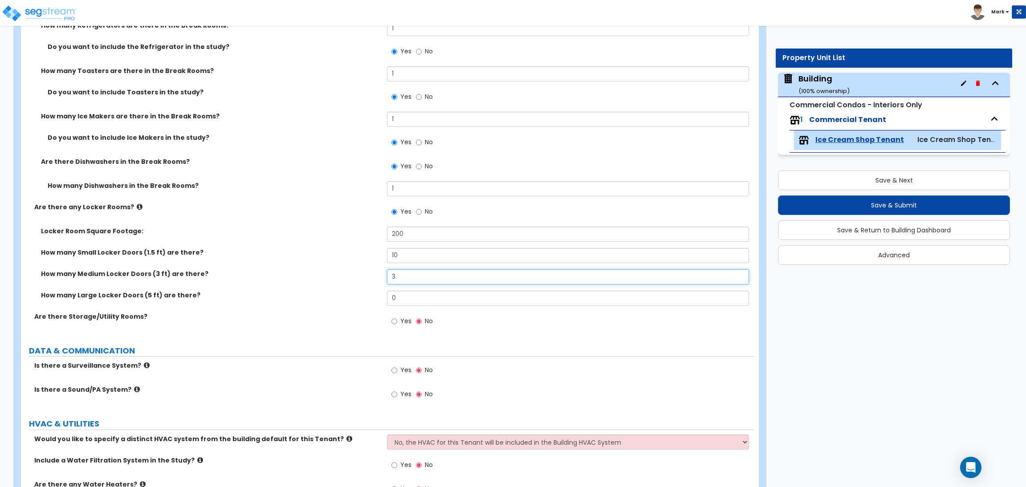
type input "3"
drag, startPoint x: 404, startPoint y: 299, endPoint x: 385, endPoint y: 299, distance: 18.7
click at [385, 299] on div "How many Large Locker Doors (5 ft) are there? 0" at bounding box center [387, 301] width 732 height 21
type input "2"
click at [393, 318] on input "Yes" at bounding box center [394, 322] width 6 height 10
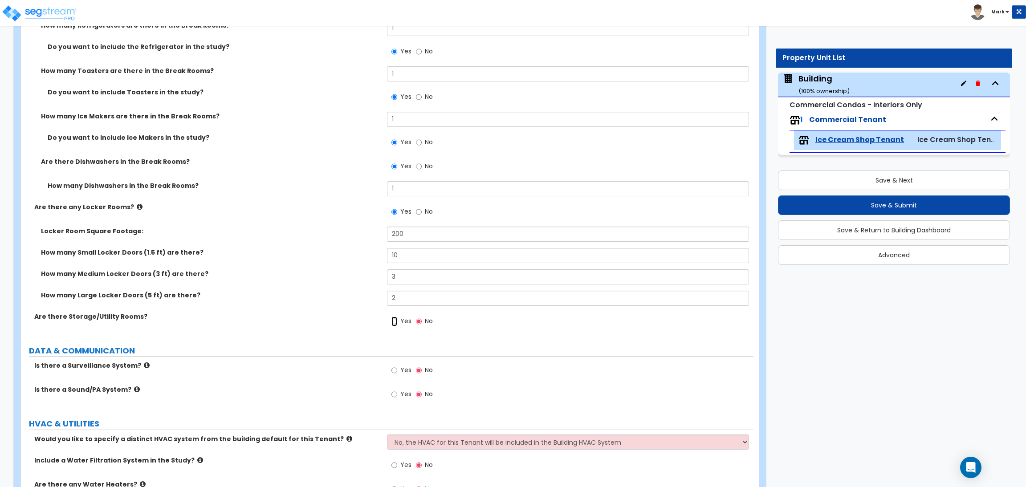
radio input "true"
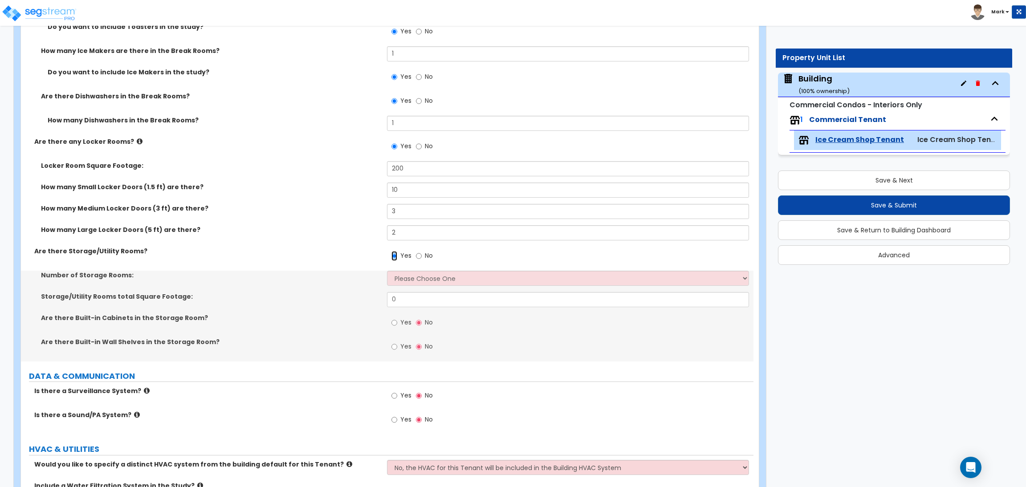
scroll to position [3967, 0]
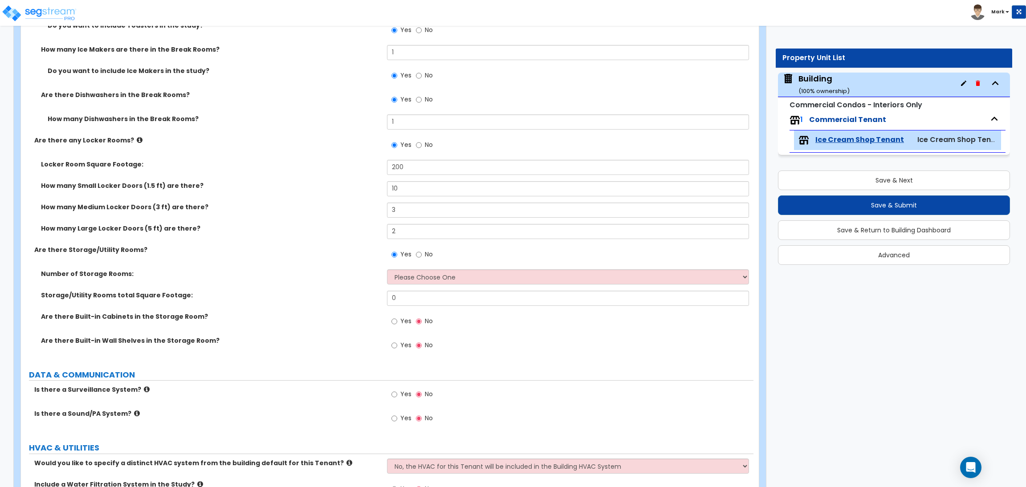
click at [415, 286] on div "Number of Storage Rooms: Please Choose One 1 2 3" at bounding box center [387, 279] width 732 height 21
click at [414, 275] on select "Please Choose One 1 2 3" at bounding box center [567, 276] width 361 height 15
select select "1"
click at [387, 269] on select "Please Choose One 1 2 3" at bounding box center [567, 276] width 361 height 15
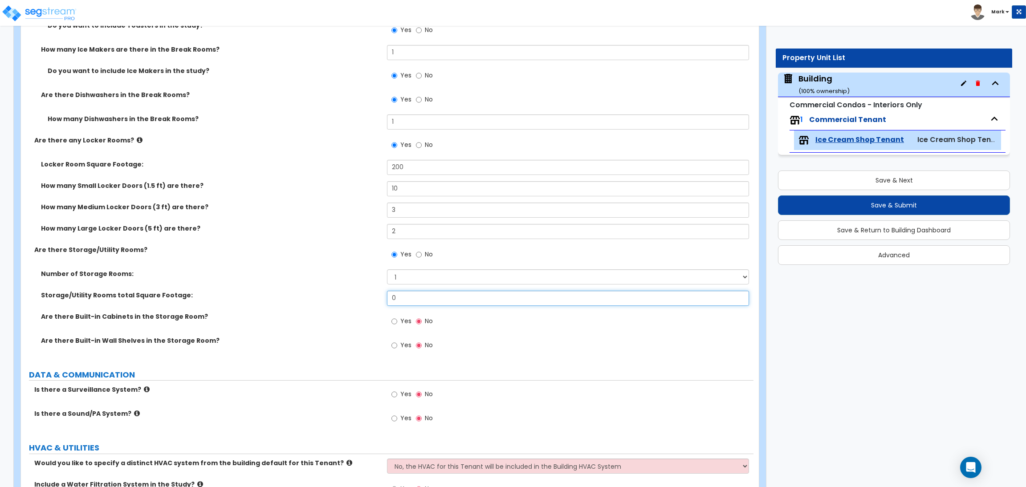
drag, startPoint x: 412, startPoint y: 295, endPoint x: 372, endPoint y: 292, distance: 39.7
click at [372, 292] on div "Storage/Utility Rooms total Square Footage: 0" at bounding box center [387, 301] width 732 height 21
type input "200"
click at [397, 321] on label "Yes" at bounding box center [401, 322] width 20 height 15
click at [397, 321] on input "Yes" at bounding box center [394, 322] width 6 height 10
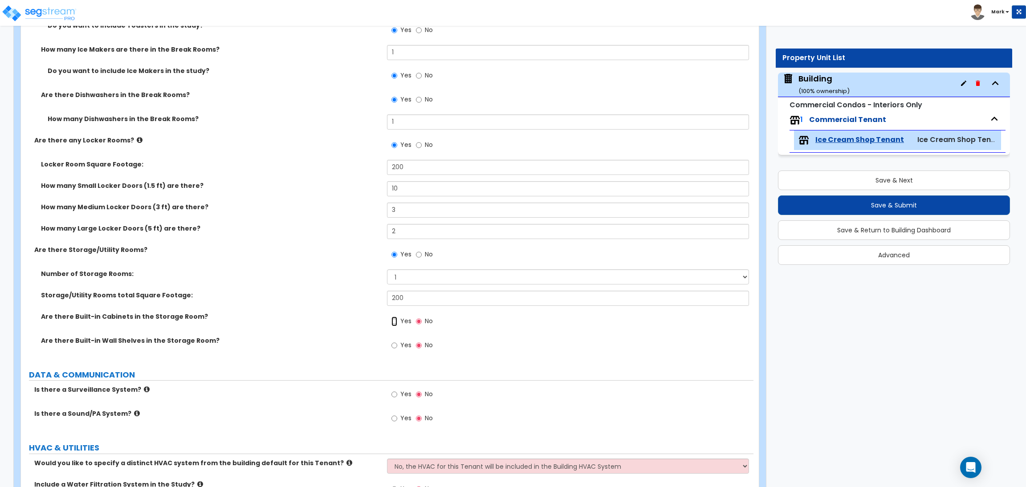
radio input "true"
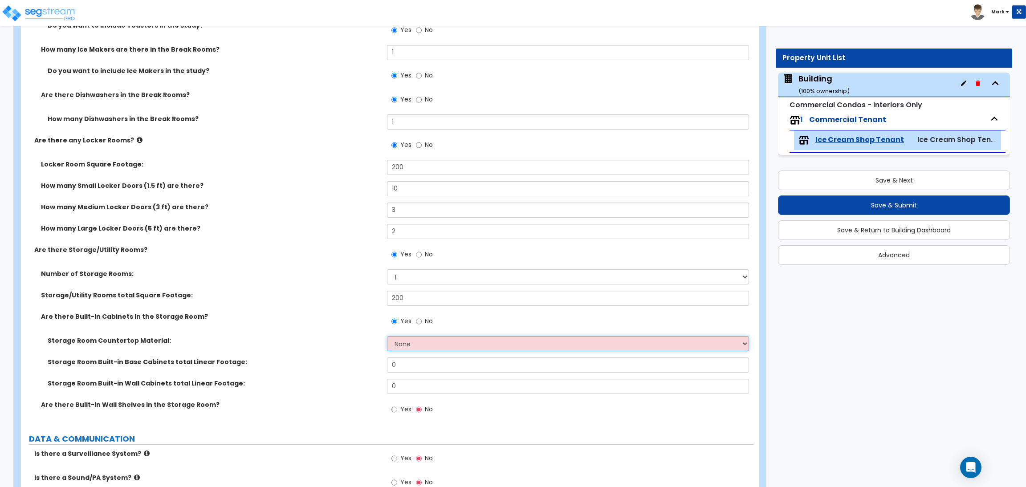
click at [414, 344] on select "None Plastic Laminate Solid Surface Stone Quartz Marble Tile Wood Stainless Ste…" at bounding box center [567, 343] width 361 height 15
select select "4"
click at [387, 336] on select "None Plastic Laminate Solid Surface Stone Quartz Marble Tile Wood Stainless Ste…" at bounding box center [567, 343] width 361 height 15
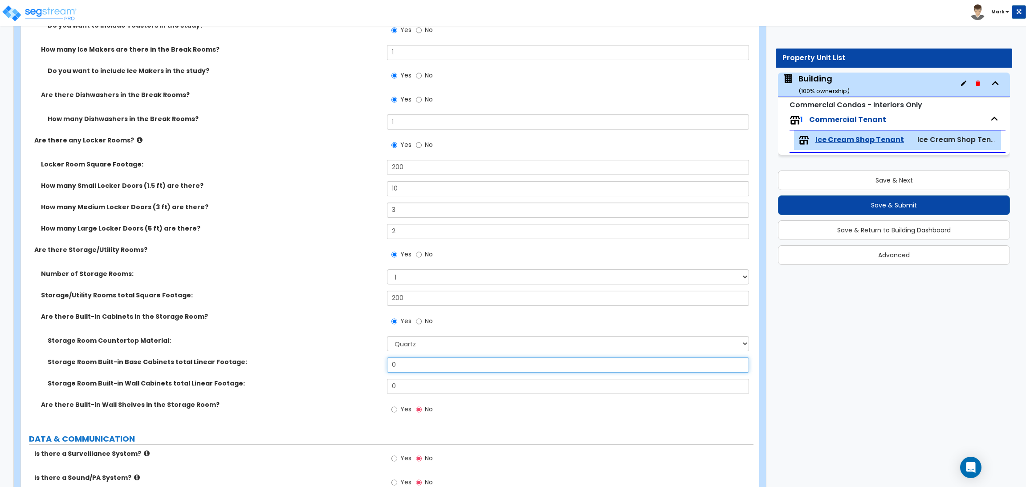
drag, startPoint x: 413, startPoint y: 361, endPoint x: 384, endPoint y: 361, distance: 28.5
click at [384, 361] on div "Storage Room Built-in Base Cabinets total Linear Footage: 0" at bounding box center [387, 367] width 732 height 21
type input "6"
drag, startPoint x: 406, startPoint y: 380, endPoint x: 380, endPoint y: 382, distance: 25.4
click at [380, 382] on div "Storage Room Built-in Wall Cabinets total Linear Footage: 0" at bounding box center [387, 389] width 732 height 21
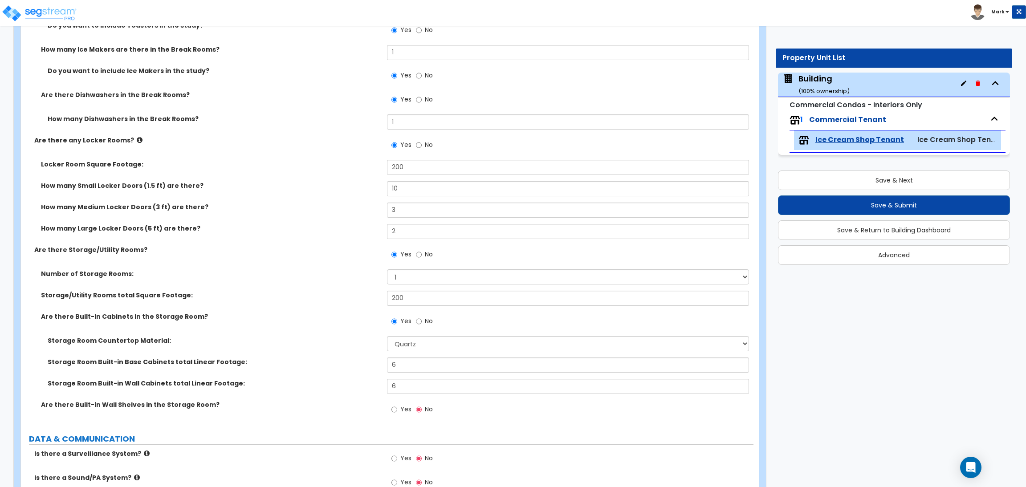
click at [401, 406] on span "Yes" at bounding box center [405, 409] width 11 height 9
click at [397, 406] on input "Yes" at bounding box center [394, 410] width 6 height 10
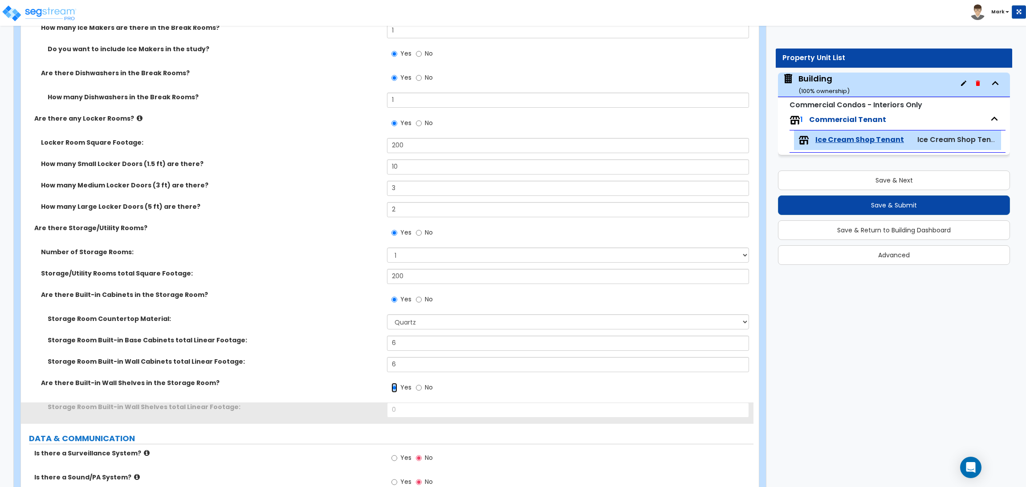
scroll to position [4033, 0]
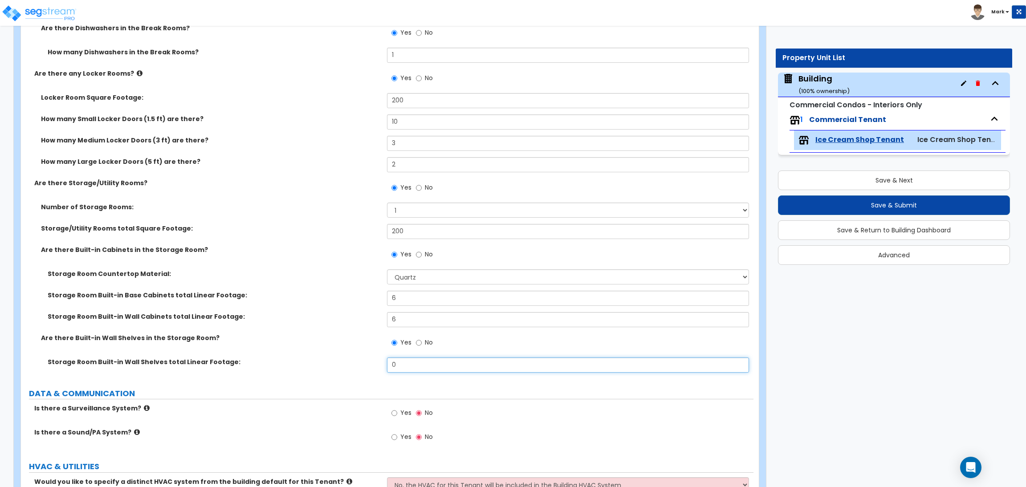
drag, startPoint x: 407, startPoint y: 369, endPoint x: 378, endPoint y: 367, distance: 29.9
click at [378, 367] on div "Storage Room Built-in Wall Shelves total Linear Footage: 0" at bounding box center [387, 367] width 732 height 21
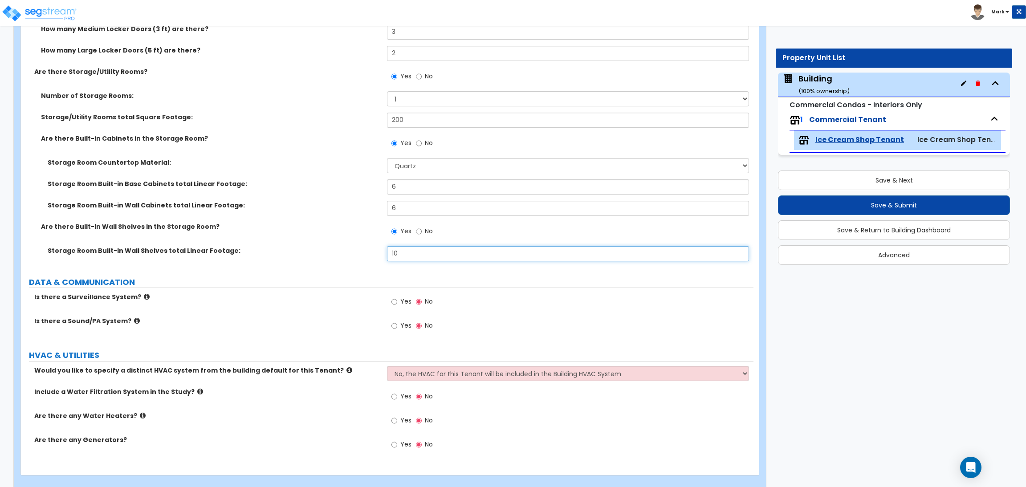
scroll to position [4159, 0]
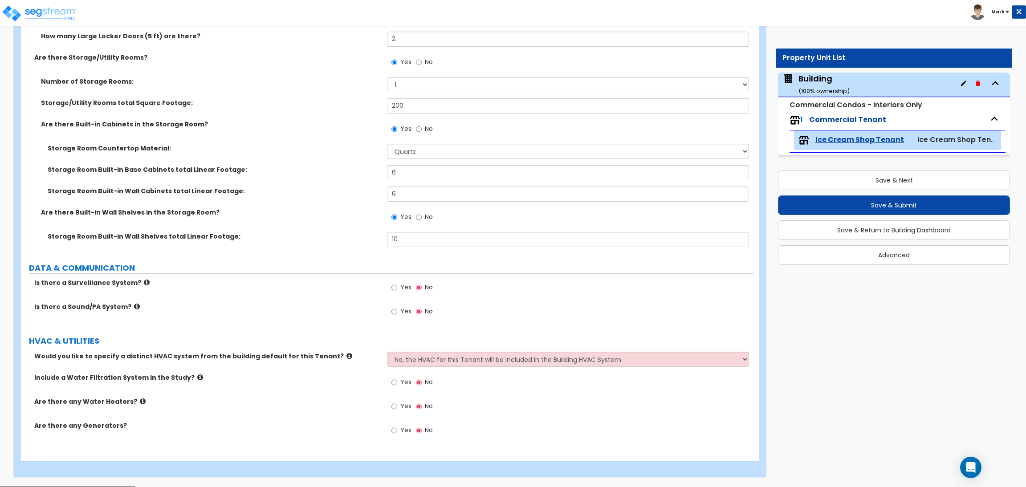
click at [399, 286] on label "Yes" at bounding box center [401, 288] width 20 height 15
click at [397, 286] on input "Yes" at bounding box center [394, 288] width 6 height 10
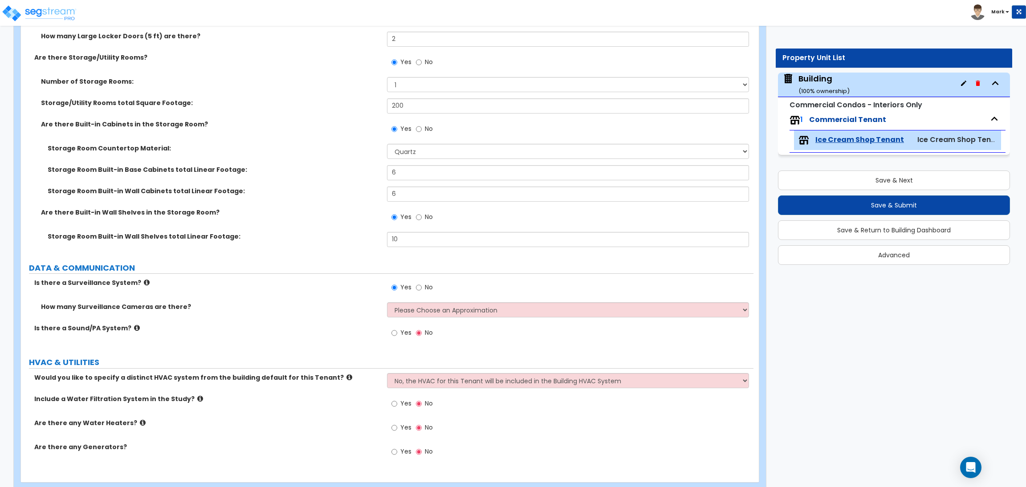
click at [399, 334] on label "Yes" at bounding box center [401, 333] width 20 height 15
click at [397, 334] on input "Yes" at bounding box center [394, 333] width 6 height 10
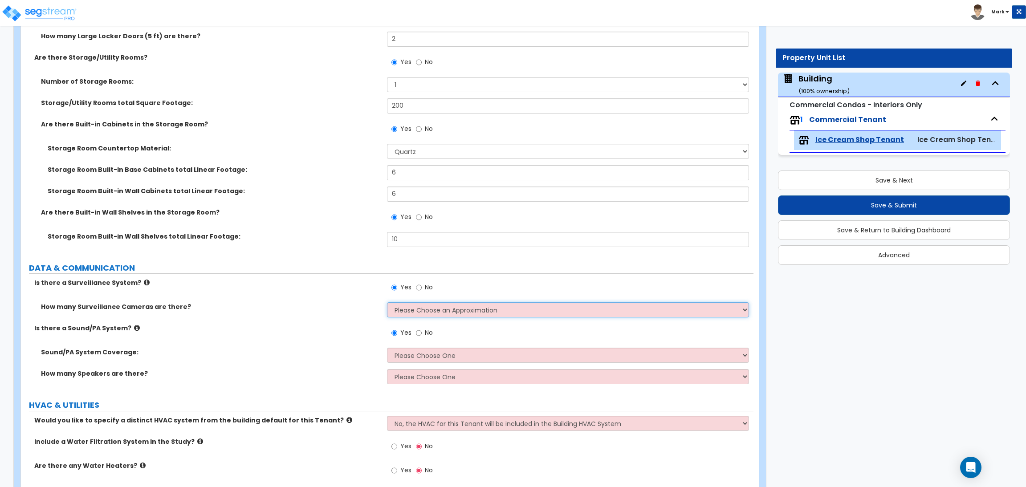
click at [419, 315] on select "Please Choose an Approximation Barely Noticed Any Noticed a Couple Frequently S…" at bounding box center [567, 309] width 361 height 15
click at [387, 303] on select "Please Choose an Approximation Barely Noticed Any Noticed a Couple Frequently S…" at bounding box center [567, 309] width 361 height 15
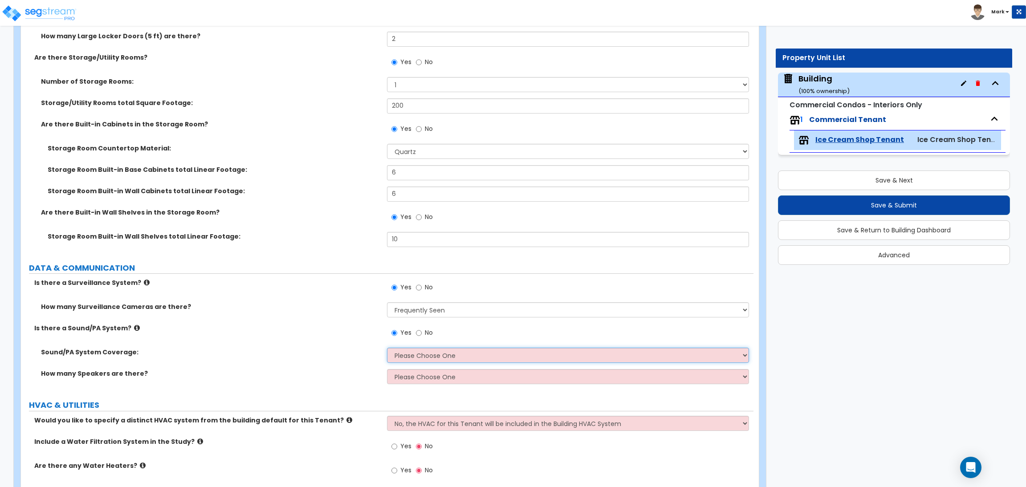
click at [405, 356] on select "Please Choose One All Areas Enter Percent Coverage" at bounding box center [567, 355] width 361 height 15
click at [387, 348] on select "Please Choose One All Areas Enter Percent Coverage" at bounding box center [567, 355] width 361 height 15
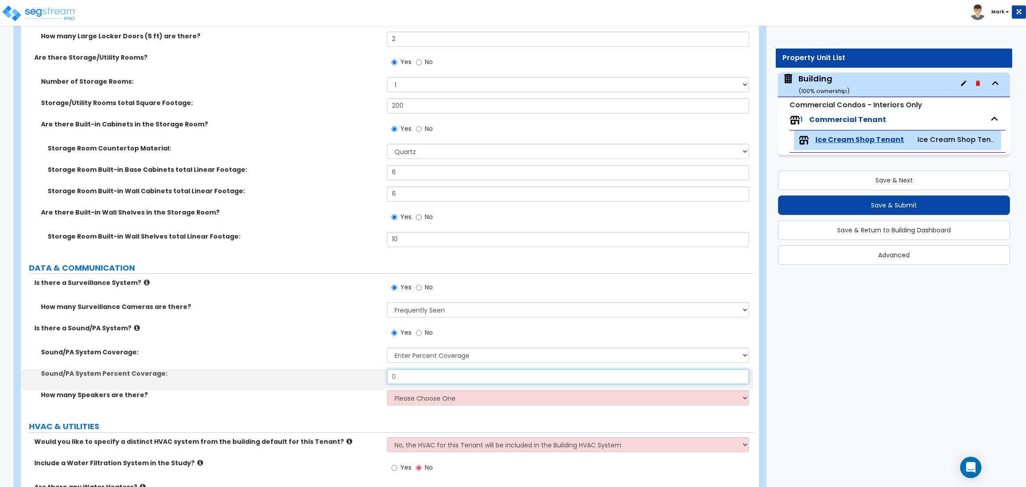
drag, startPoint x: 390, startPoint y: 376, endPoint x: 370, endPoint y: 374, distance: 20.6
click at [375, 375] on div "Sound/PA System Percent Coverage: 0" at bounding box center [387, 379] width 732 height 21
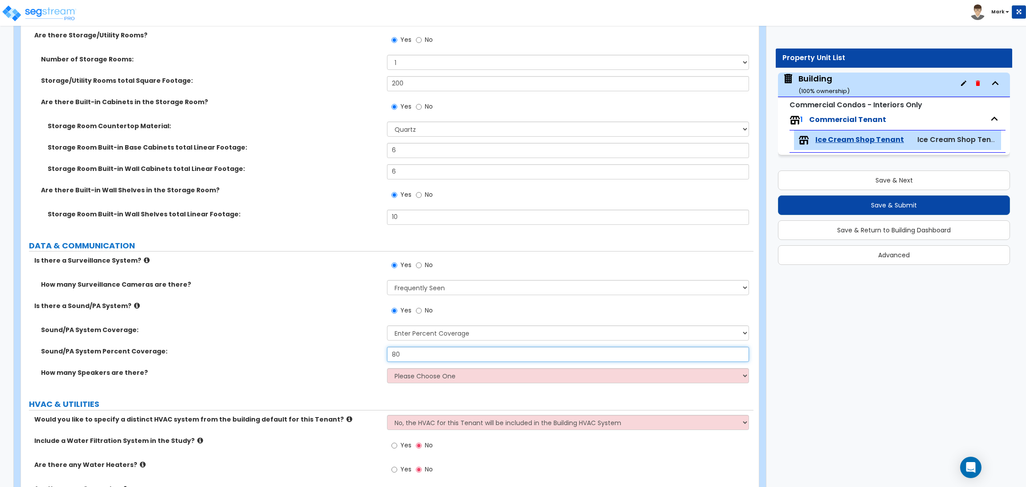
scroll to position [4226, 0]
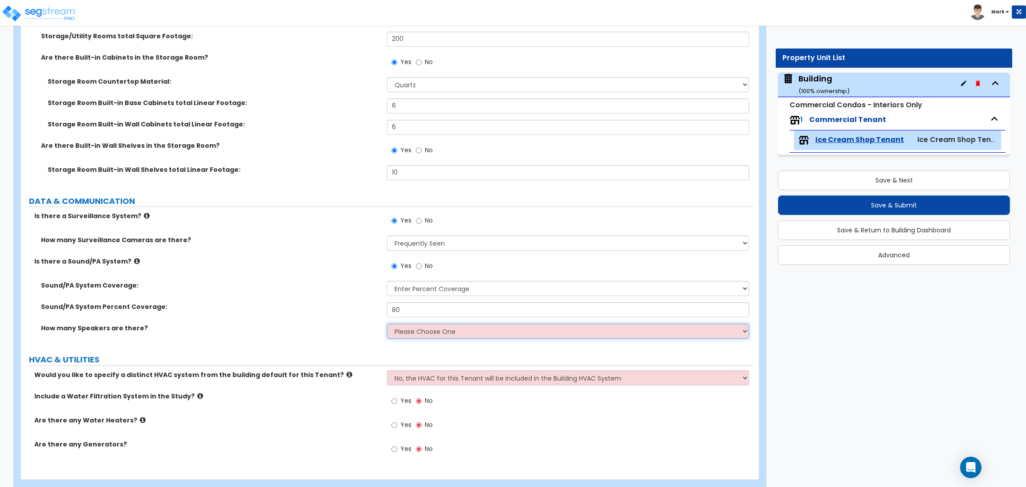
click at [412, 332] on select "Please Choose One Enter Number of Speakers Please Estimate for me" at bounding box center [567, 331] width 361 height 15
click at [387, 324] on select "Please Choose One Enter Number of Speakers Please Estimate for me" at bounding box center [567, 331] width 361 height 15
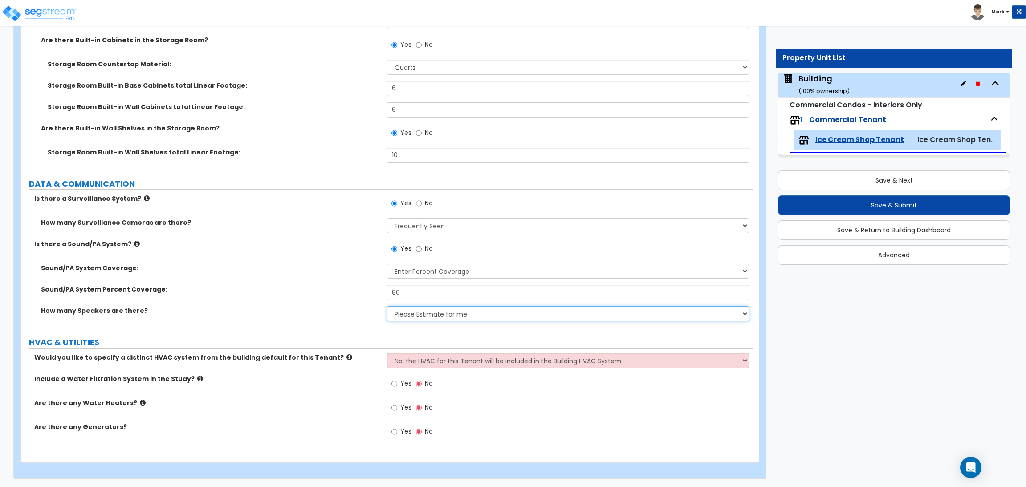
scroll to position [4244, 0]
click at [413, 359] on select "No, the HVAC for this Tenant will be included in the Building HVAC System Yes, …" at bounding box center [567, 359] width 361 height 15
click at [387, 352] on select "No, the HVAC for this Tenant will be included in the Building HVAC System Yes, …" at bounding box center [567, 359] width 361 height 15
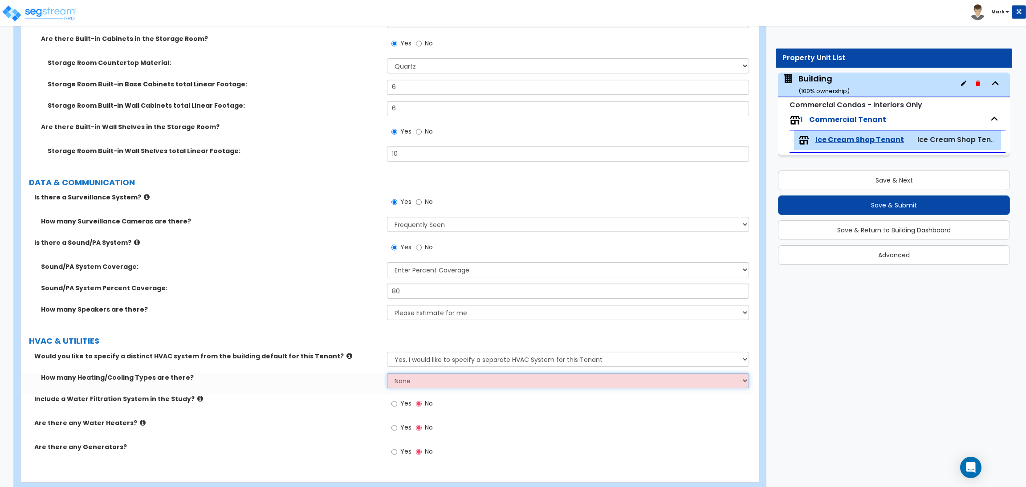
click at [418, 382] on select "None 1 2 3" at bounding box center [567, 380] width 361 height 15
click at [387, 374] on select "None 1 2 3" at bounding box center [567, 380] width 361 height 15
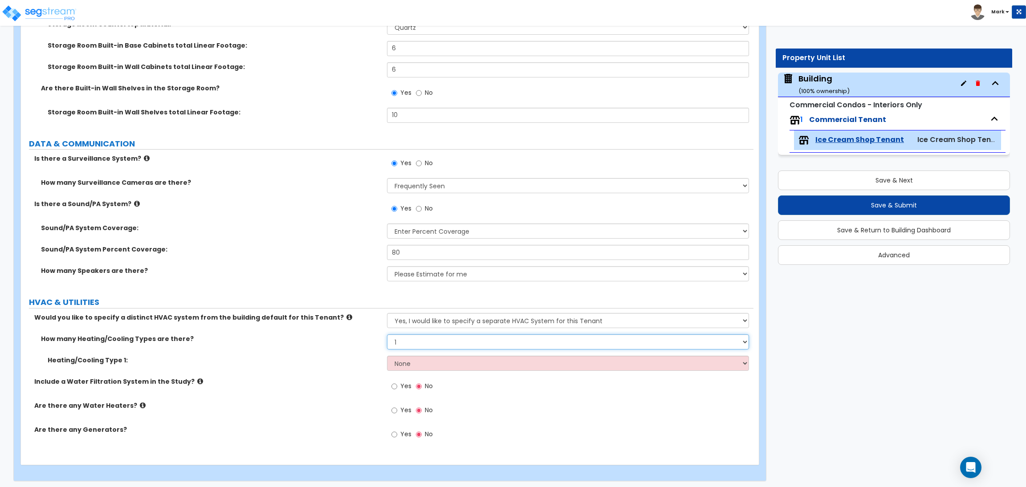
scroll to position [4287, 0]
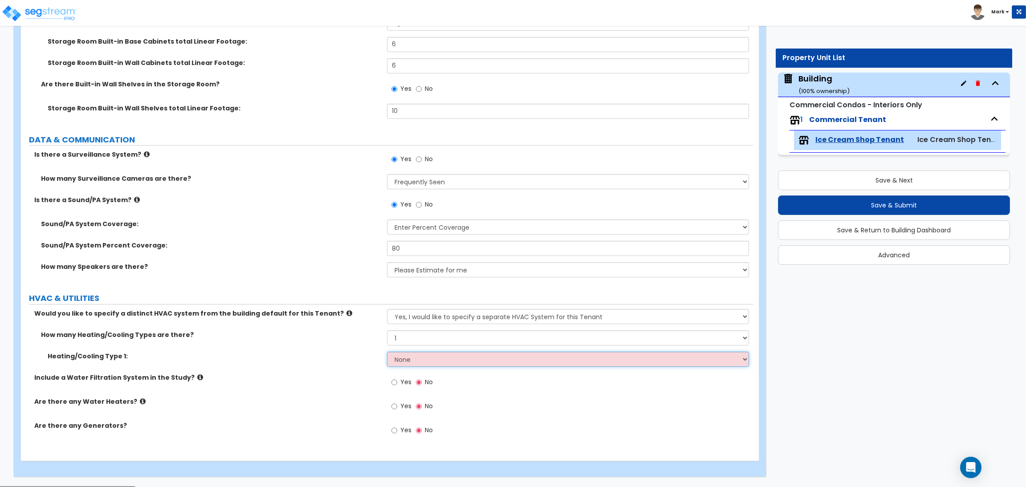
click at [408, 361] on select "None Heat Only Centralized Heating & Cooling Thru Wall Air Conditioners Mini Sp…" at bounding box center [567, 359] width 361 height 15
click at [387, 352] on select "None Heat Only Centralized Heating & Cooling Thru Wall Air Conditioners Mini Sp…" at bounding box center [567, 359] width 361 height 15
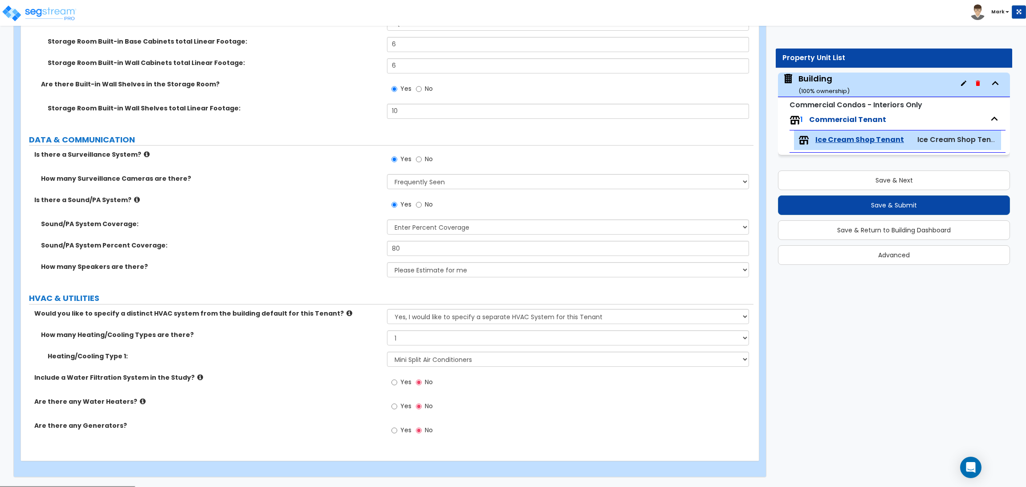
click at [397, 382] on label "Yes" at bounding box center [401, 383] width 20 height 15
click at [397, 382] on input "Yes" at bounding box center [394, 383] width 6 height 10
click at [400, 406] on span "Yes" at bounding box center [405, 406] width 11 height 9
click at [397, 406] on input "Yes" at bounding box center [394, 407] width 6 height 10
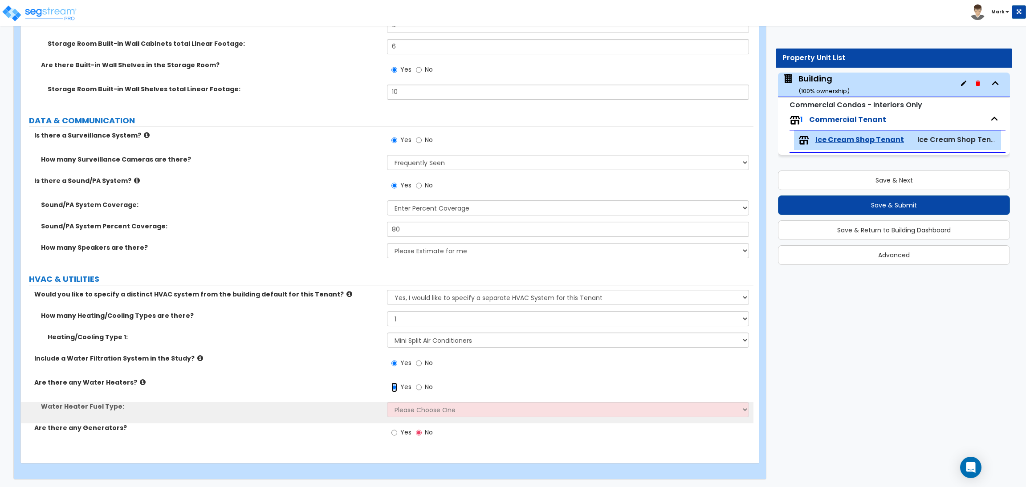
scroll to position [4309, 0]
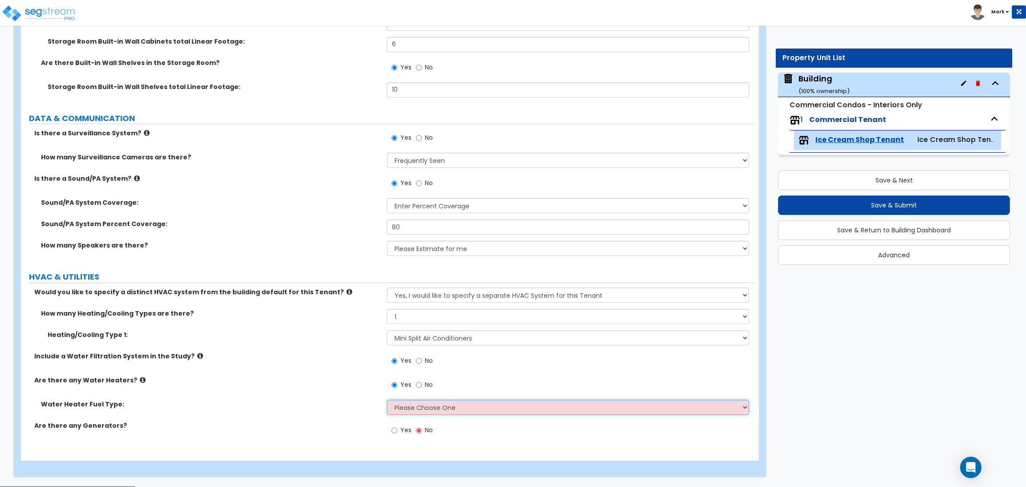
click at [406, 407] on select "Please Choose One Gas Electric" at bounding box center [567, 407] width 361 height 15
click at [387, 400] on select "Please Choose One Gas Electric" at bounding box center [567, 407] width 361 height 15
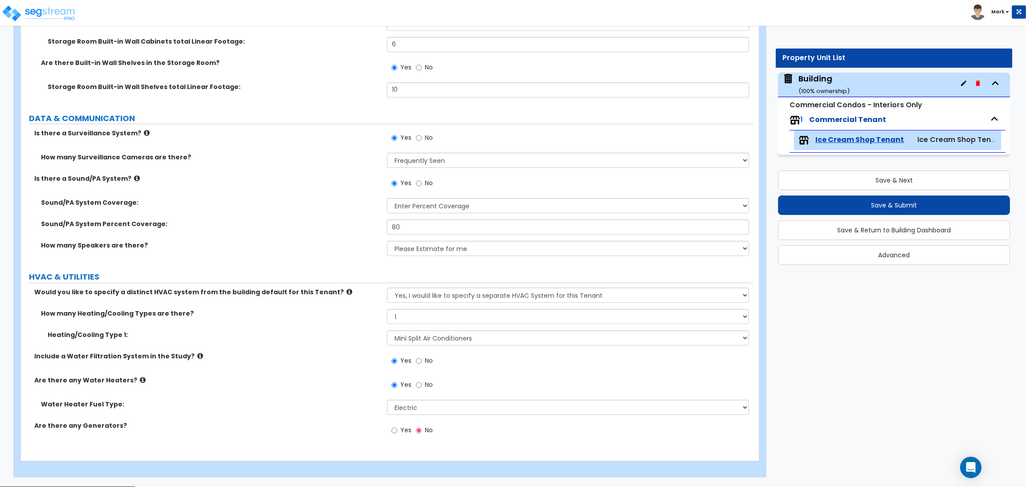
click at [407, 433] on span "Yes" at bounding box center [405, 430] width 11 height 9
click at [397, 433] on input "Yes" at bounding box center [394, 431] width 6 height 10
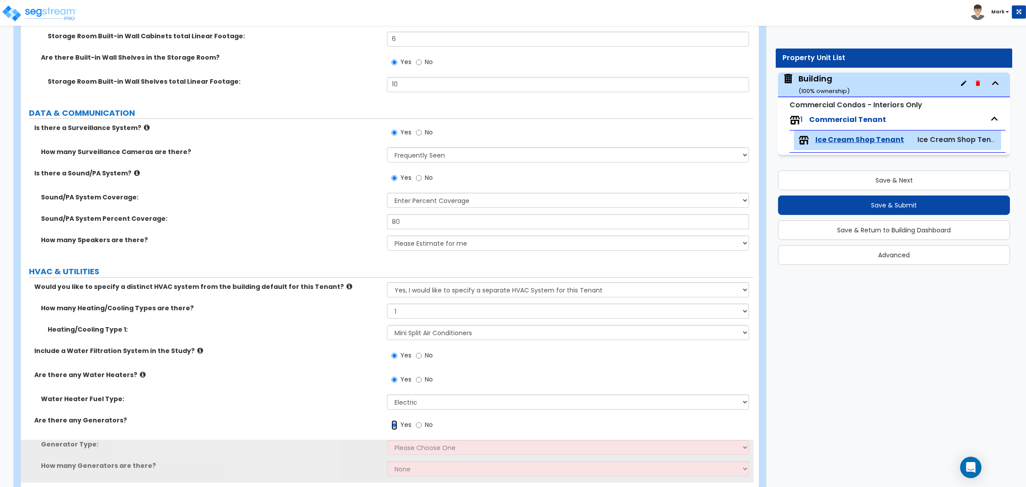
scroll to position [4351, 0]
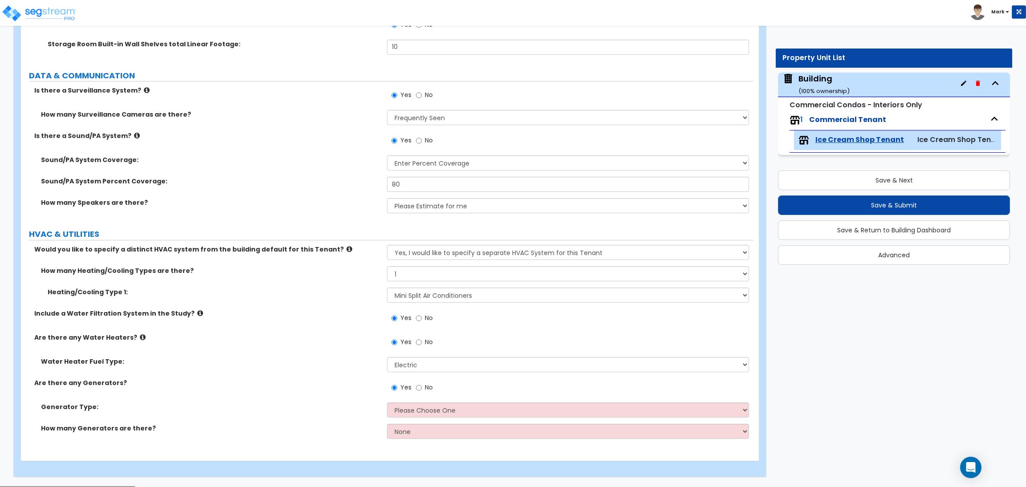
click at [400, 421] on div "Generator Type: Please Choose One Gas Diesel" at bounding box center [387, 412] width 732 height 21
click at [400, 416] on select "Please Choose One Gas Diesel" at bounding box center [567, 409] width 361 height 15
click at [387, 403] on select "Please Choose One Gas Diesel" at bounding box center [567, 409] width 361 height 15
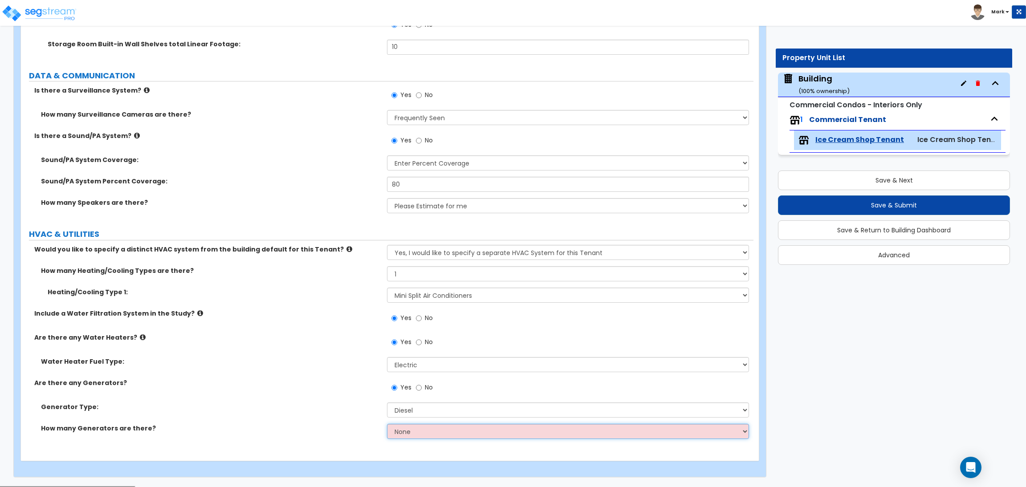
click at [414, 435] on select "None 1 2 3" at bounding box center [567, 431] width 361 height 15
click at [387, 424] on select "None 1 2 3" at bounding box center [567, 431] width 361 height 15
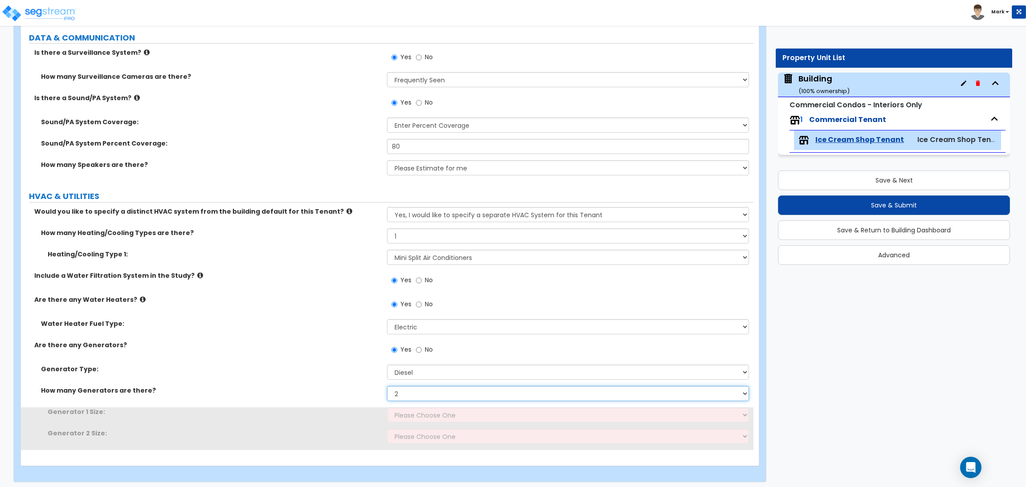
scroll to position [4394, 0]
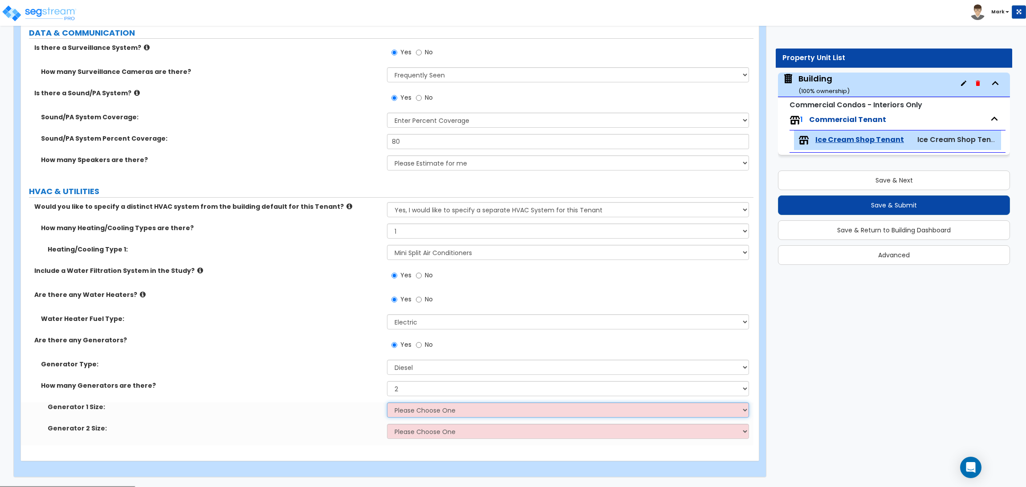
click at [405, 410] on select "Please Choose One 30kW 50kW 75kW 100kW 125 kW 150 kW 175 kW 200 kW 250 kW 300 k…" at bounding box center [567, 409] width 361 height 15
click at [387, 403] on select "Please Choose One 30kW 50kW 75kW 100kW 125 kW 150 kW 175 kW 200 kW 250 kW 300 k…" at bounding box center [567, 409] width 361 height 15
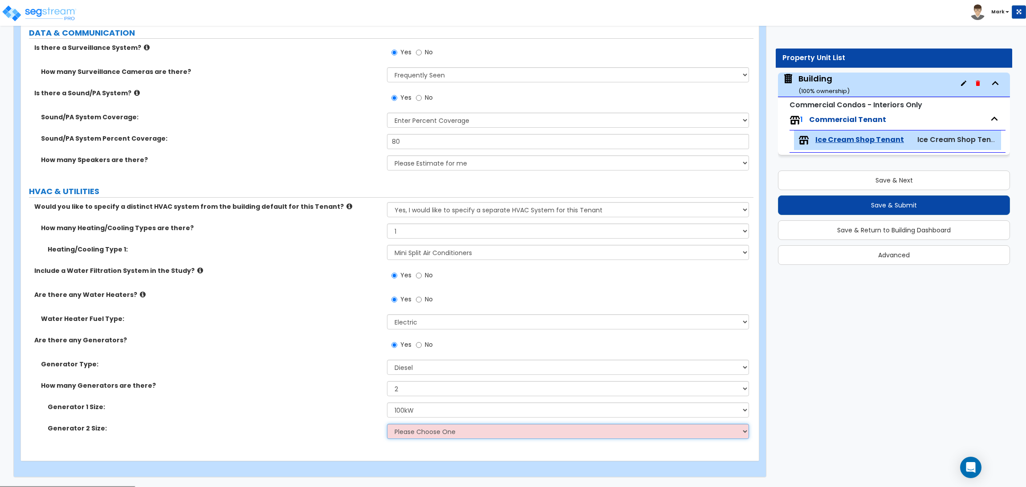
click at [411, 431] on select "Please Choose One 30kW 50kW 75kW 100kW 125 kW 150 kW 175 kW 200 kW 250 kW 300 k…" at bounding box center [567, 431] width 361 height 15
click at [387, 424] on select "Please Choose One 30kW 50kW 75kW 100kW 125 kW 150 kW 175 kW 200 kW 250 kW 300 k…" at bounding box center [567, 431] width 361 height 15
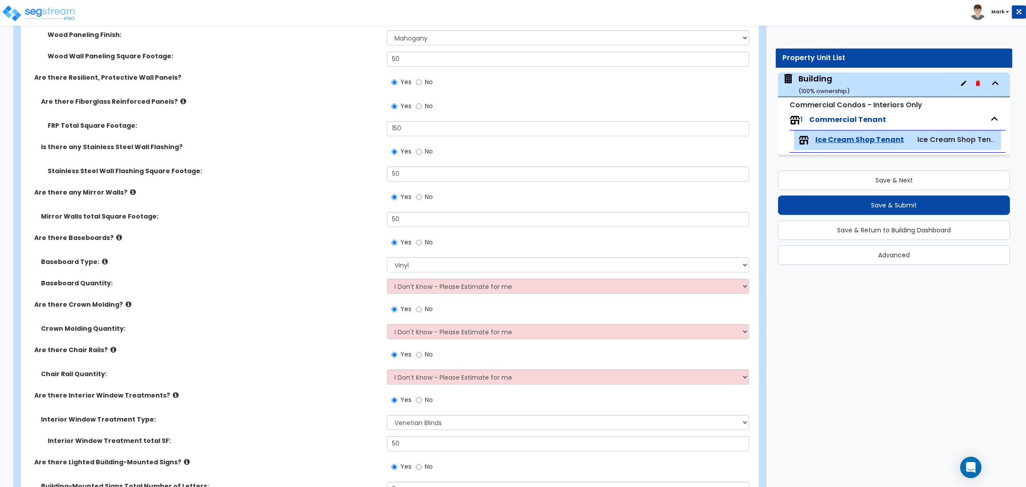
scroll to position [988, 0]
click at [440, 264] on select "Please Choose One Wood Vinyl Carpet Tile" at bounding box center [567, 265] width 361 height 15
click at [353, 244] on div "Are there Baseboards? Yes No" at bounding box center [387, 246] width 732 height 24
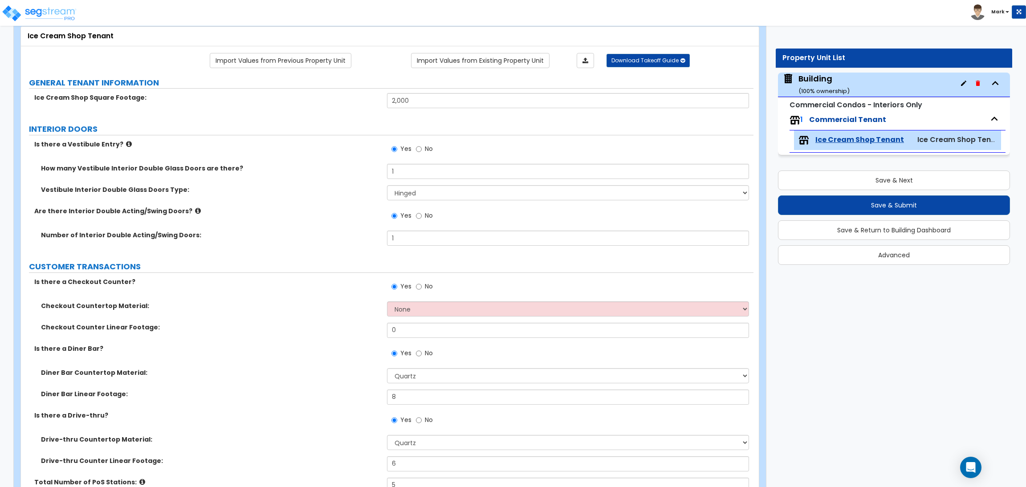
scroll to position [0, 0]
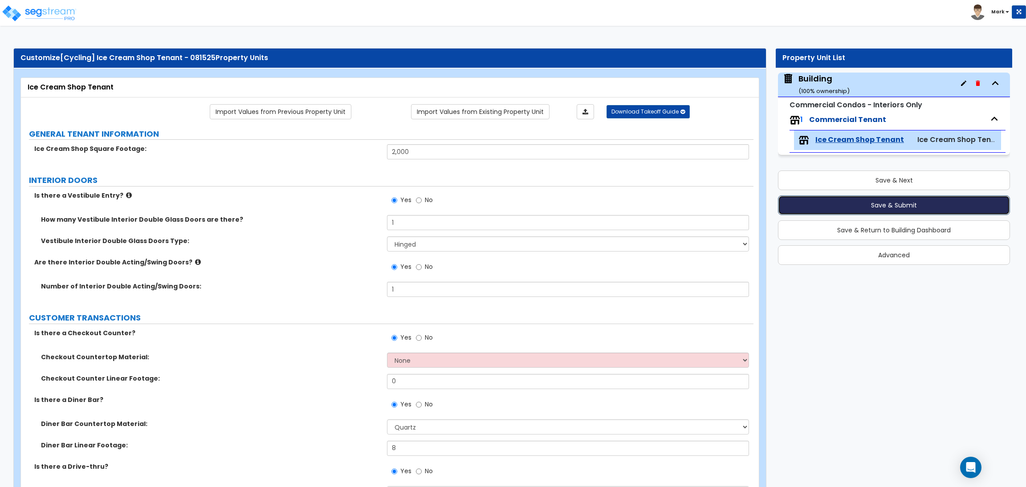
click at [880, 207] on button "Save & Submit" at bounding box center [894, 205] width 232 height 20
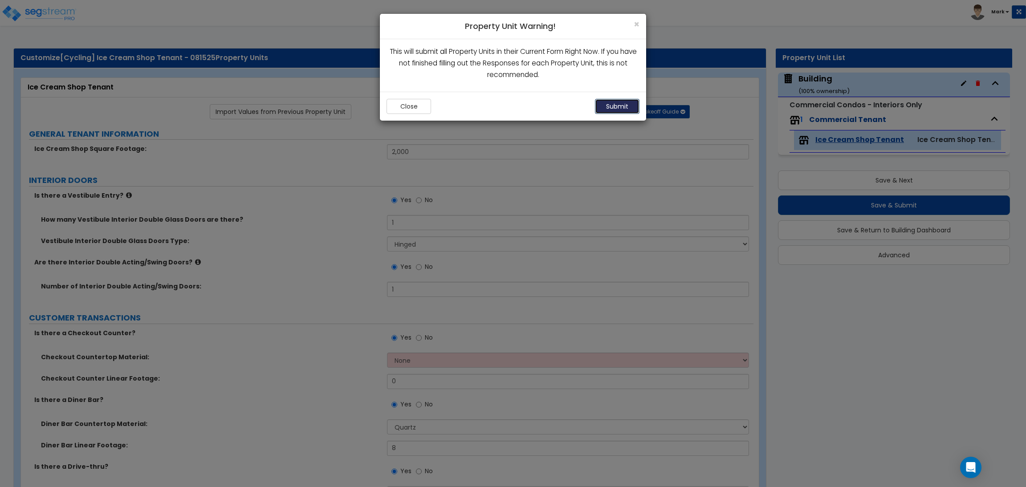
click at [619, 108] on button "Submit" at bounding box center [617, 106] width 45 height 15
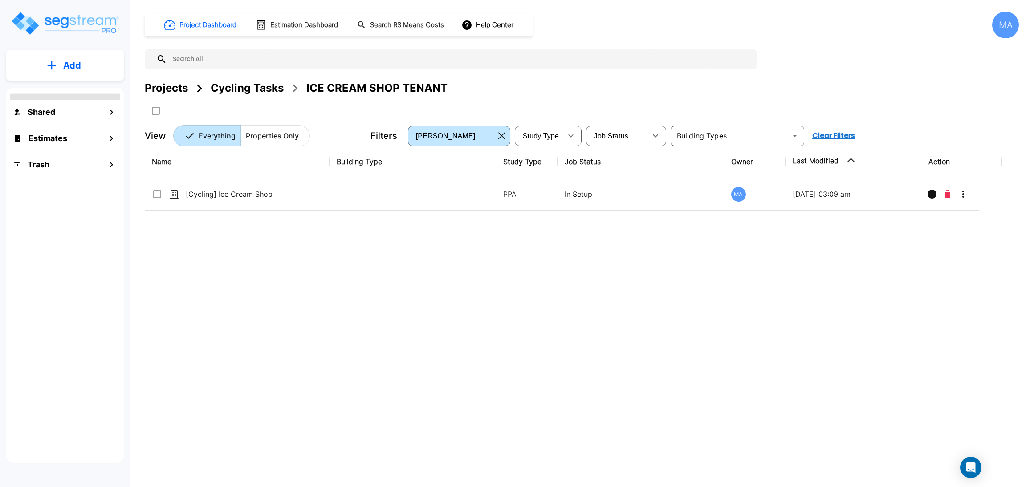
click at [255, 89] on div "Cycling Tasks" at bounding box center [247, 88] width 73 height 16
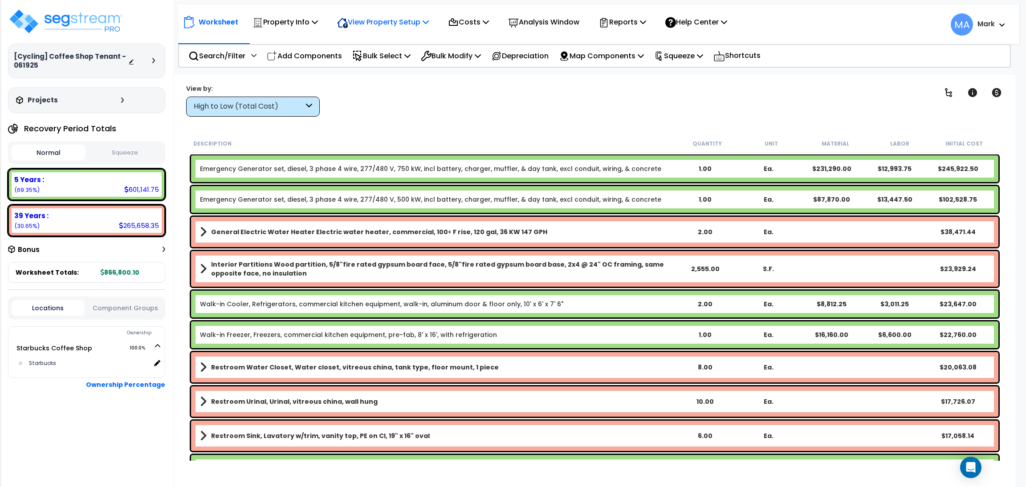
click at [318, 28] on p "View Property Setup" at bounding box center [284, 22] width 65 height 12
click at [365, 61] on link "View Questionnaire" at bounding box center [377, 61] width 88 height 18
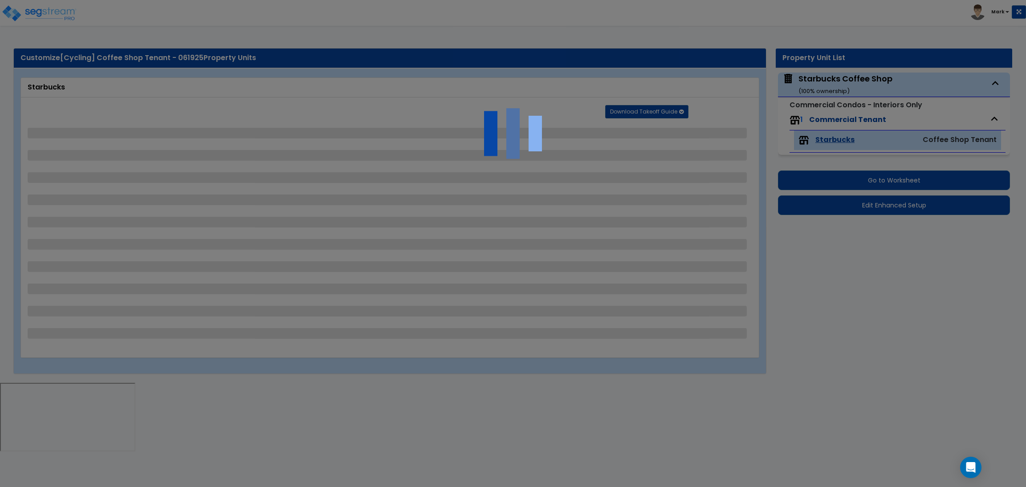
select select "1"
select select "6"
select select "1"
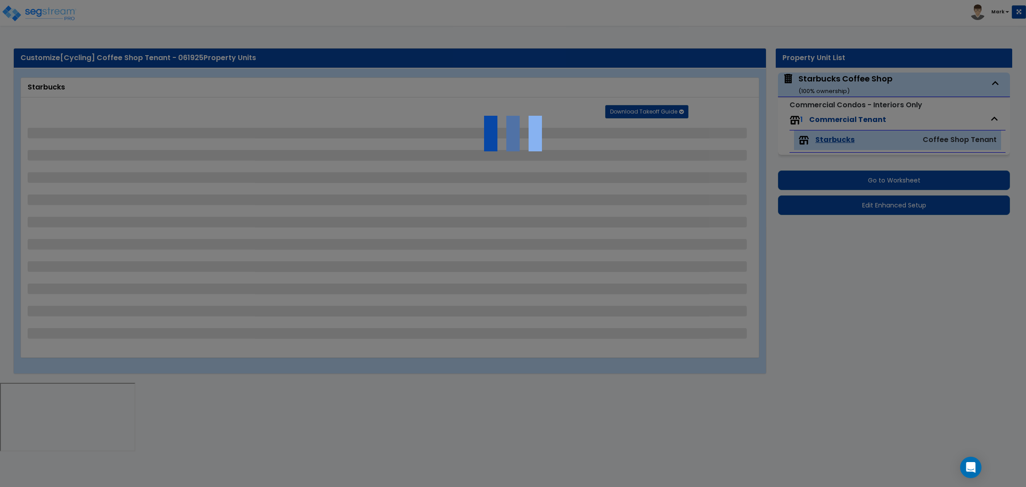
select select "1"
select select "5"
select select "2"
select select "4"
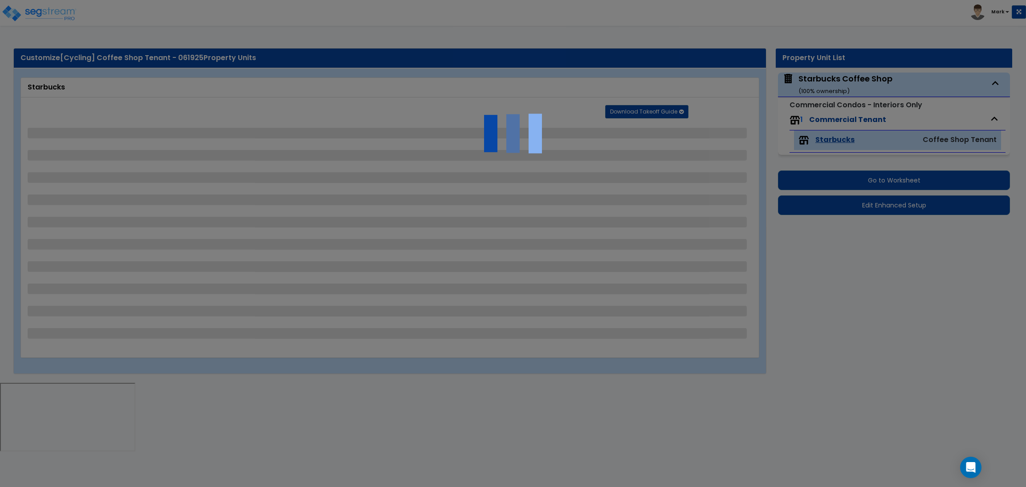
select select "1"
select select "3"
select select "1"
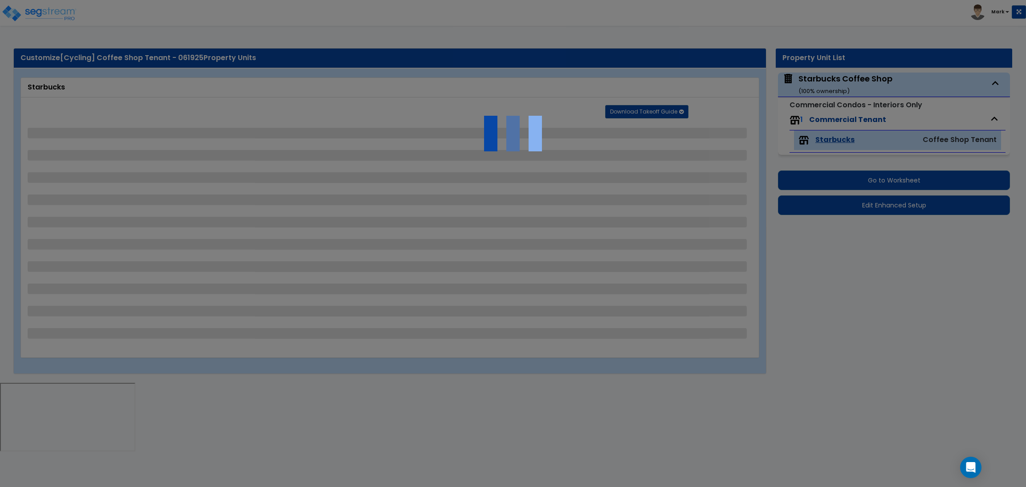
select select "2"
select select "1"
select select "2"
select select "1"
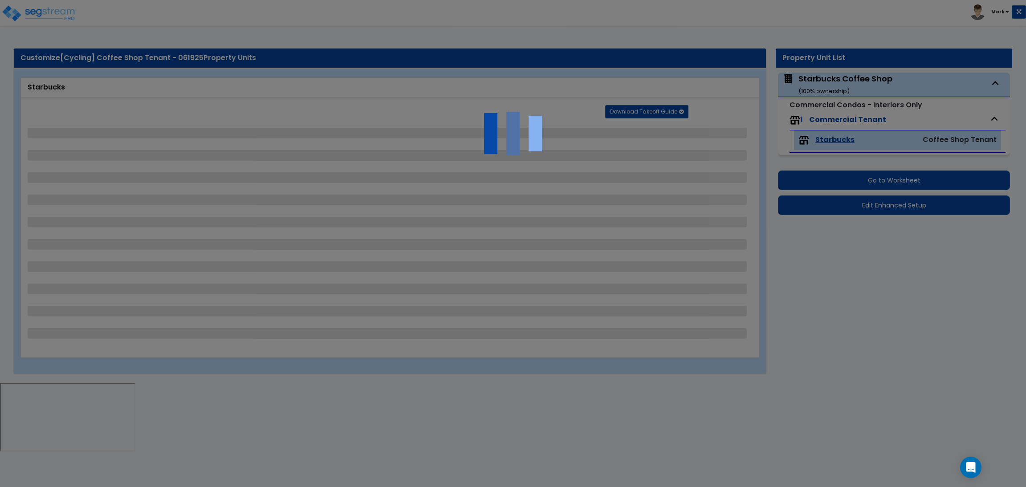
select select "1"
select select "3"
select select "2"
select select "1"
select select "2"
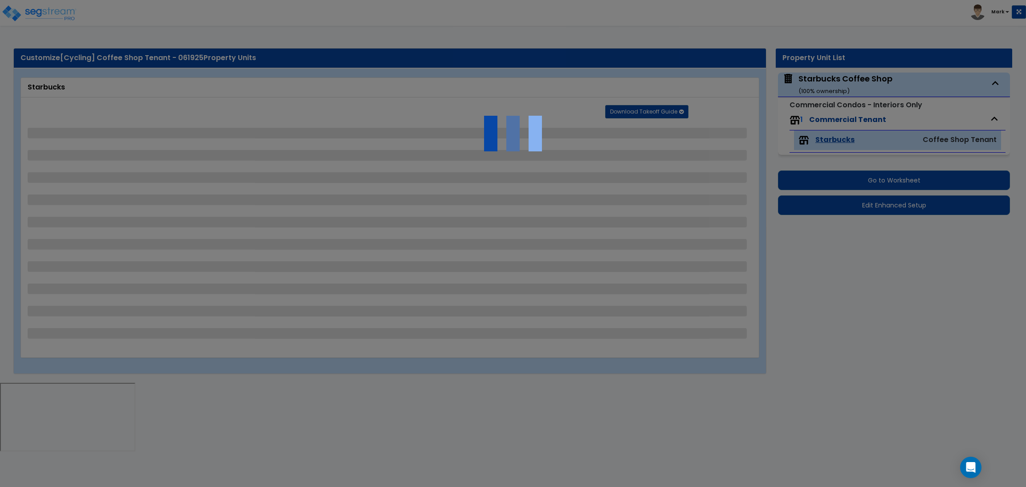
select select "1"
select select "4"
select select "2"
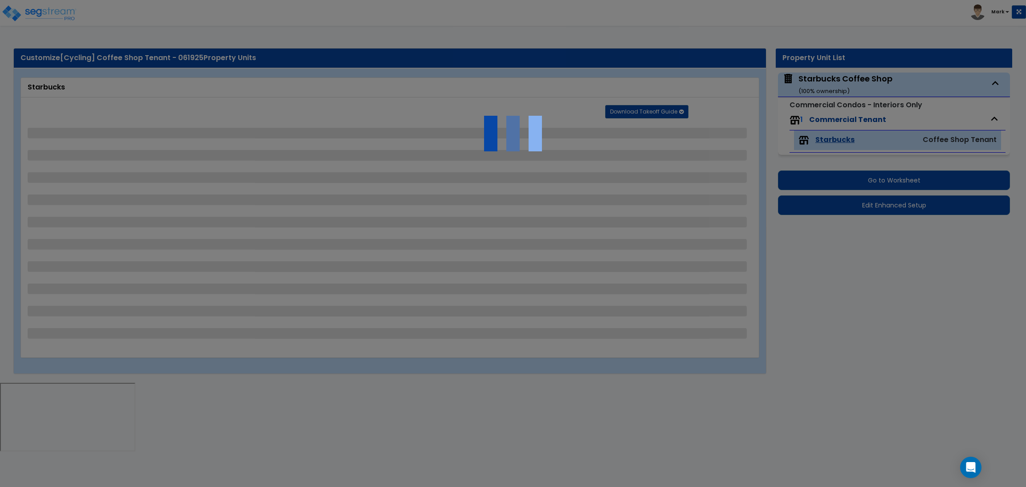
select select "1"
select select "2"
select select "1"
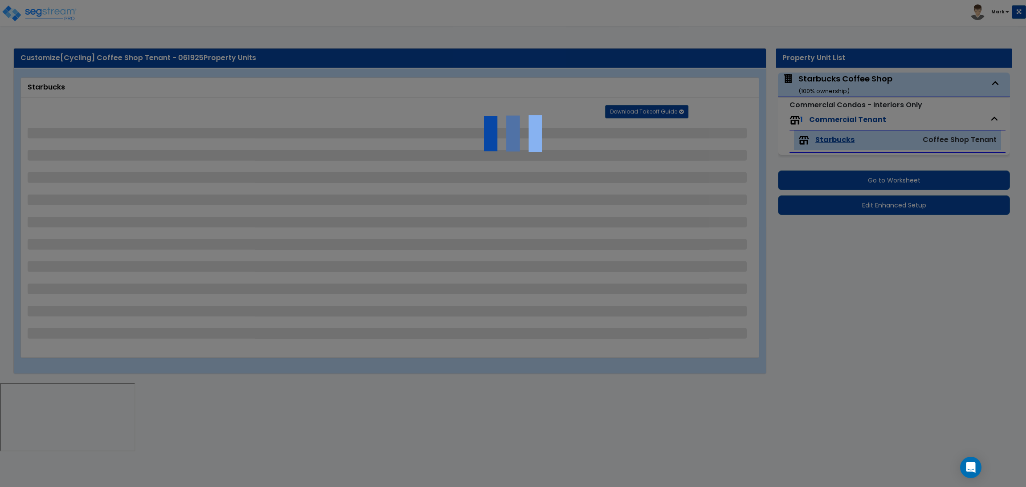
select select "3"
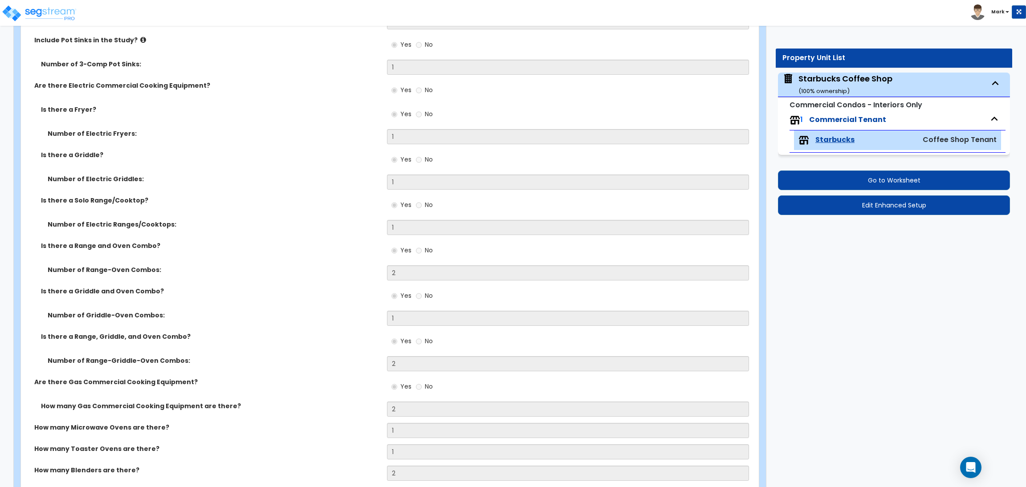
scroll to position [3586, 0]
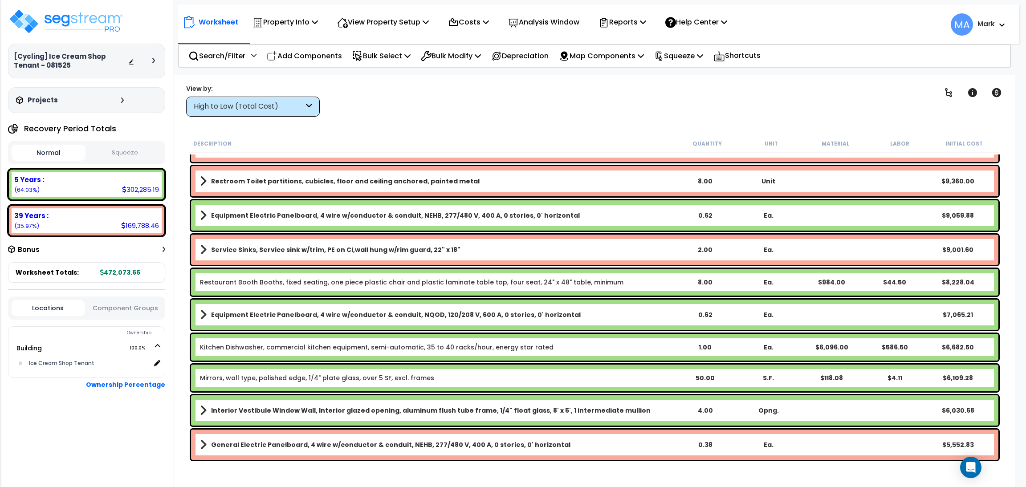
scroll to position [333, 0]
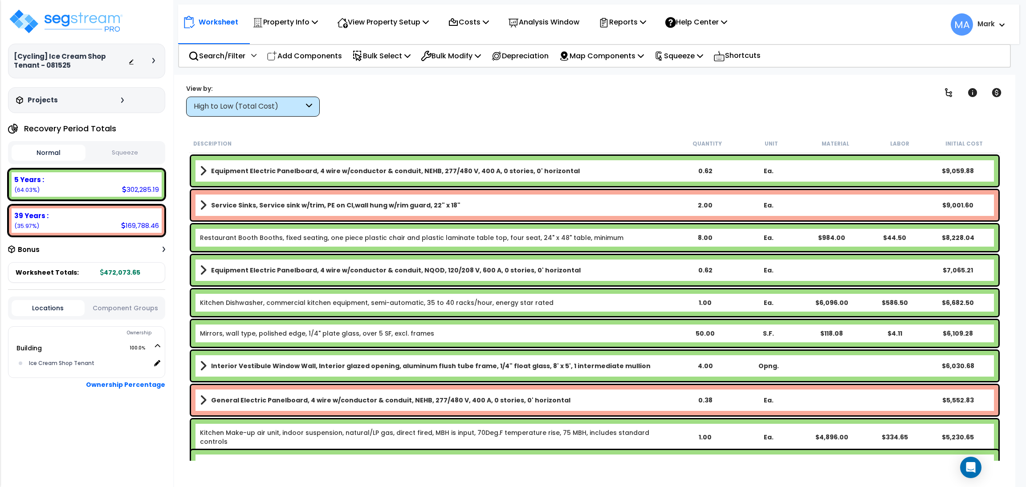
click at [273, 107] on div "High to Low (Total Cost)" at bounding box center [249, 107] width 110 height 10
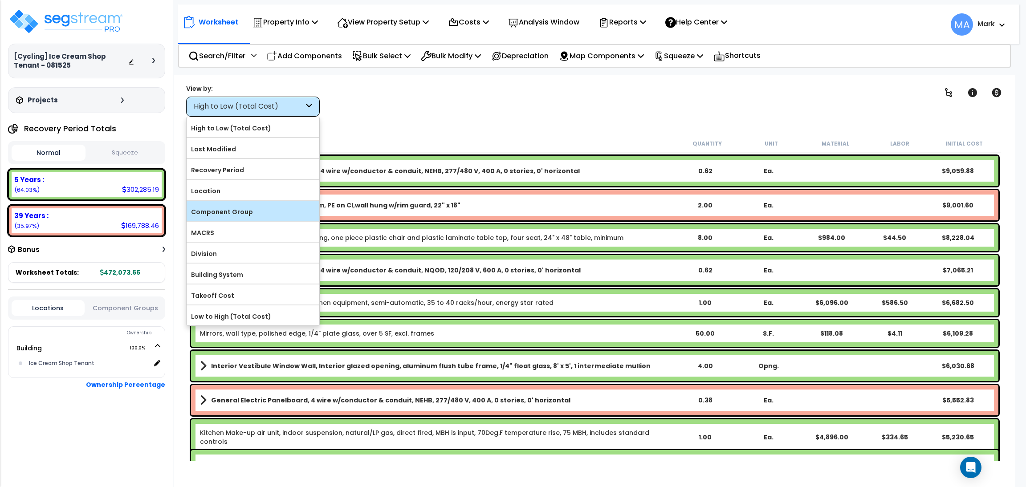
click at [225, 207] on label "Component Group" at bounding box center [253, 211] width 133 height 13
click at [0, 0] on input "Component Group" at bounding box center [0, 0] width 0 height 0
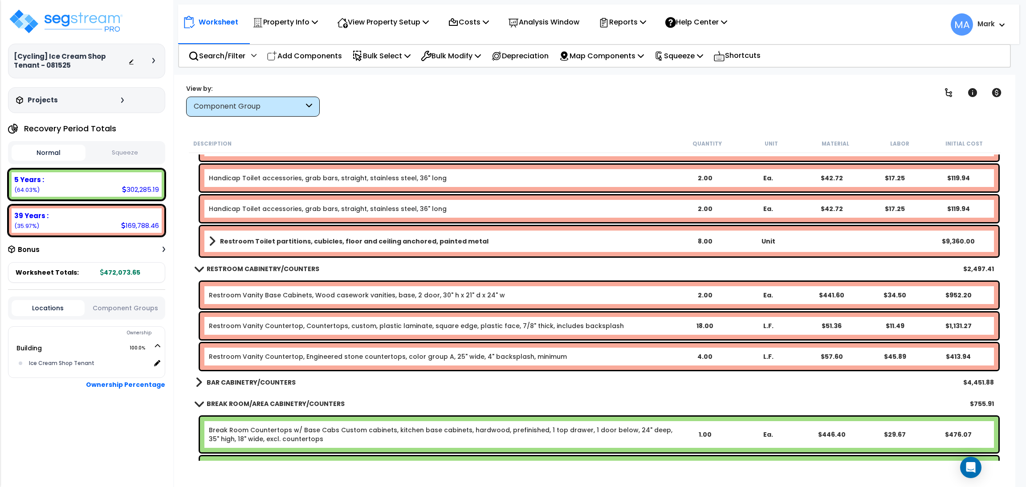
scroll to position [467, 0]
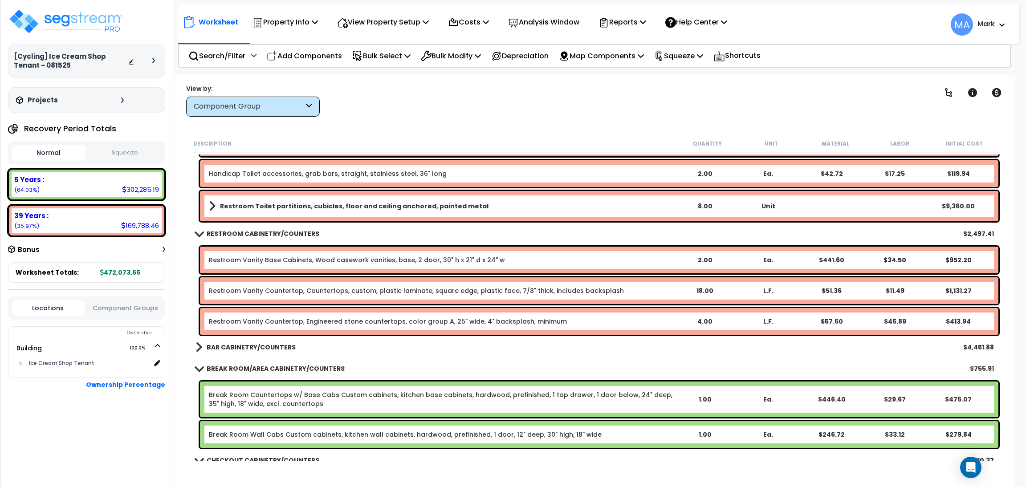
click at [349, 204] on b "Restroom Toilet partitions, cubicles, floor and ceiling anchored, painted metal" at bounding box center [354, 206] width 268 height 9
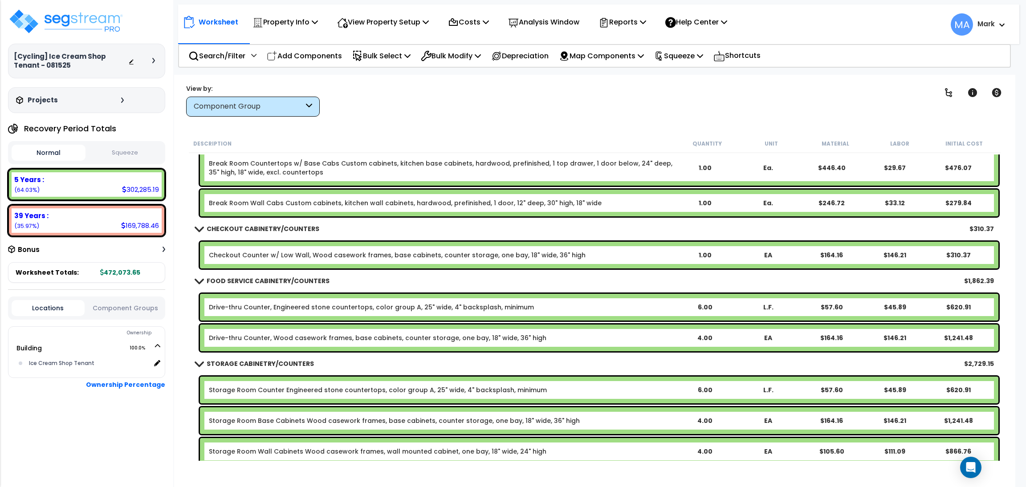
scroll to position [601, 0]
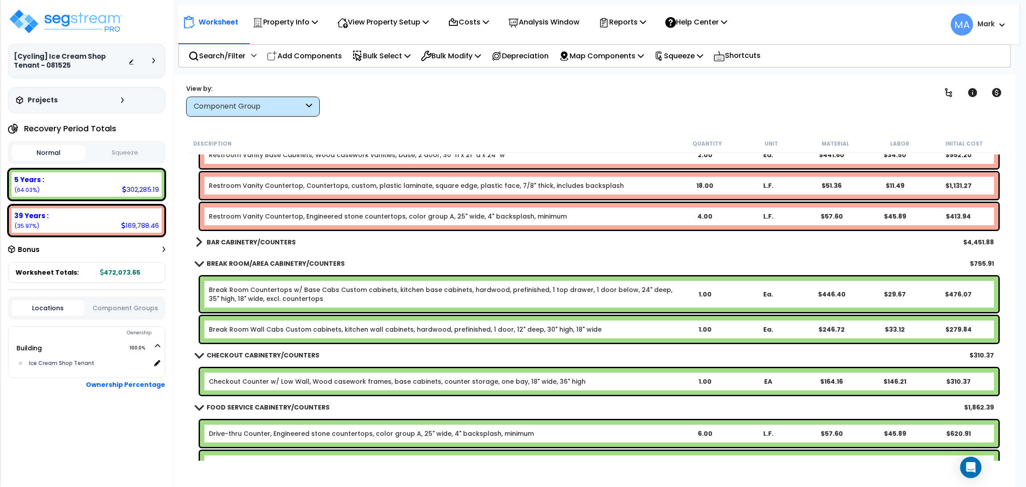
click at [258, 239] on b "BAR CABINETRY/COUNTERS" at bounding box center [251, 242] width 89 height 9
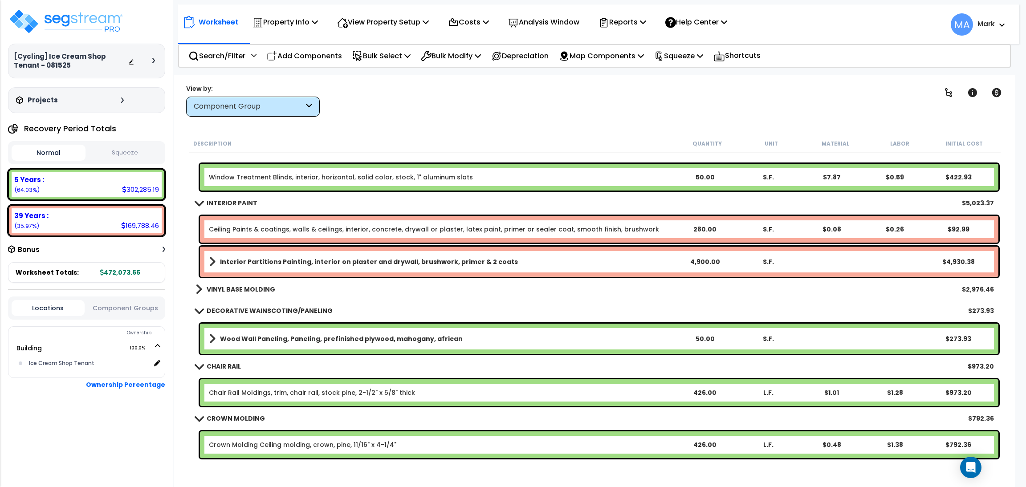
scroll to position [1335, 0]
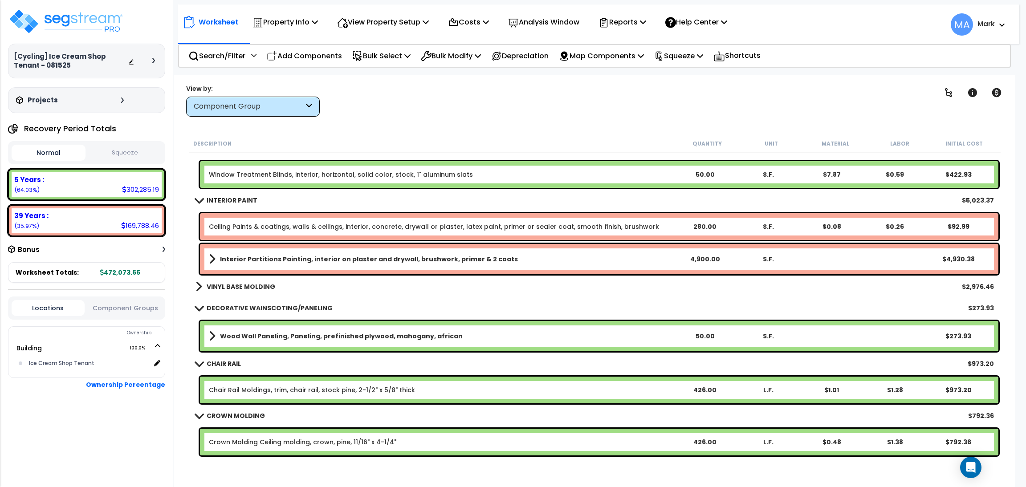
click at [301, 260] on b "Interior Partitions Painting, interior on plaster and drywall, brushwork, prime…" at bounding box center [369, 259] width 298 height 9
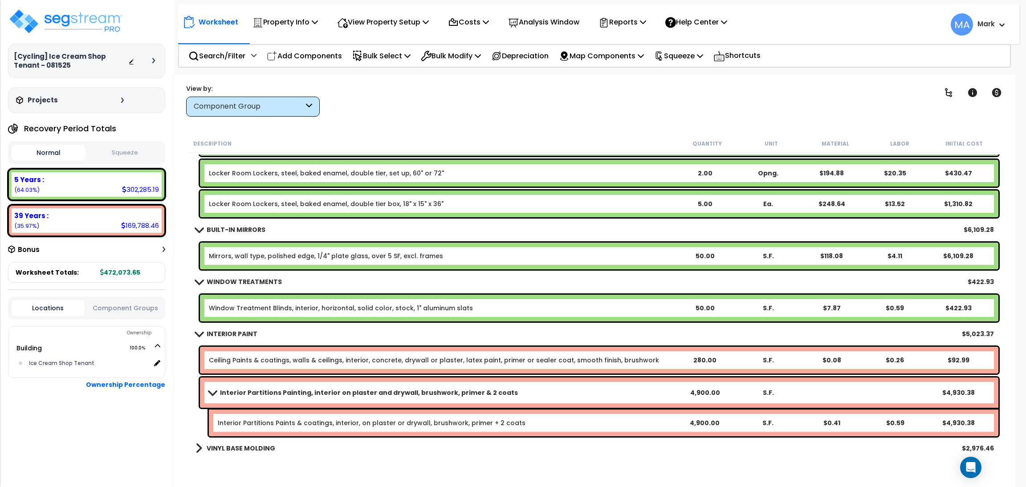
scroll to position [1402, 0]
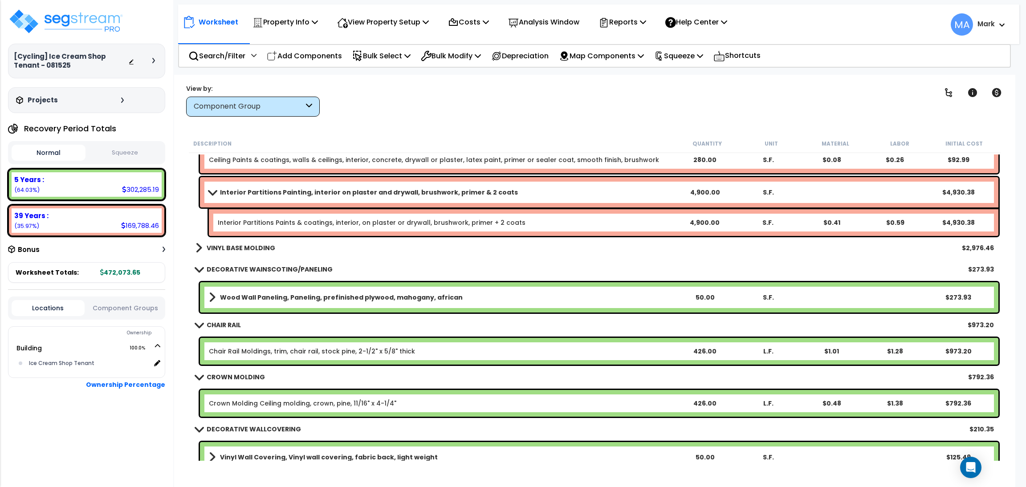
click at [244, 249] on b "VINYL BASE MOLDING" at bounding box center [241, 248] width 69 height 9
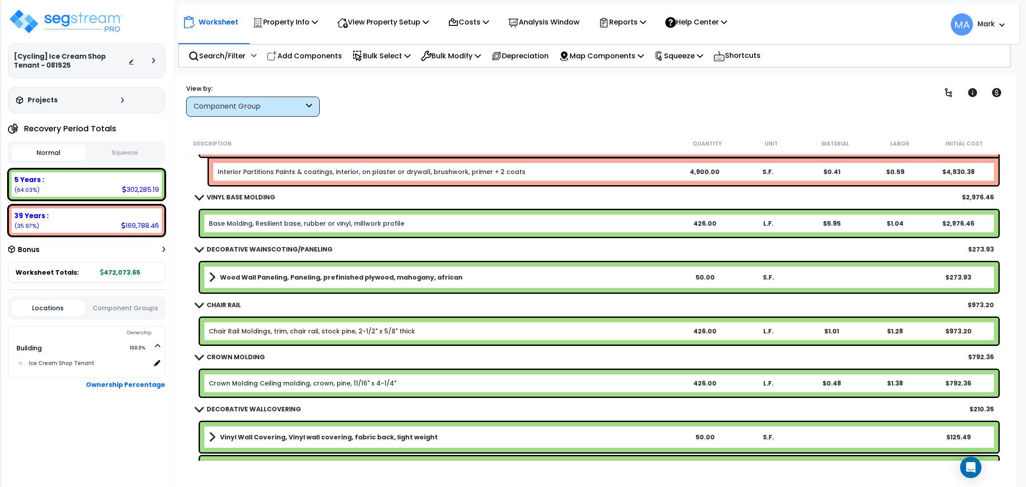
scroll to position [1602, 0]
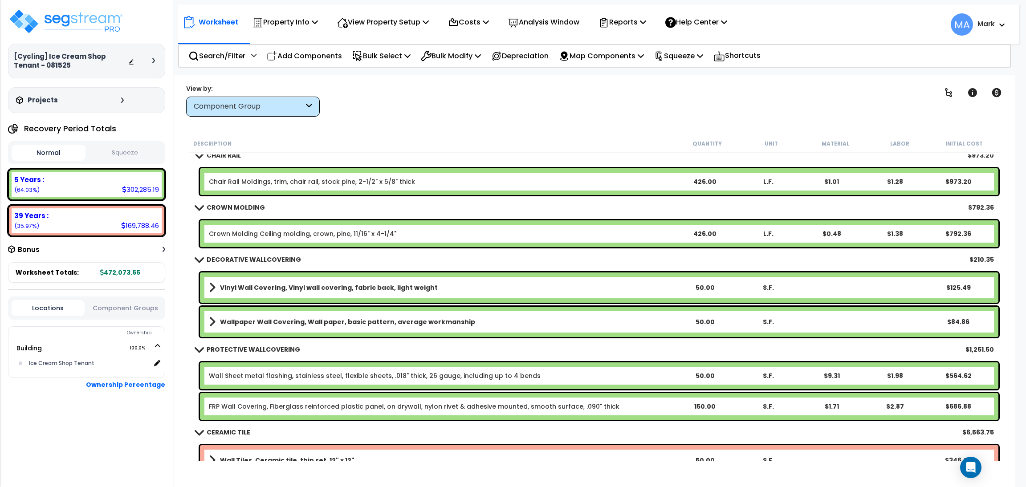
click at [283, 289] on b "Vinyl Wall Covering, Vinyl wall covering, fabric back, light weight" at bounding box center [329, 287] width 218 height 9
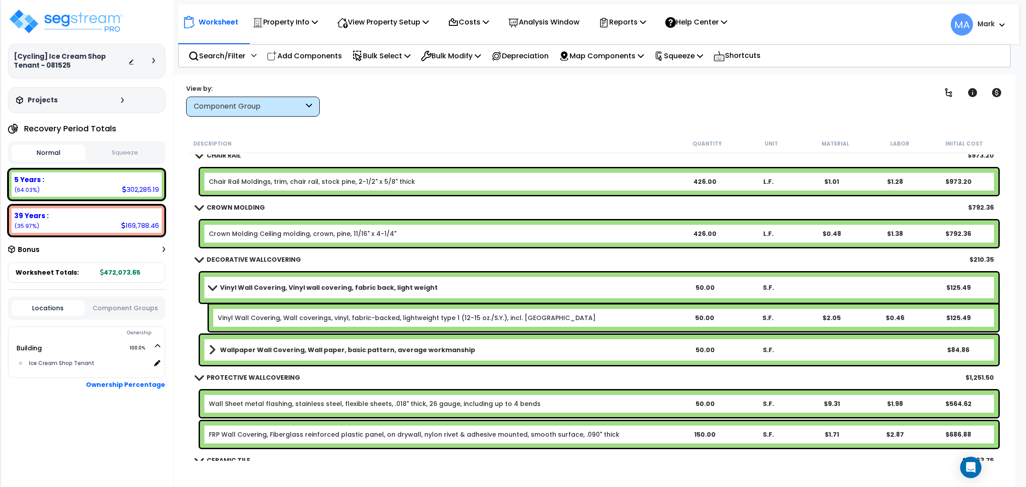
click at [281, 352] on b "Wallpaper Wall Covering, Wall paper, basic pattern, average workmanship" at bounding box center [347, 349] width 255 height 9
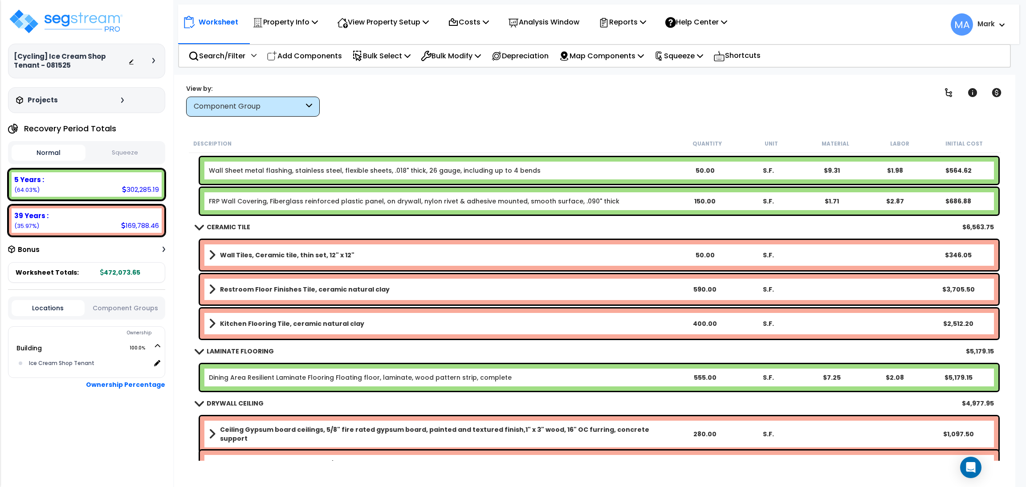
scroll to position [1870, 0]
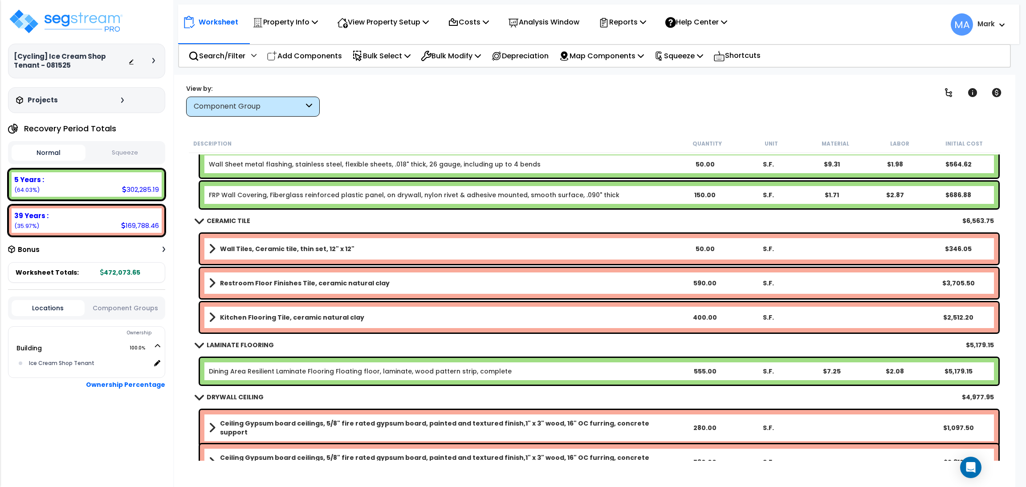
click at [287, 313] on b "Kitchen Flooring Tile, ceramic natural clay" at bounding box center [292, 317] width 144 height 9
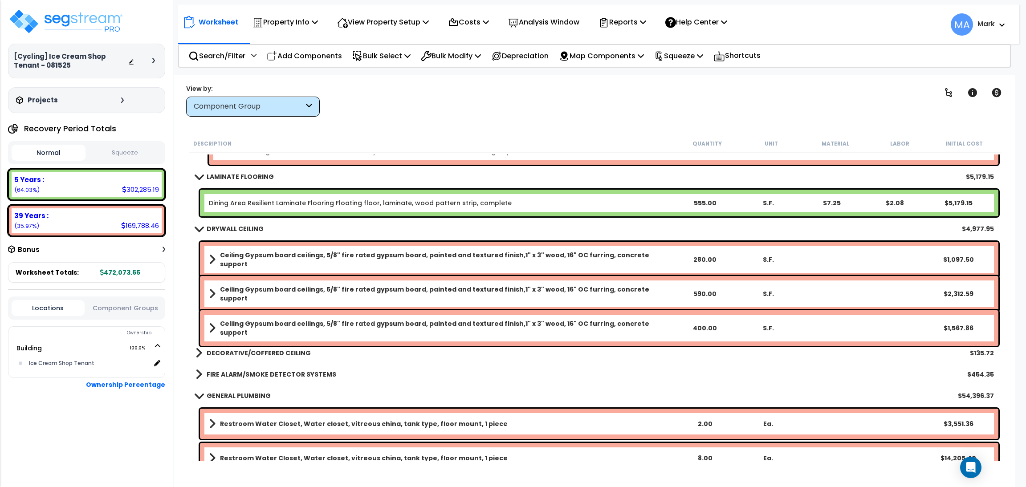
scroll to position [2070, 0]
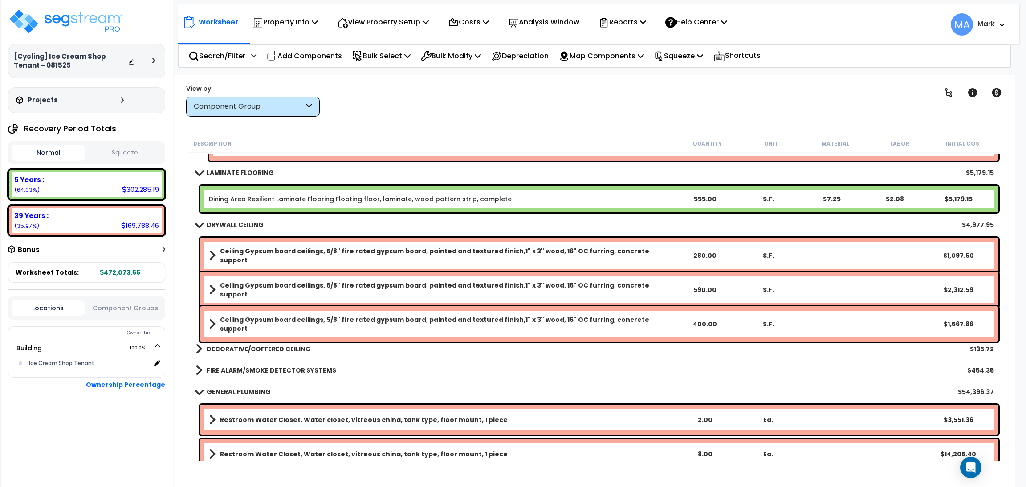
click at [276, 340] on div "DECORATIVE/COFFERED CEILING $135.72" at bounding box center [594, 348] width 807 height 21
click at [273, 347] on b "DECORATIVE/COFFERED CEILING" at bounding box center [259, 349] width 104 height 9
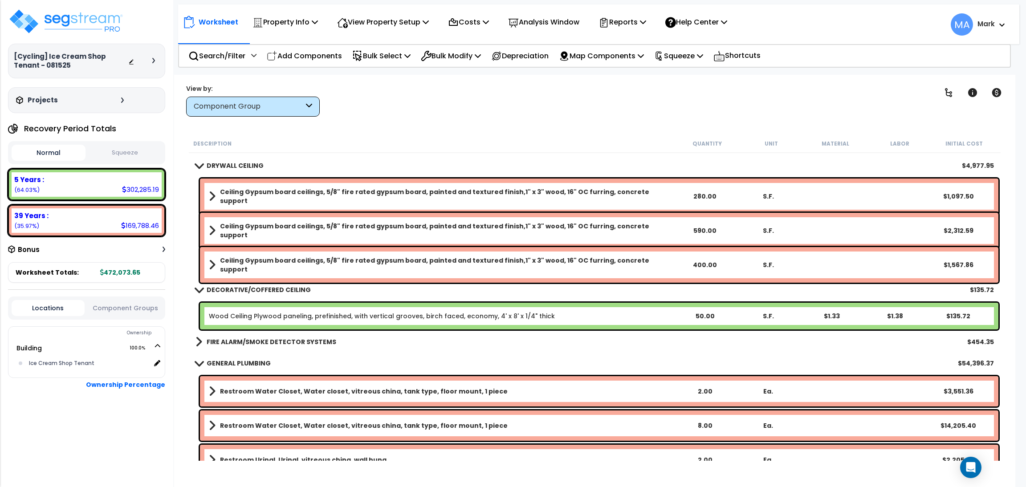
scroll to position [2137, 0]
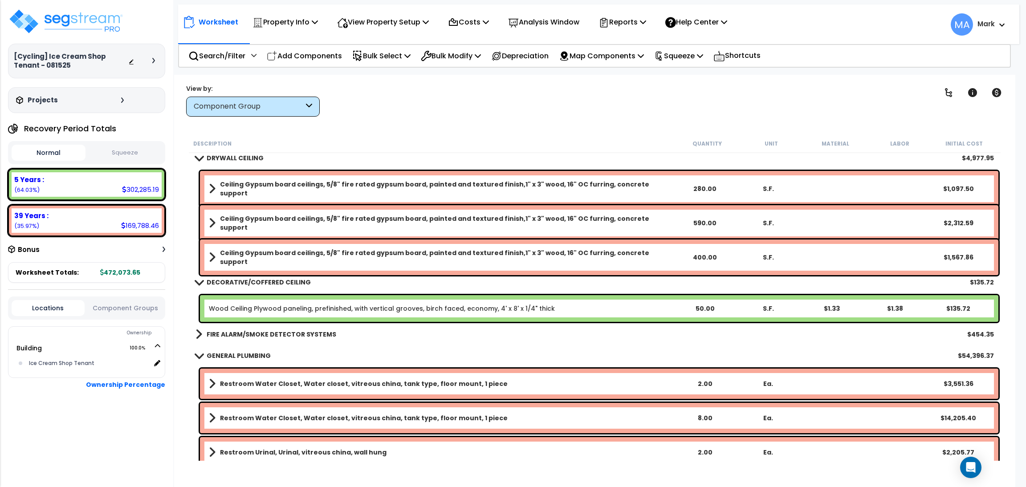
click at [271, 333] on b "FIRE ALARM/SMOKE DETECTOR SYSTEMS" at bounding box center [272, 334] width 130 height 9
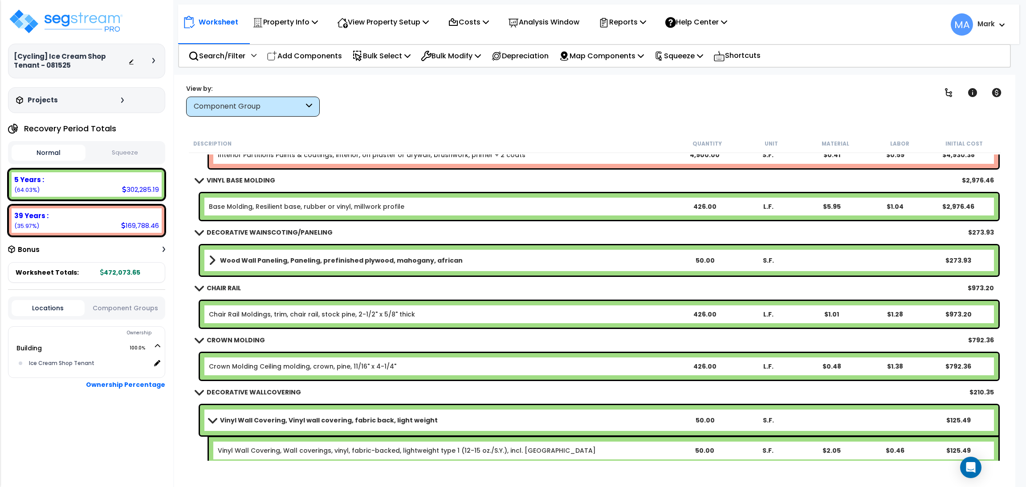
scroll to position [1202, 0]
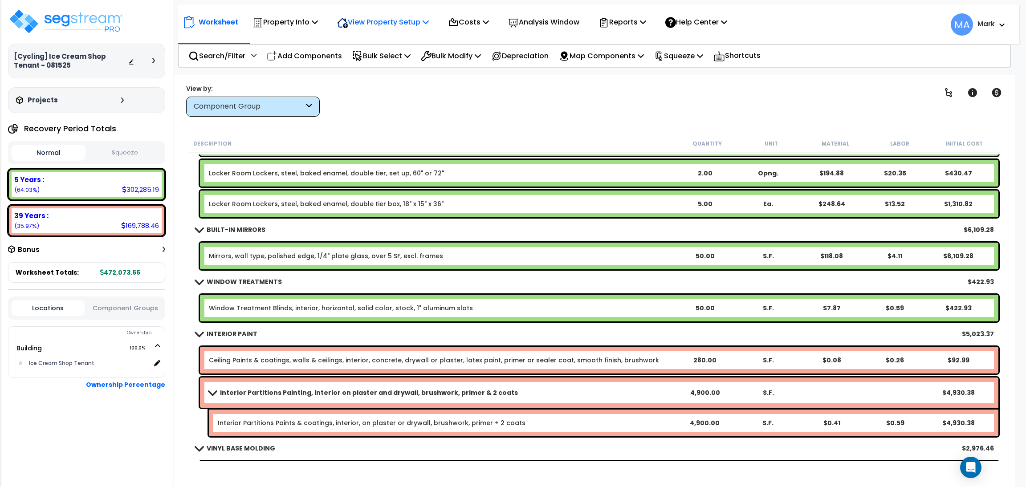
click at [318, 22] on p "View Property Setup" at bounding box center [284, 22] width 65 height 12
click at [373, 56] on link "View Questionnaire" at bounding box center [377, 61] width 88 height 18
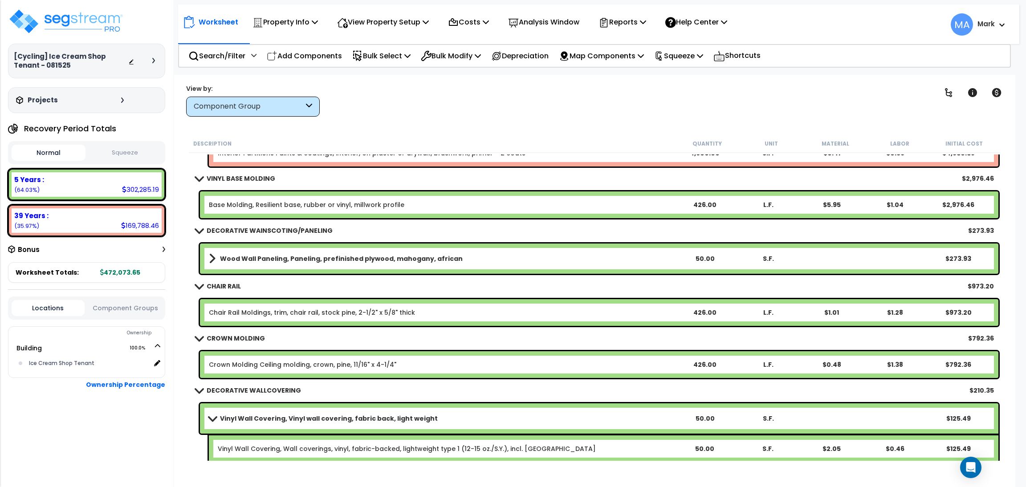
scroll to position [1469, 0]
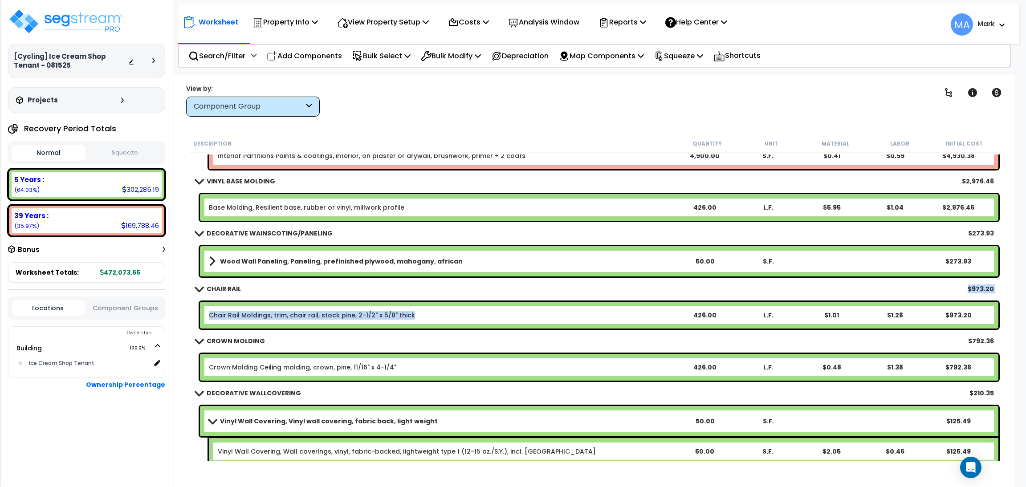
click at [433, 292] on div "CHAIR RAIL $973.20" at bounding box center [594, 288] width 807 height 21
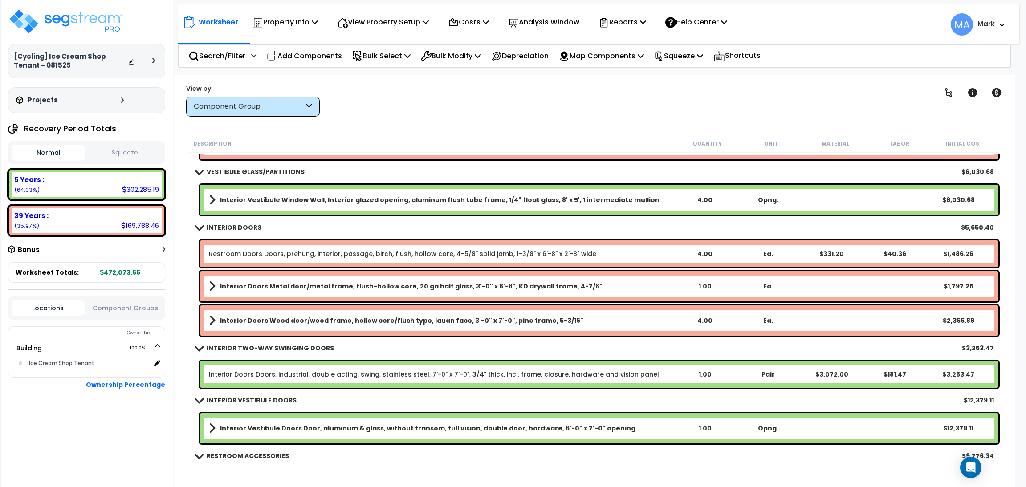
scroll to position [80, 0]
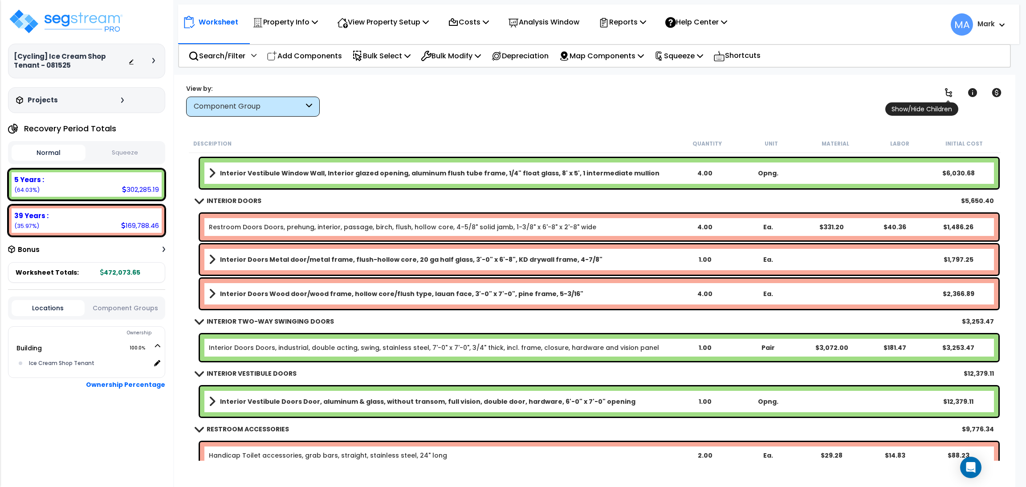
click at [943, 93] on icon at bounding box center [948, 92] width 11 height 11
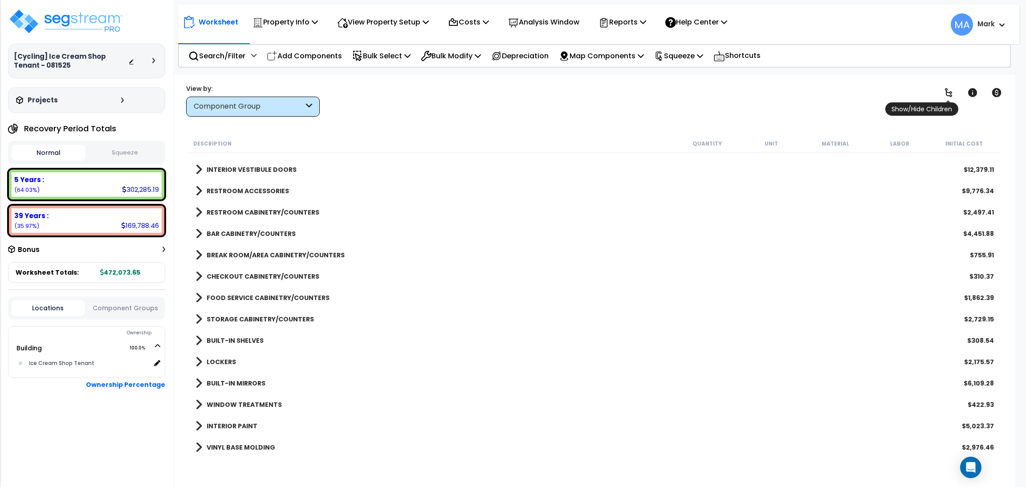
click at [943, 93] on icon at bounding box center [948, 92] width 11 height 11
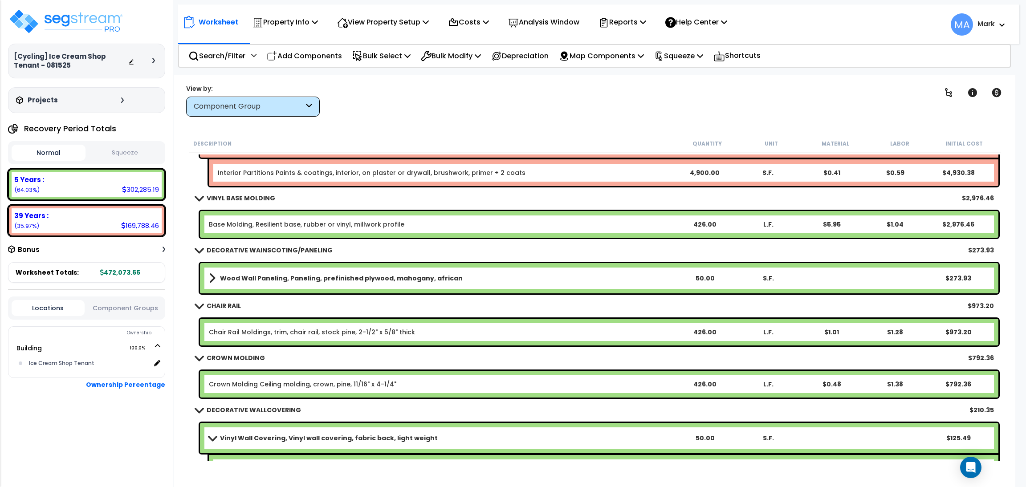
scroll to position [1549, 0]
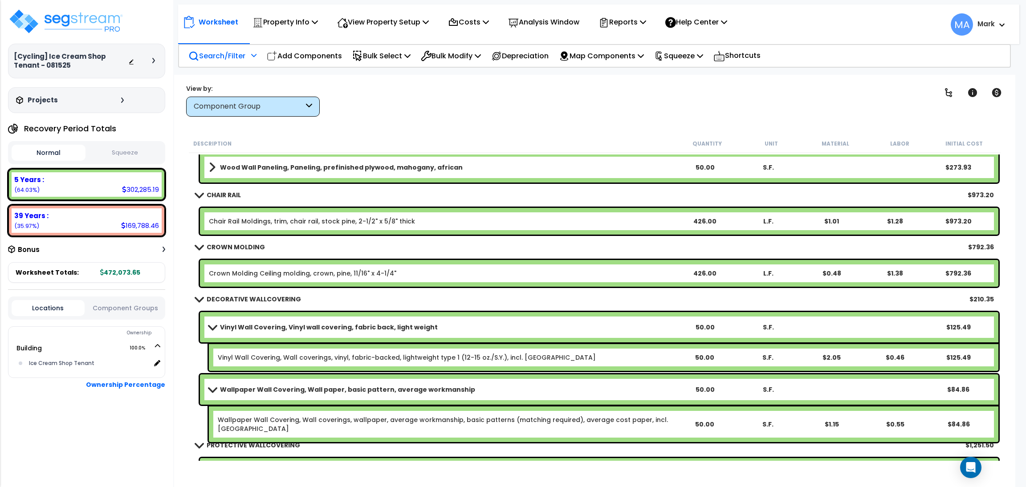
click at [236, 60] on p "Search/Filter" at bounding box center [216, 56] width 57 height 12
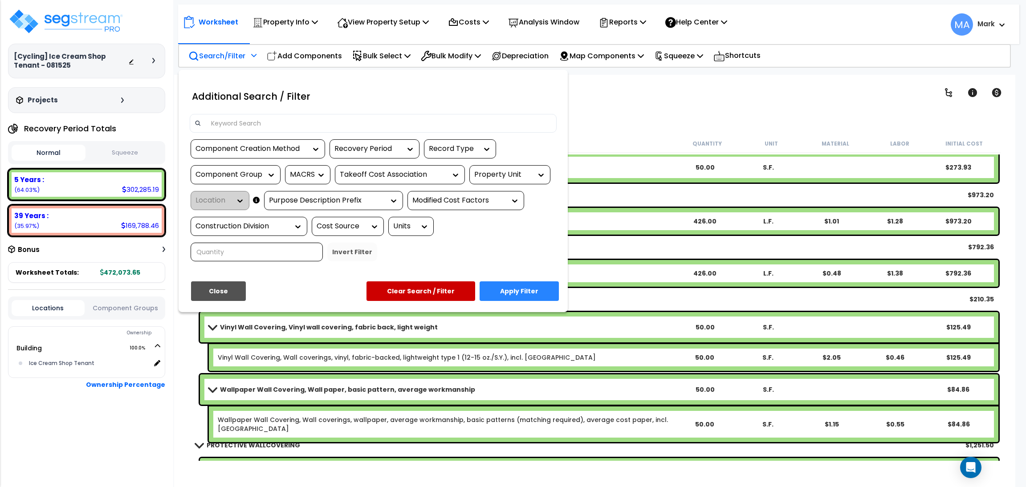
click at [244, 129] on input at bounding box center [379, 123] width 346 height 13
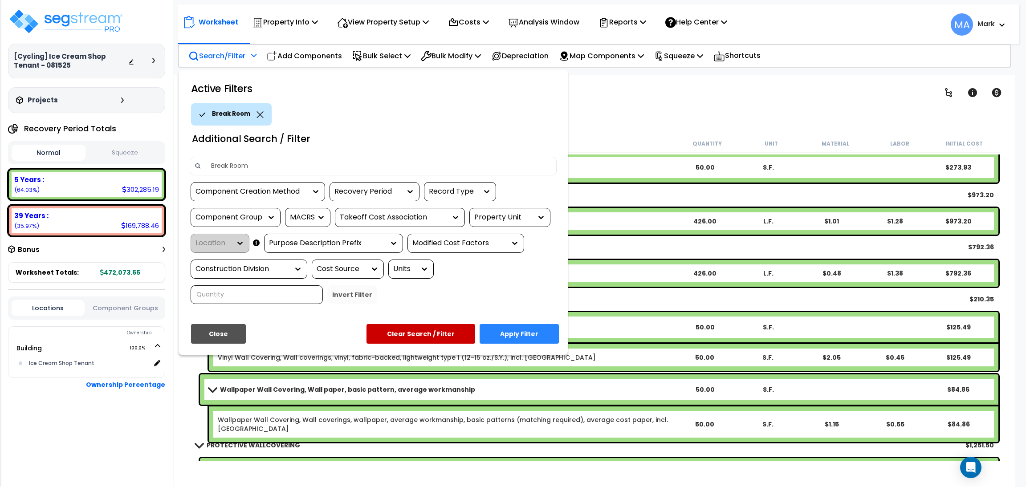
type input "Break Room"
click at [527, 327] on button "Apply Filter" at bounding box center [518, 334] width 79 height 20
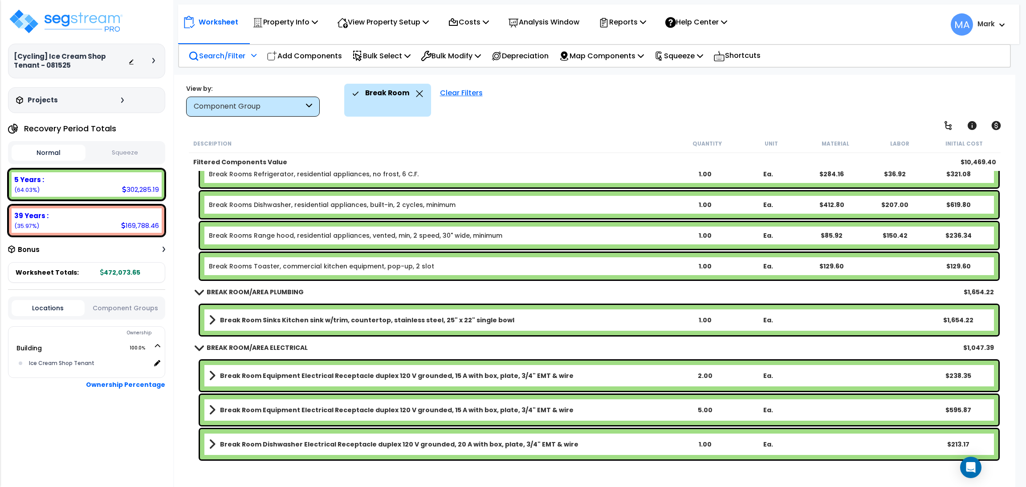
scroll to position [0, 0]
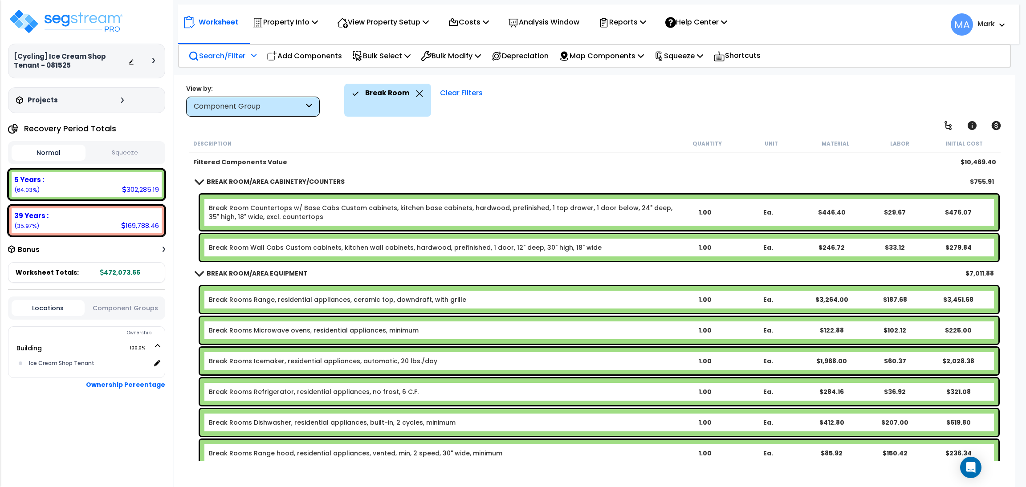
click at [416, 94] on icon at bounding box center [419, 93] width 7 height 7
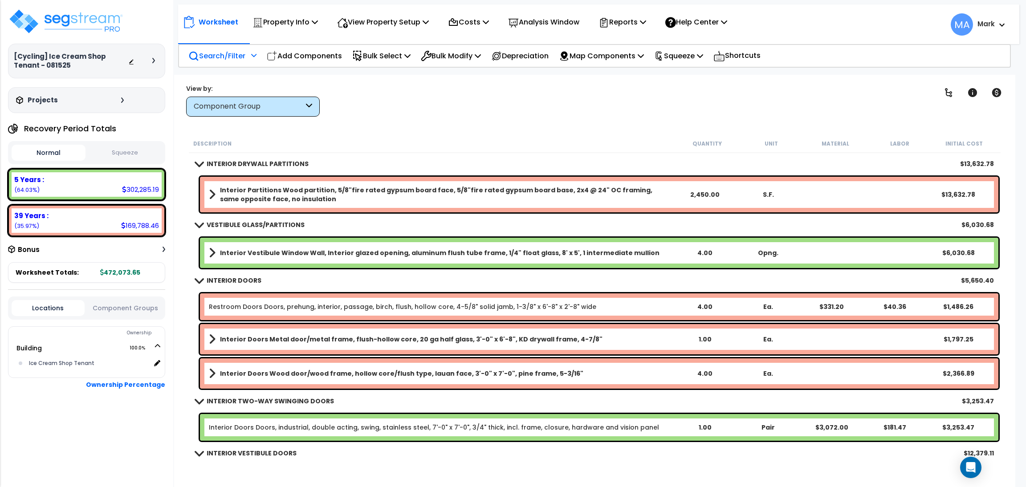
click at [223, 57] on p "Search/Filter" at bounding box center [216, 56] width 57 height 12
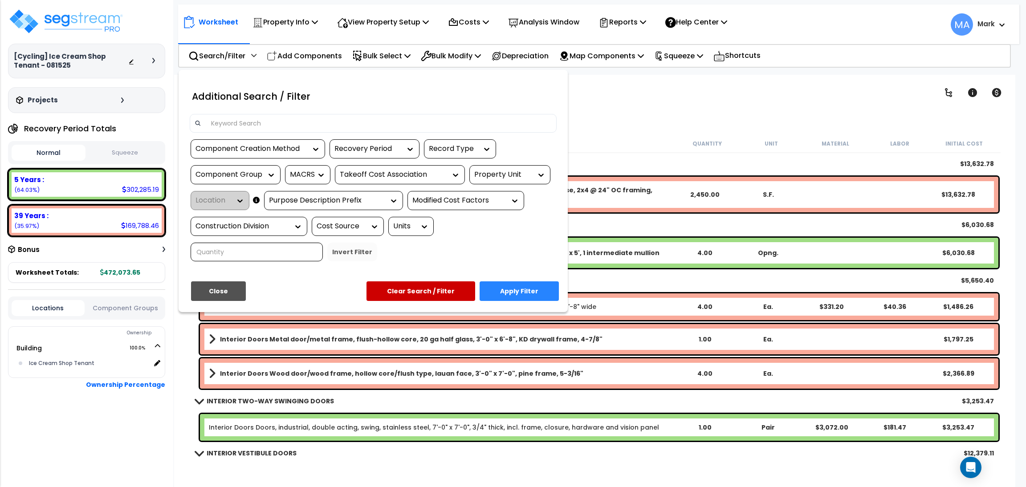
click at [232, 118] on input at bounding box center [379, 123] width 346 height 13
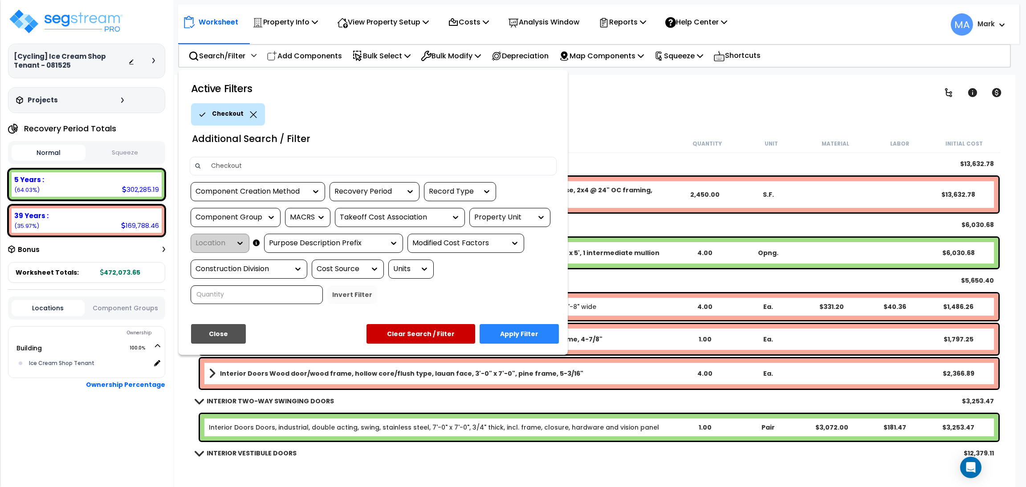
type input "Checkout"
click at [528, 337] on button "Apply Filter" at bounding box center [518, 334] width 79 height 20
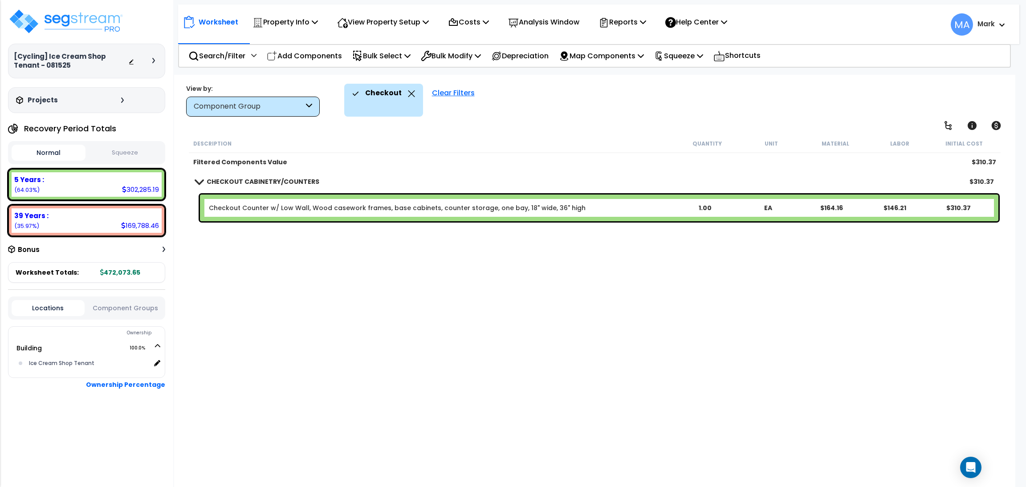
click at [403, 93] on div "Checkout" at bounding box center [383, 94] width 63 height 20
click at [412, 95] on div "Checkout" at bounding box center [383, 100] width 79 height 33
click at [412, 92] on div "Checkout" at bounding box center [383, 100] width 79 height 33
click at [408, 90] on icon at bounding box center [411, 93] width 7 height 7
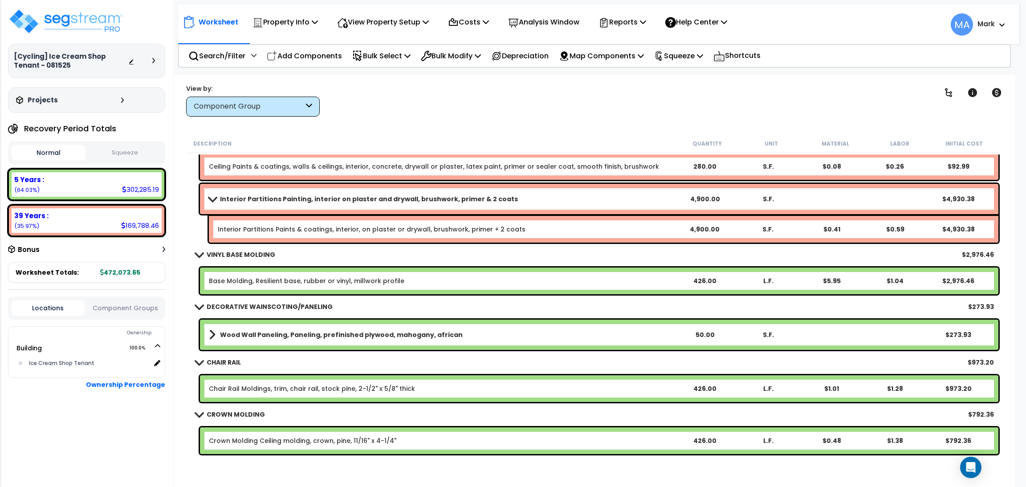
scroll to position [1335, 0]
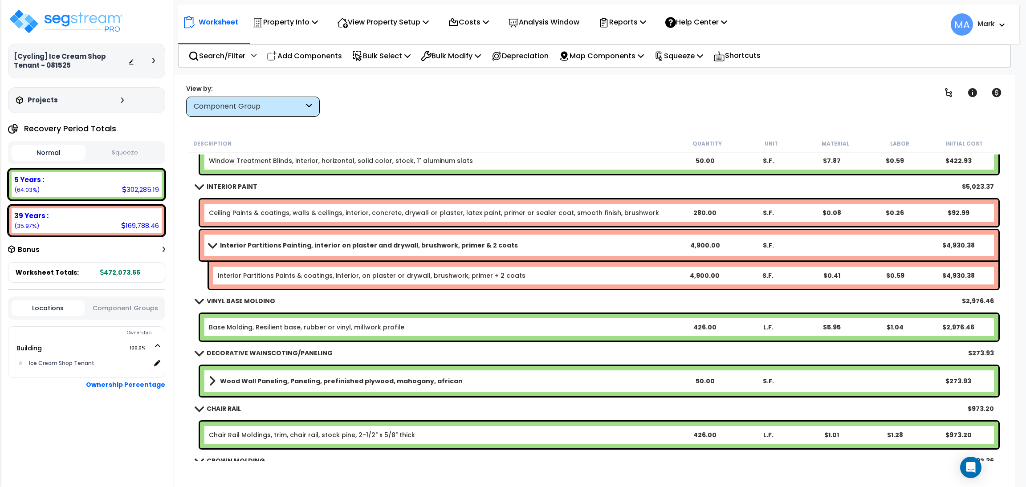
click at [253, 102] on div "Component Group" at bounding box center [249, 107] width 110 height 10
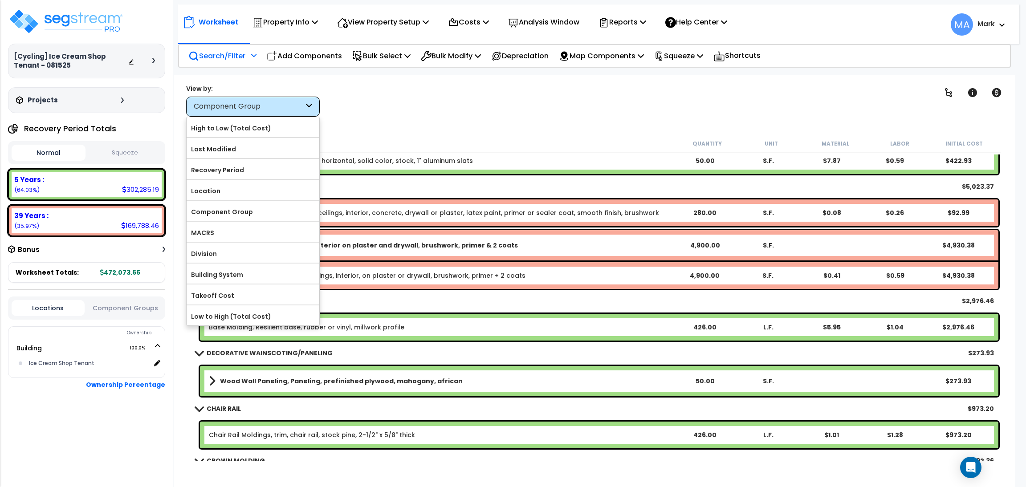
click at [224, 61] on p "Search/Filter" at bounding box center [216, 56] width 57 height 12
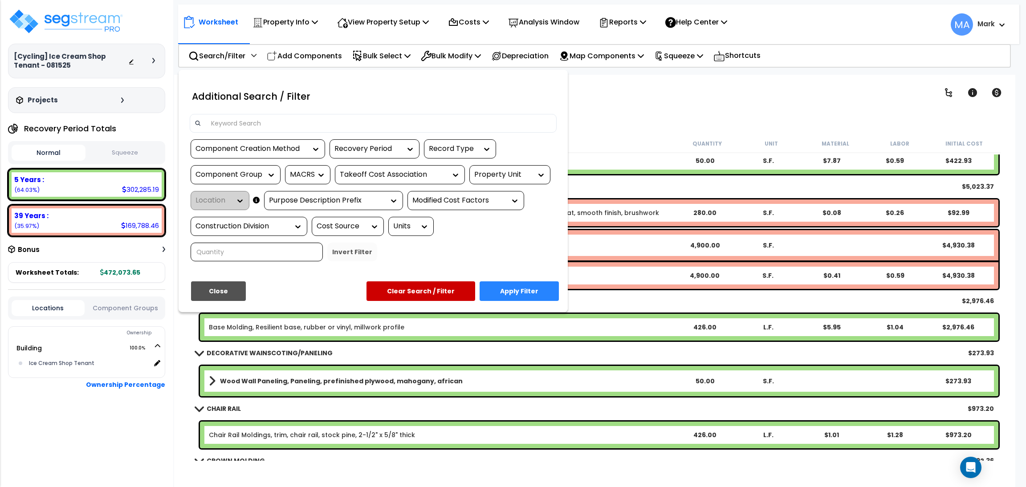
click at [236, 118] on input at bounding box center [379, 123] width 346 height 13
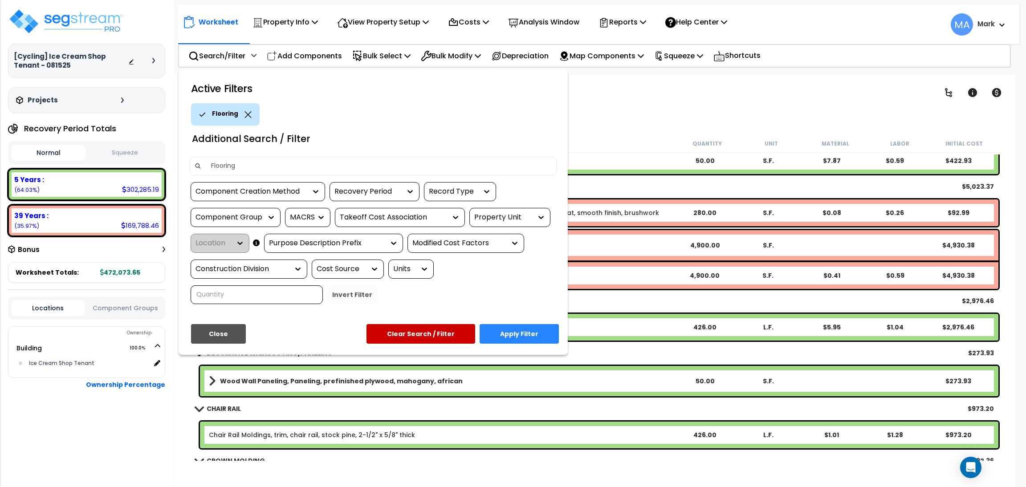
scroll to position [0, 0]
type input "Flooring"
click at [507, 332] on button "Apply Filter" at bounding box center [518, 334] width 79 height 20
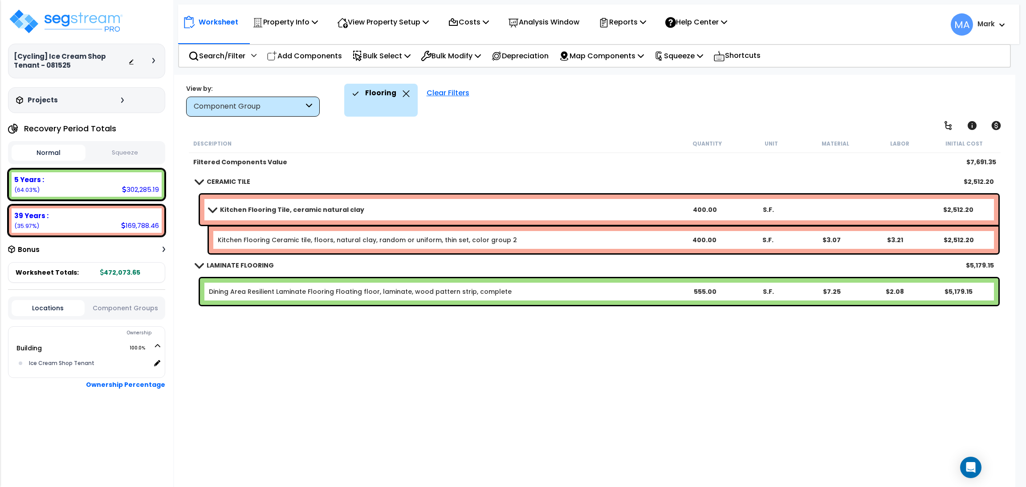
click at [391, 97] on p "Flooring" at bounding box center [380, 93] width 31 height 12
click at [402, 95] on icon at bounding box center [405, 93] width 7 height 7
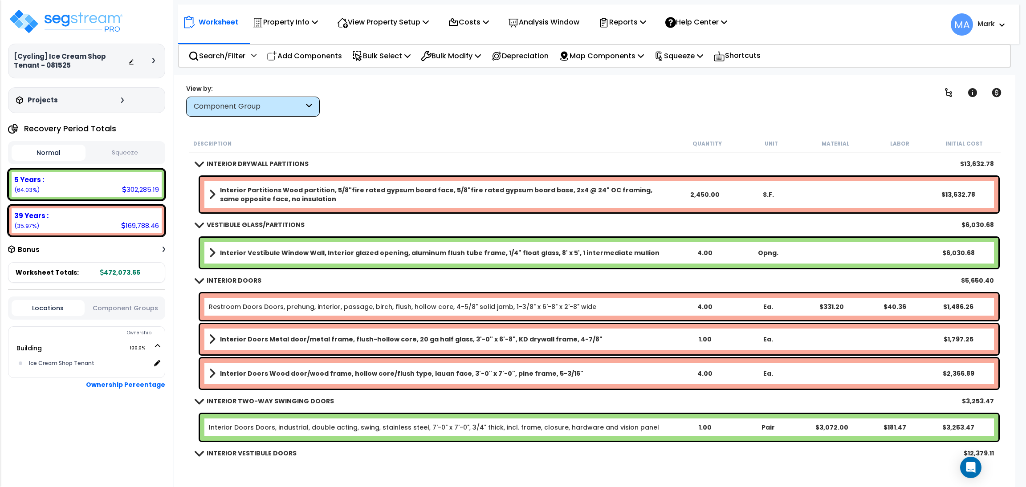
click at [261, 107] on div "Component Group" at bounding box center [249, 107] width 110 height 10
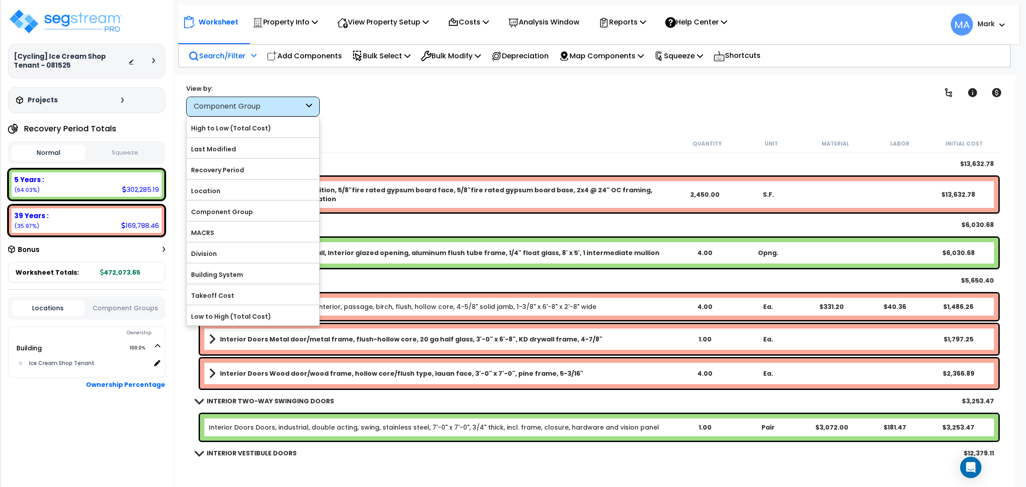
click at [235, 52] on p "Search/Filter" at bounding box center [216, 56] width 57 height 12
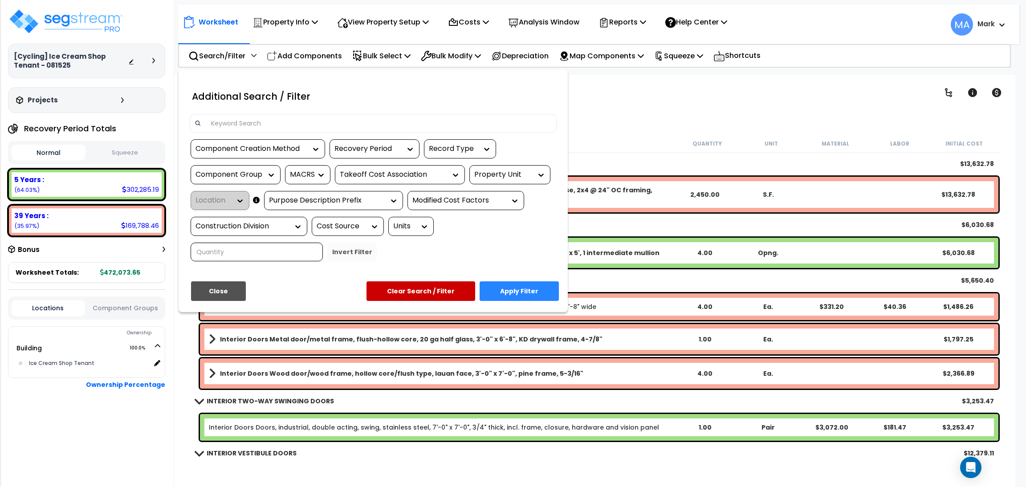
click at [257, 117] on input at bounding box center [379, 123] width 346 height 13
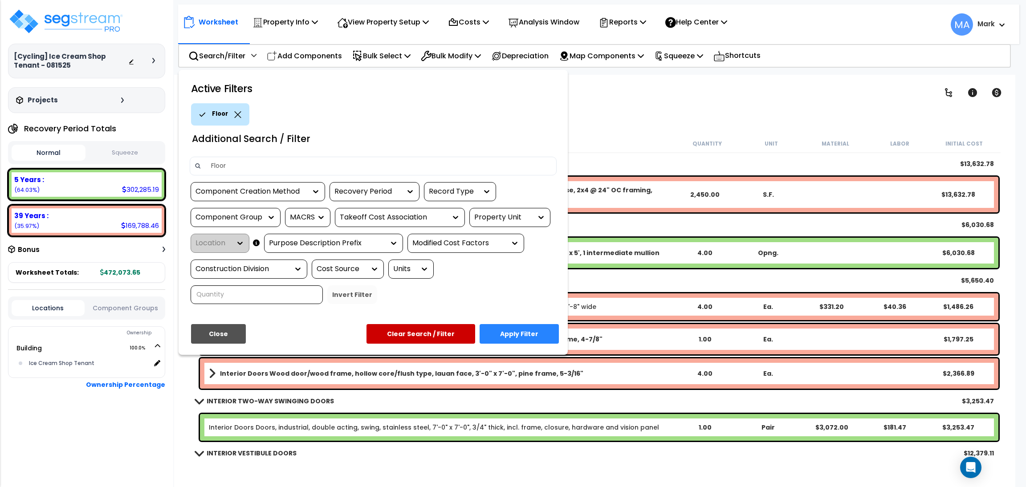
type input "Floor"
click at [535, 334] on button "Apply Filter" at bounding box center [518, 334] width 79 height 20
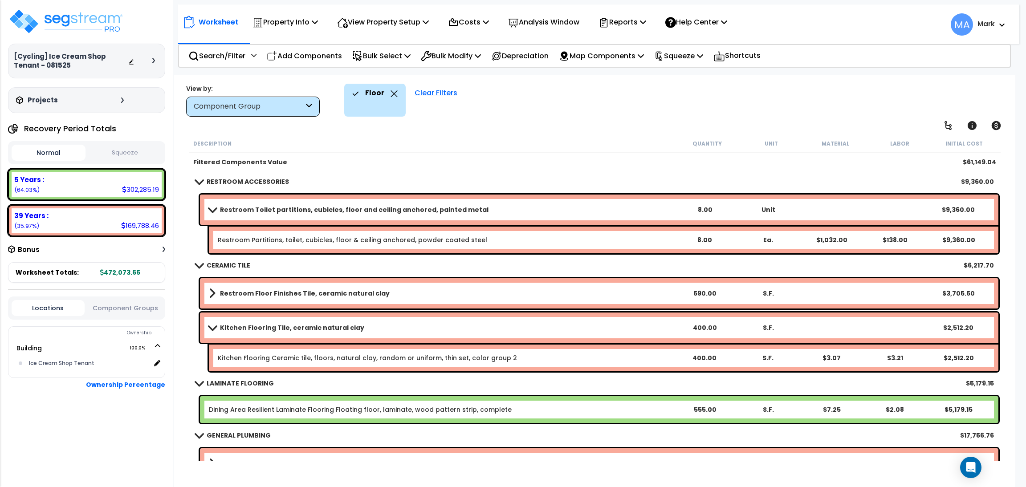
click at [386, 93] on div "Floor" at bounding box center [374, 94] width 45 height 20
click at [388, 94] on div "Floor" at bounding box center [374, 94] width 45 height 20
click at [392, 94] on icon at bounding box center [393, 93] width 7 height 7
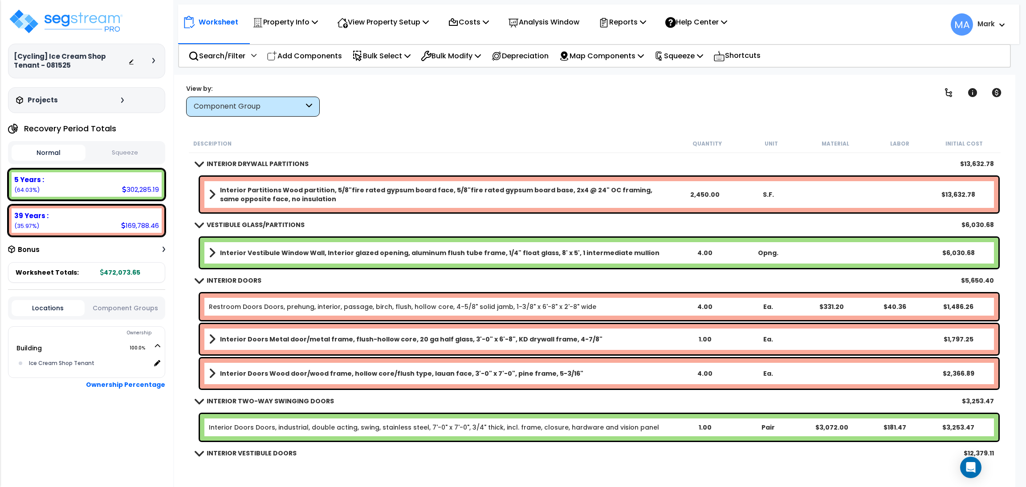
click at [306, 111] on icon at bounding box center [309, 107] width 6 height 10
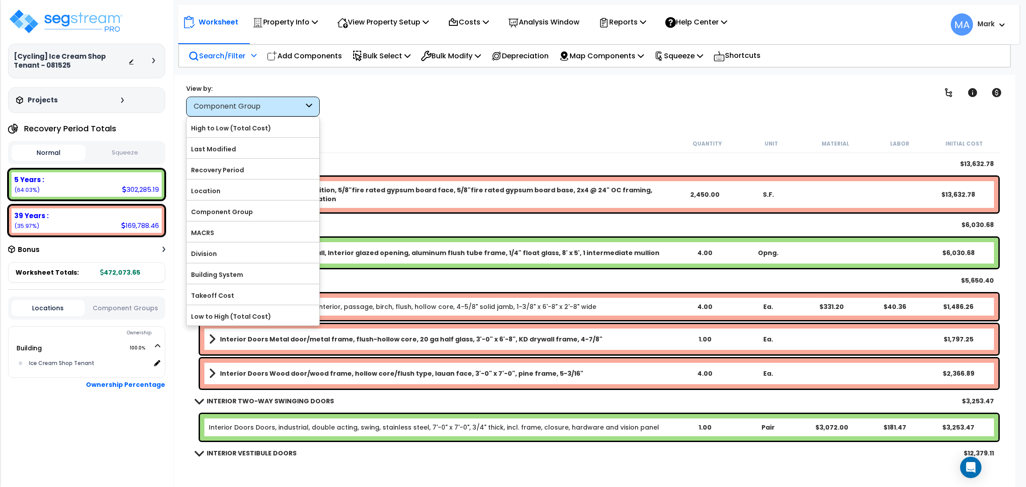
click at [220, 58] on p "Search/Filter" at bounding box center [216, 56] width 57 height 12
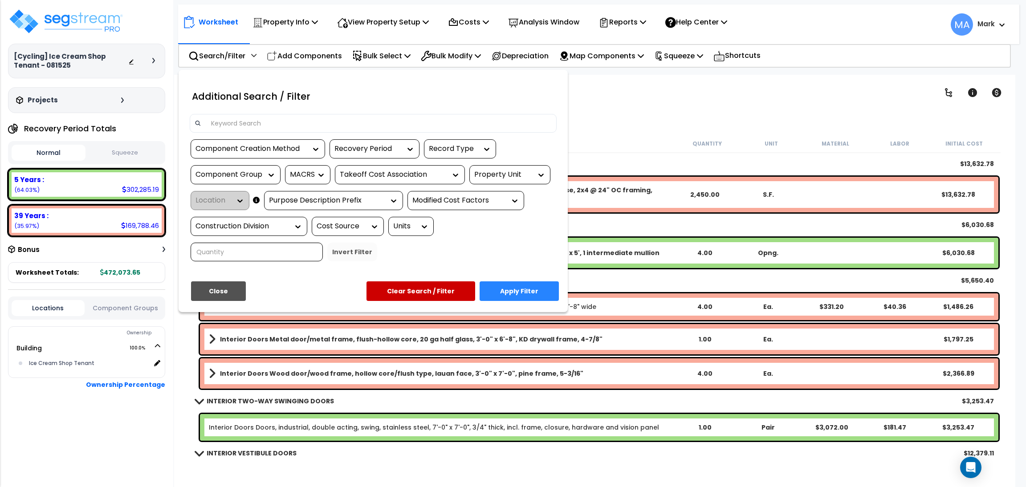
click at [239, 126] on input at bounding box center [379, 123] width 346 height 13
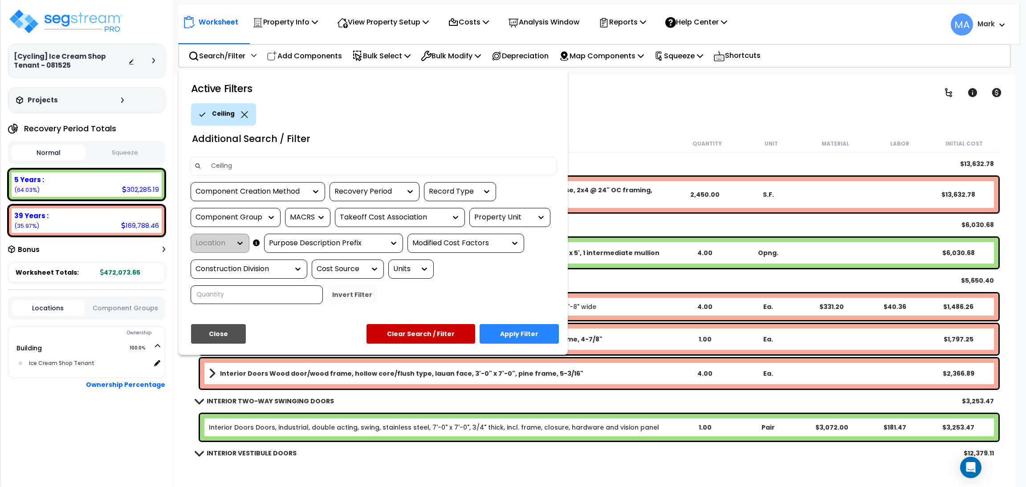
type input "Ceiling"
click at [512, 327] on button "Apply Filter" at bounding box center [518, 334] width 79 height 20
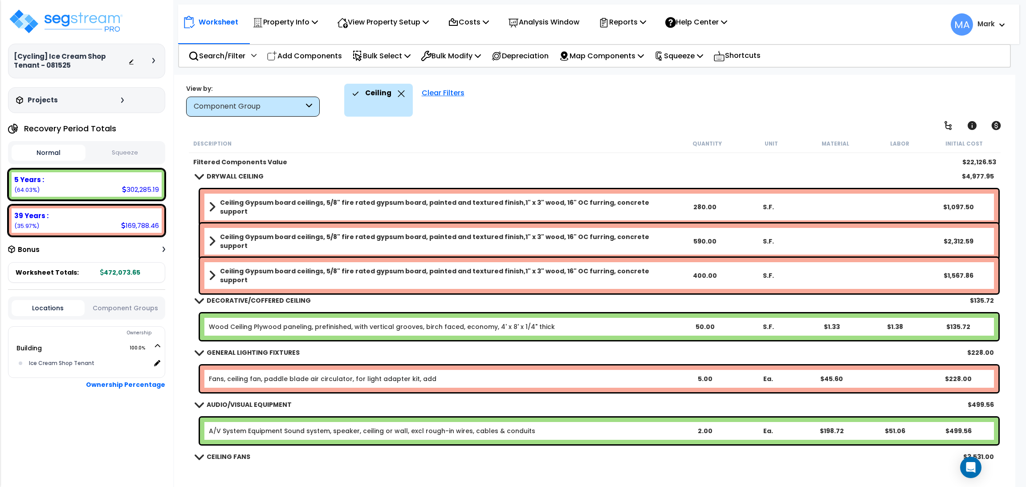
scroll to position [267, 0]
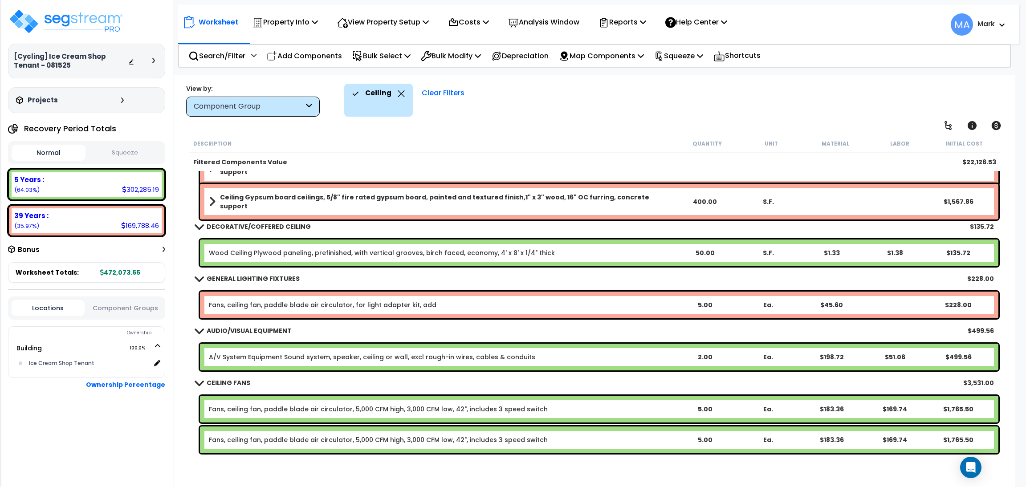
click at [395, 93] on div "Ceiling" at bounding box center [378, 94] width 53 height 20
click at [402, 94] on icon at bounding box center [401, 93] width 7 height 7
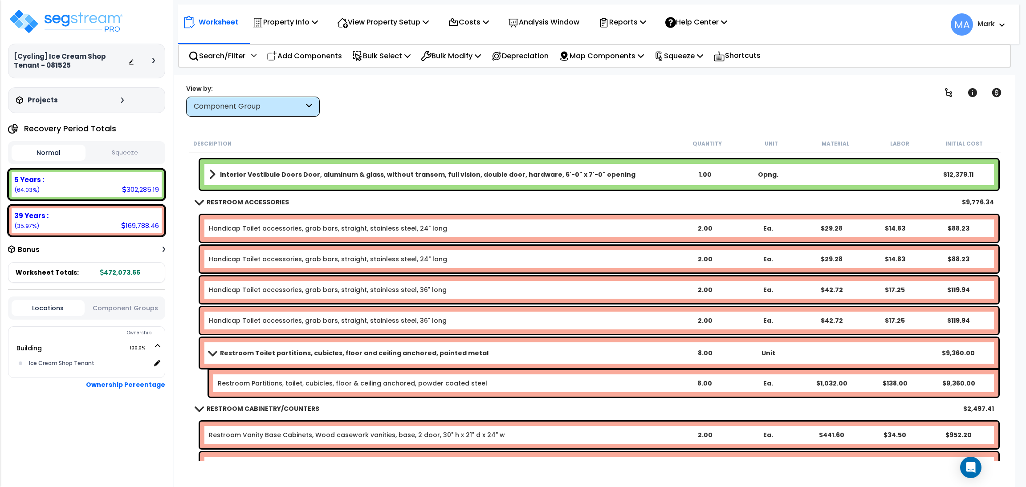
scroll to position [333, 0]
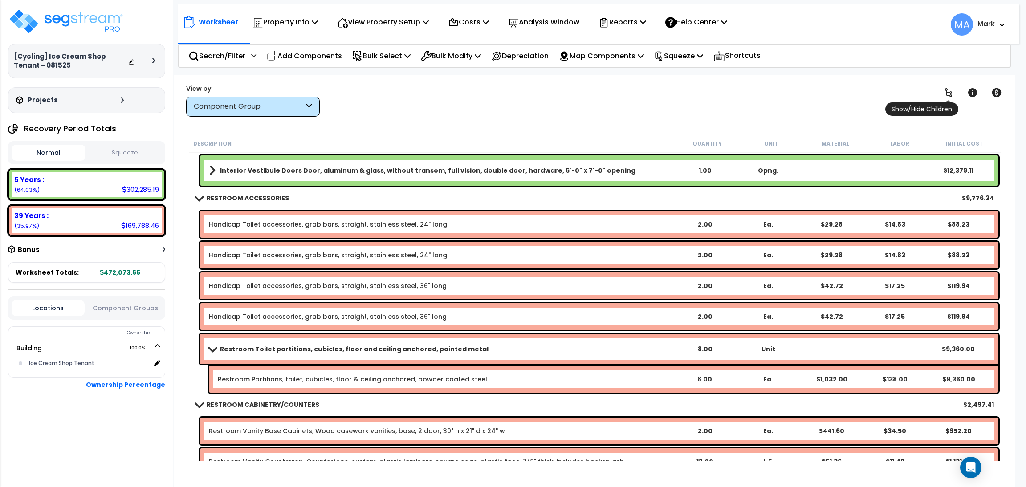
click at [948, 93] on icon at bounding box center [948, 92] width 11 height 11
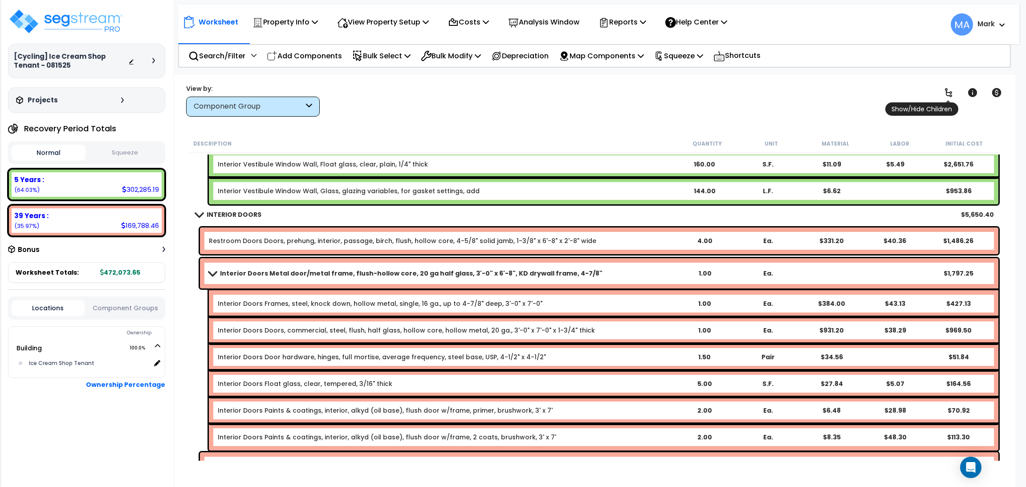
click at [948, 93] on icon at bounding box center [948, 92] width 11 height 11
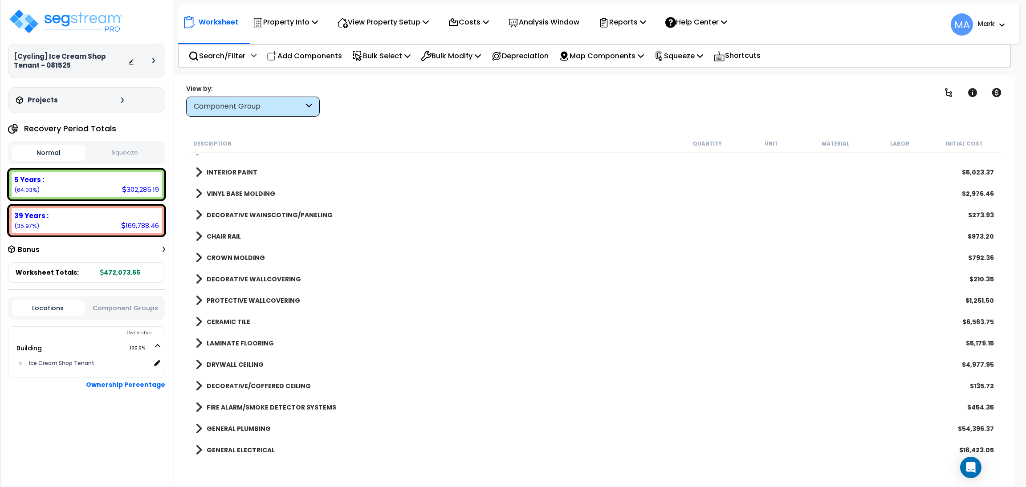
click at [262, 191] on b "VINYL BASE MOLDING" at bounding box center [241, 193] width 69 height 9
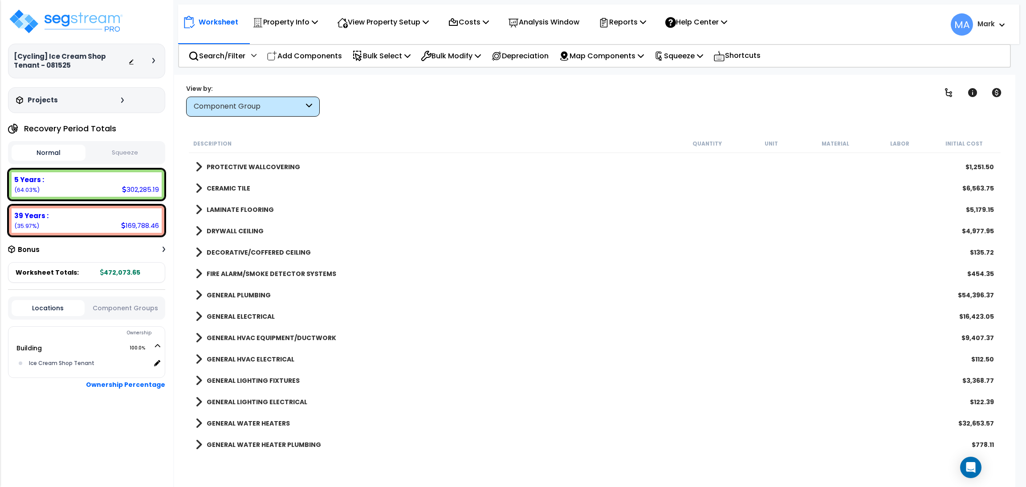
scroll to position [601, 0]
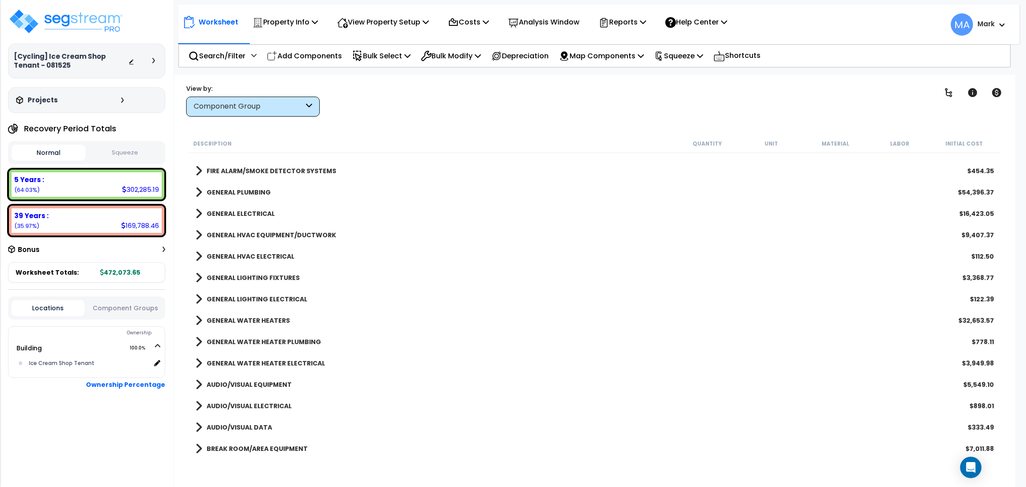
click at [266, 215] on b "GENERAL ELECTRICAL" at bounding box center [241, 213] width 68 height 9
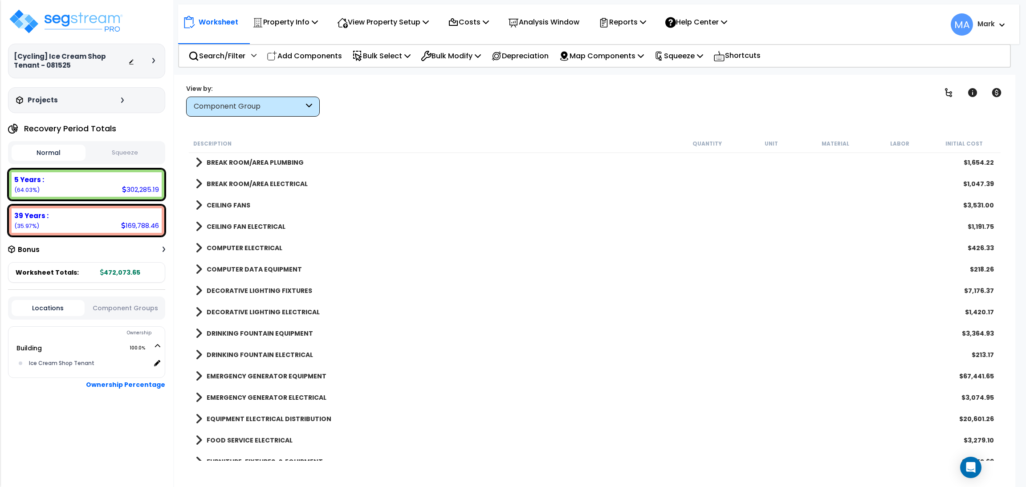
scroll to position [1335, 0]
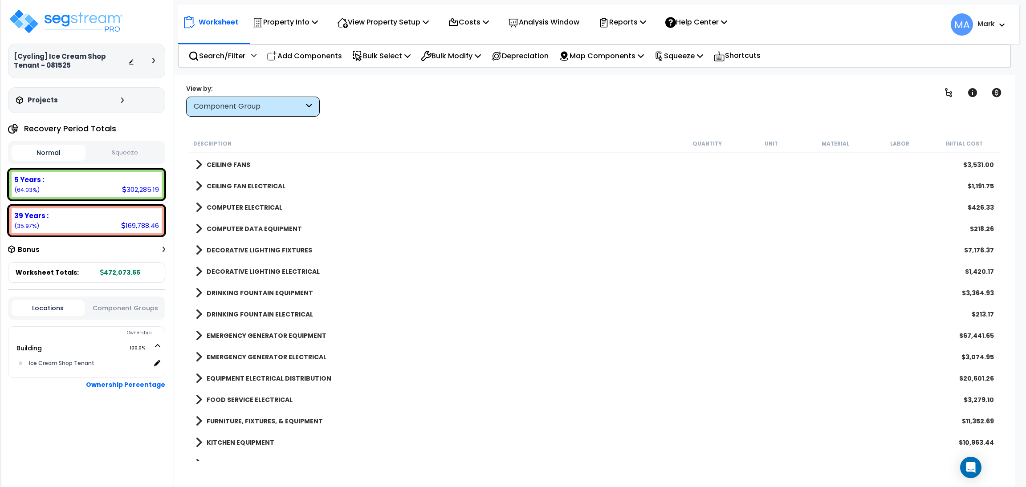
click at [252, 399] on b "FOOD SERVICE ELECTRICAL" at bounding box center [250, 399] width 86 height 9
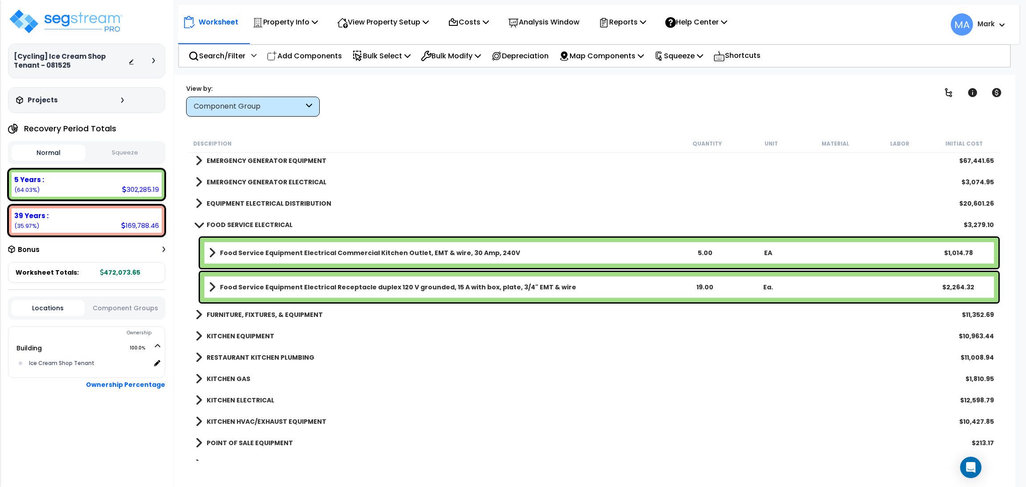
scroll to position [1535, 0]
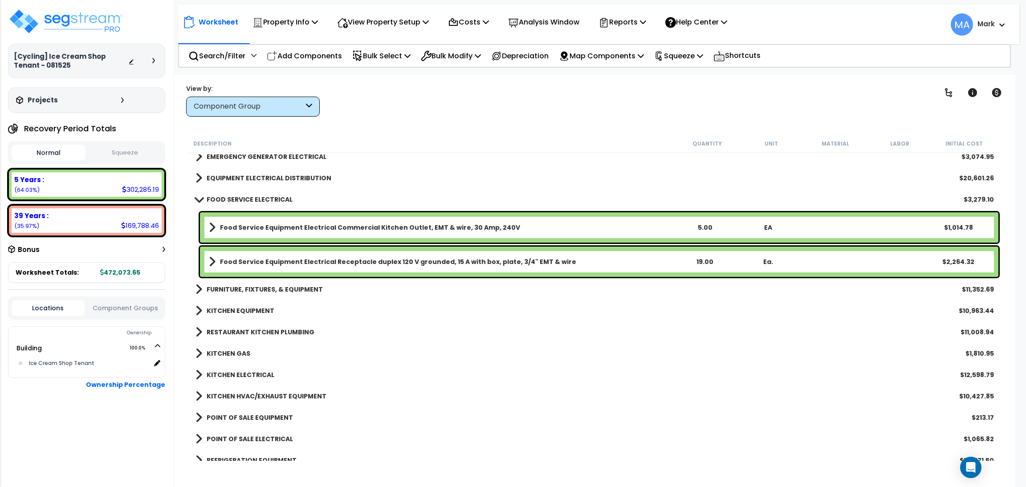
click at [236, 354] on b "KITCHEN GAS" at bounding box center [229, 353] width 44 height 9
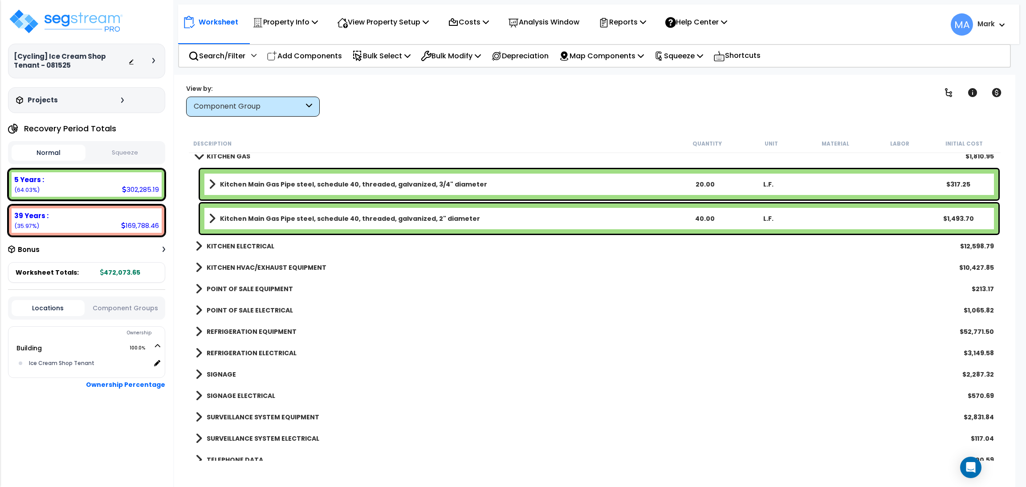
scroll to position [1736, 0]
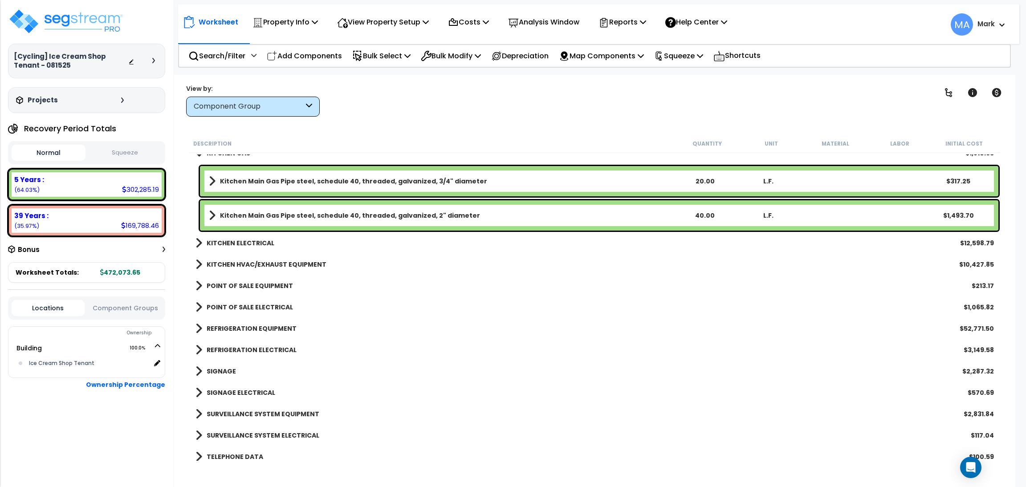
click at [226, 365] on link "SIGNAGE" at bounding box center [215, 371] width 41 height 12
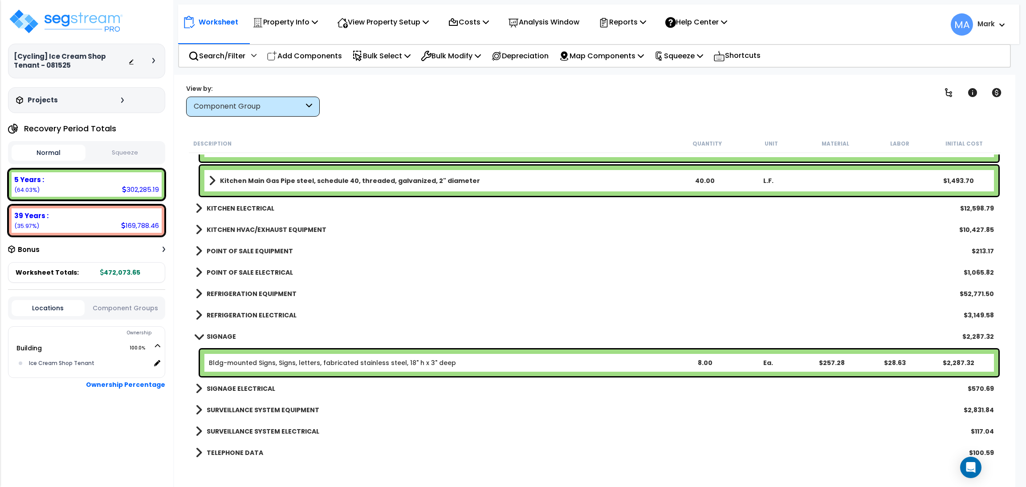
scroll to position [1772, 0]
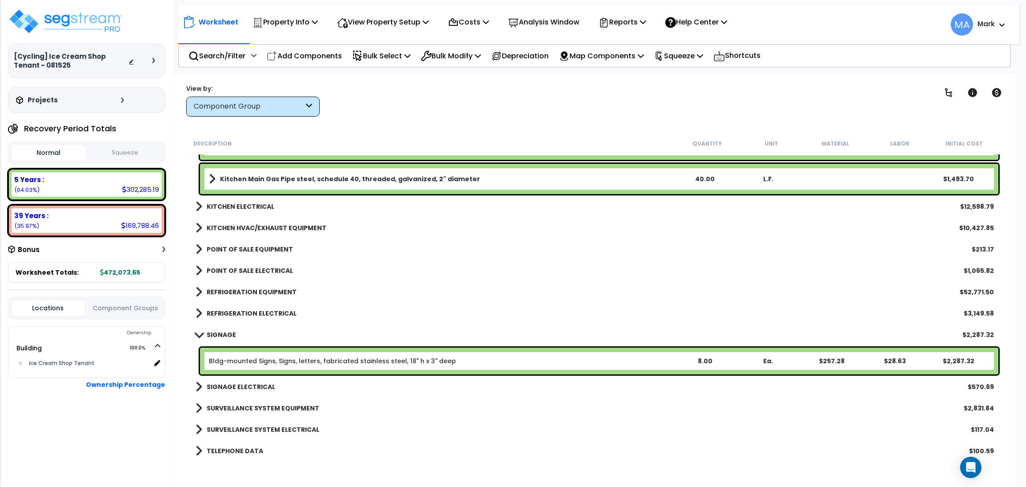
click at [248, 384] on b "SIGNAGE ELECTRICAL" at bounding box center [241, 386] width 69 height 9
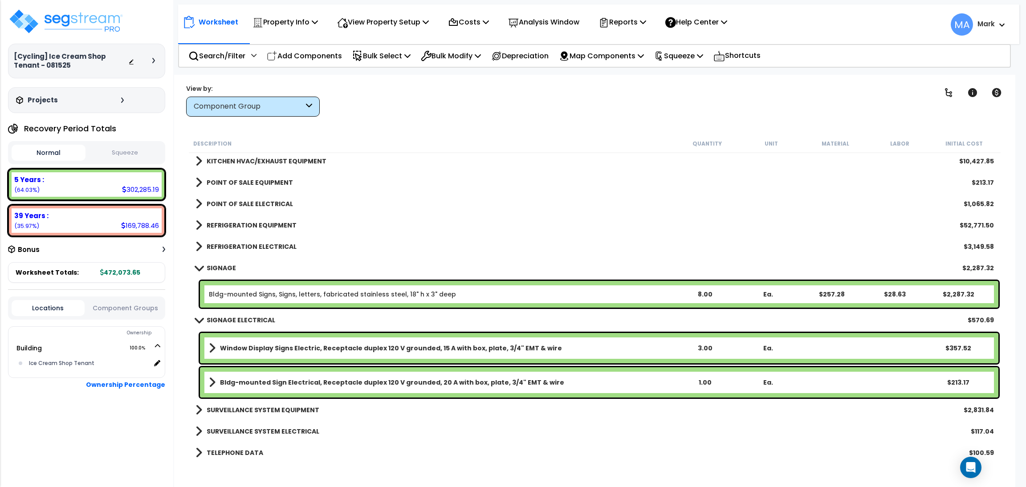
scroll to position [1841, 0]
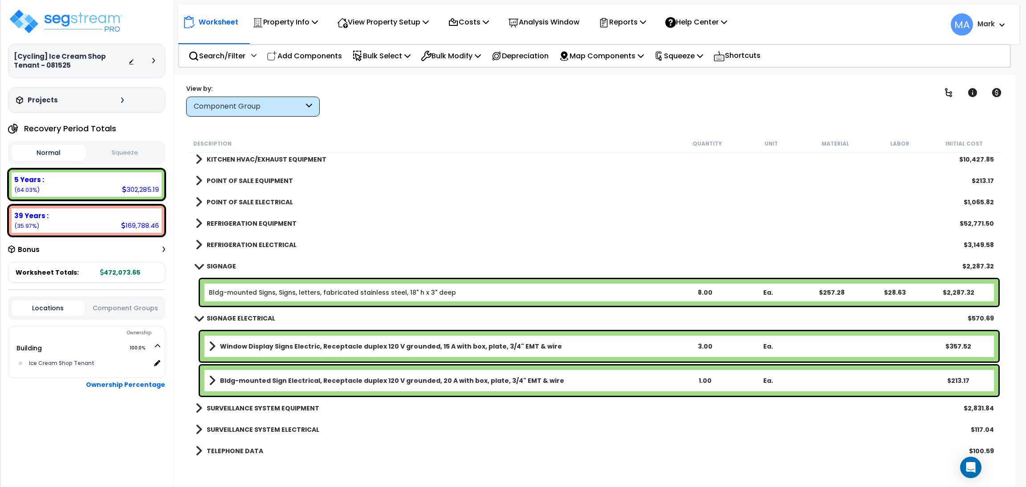
click at [270, 409] on b "SURVEILLANCE SYSTEM EQUIPMENT" at bounding box center [263, 408] width 113 height 9
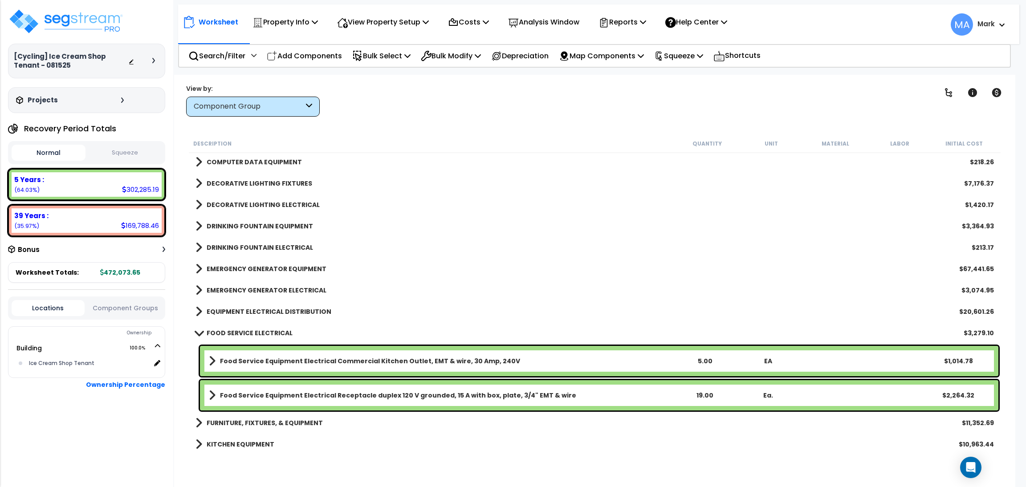
scroll to position [1399, 0]
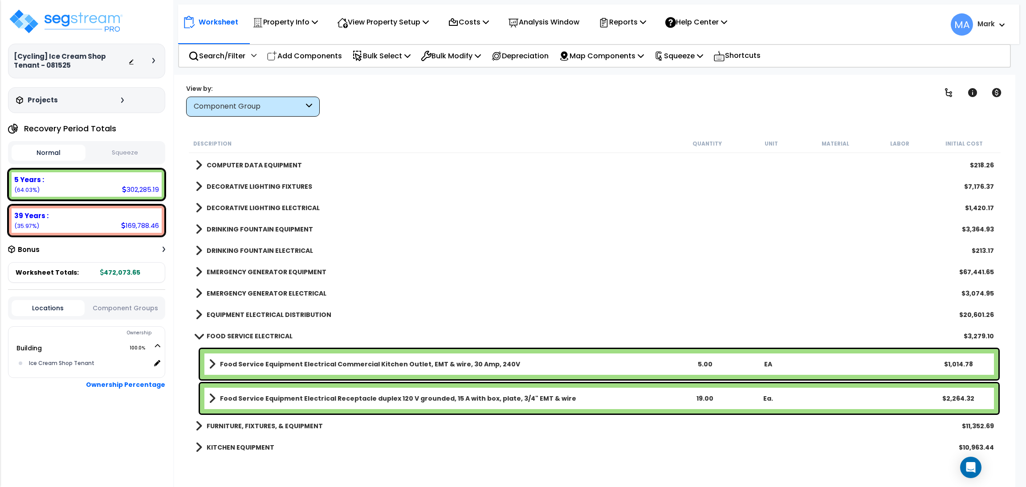
click at [257, 310] on b "EQUIPMENT ELECTRICAL DISTRIBUTION" at bounding box center [269, 314] width 125 height 9
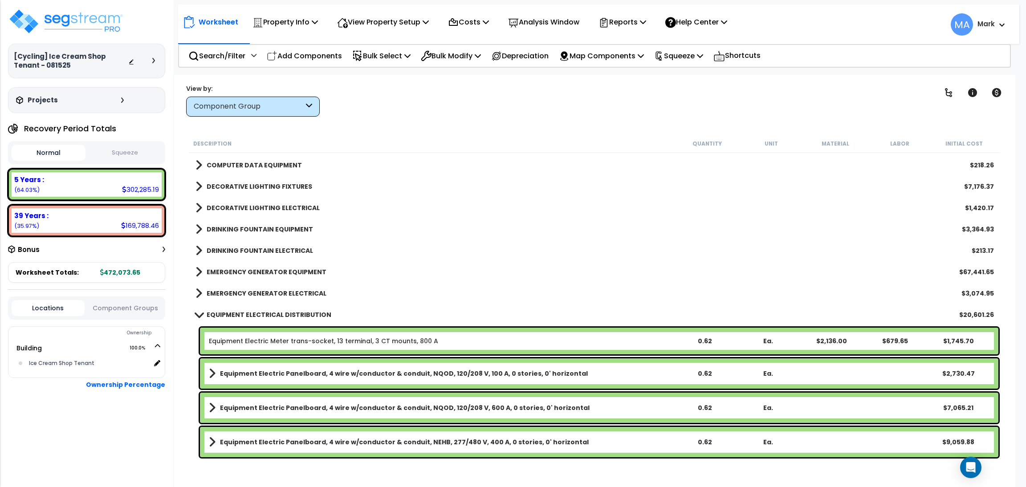
click at [246, 295] on b "EMERGENCY GENERATOR ELECTRICAL" at bounding box center [267, 293] width 120 height 9
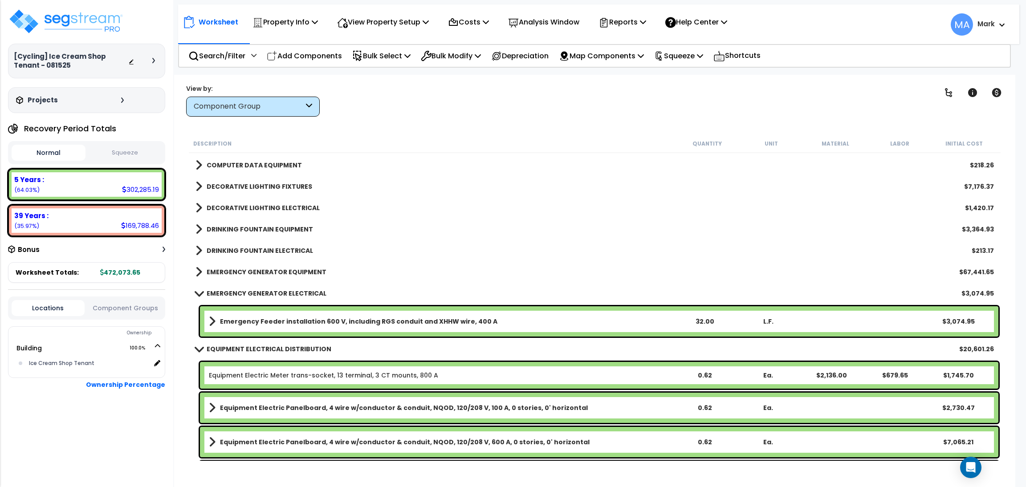
click at [261, 273] on b "EMERGENCY GENERATOR EQUIPMENT" at bounding box center [267, 272] width 120 height 9
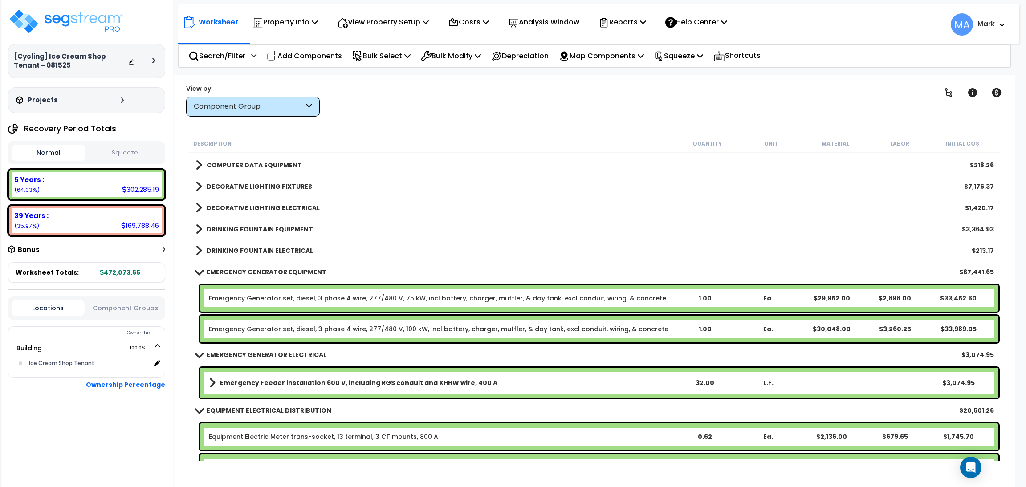
click at [262, 258] on div "DRINKING FOUNTAIN ELECTRICAL $213.17" at bounding box center [594, 250] width 807 height 21
click at [264, 249] on b "DRINKING FOUNTAIN ELECTRICAL" at bounding box center [260, 250] width 106 height 9
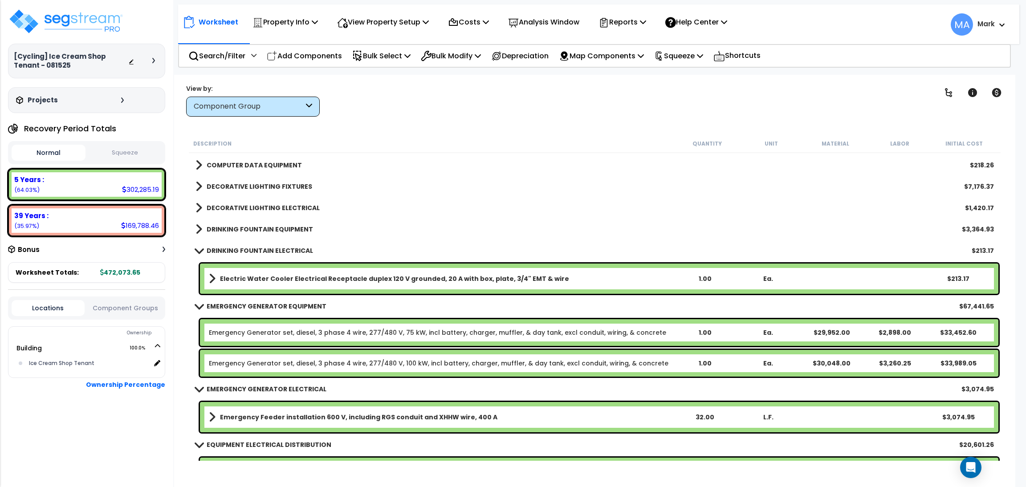
click at [265, 222] on div "DRINKING FOUNTAIN EQUIPMENT $3,364.93" at bounding box center [594, 229] width 807 height 21
click at [266, 207] on b "DECORATIVE LIGHTING ELECTRICAL" at bounding box center [263, 207] width 113 height 9
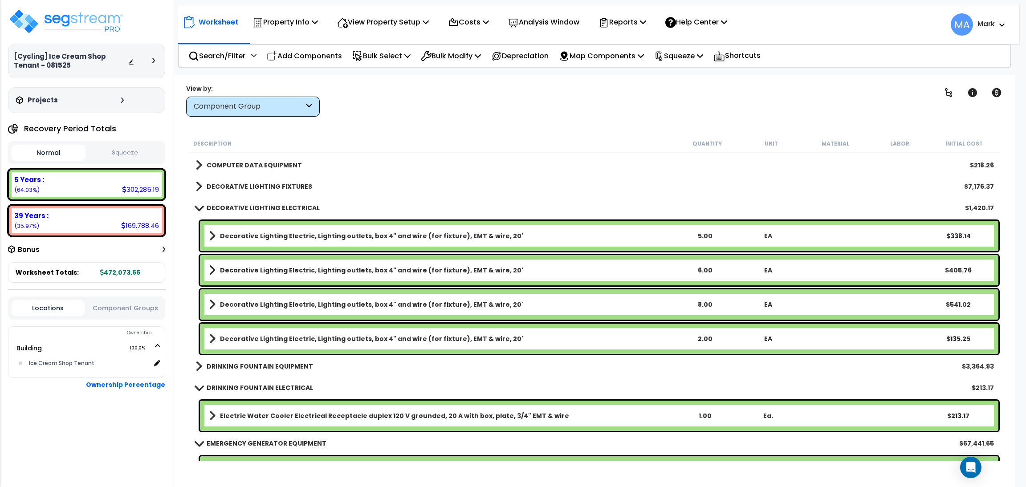
click at [285, 191] on link "DECORATIVE LIGHTING FIXTURES" at bounding box center [253, 186] width 117 height 12
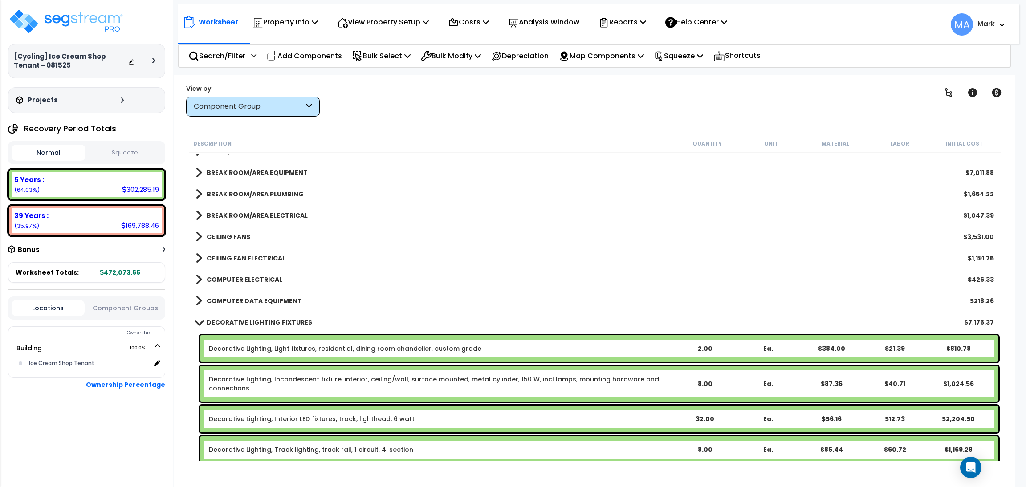
scroll to position [1265, 0]
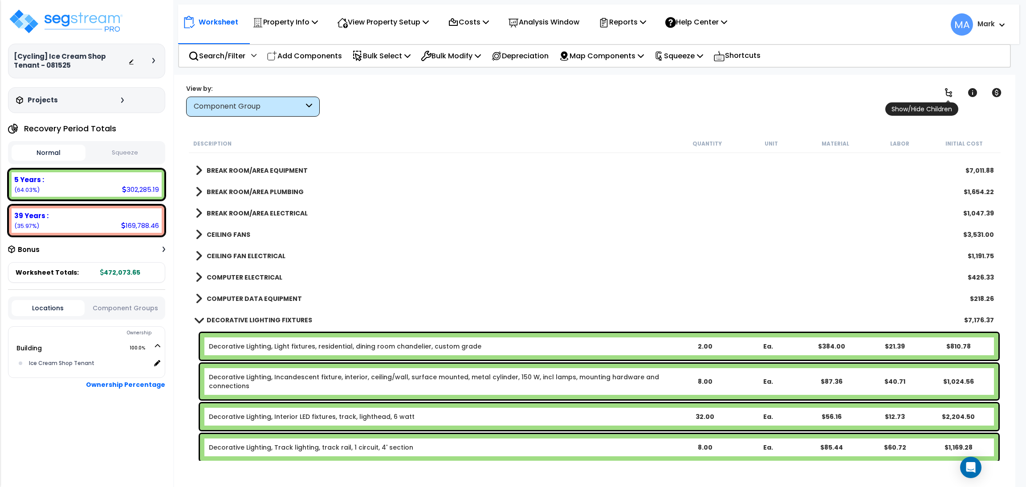
click at [950, 95] on icon at bounding box center [948, 92] width 7 height 9
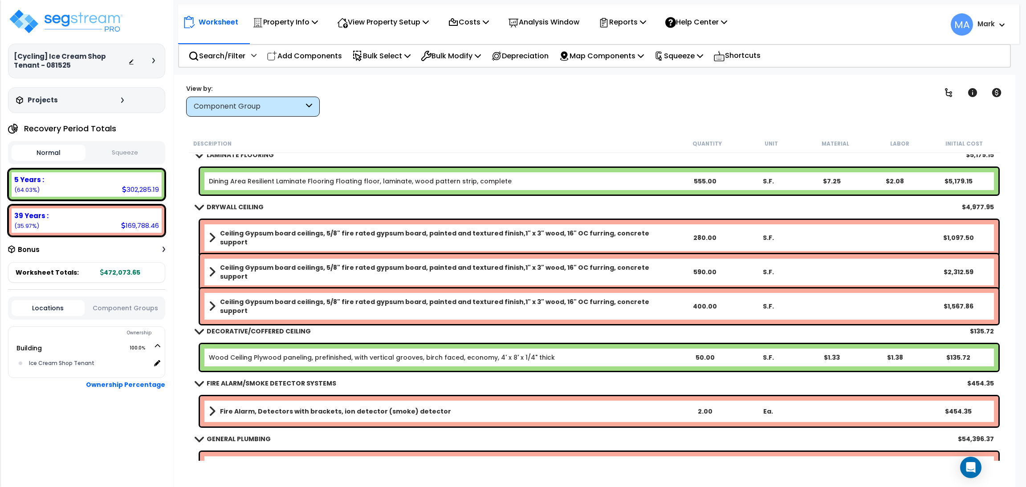
scroll to position [2000, 0]
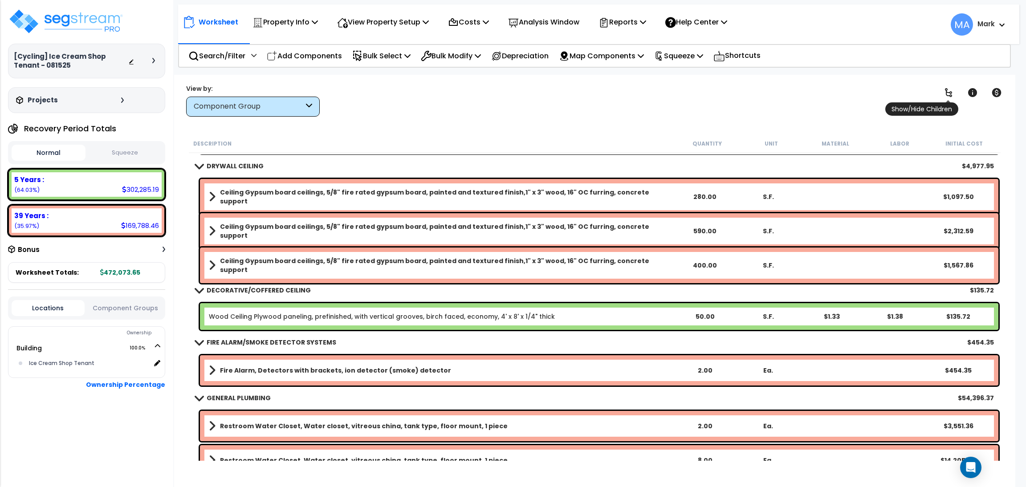
click at [947, 96] on icon at bounding box center [948, 92] width 11 height 11
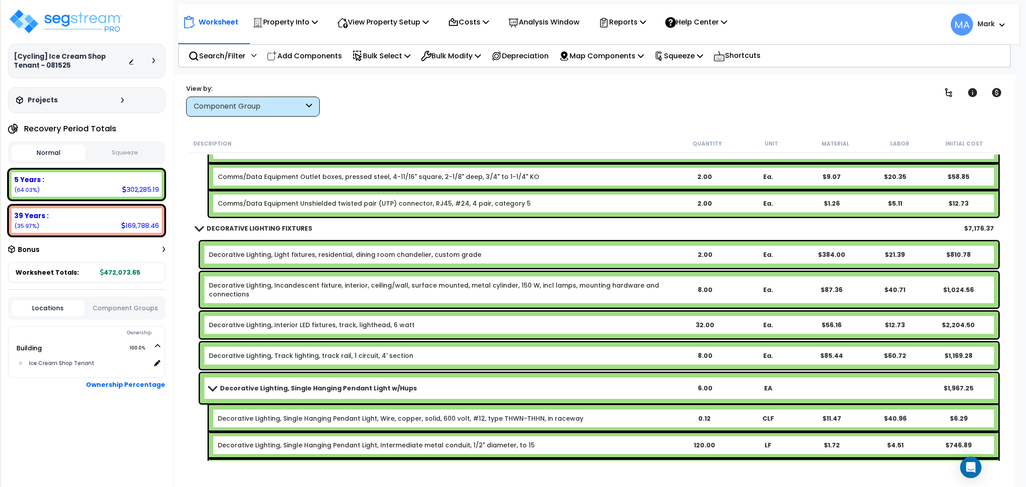
scroll to position [9412, 0]
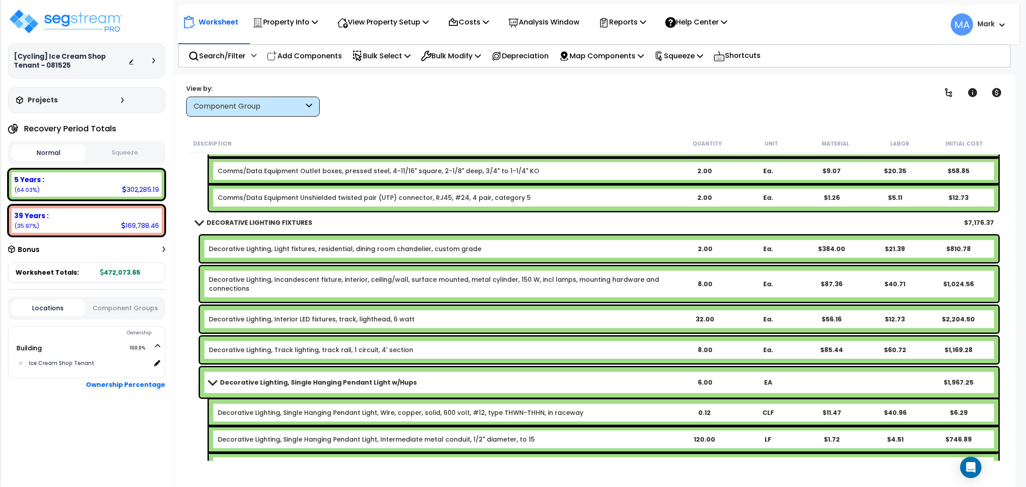
click at [565, 219] on div "DECORATIVE LIGHTING FIXTURES $7,176.37" at bounding box center [594, 222] width 807 height 21
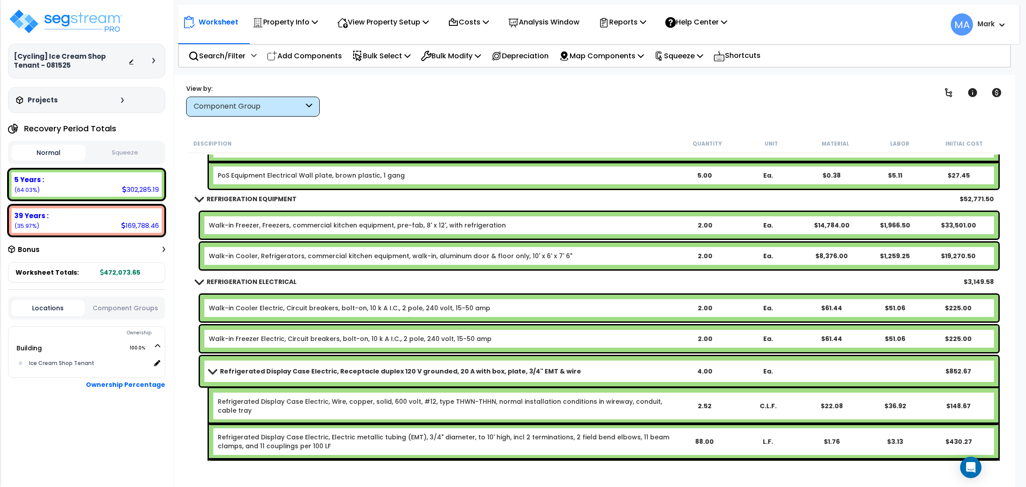
scroll to position [15409, 0]
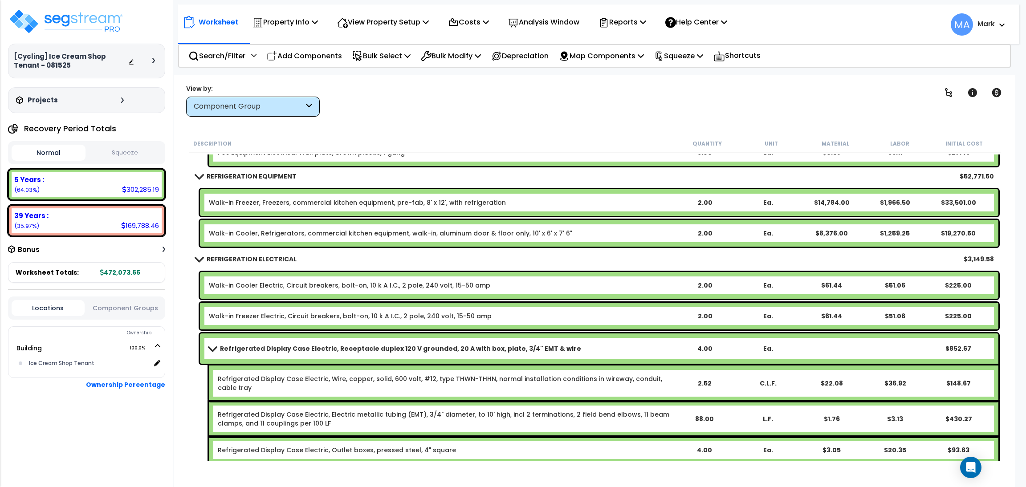
click at [300, 372] on div "Refrigerated Display Case Electric, Wire, copper, solid, 600 volt, #12, type TH…" at bounding box center [603, 384] width 789 height 36
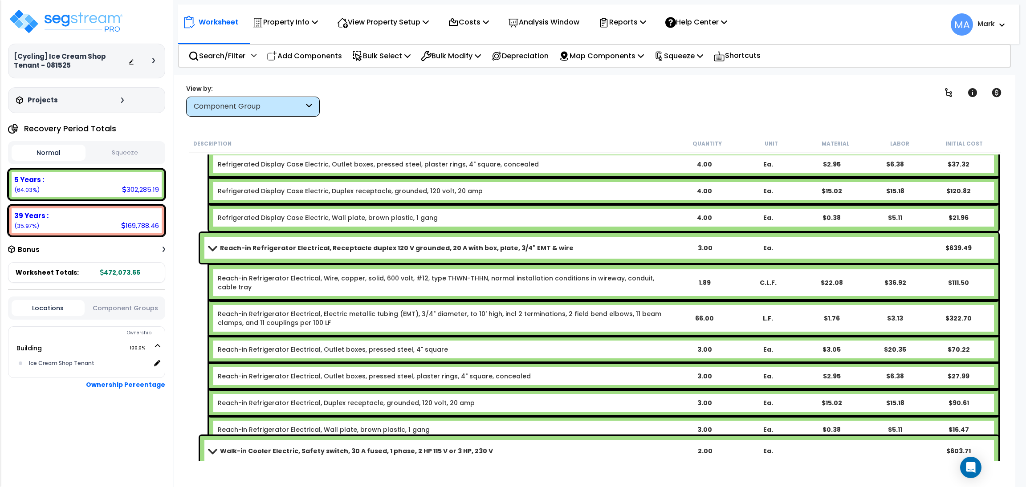
scroll to position [15657, 0]
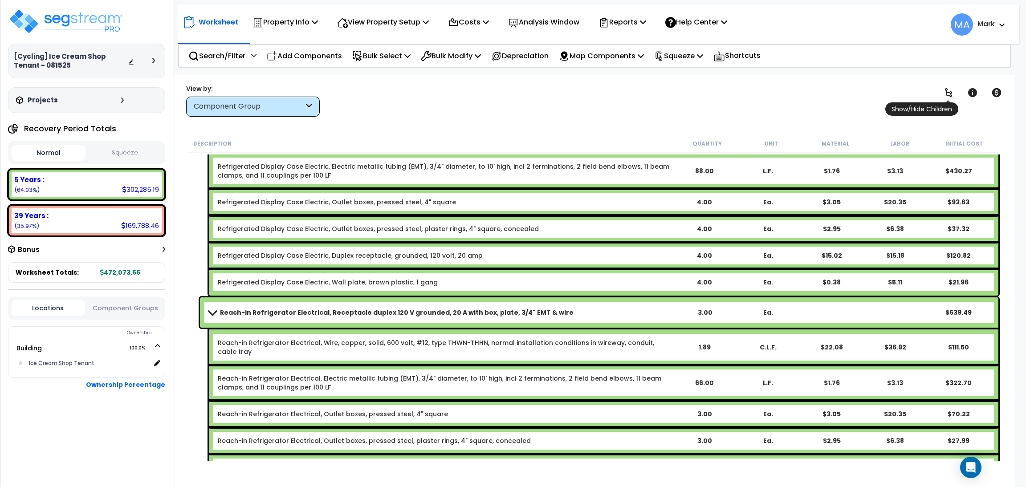
click at [938, 89] on link at bounding box center [948, 93] width 20 height 20
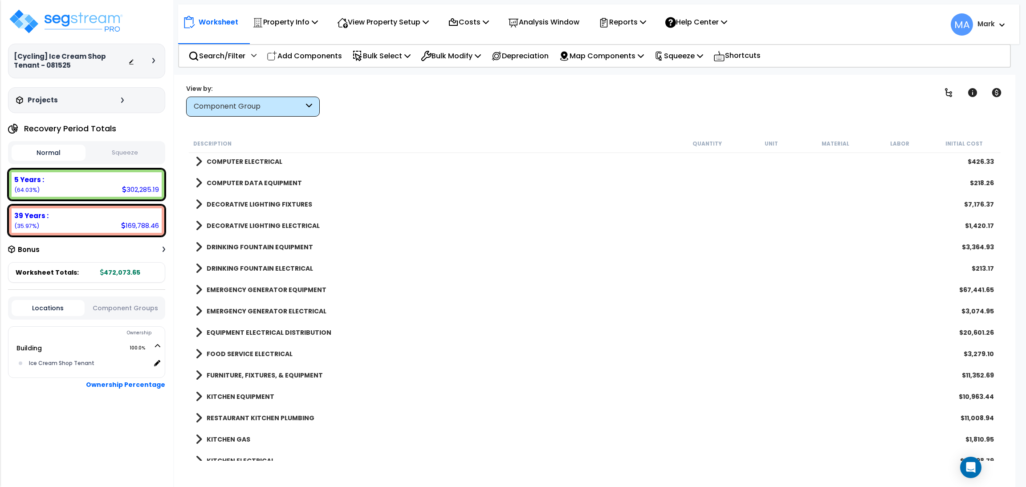
scroll to position [1062, 0]
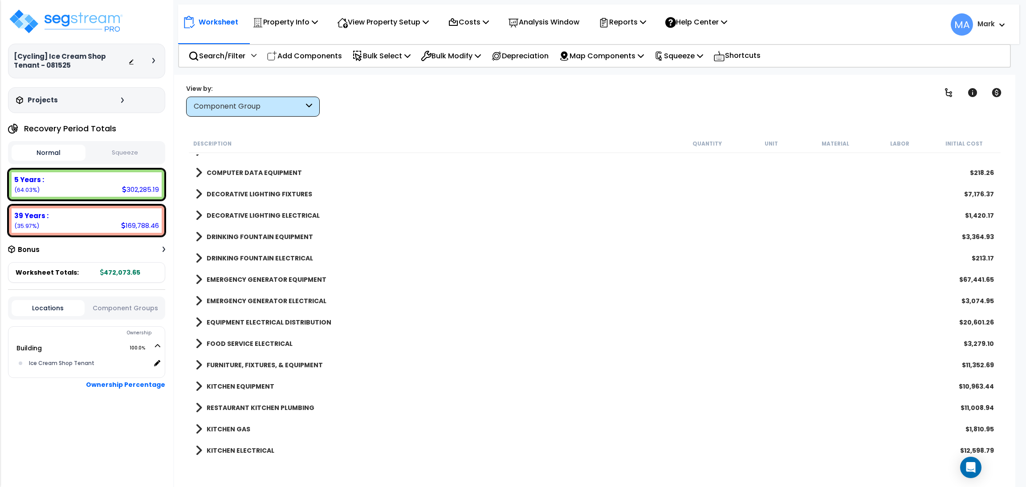
click at [233, 279] on b "EMERGENCY GENERATOR EQUIPMENT" at bounding box center [267, 279] width 120 height 9
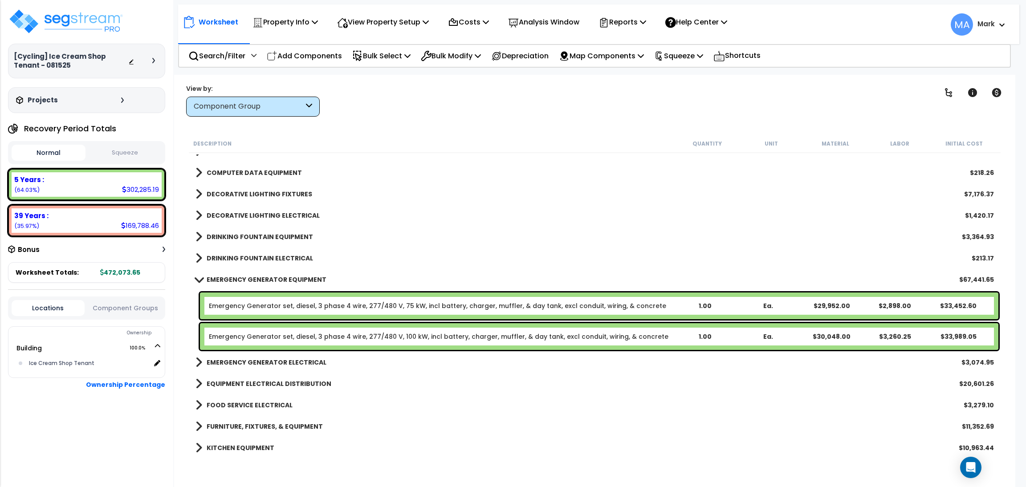
click at [246, 261] on b "DRINKING FOUNTAIN ELECTRICAL" at bounding box center [260, 258] width 106 height 9
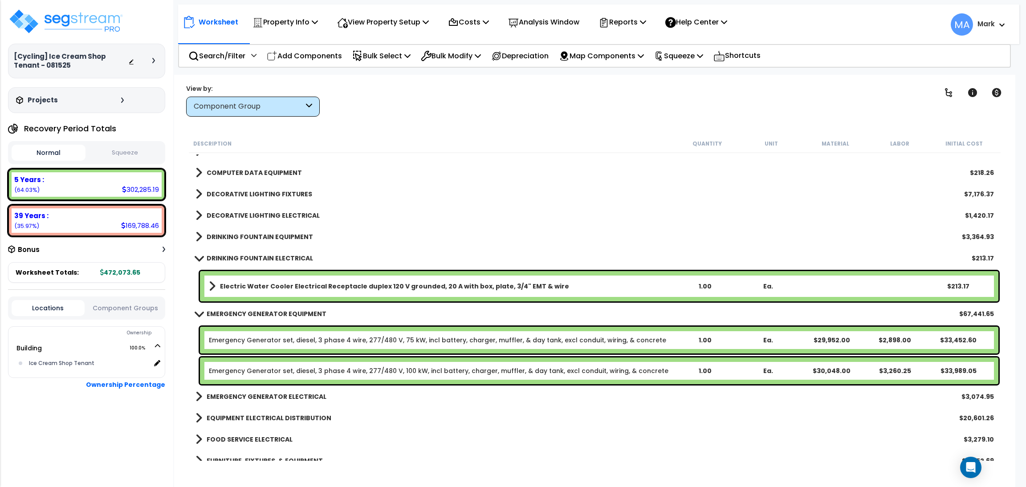
click at [225, 399] on b "EMERGENCY GENERATOR ELECTRICAL" at bounding box center [267, 396] width 120 height 9
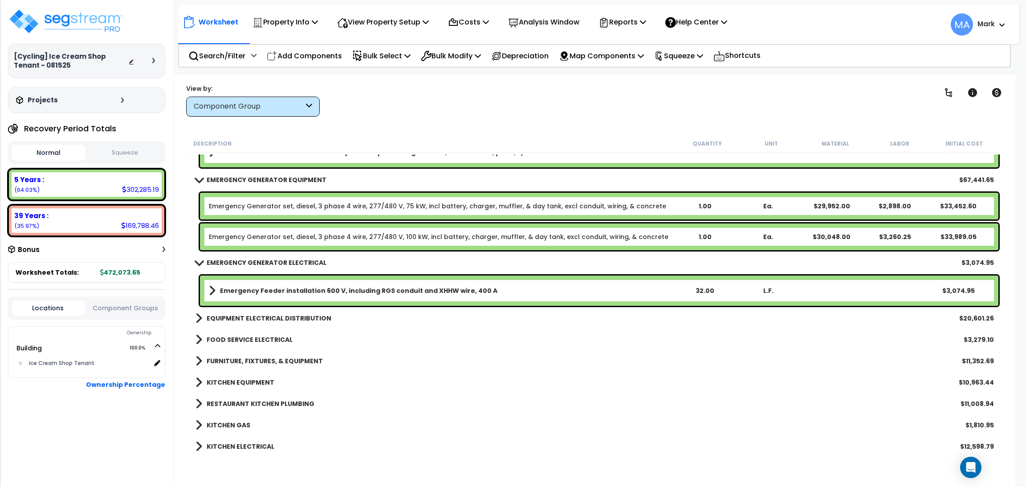
scroll to position [1195, 0]
click at [941, 93] on link at bounding box center [948, 93] width 20 height 20
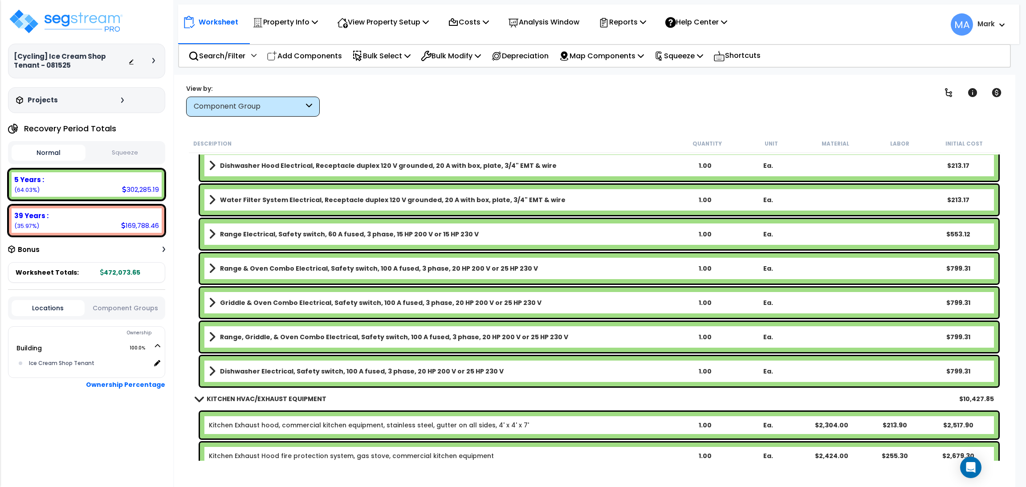
scroll to position [7053, 0]
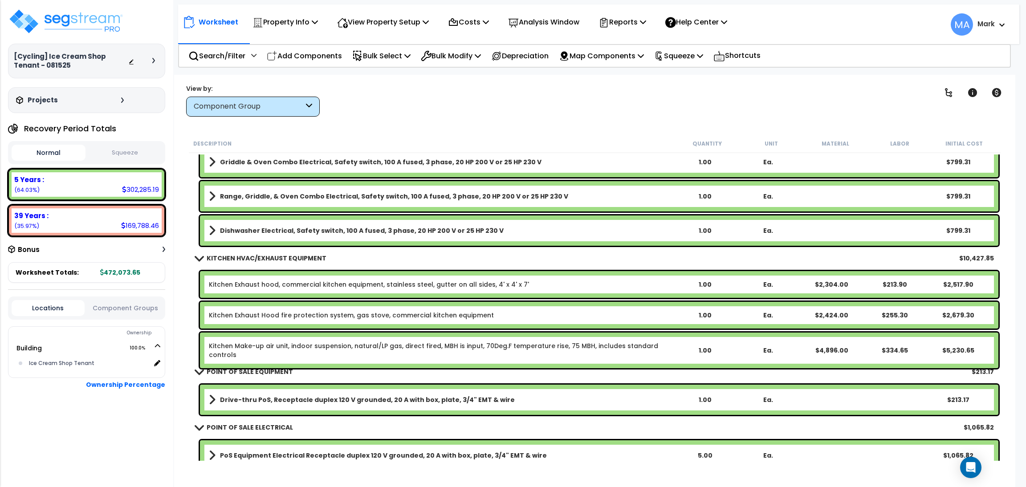
click at [186, 411] on div "Description Quantity Unit Material Labor Initial Cost Make-up Air Electrical, R…" at bounding box center [594, 297] width 823 height 326
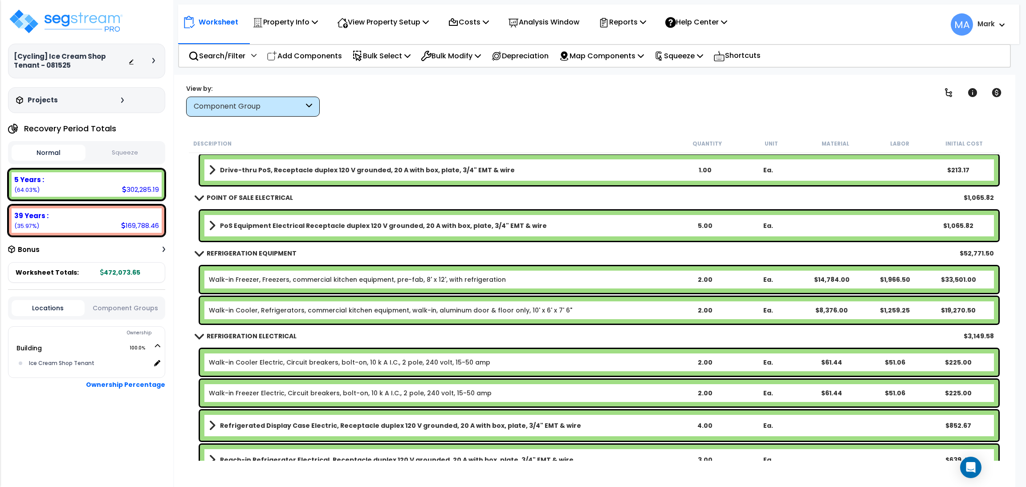
scroll to position [7453, 0]
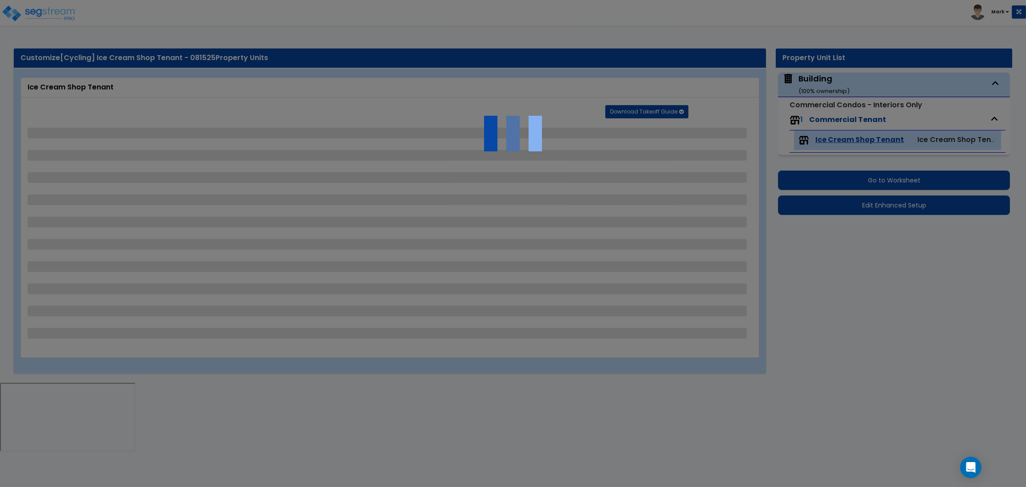
select select "4"
select select "2"
select select "3"
select select "2"
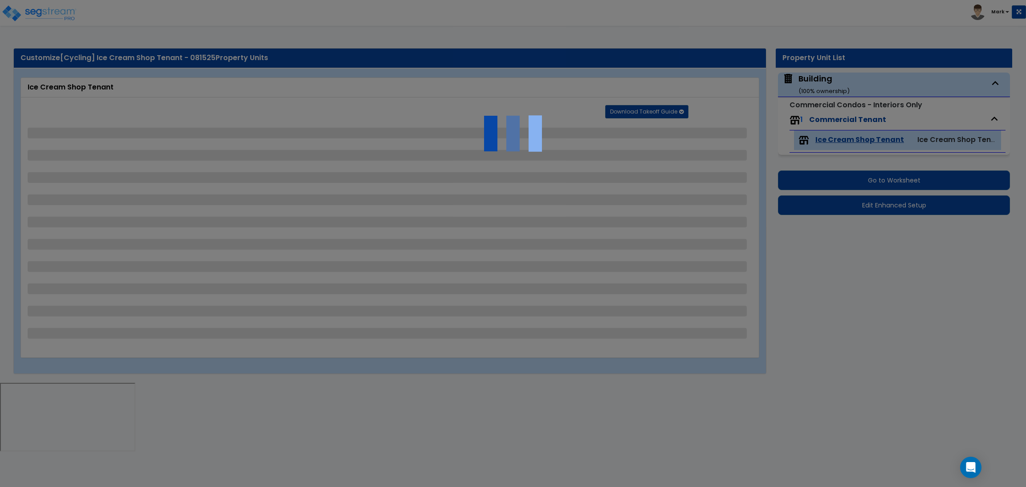
select select "2"
select select "1"
select select "3"
select select "5"
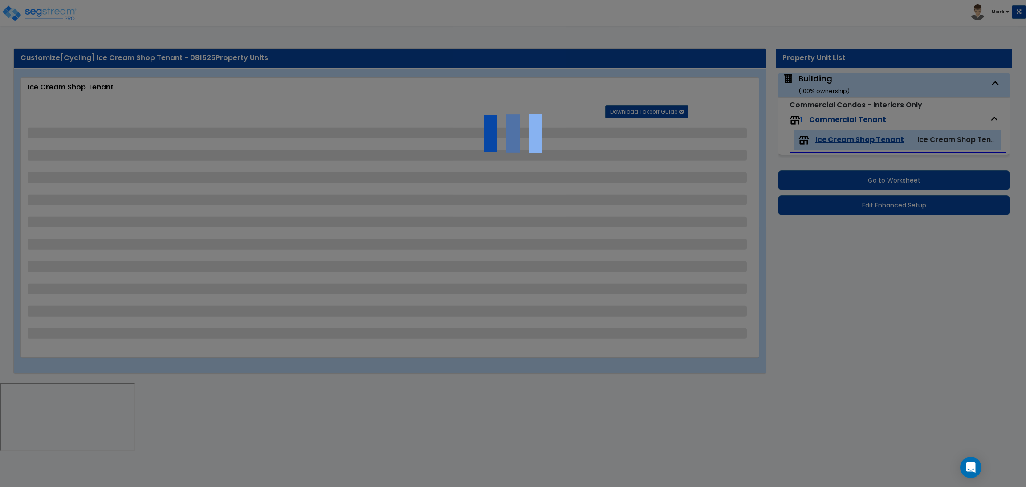
select select "2"
select select "3"
select select "2"
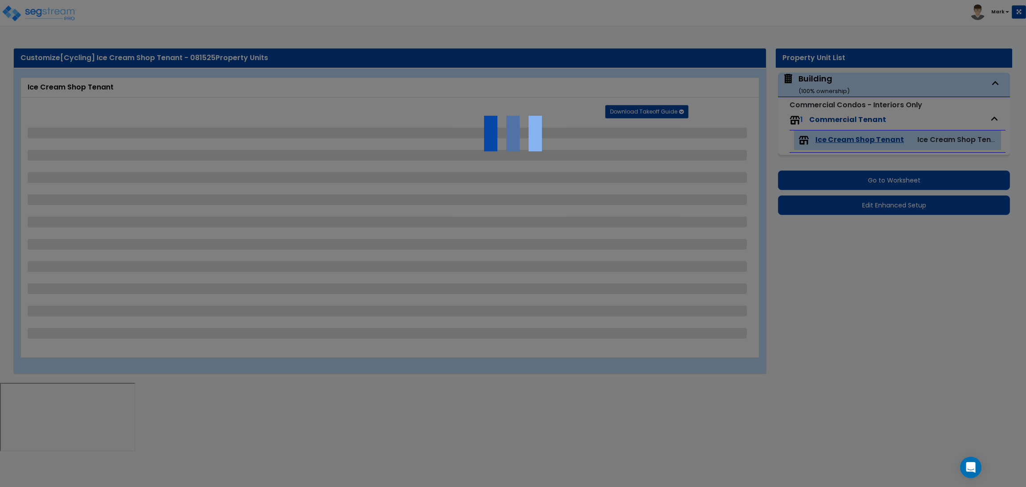
select select "4"
select select "2"
select select "6"
select select "1"
select select "2"
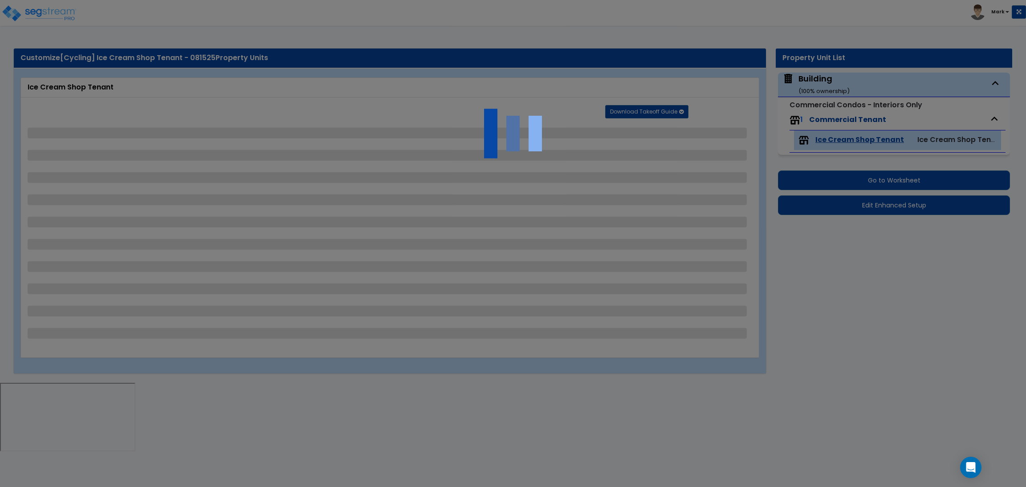
select select "2"
select select "3"
select select "1"
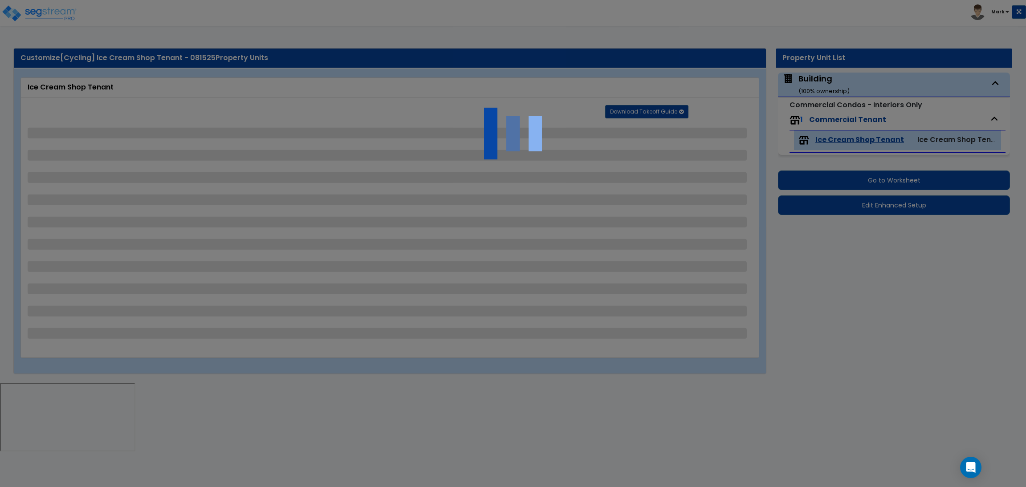
select select "2"
select select "4"
select select "1"
select select "2"
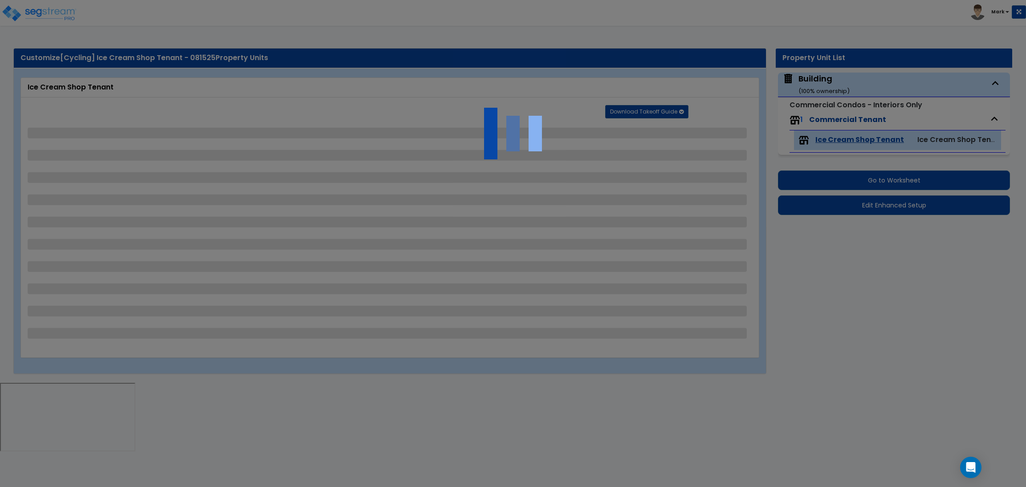
select select "1"
select select "4"
select select "3"
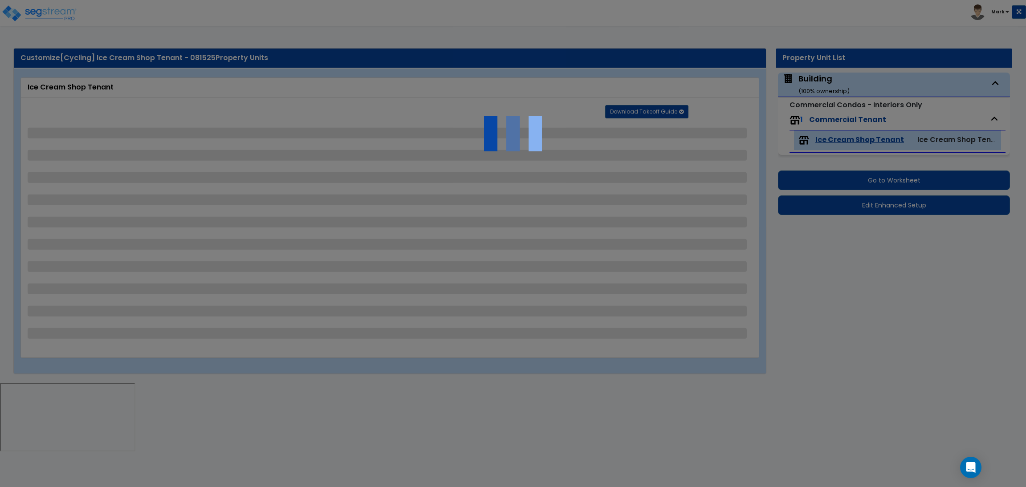
select select "2"
select select "1"
select select "4"
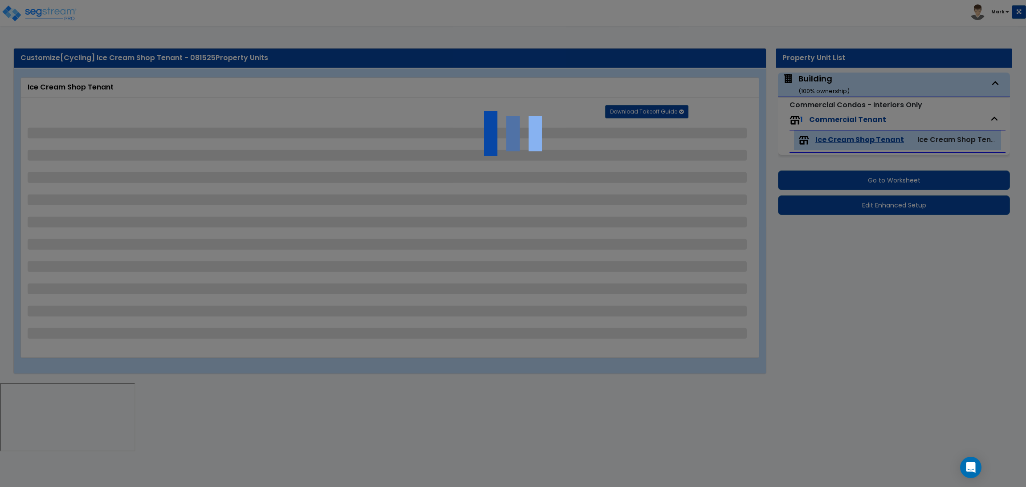
select select "2"
select select "4"
select select "3"
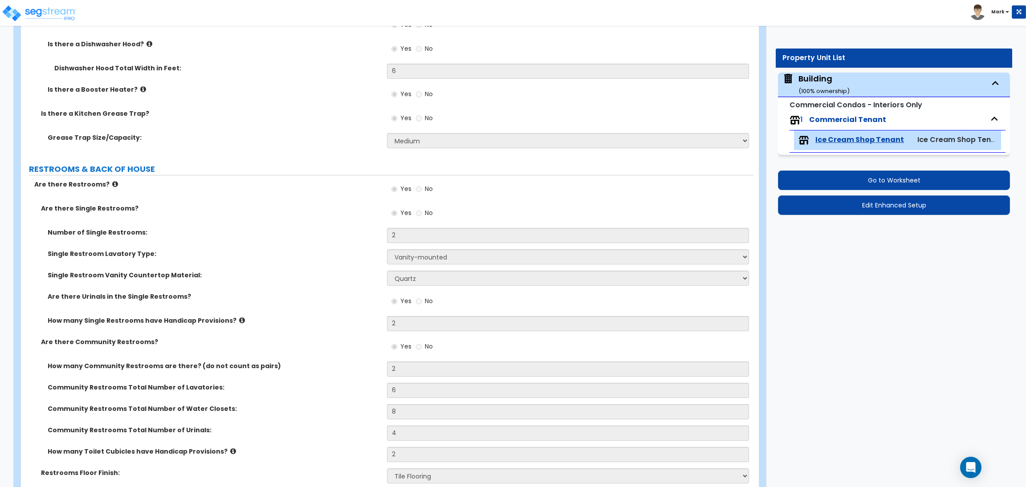
scroll to position [3071, 0]
